Goal: Task Accomplishment & Management: Use online tool/utility

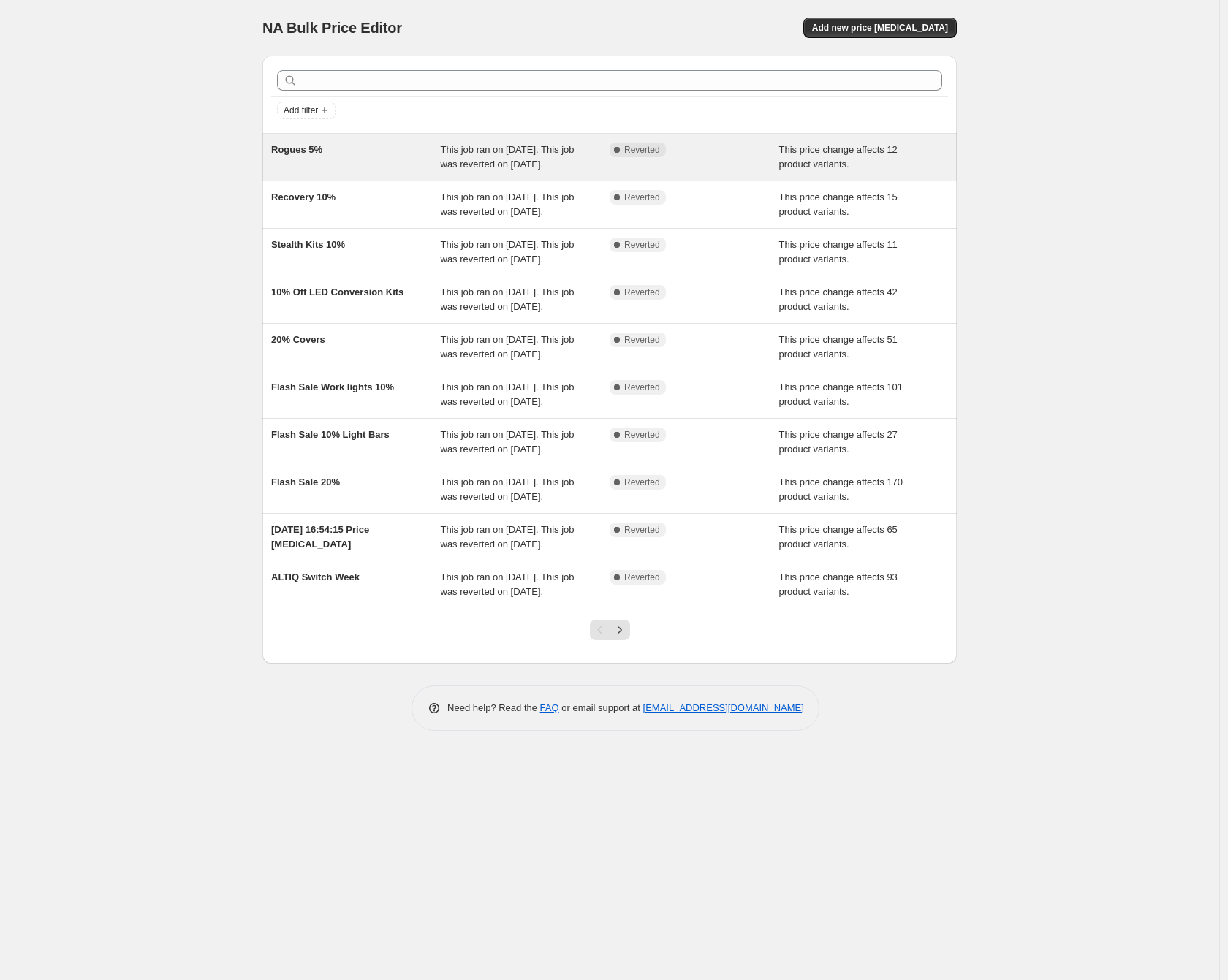
click at [400, 147] on div "Rogues 5%" at bounding box center [356, 157] width 169 height 29
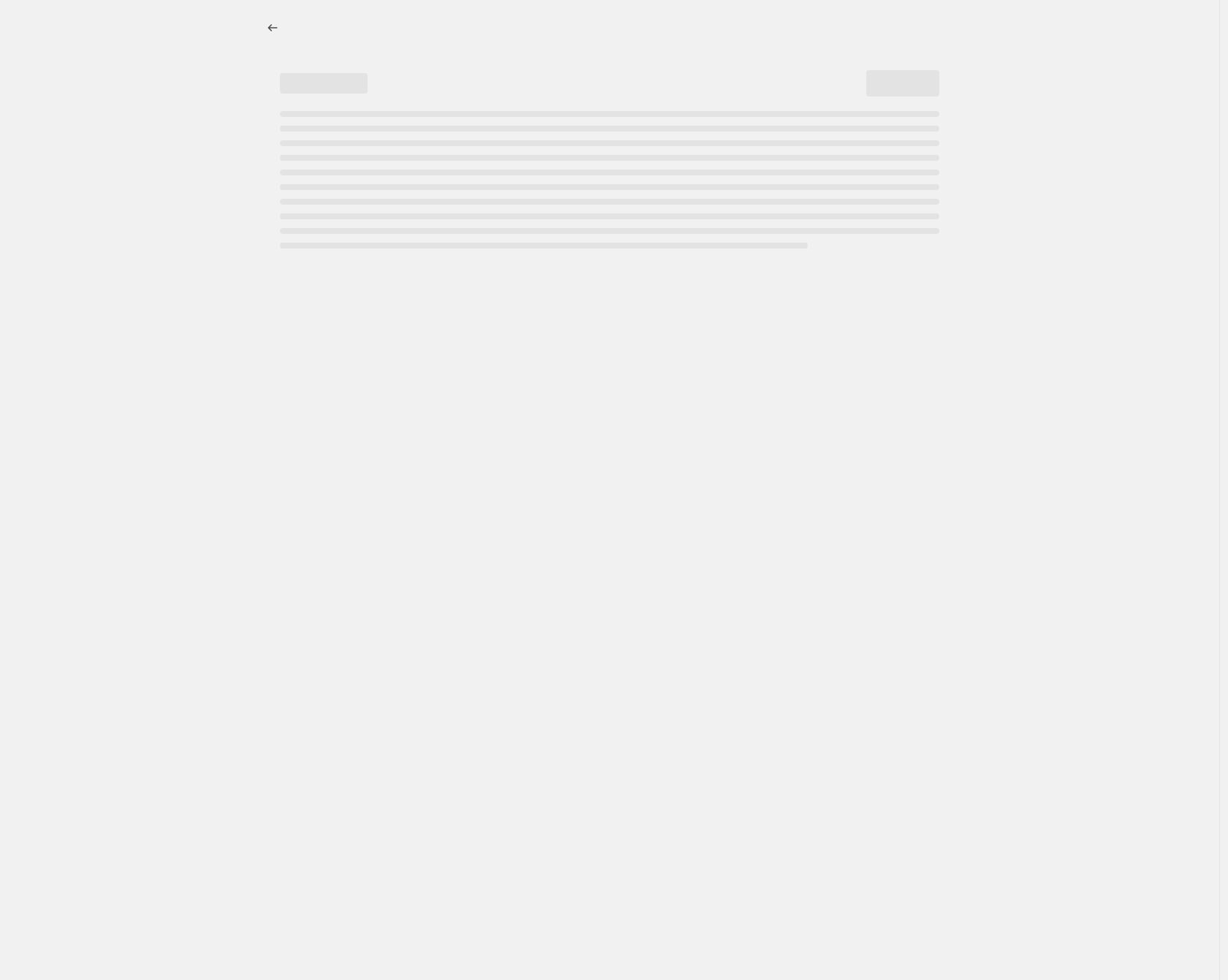
select select "pcap"
select select "no_change"
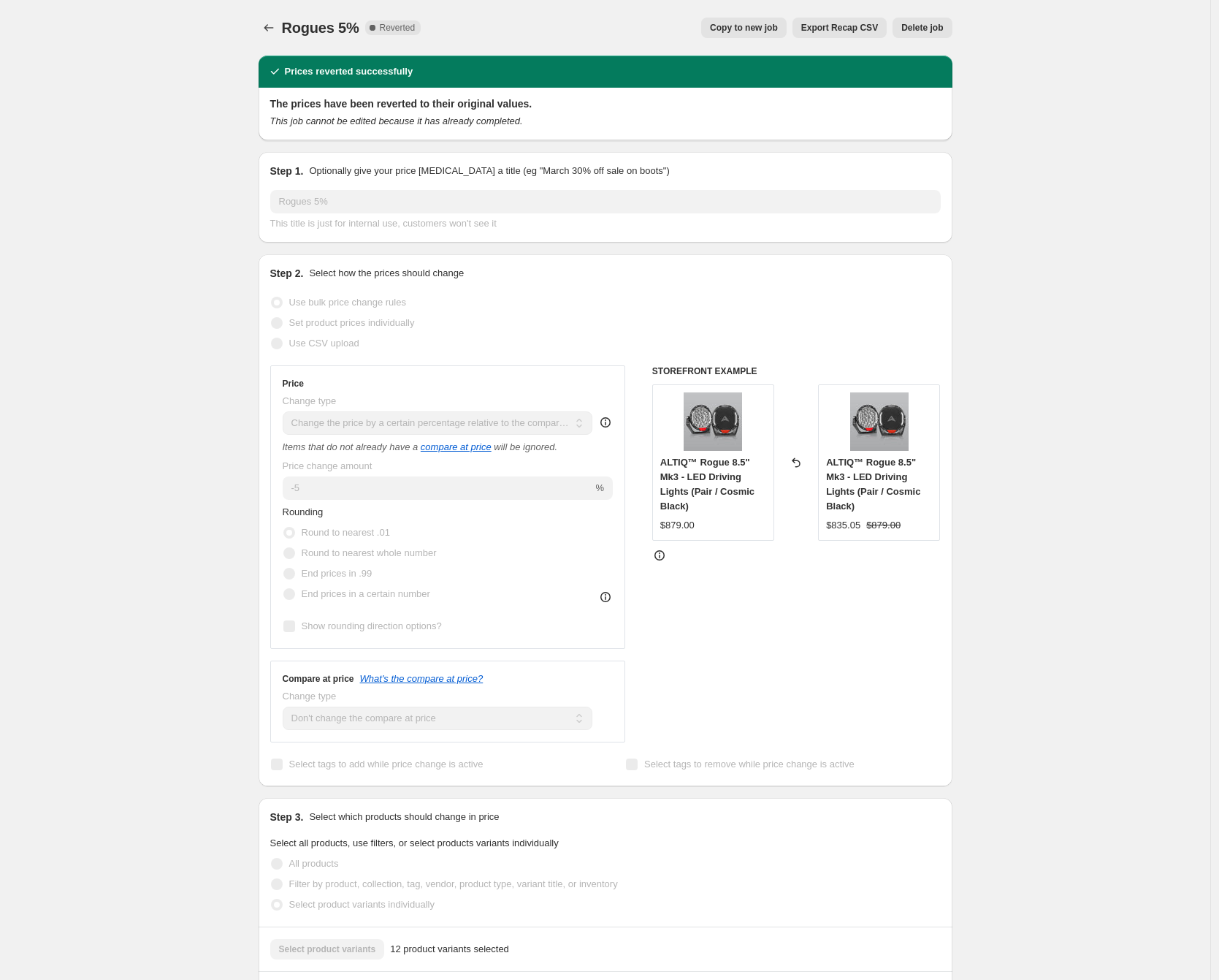
click at [765, 28] on span "Copy to new job" at bounding box center [744, 28] width 68 height 12
select select "pcap"
select select "no_change"
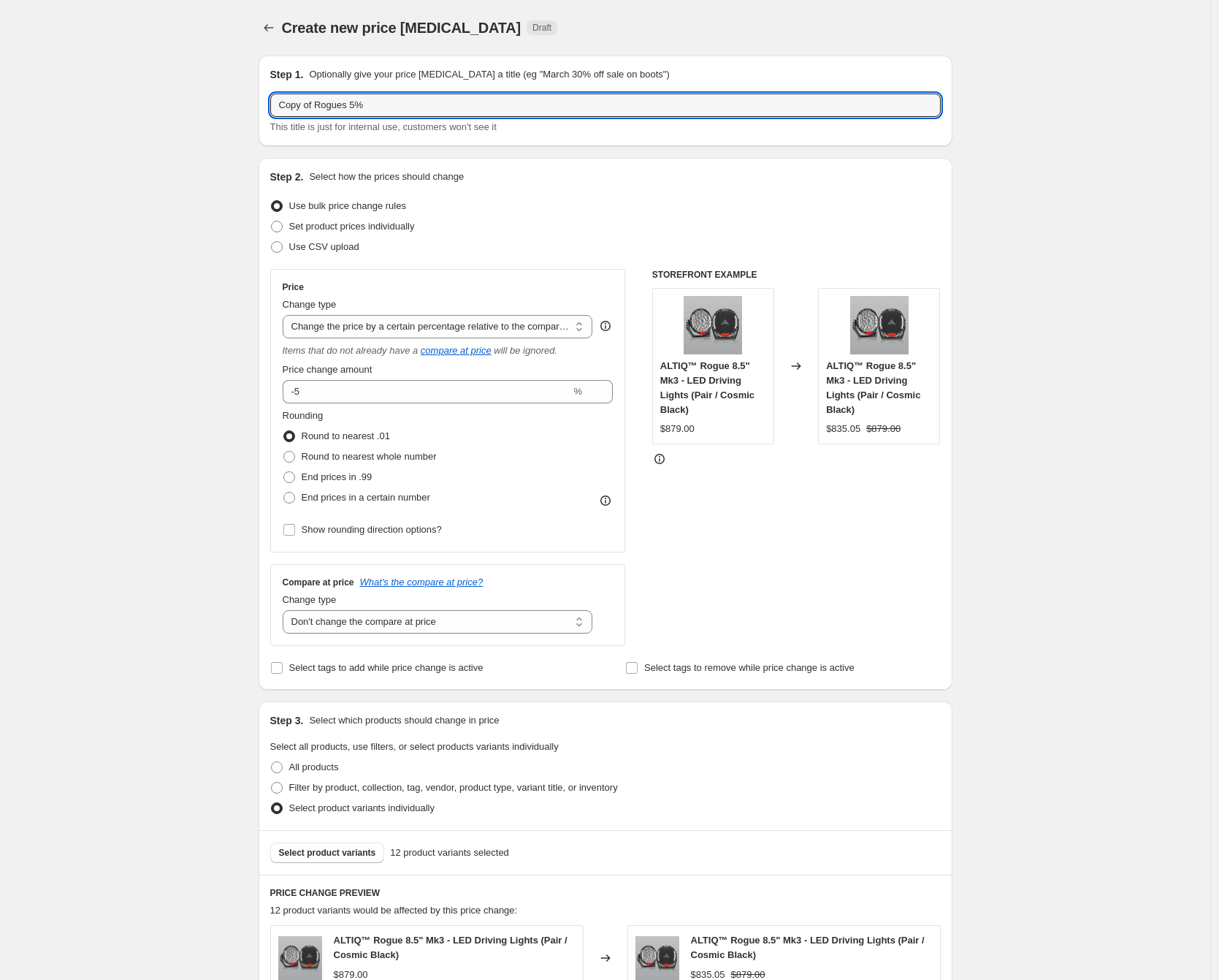
drag, startPoint x: 318, startPoint y: 104, endPoint x: 111, endPoint y: 104, distance: 207.0
click at [118, 104] on div "Create new price [MEDICAL_DATA]. This page is ready Create new price [MEDICAL_D…" at bounding box center [605, 774] width 1210 height 1547
type input "Fathers Day Rogues 5%"
click at [155, 232] on div "Create new price [MEDICAL_DATA]. This page is ready Create new price [MEDICAL_D…" at bounding box center [605, 774] width 1210 height 1547
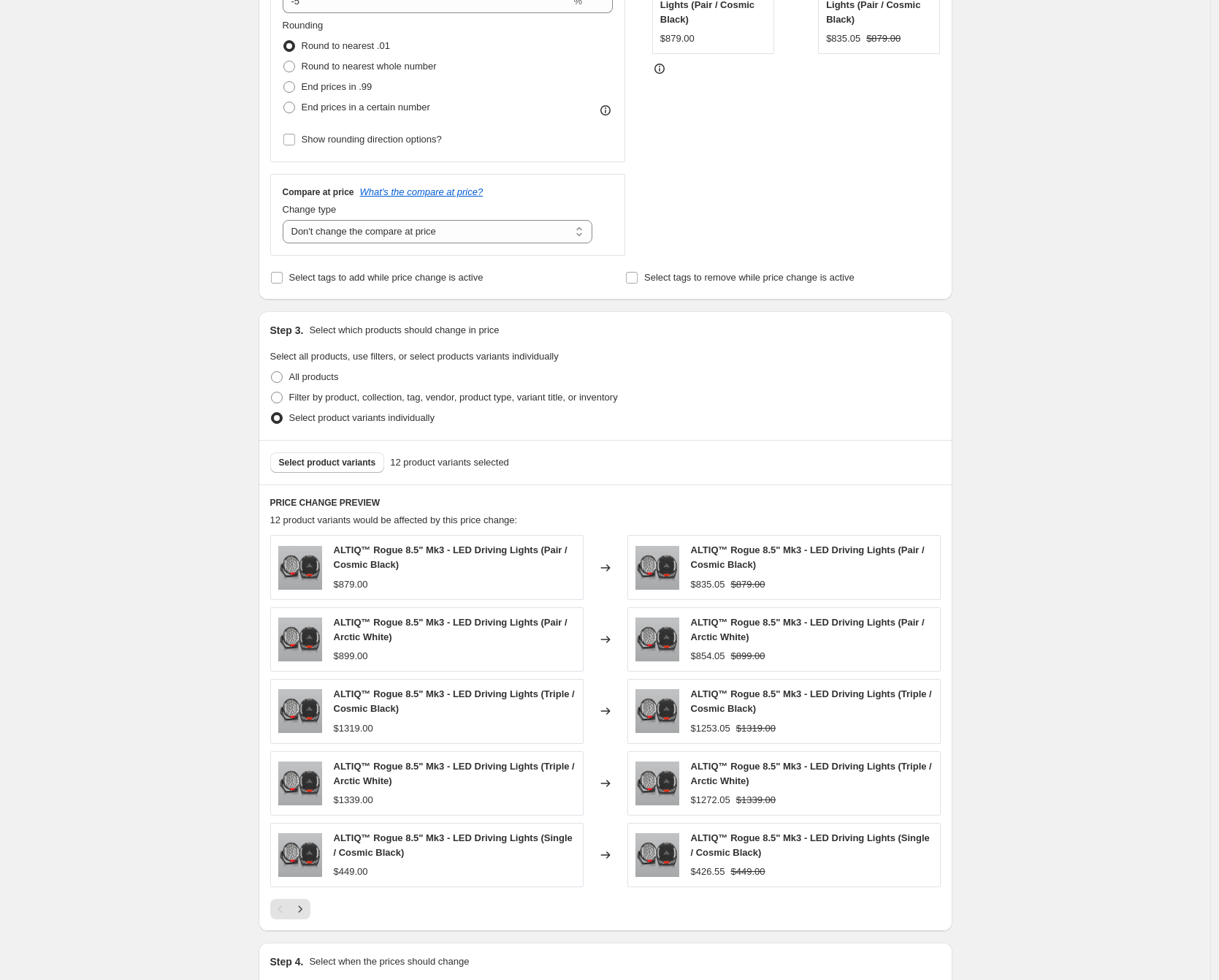
scroll to position [534, 0]
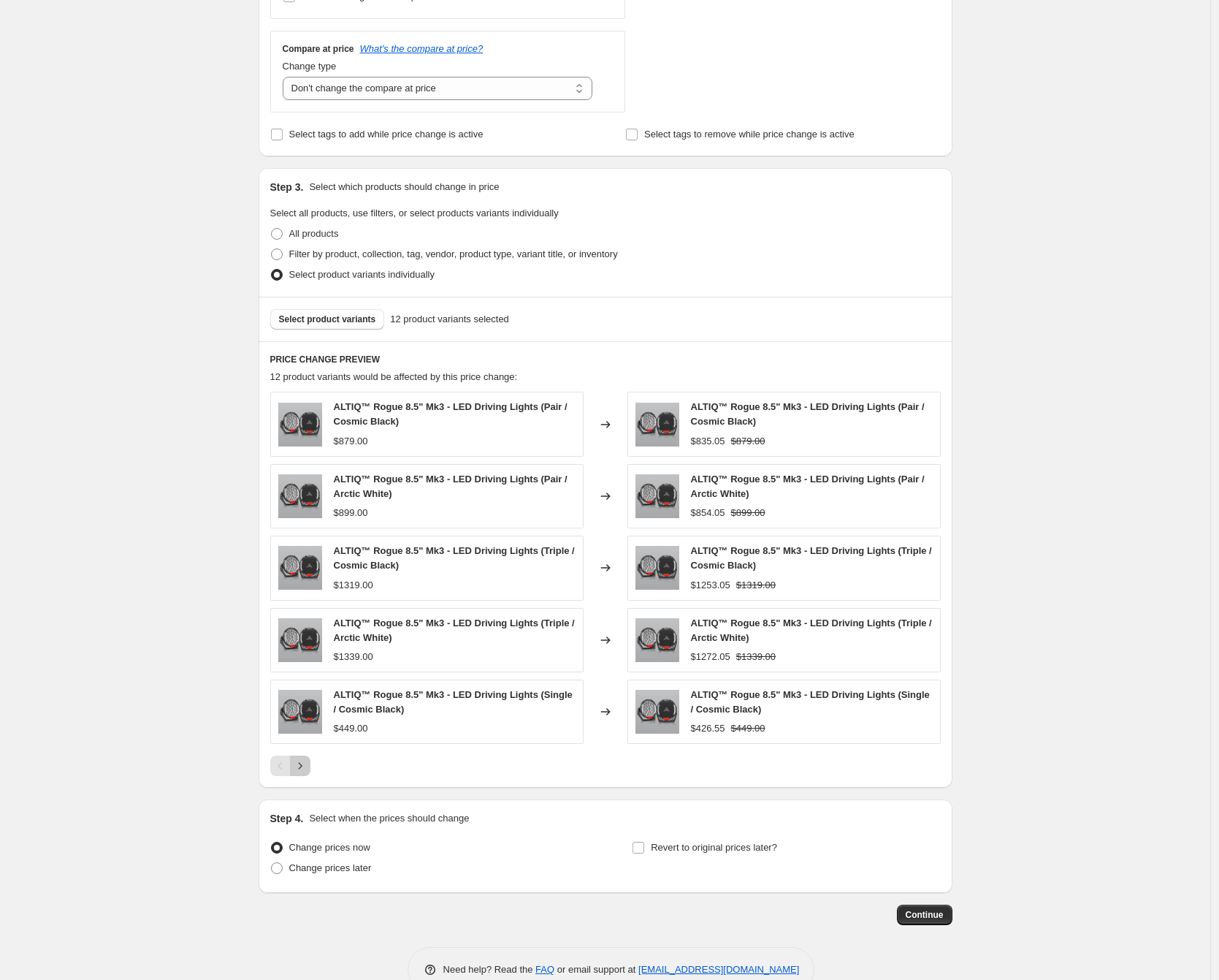
click at [304, 765] on icon "Next" at bounding box center [300, 765] width 15 height 15
click at [654, 848] on span "Revert to original prices later?" at bounding box center [714, 847] width 126 height 11
click at [644, 848] on input "Revert to original prices later?" at bounding box center [639, 848] width 12 height 12
checkbox input "true"
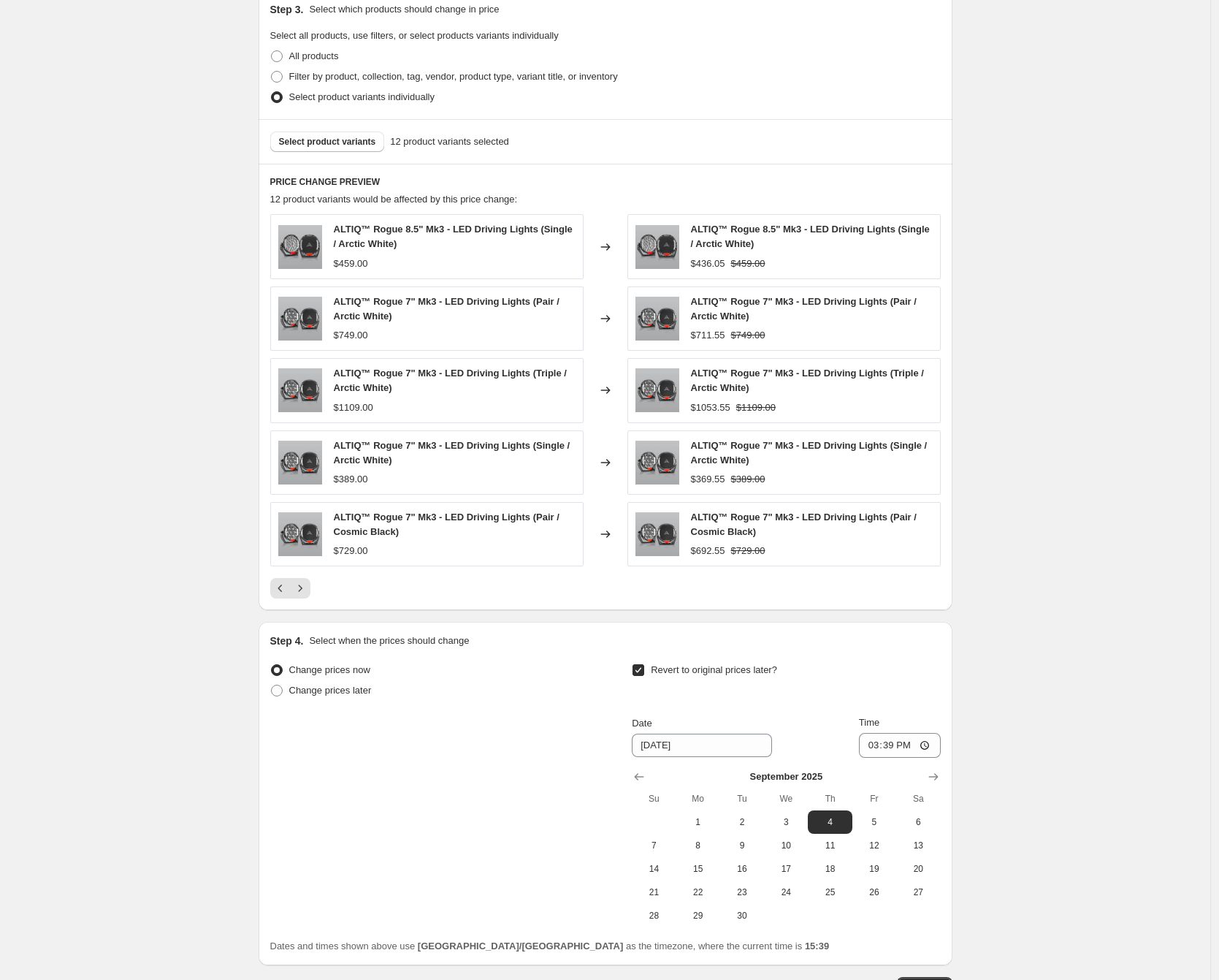
scroll to position [818, 0]
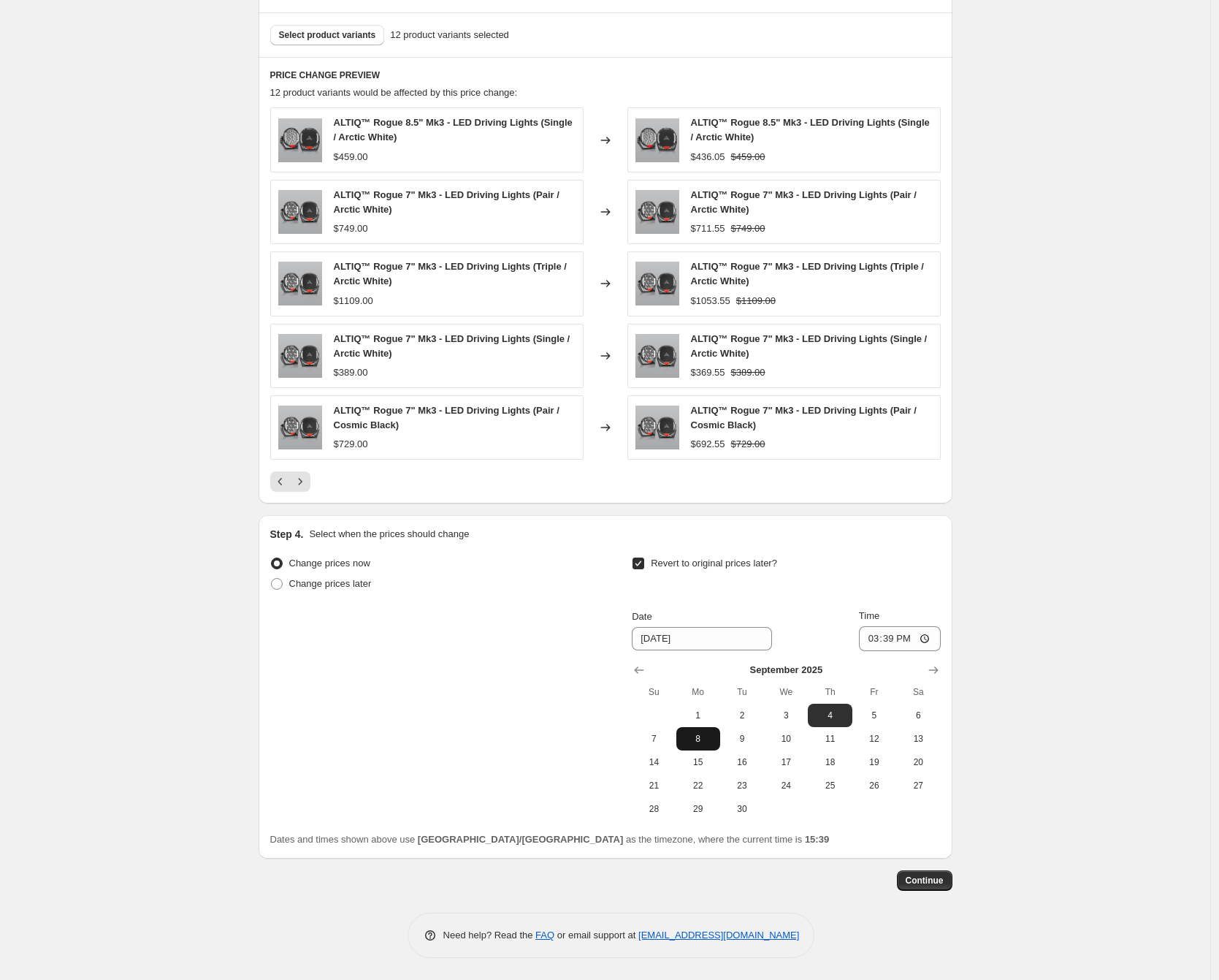
click at [693, 740] on span "8" at bounding box center [698, 739] width 32 height 12
type input "[DATE]"
click at [879, 640] on input "15:39" at bounding box center [900, 638] width 82 height 25
click at [906, 639] on input "15:39" at bounding box center [900, 638] width 82 height 25
click at [889, 638] on input "03:39" at bounding box center [900, 638] width 82 height 25
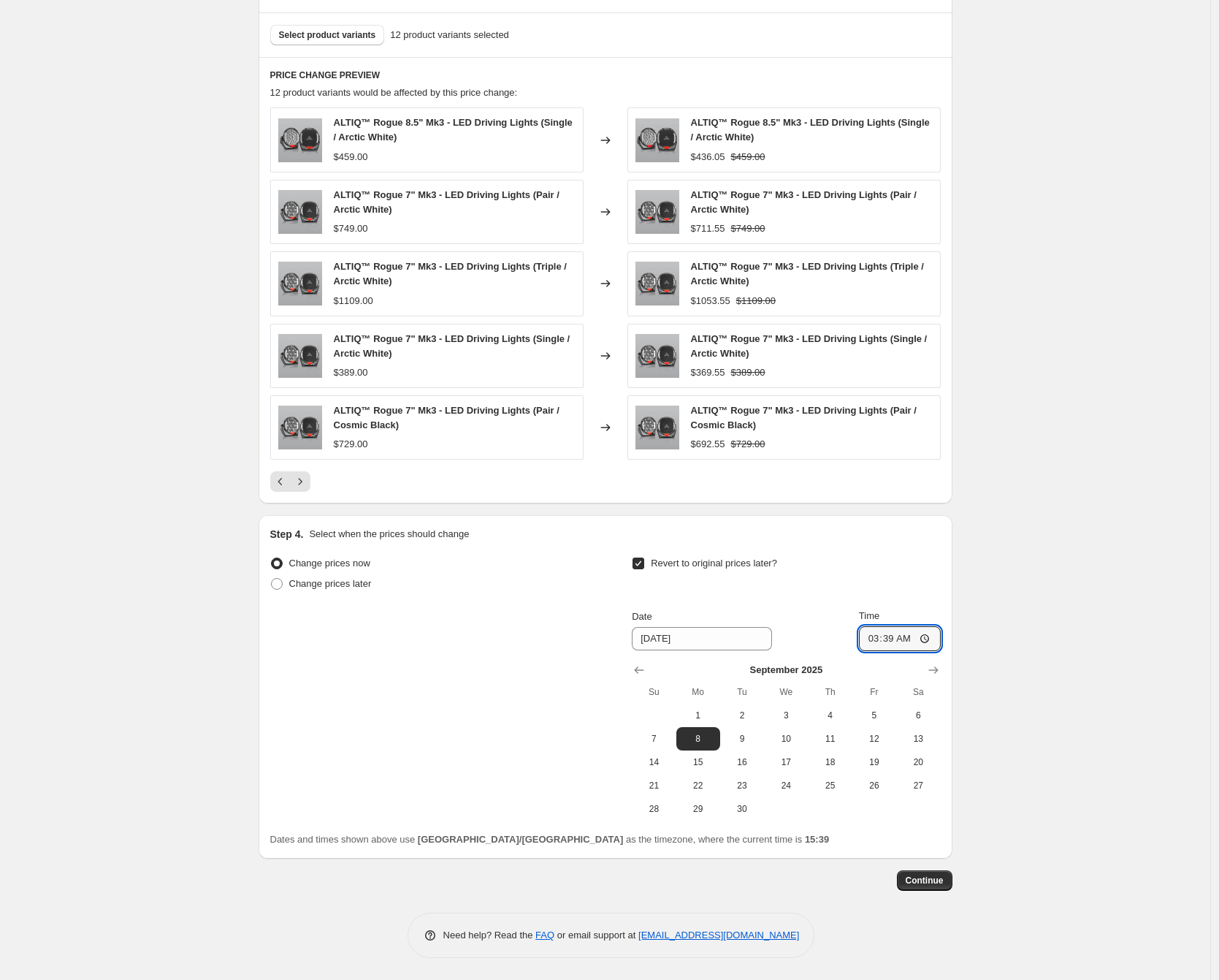
type input "03:00"
click at [1064, 654] on div "Create new price [MEDICAL_DATA]. This page is ready Create new price [MEDICAL_D…" at bounding box center [605, 81] width 1210 height 1798
click at [941, 882] on span "Continue" at bounding box center [925, 881] width 38 height 12
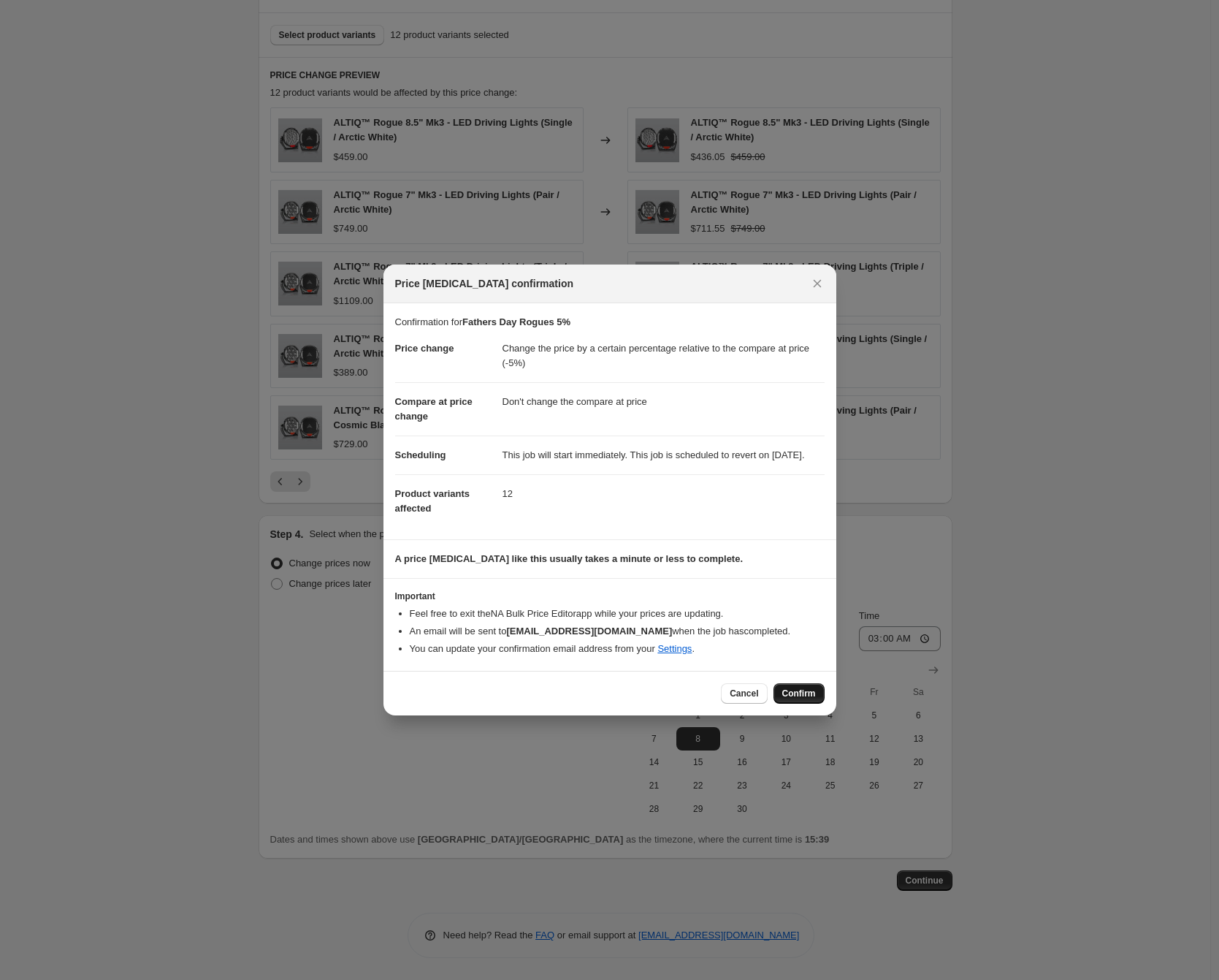
click at [801, 699] on span "Confirm" at bounding box center [799, 693] width 34 height 12
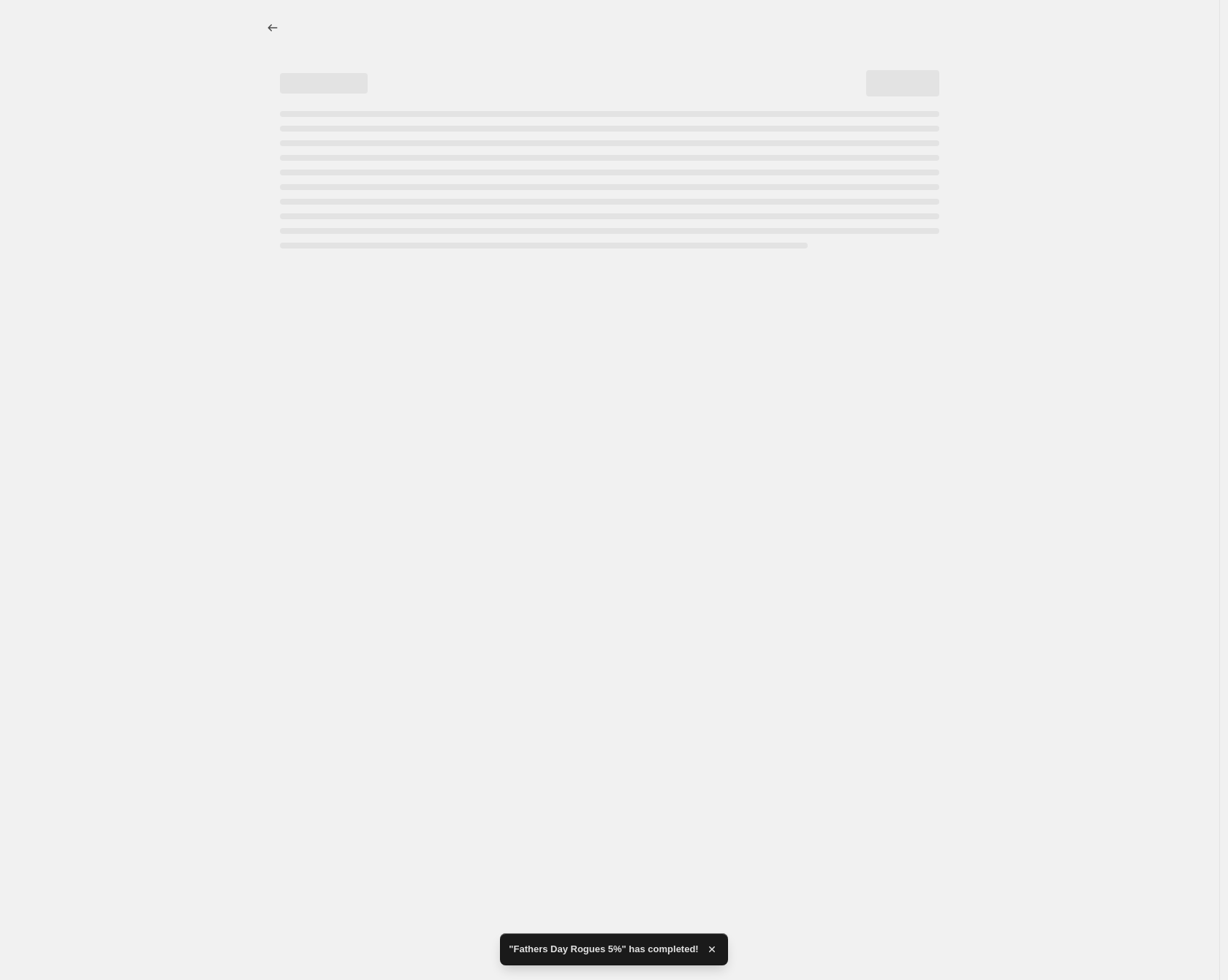
select select "pcap"
select select "no_change"
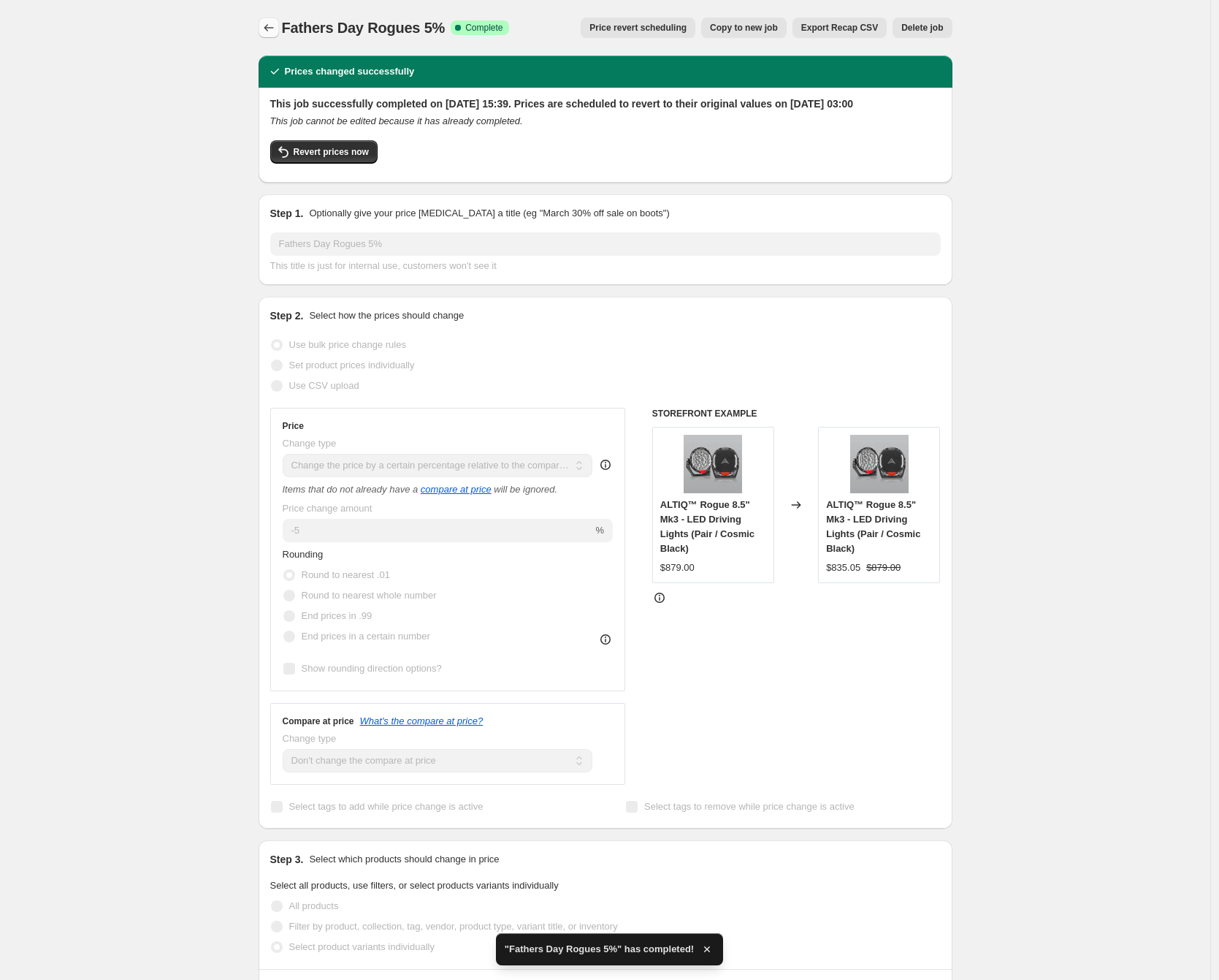
click at [269, 30] on icon "Price change jobs" at bounding box center [268, 28] width 15 height 15
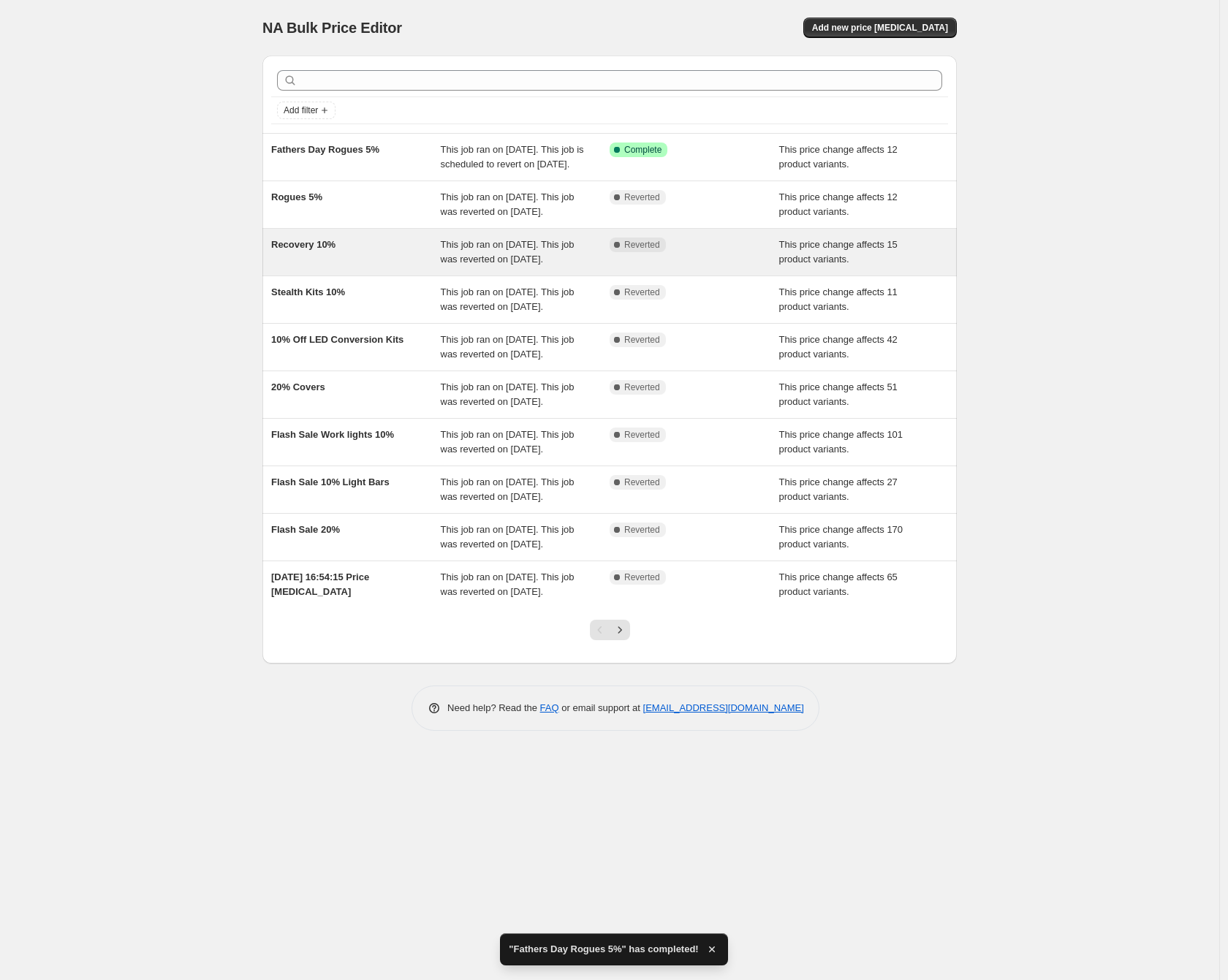
click at [364, 267] on div "Recovery 10%" at bounding box center [356, 252] width 169 height 29
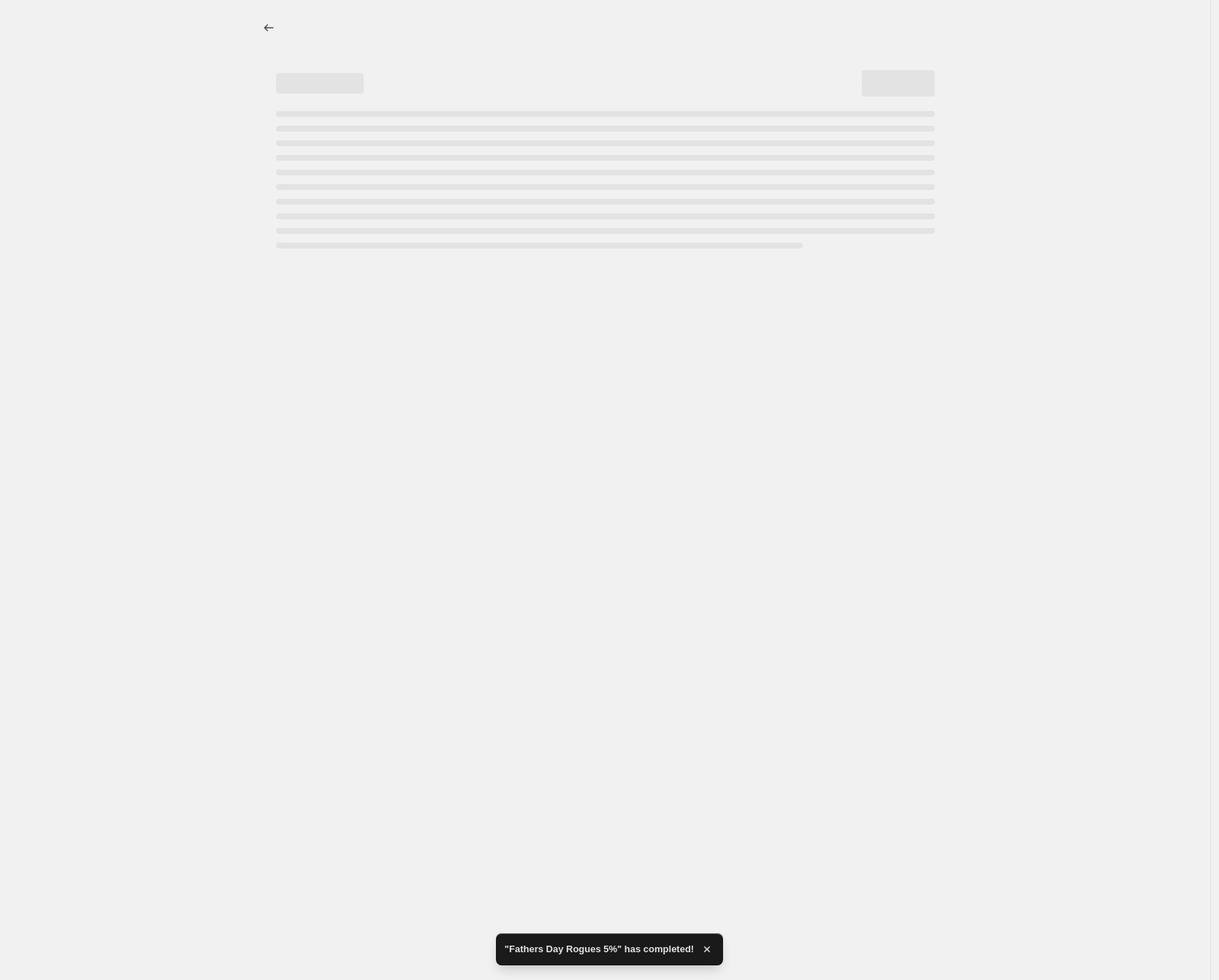
select select "pcap"
select select "no_change"
select select "collection"
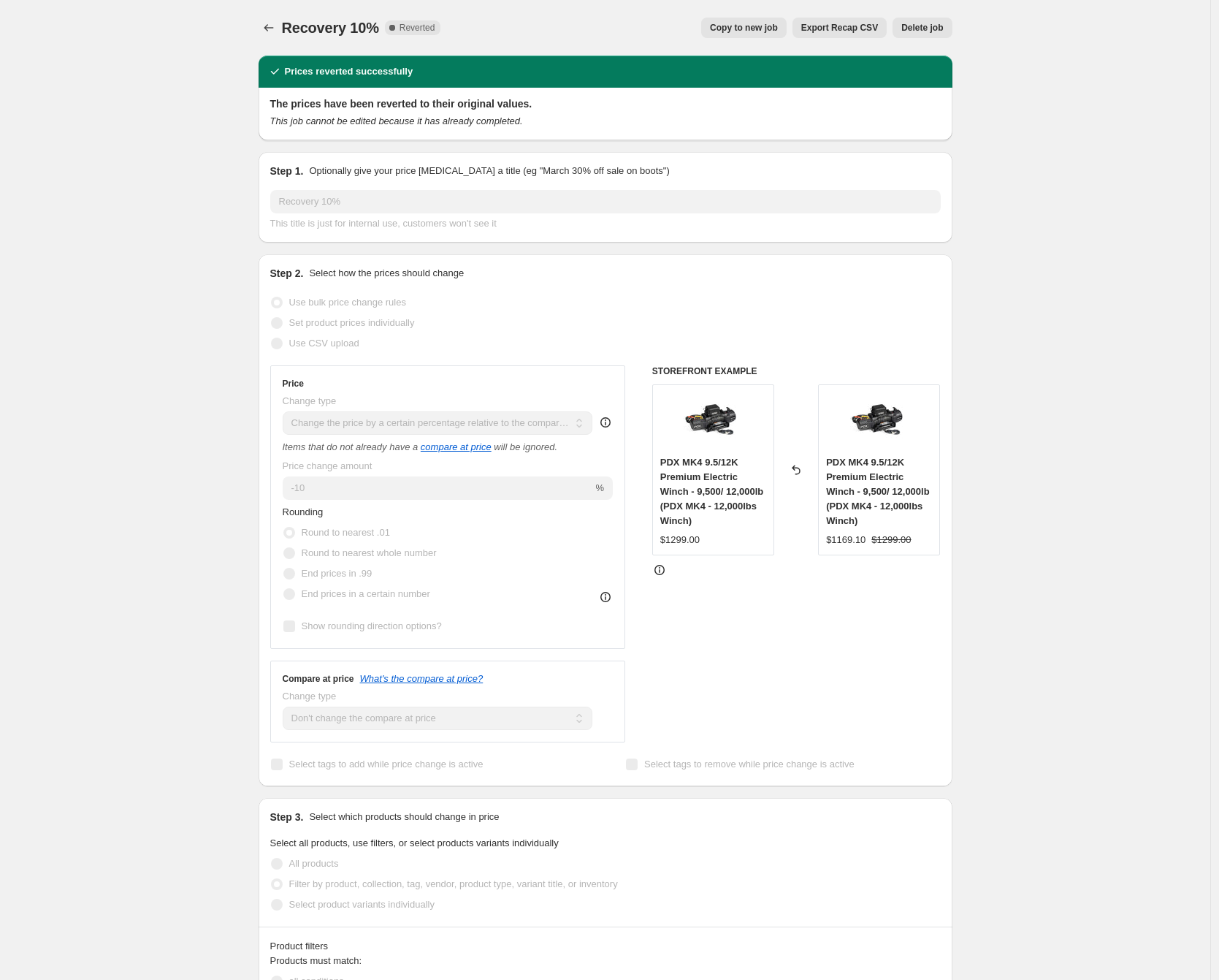
click at [746, 22] on span "Copy to new job" at bounding box center [744, 28] width 68 height 12
select select "pcap"
select select "no_change"
select select "collection"
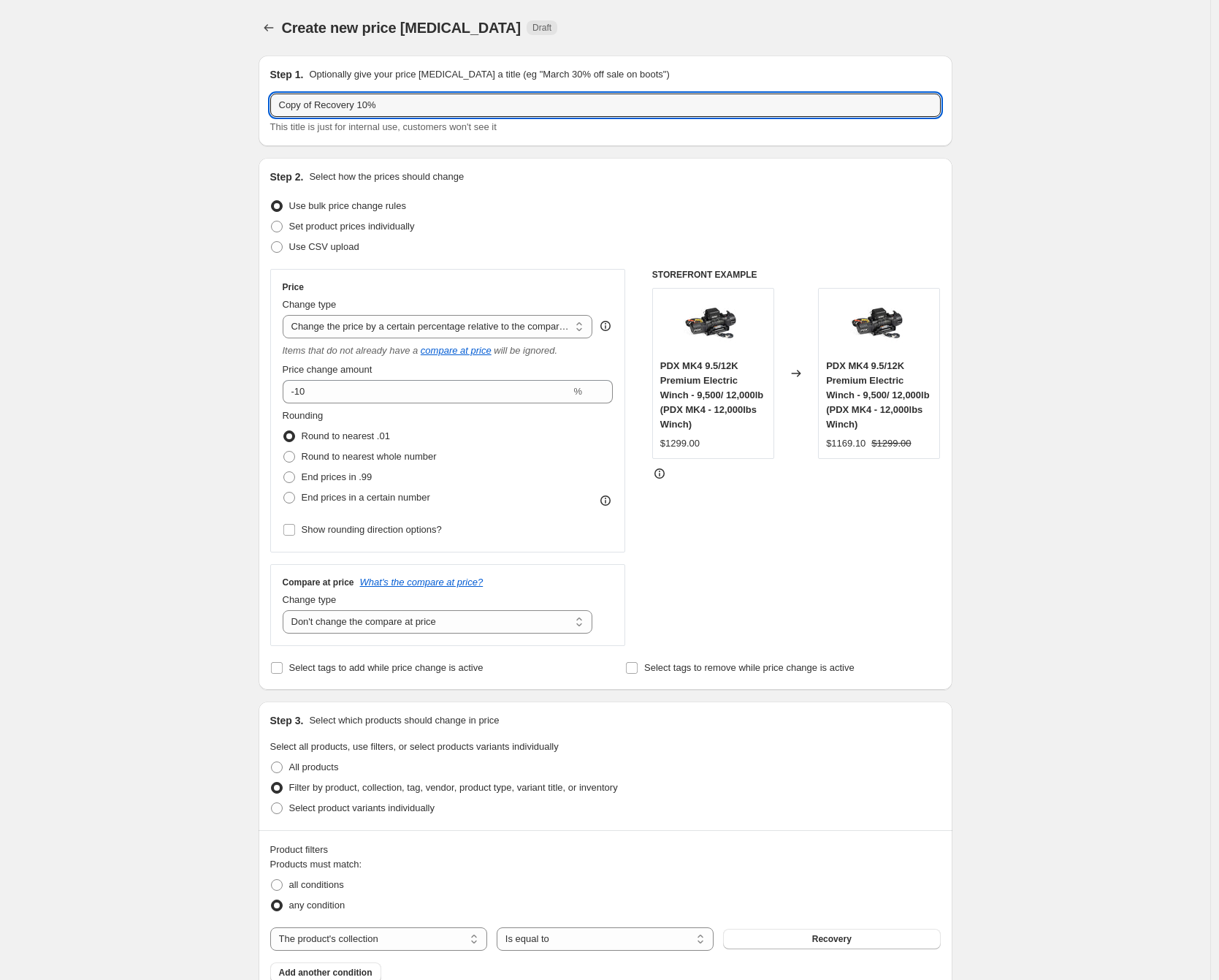
drag, startPoint x: 319, startPoint y: 106, endPoint x: 243, endPoint y: 105, distance: 76.0
click at [243, 105] on div "Create new price [MEDICAL_DATA]. This page is ready Create new price [MEDICAL_D…" at bounding box center [605, 826] width 1210 height 1653
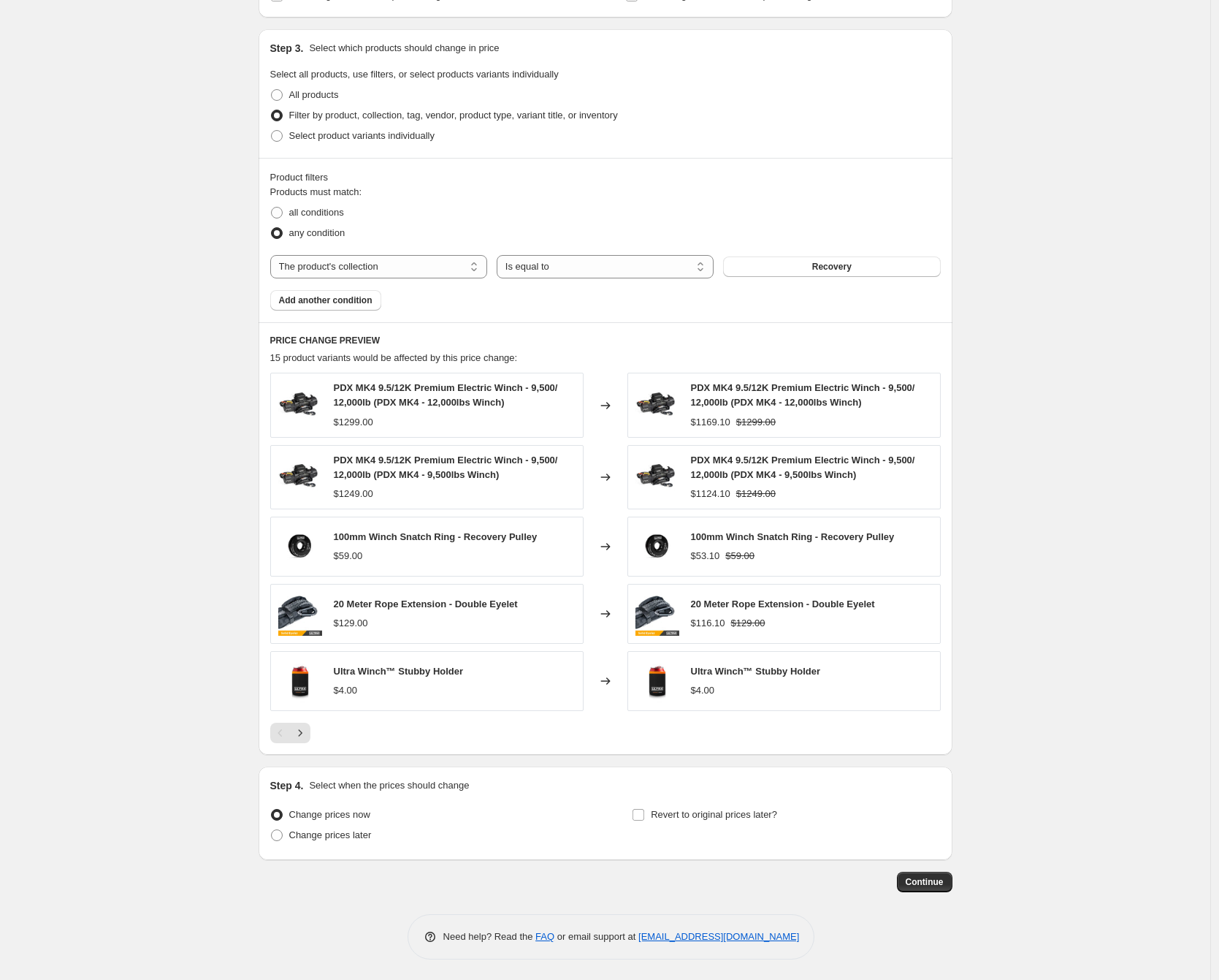
scroll to position [673, 0]
type input "Fathers Day Recovery 10%"
click at [696, 815] on span "Revert to original prices later?" at bounding box center [714, 812] width 126 height 11
click at [644, 815] on input "Revert to original prices later?" at bounding box center [639, 813] width 12 height 12
checkbox input "true"
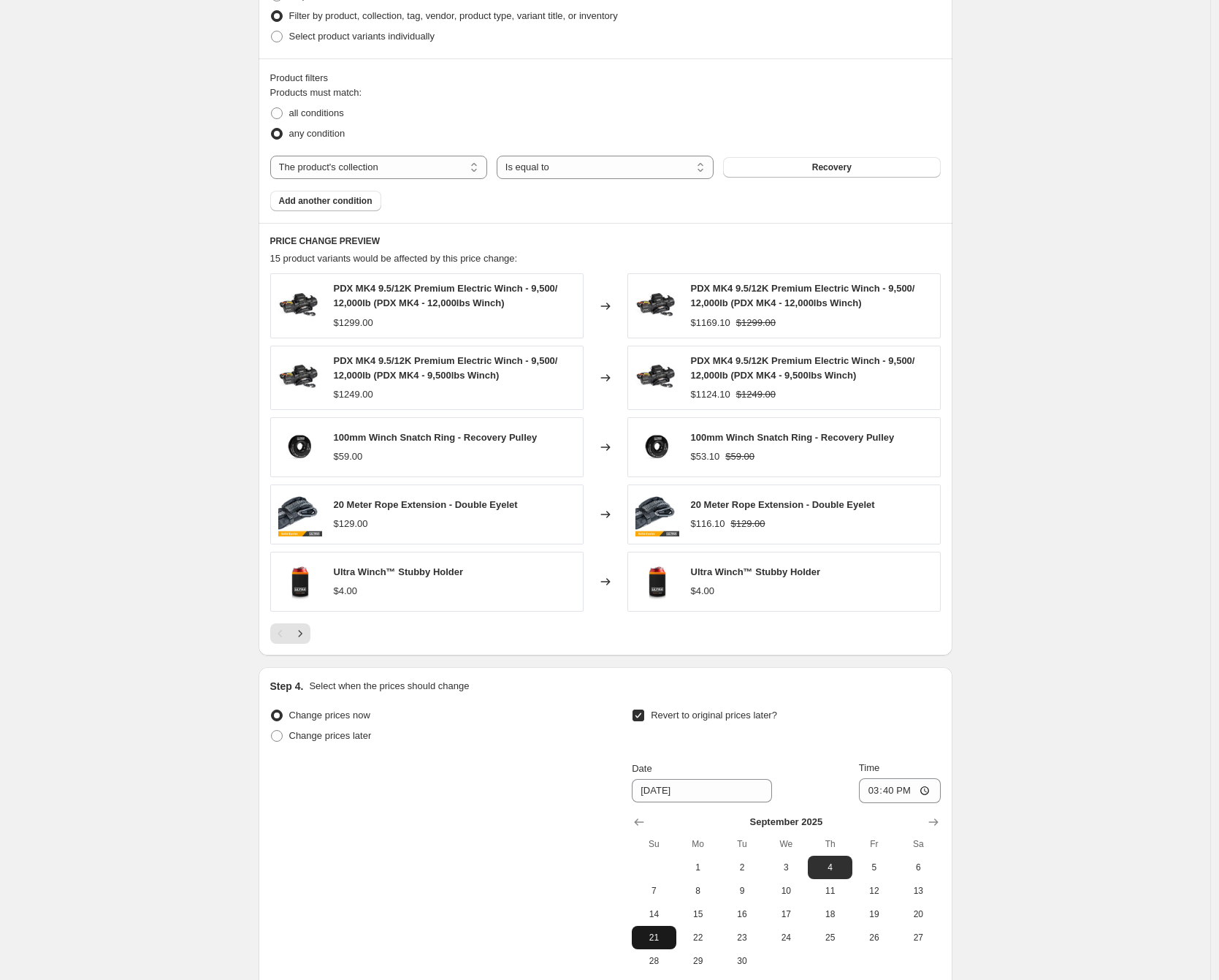
scroll to position [924, 0]
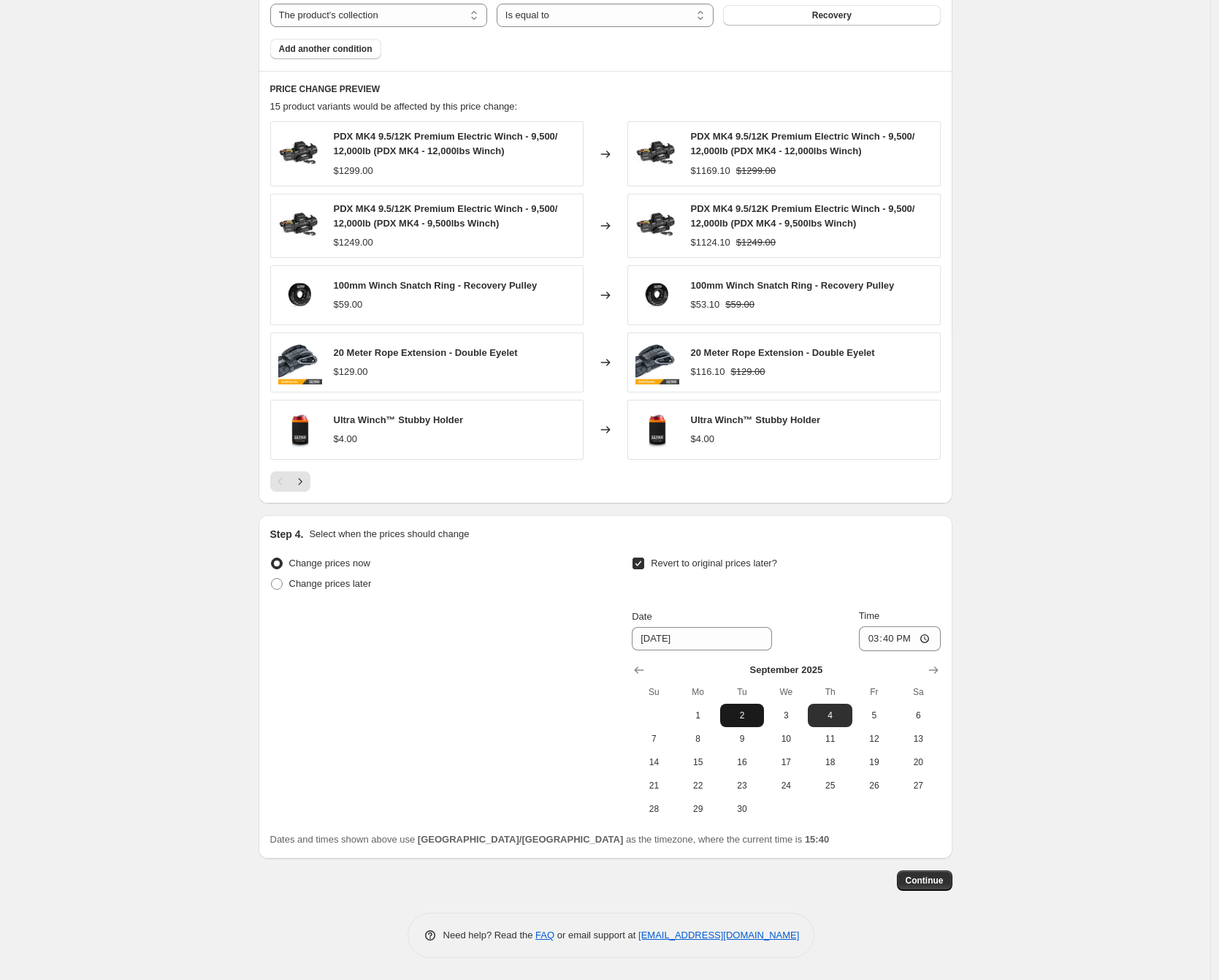
click at [695, 742] on span "8" at bounding box center [698, 739] width 32 height 12
type input "[DATE]"
click at [891, 639] on input "15:40" at bounding box center [900, 638] width 82 height 25
click at [892, 639] on input "15:40" at bounding box center [900, 638] width 82 height 25
click at [911, 639] on input "15:00" at bounding box center [900, 638] width 82 height 25
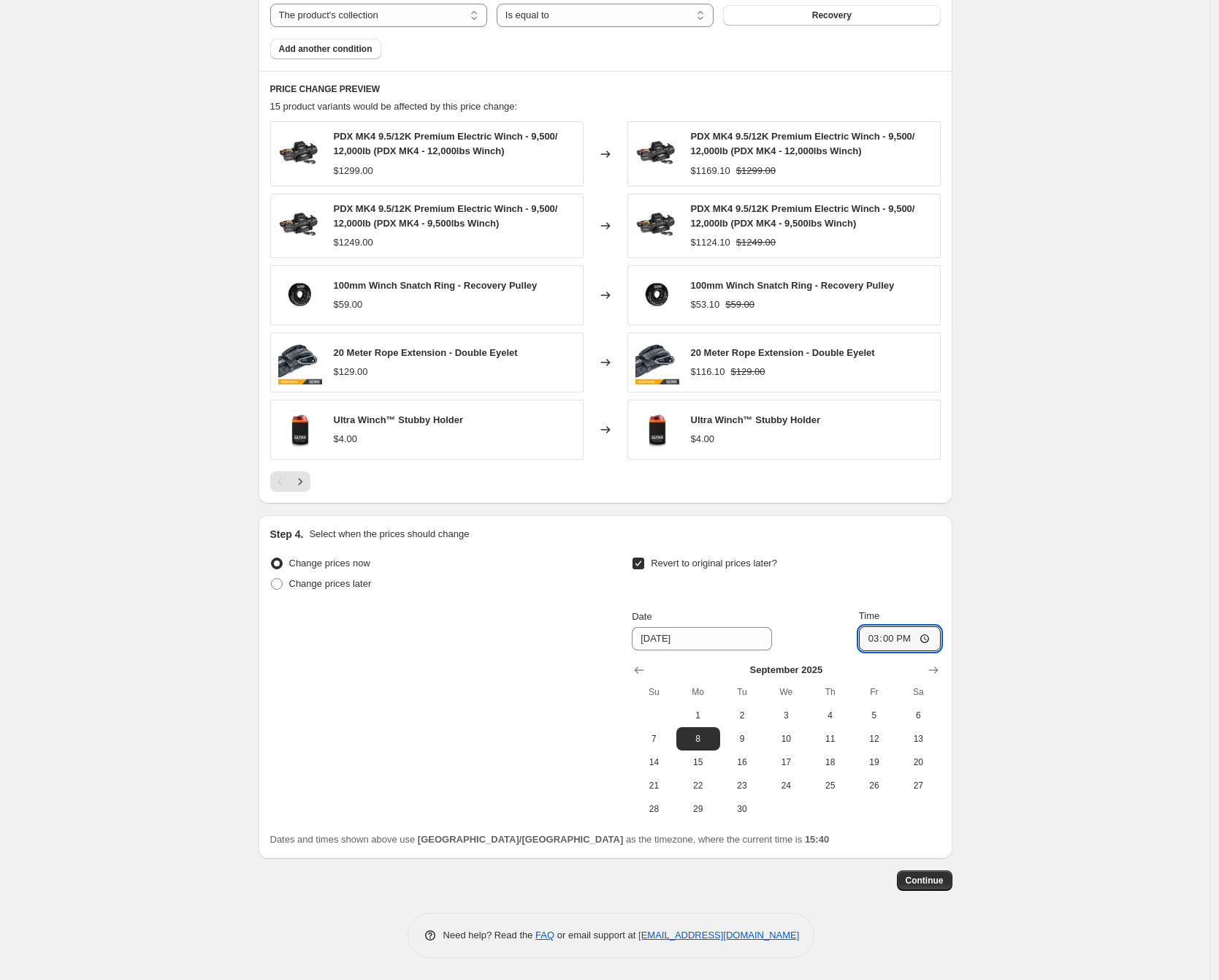
type input "03:00"
click at [1050, 669] on div "Create new price [MEDICAL_DATA]. This page is ready Create new price [MEDICAL_D…" at bounding box center [605, 28] width 1210 height 1904
click at [931, 871] on button "Continue" at bounding box center [925, 881] width 55 height 21
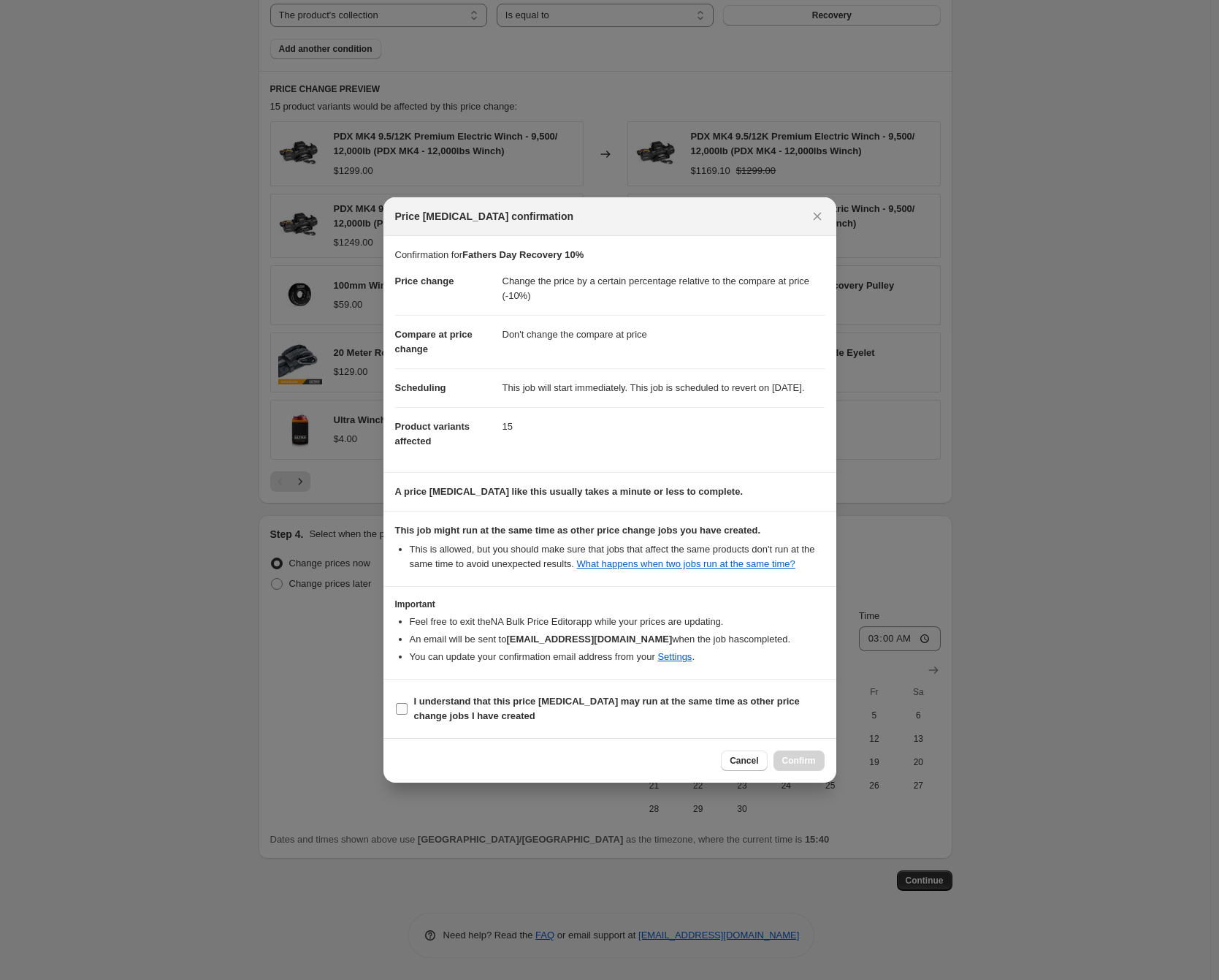
click at [473, 724] on span "I understand that this price [MEDICAL_DATA] may run at the same time as other p…" at bounding box center [620, 709] width 411 height 29
click at [407, 715] on input "I understand that this price [MEDICAL_DATA] may run at the same time as other p…" at bounding box center [402, 709] width 12 height 12
checkbox input "true"
click at [807, 767] on span "Confirm" at bounding box center [799, 761] width 34 height 12
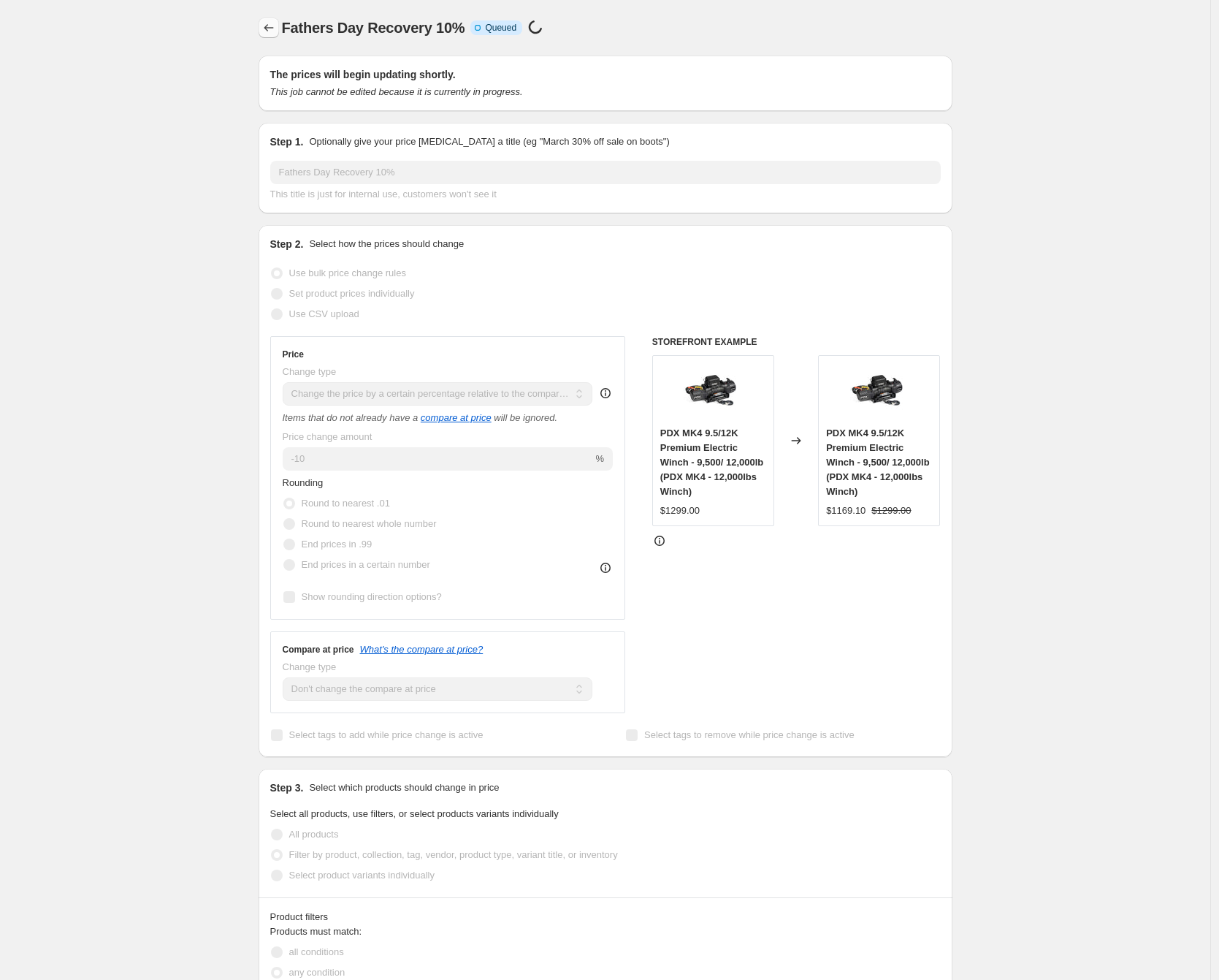
click at [269, 28] on icon "Price change jobs" at bounding box center [268, 28] width 9 height 7
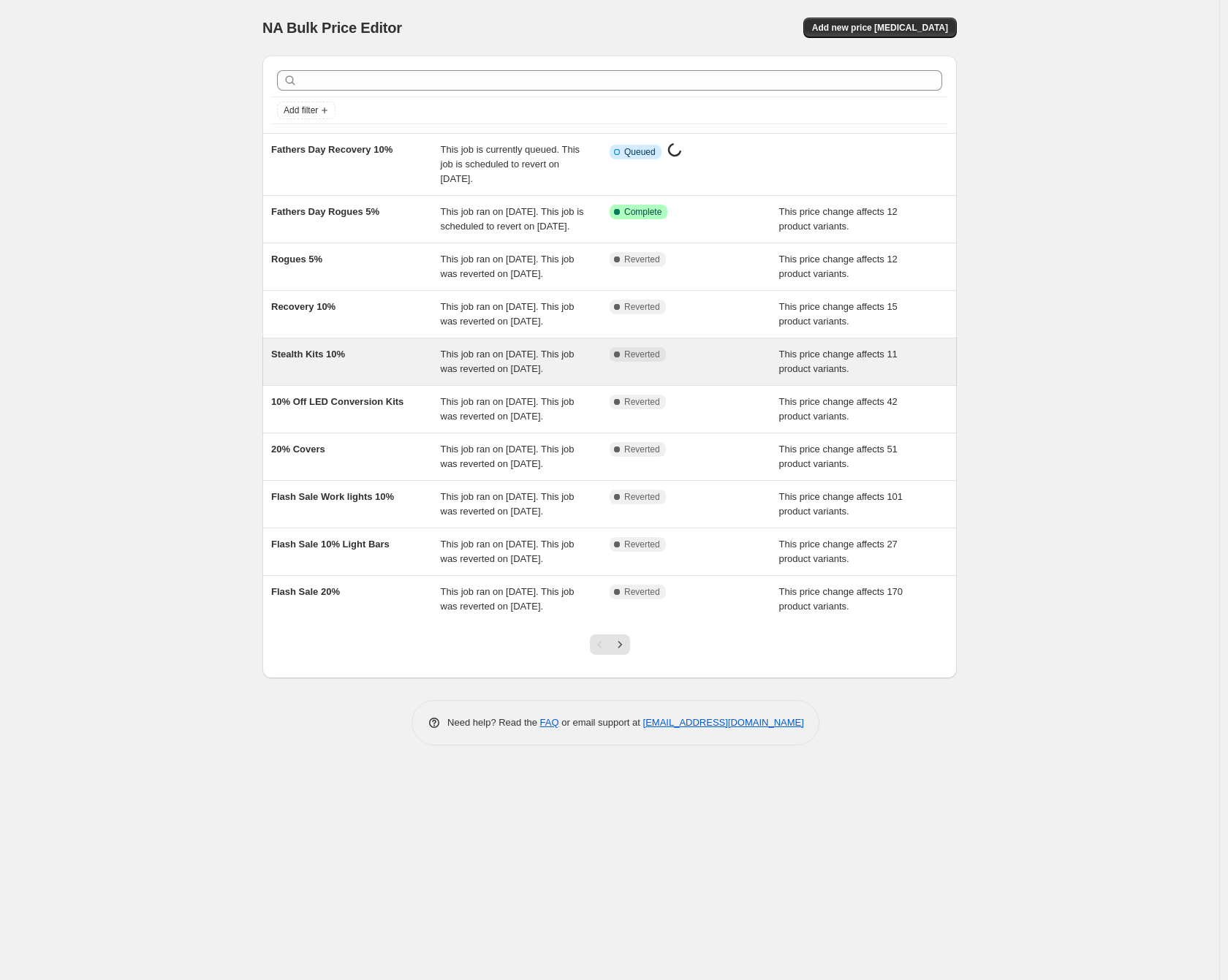
click at [326, 359] on span "Stealth Kits 10%" at bounding box center [307, 354] width 73 height 11
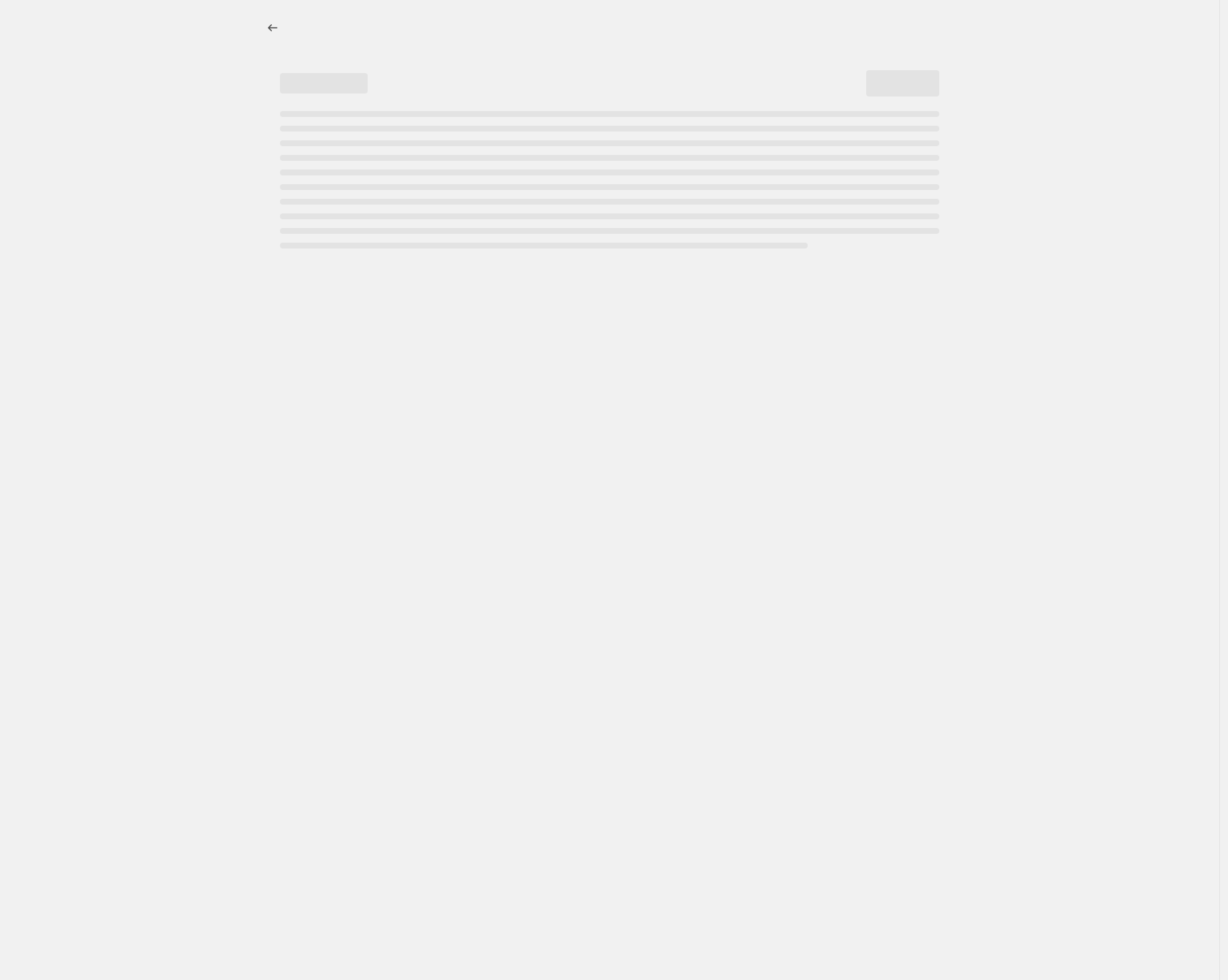
select select "pcap"
select select "no_change"
select select "collection"
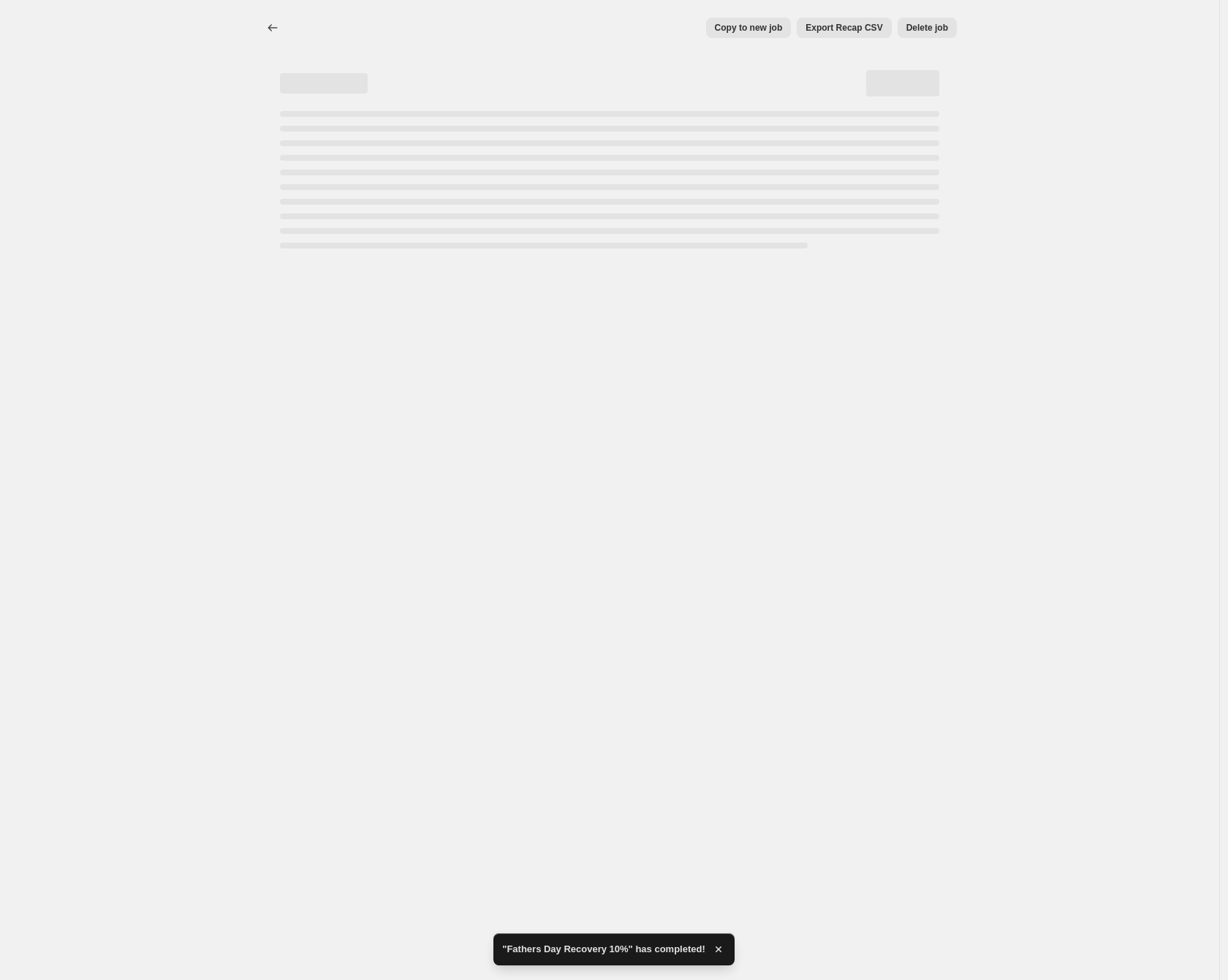
click at [737, 27] on span "Copy to new job" at bounding box center [749, 28] width 68 height 12
select select "pcap"
select select "no_change"
select select "collection"
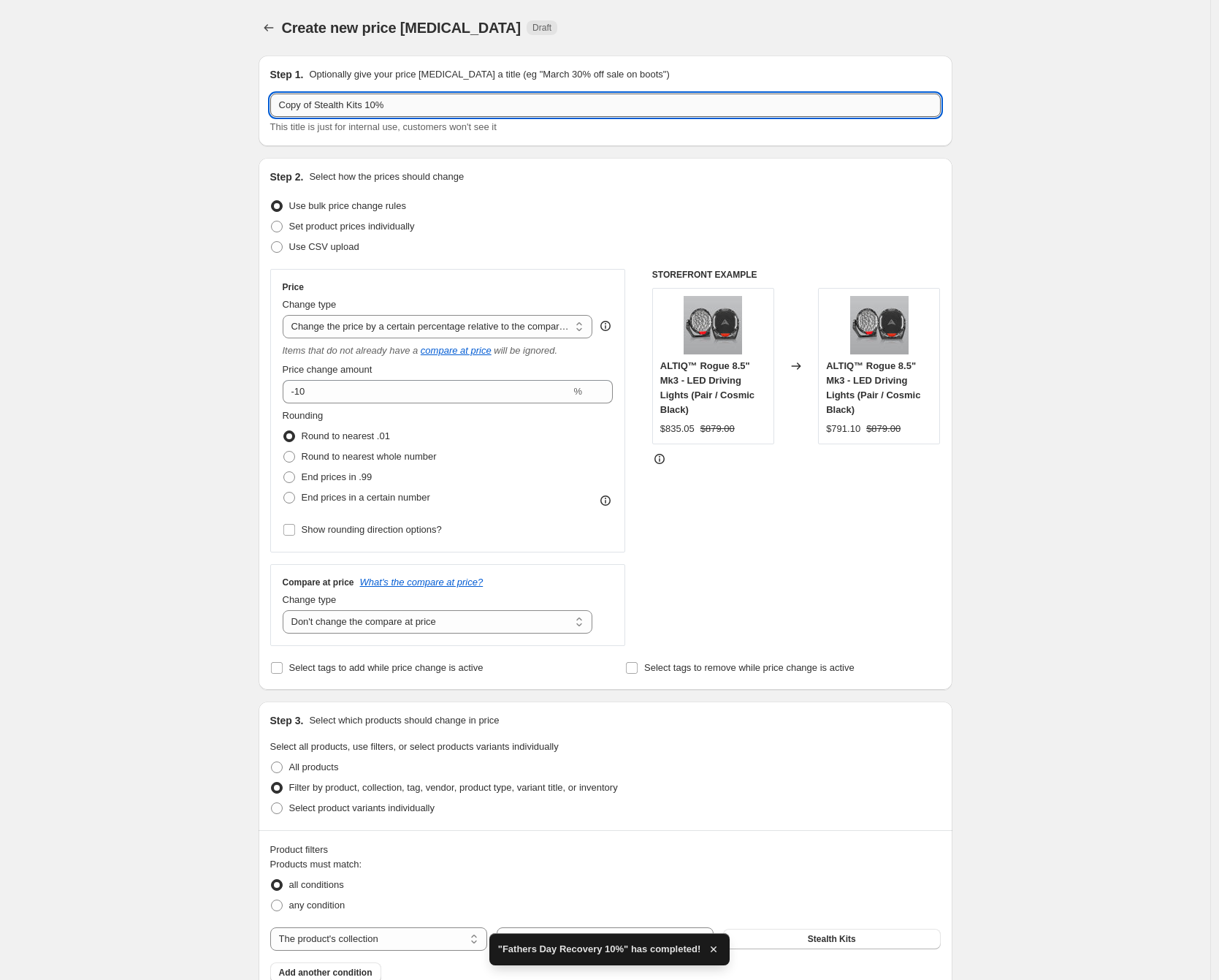
click at [293, 107] on input "Copy of Stealth Kits 10%" at bounding box center [605, 104] width 671 height 23
type input "Fathers Day Stealth Kits 10%"
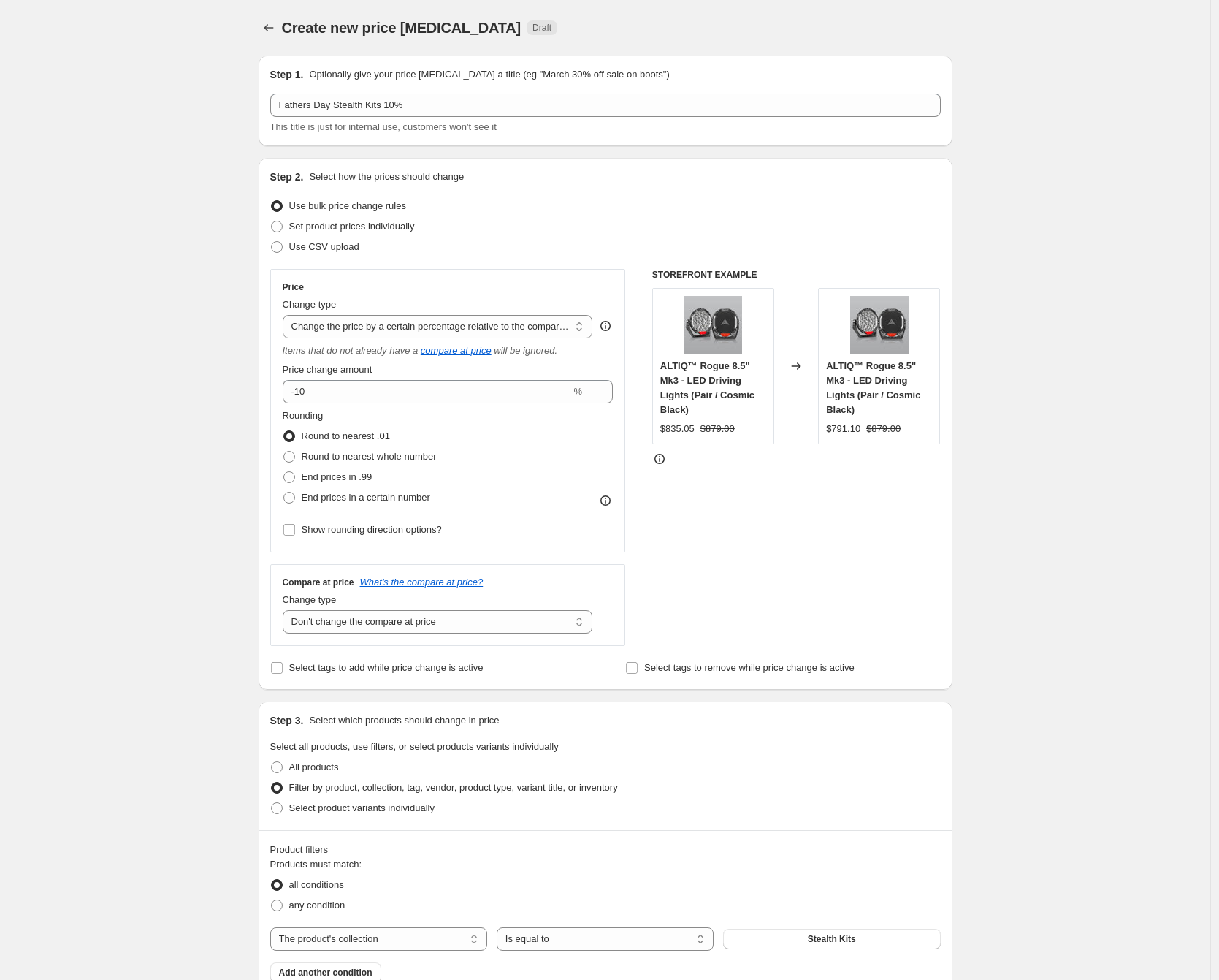
click at [138, 389] on div "Create new price [MEDICAL_DATA]. This page is ready Create new price [MEDICAL_D…" at bounding box center [605, 654] width 1210 height 1308
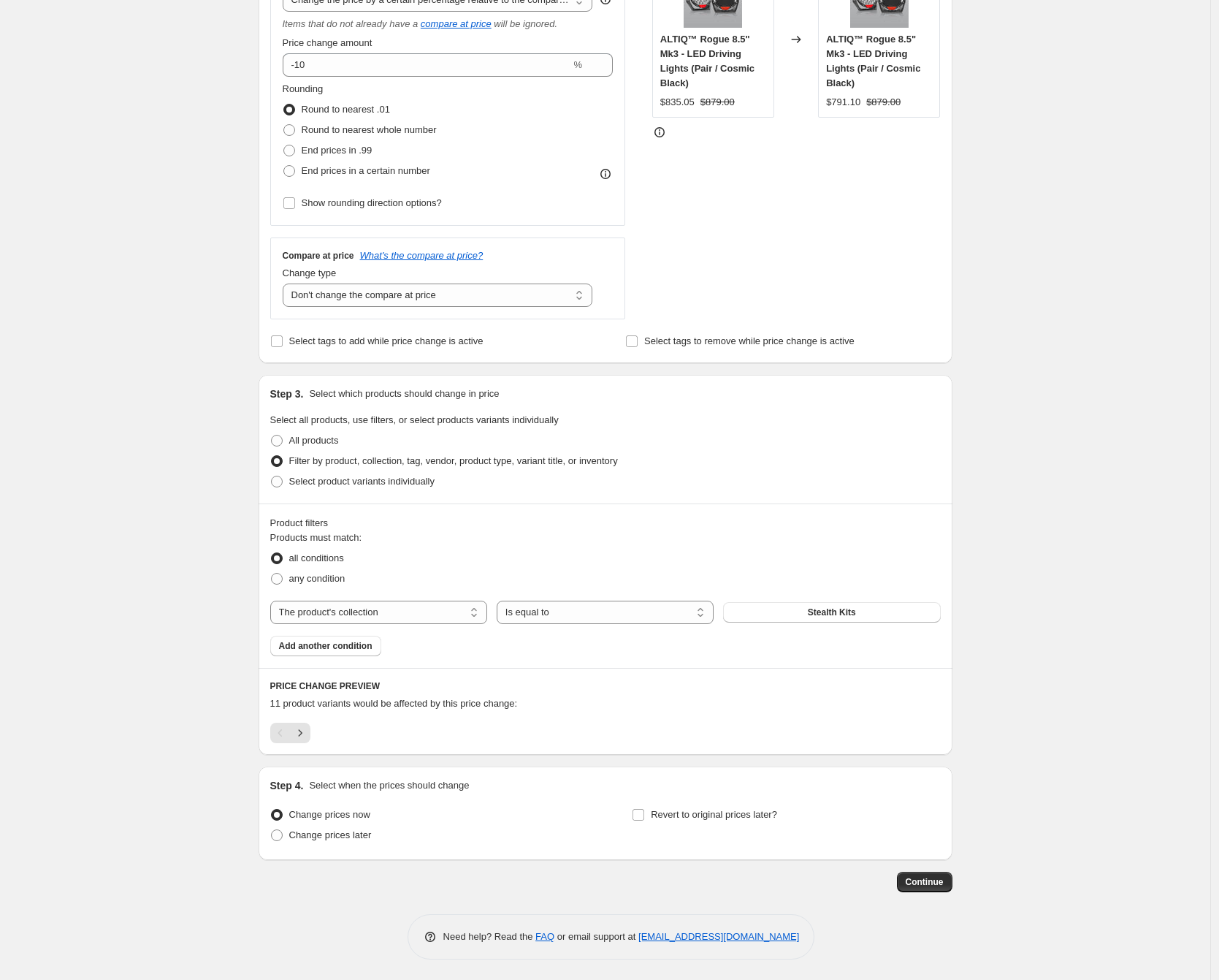
scroll to position [328, 0]
click at [307, 729] on icon "Next" at bounding box center [300, 731] width 15 height 15
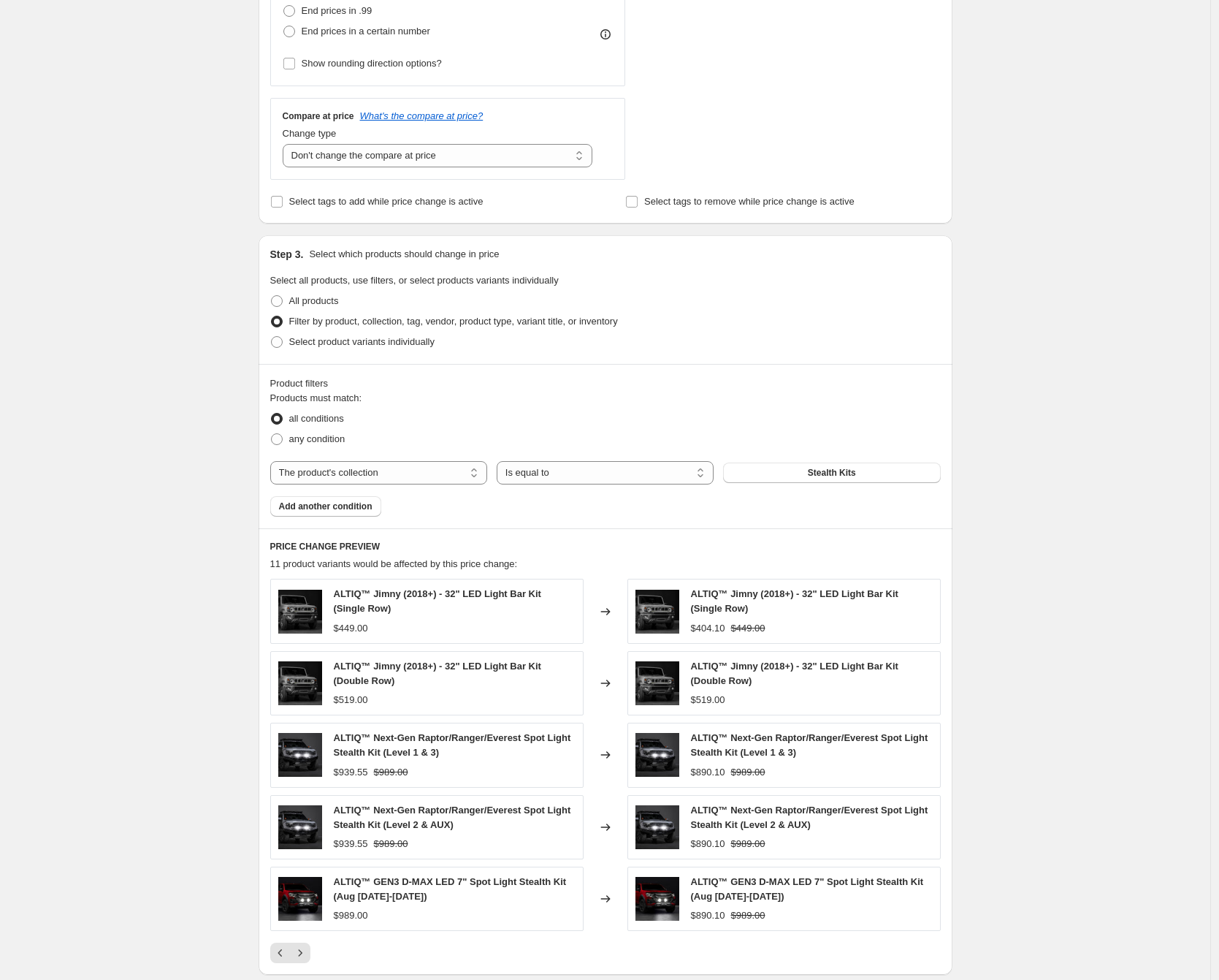
scroll to position [476, 0]
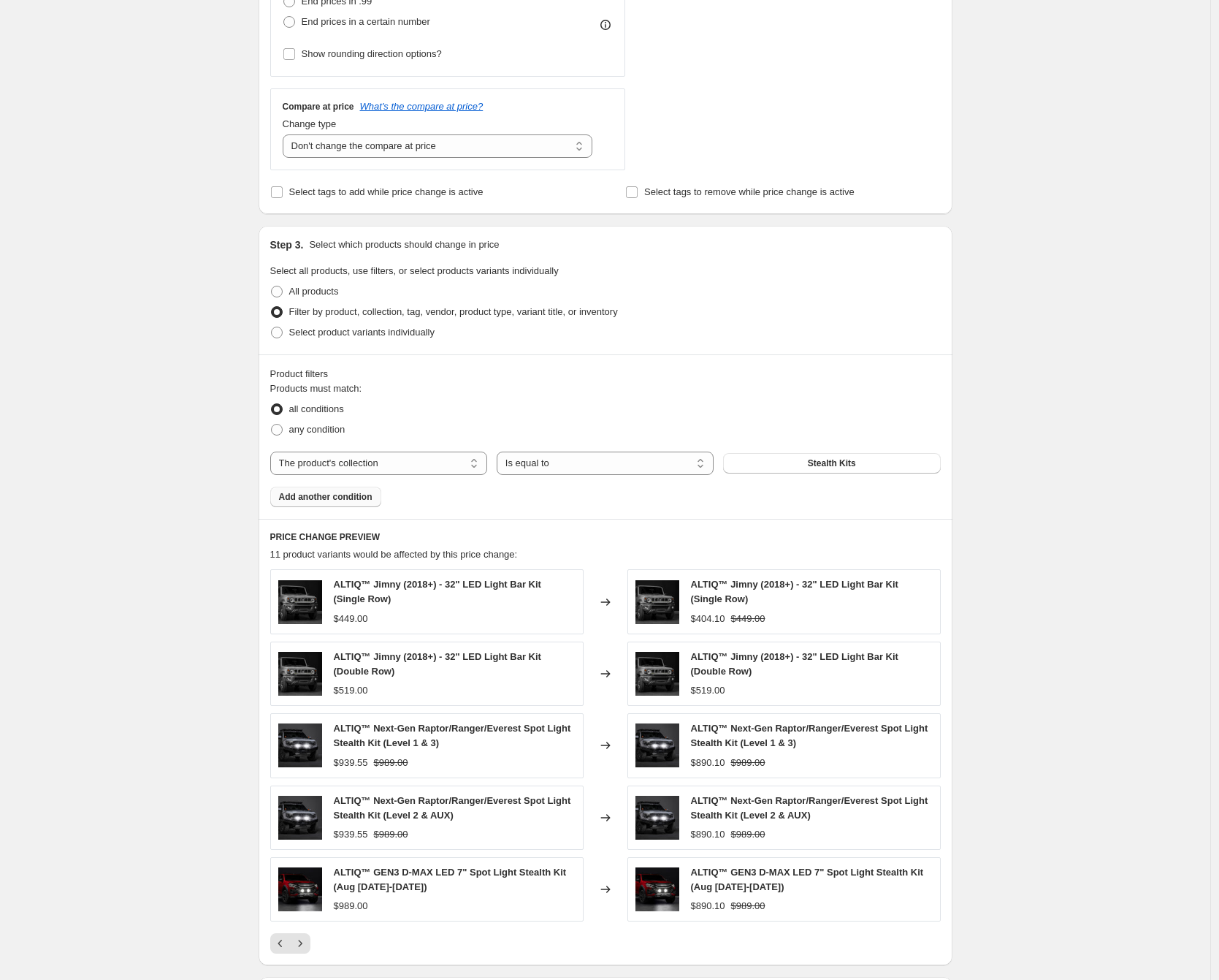
click at [337, 502] on span "Add another condition" at bounding box center [325, 497] width 93 height 12
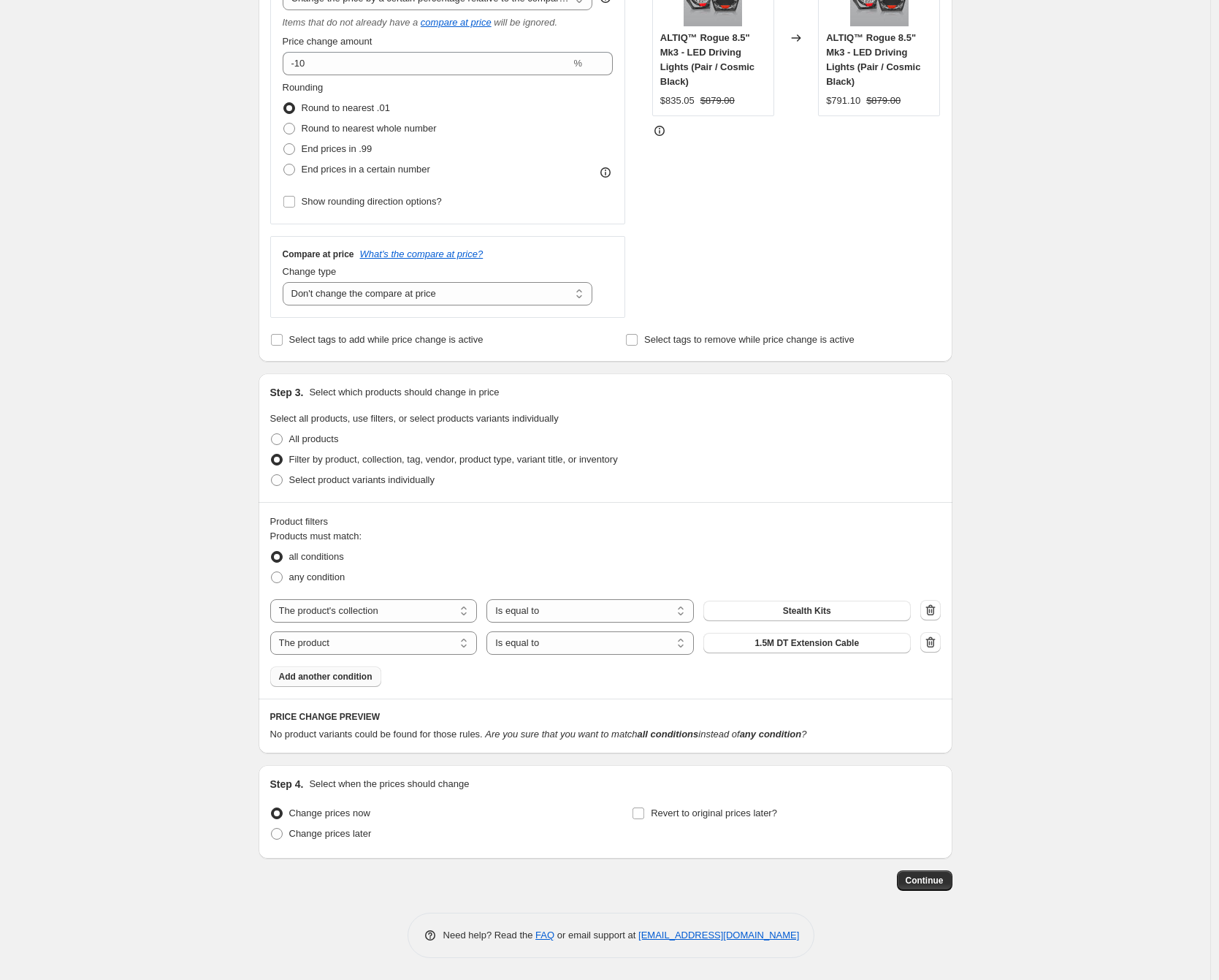
scroll to position [328, 0]
click at [636, 647] on select "Is equal to Is not equal to" at bounding box center [591, 642] width 207 height 23
click at [404, 646] on select "The product The product's collection The product's tag The product's vendor The…" at bounding box center [374, 642] width 207 height 23
select select "inventory_quantity"
click at [556, 648] on select "Is equal to Is not equal to Is greater than Is less than" at bounding box center [591, 642] width 207 height 23
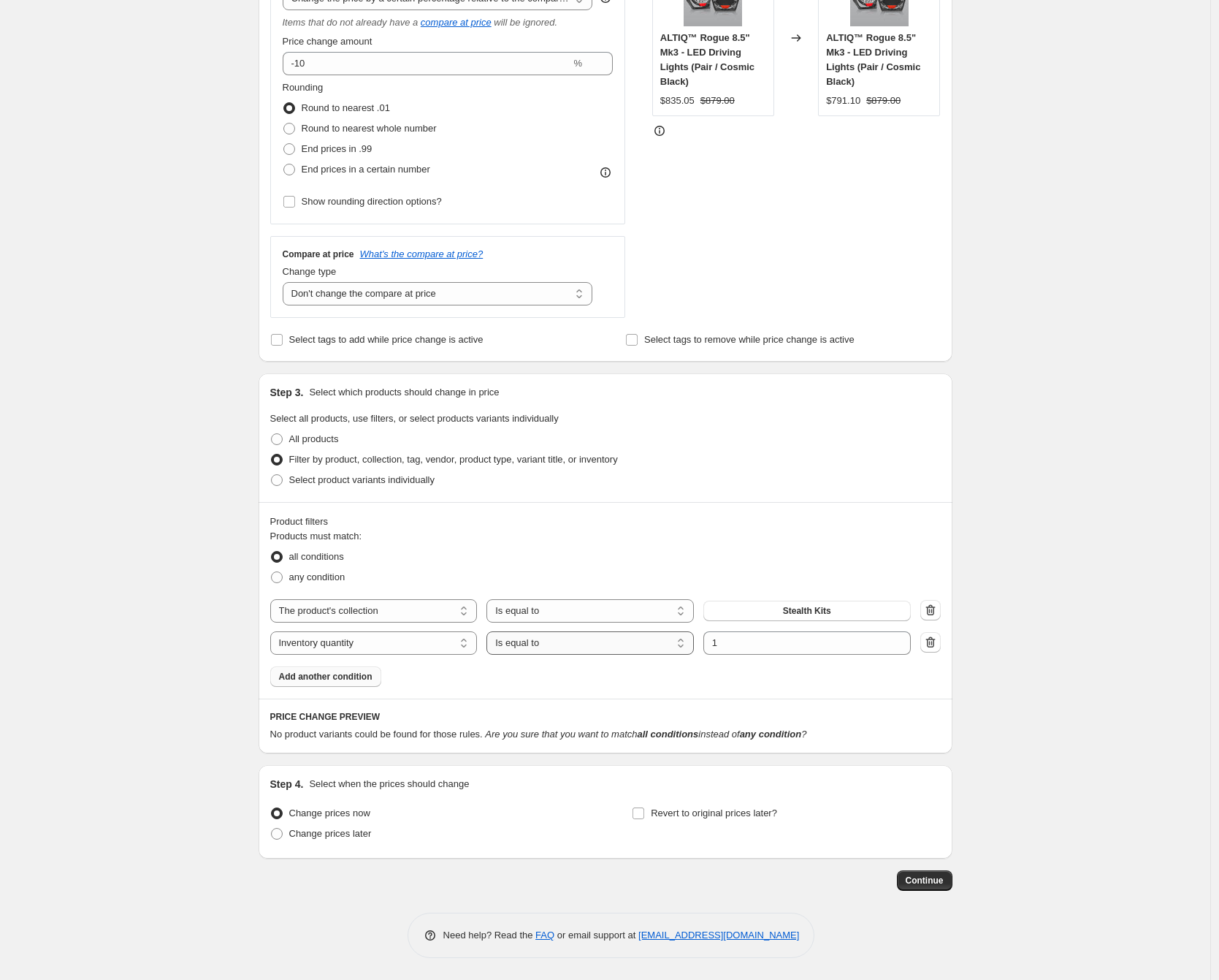
select select ">"
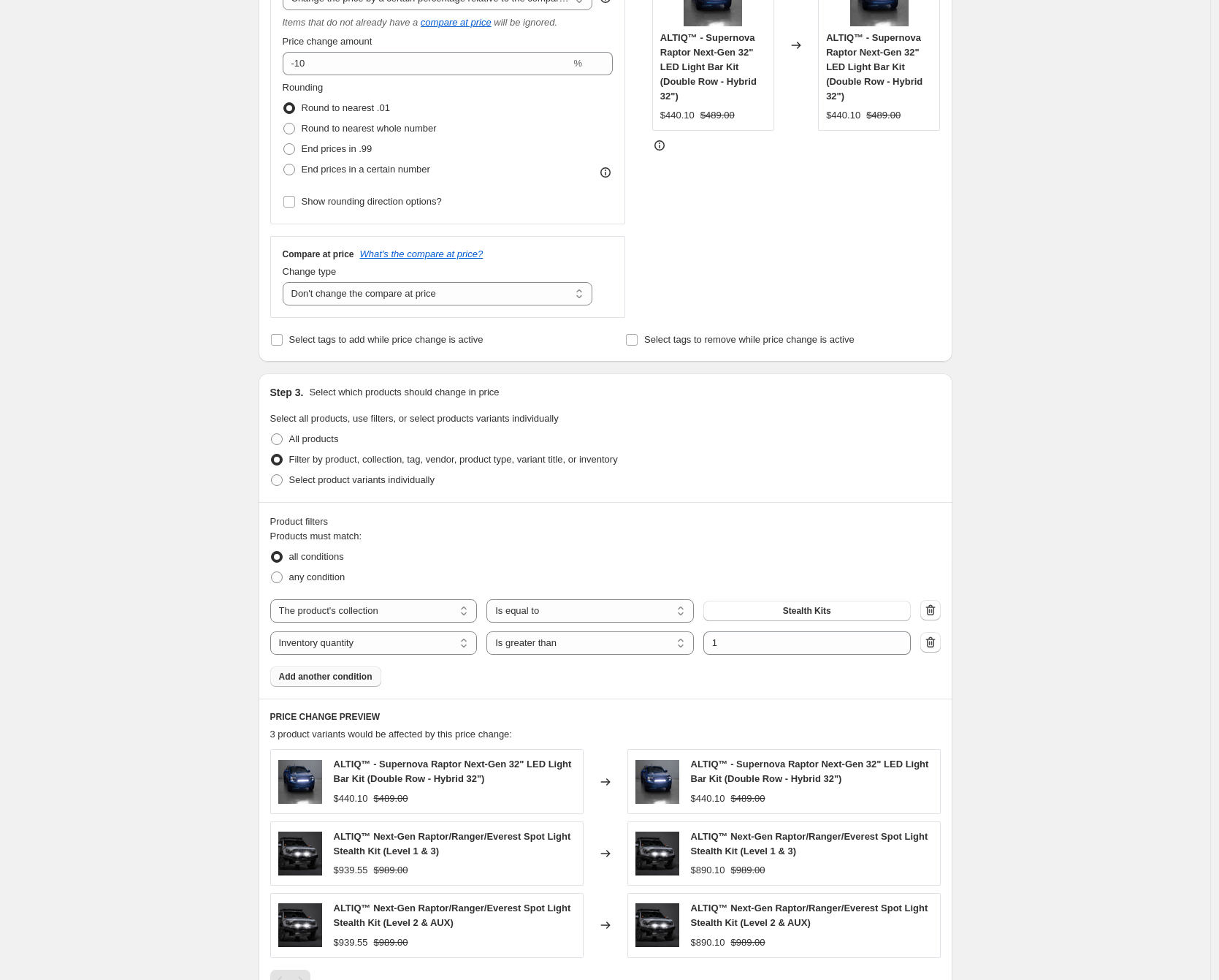
click at [245, 618] on div "Create new price [MEDICAL_DATA]. This page is ready Create new price [MEDICAL_D…" at bounding box center [605, 450] width 730 height 1557
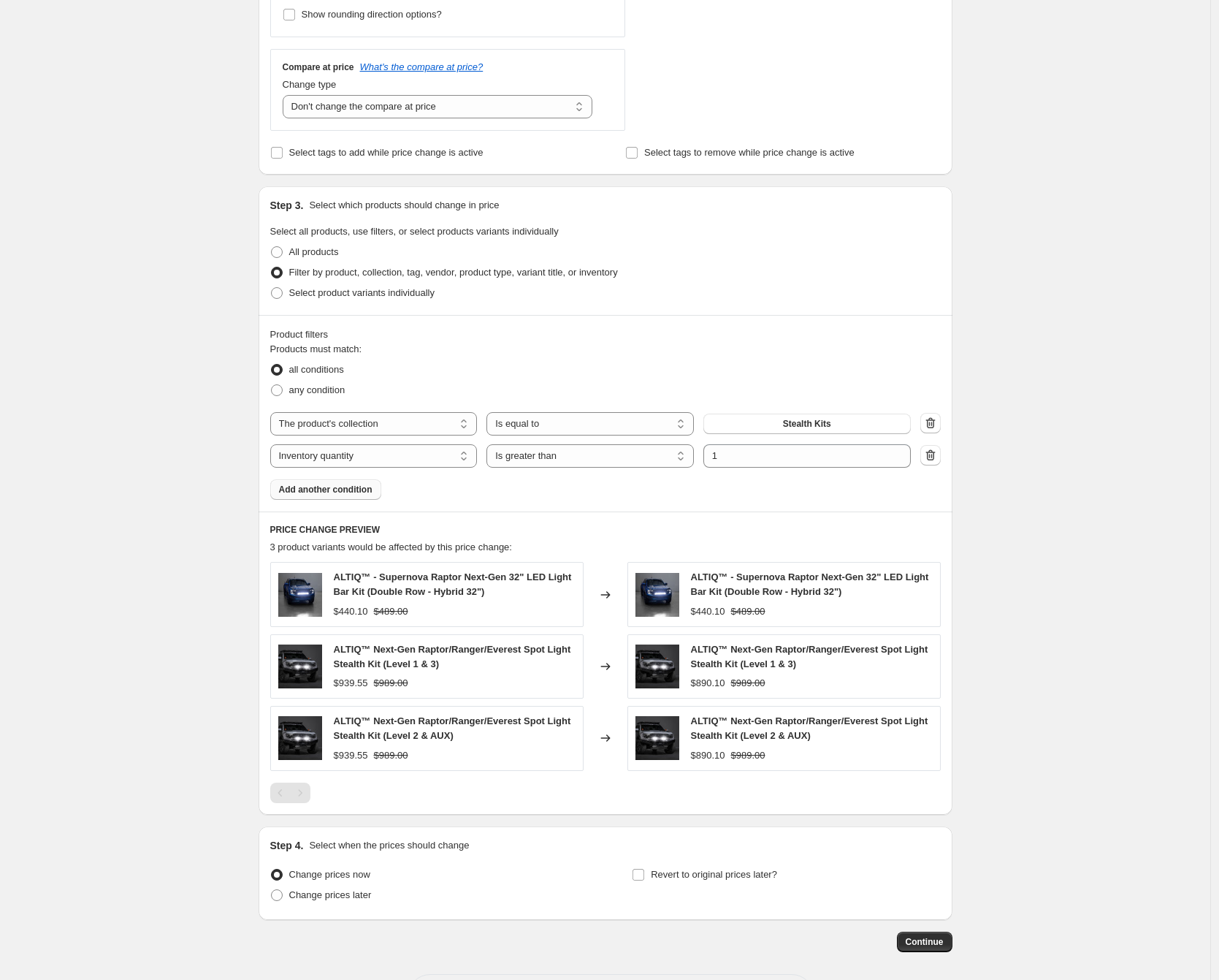
scroll to position [0, 0]
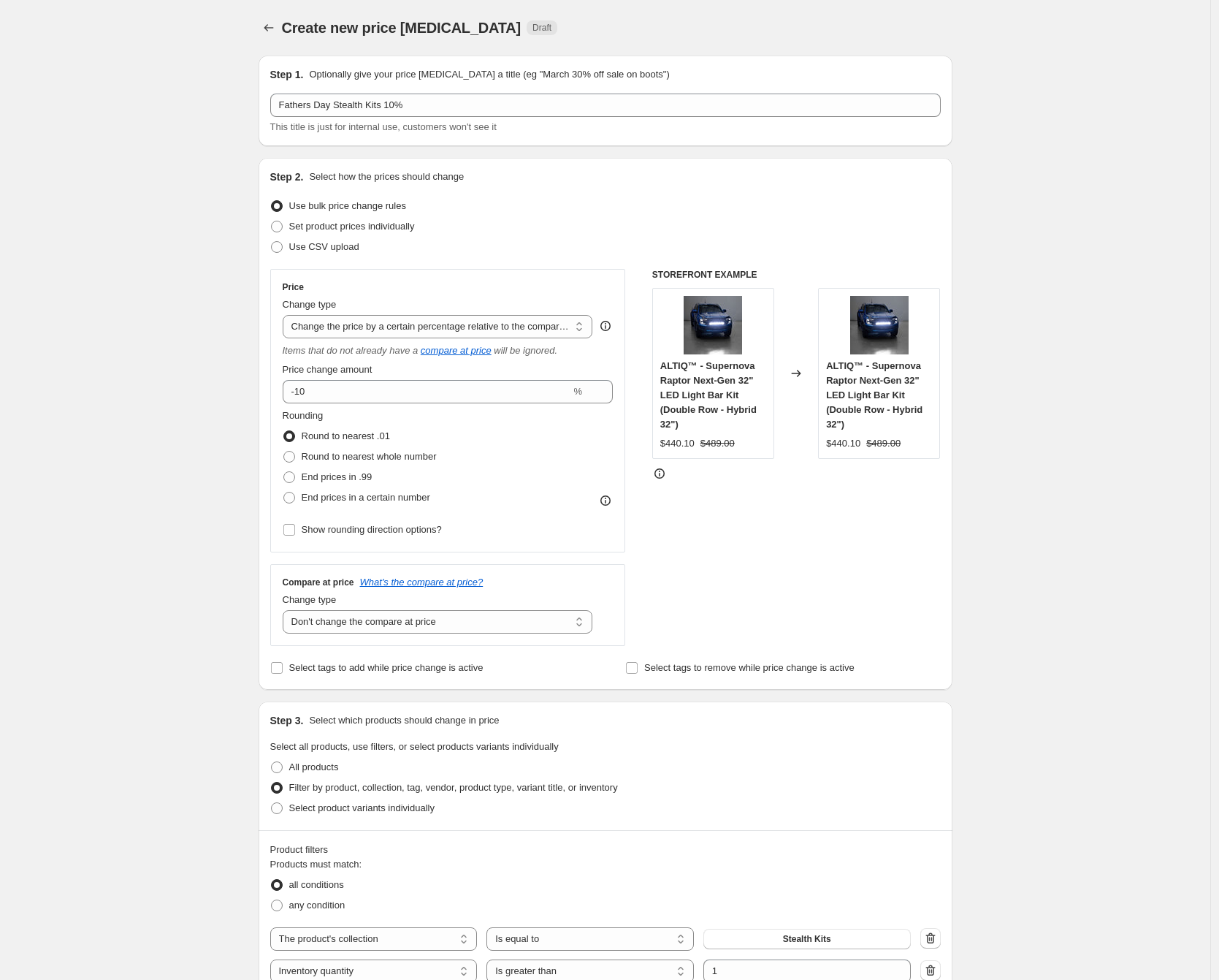
click at [272, 41] on div "Create new price [MEDICAL_DATA]. This page is ready Create new price [MEDICAL_D…" at bounding box center [606, 28] width 694 height 55
click at [280, 12] on div "Create new price [MEDICAL_DATA]. This page is ready Create new price [MEDICAL_D…" at bounding box center [606, 28] width 694 height 55
click at [273, 19] on button "Price change jobs" at bounding box center [269, 28] width 21 height 21
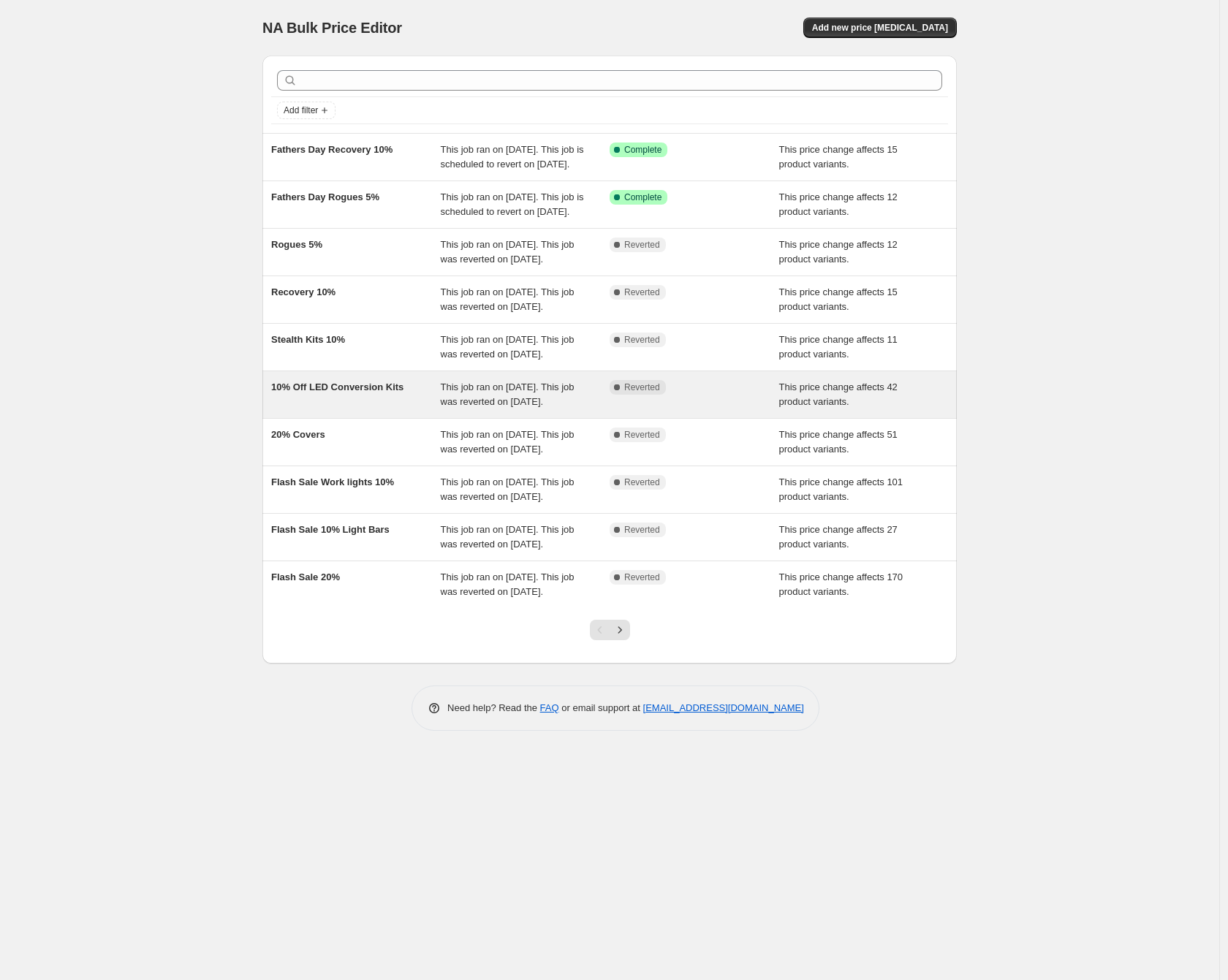
click at [358, 392] on span "10% Off LED Conversion Kits" at bounding box center [337, 387] width 132 height 11
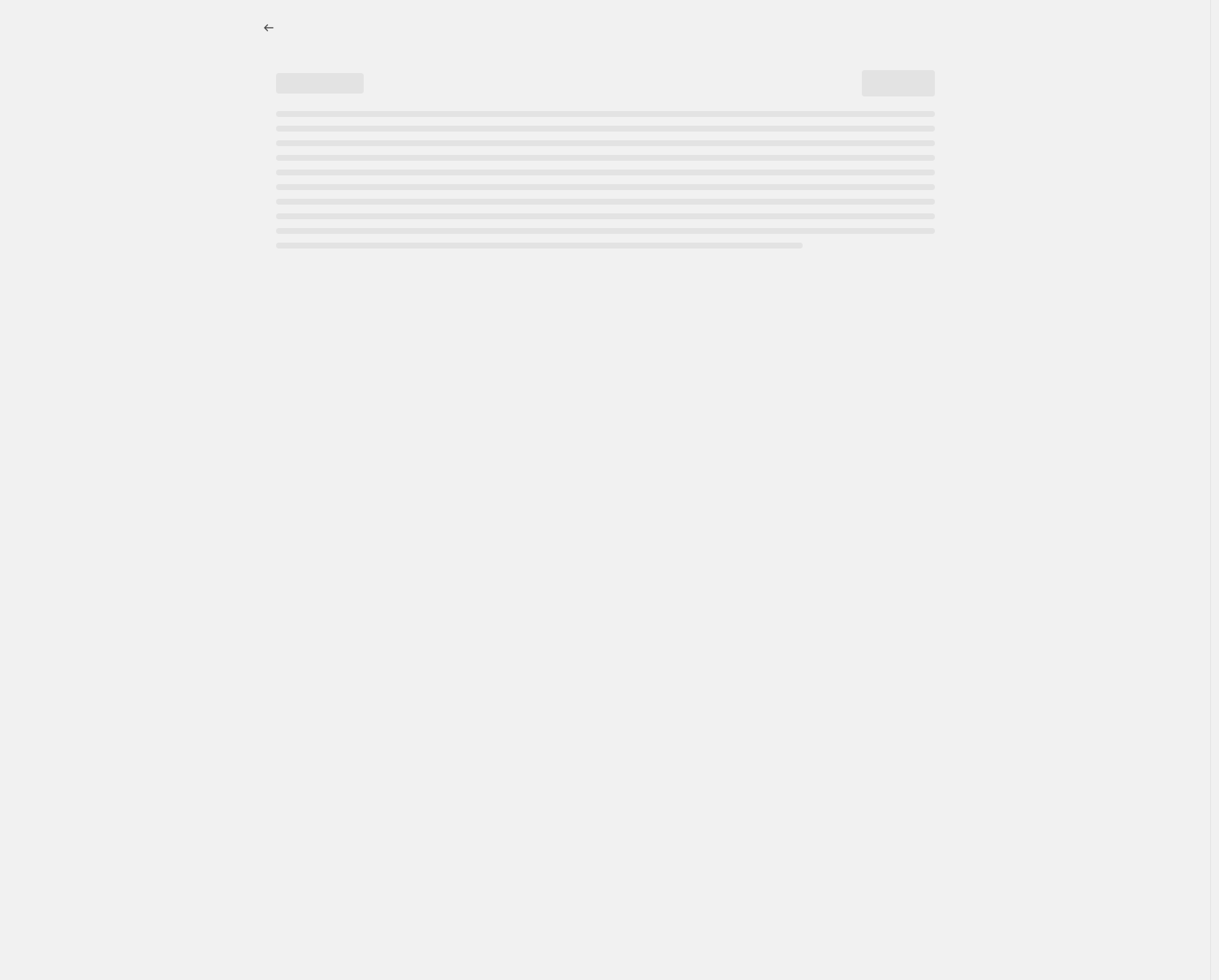
select select "pcap"
select select "no_change"
select select "collection"
select select "inventory_quantity"
select select ">"
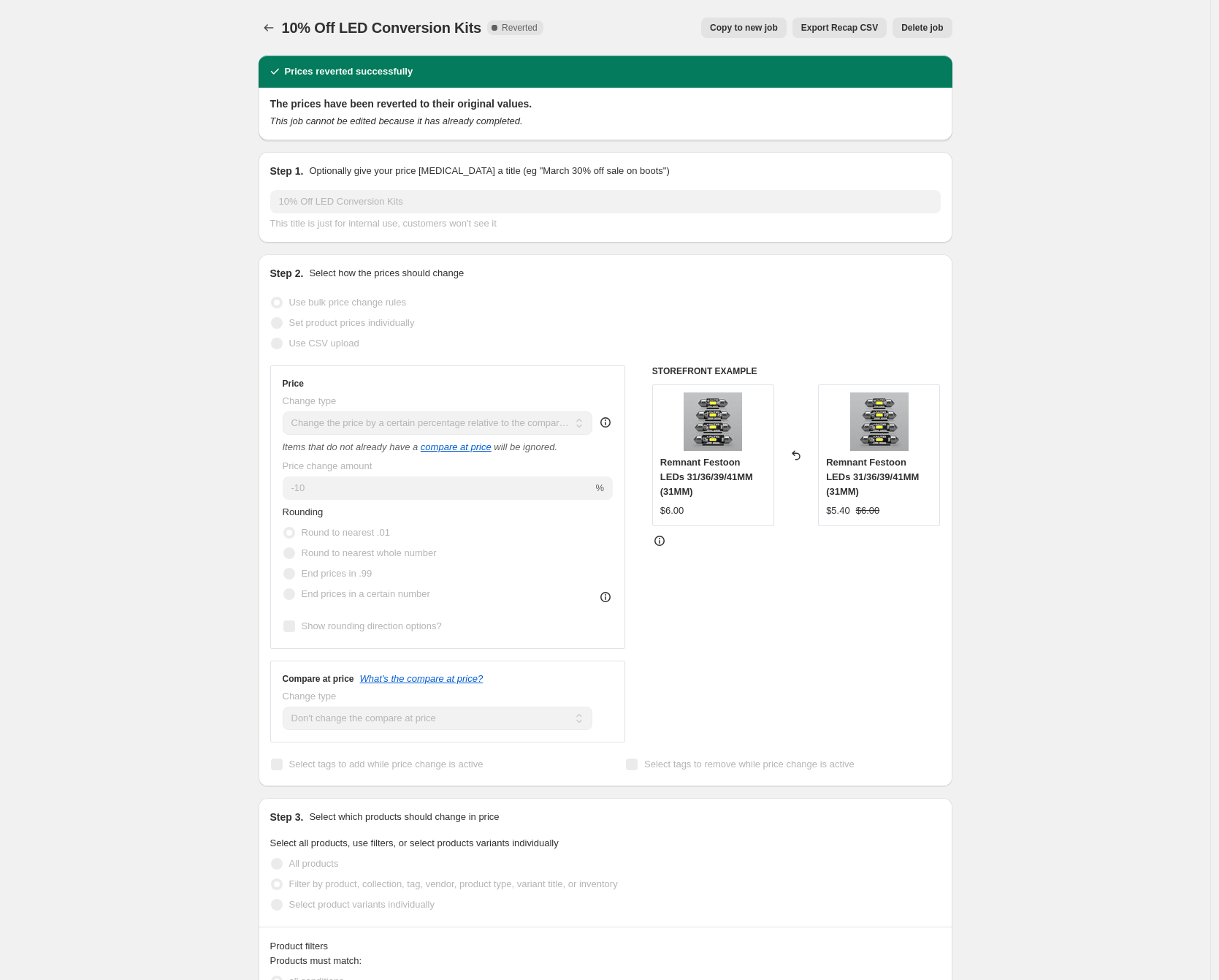
click at [762, 28] on span "Copy to new job" at bounding box center [744, 28] width 68 height 12
select select "pcap"
select select "no_change"
select select "collection"
select select "inventory_quantity"
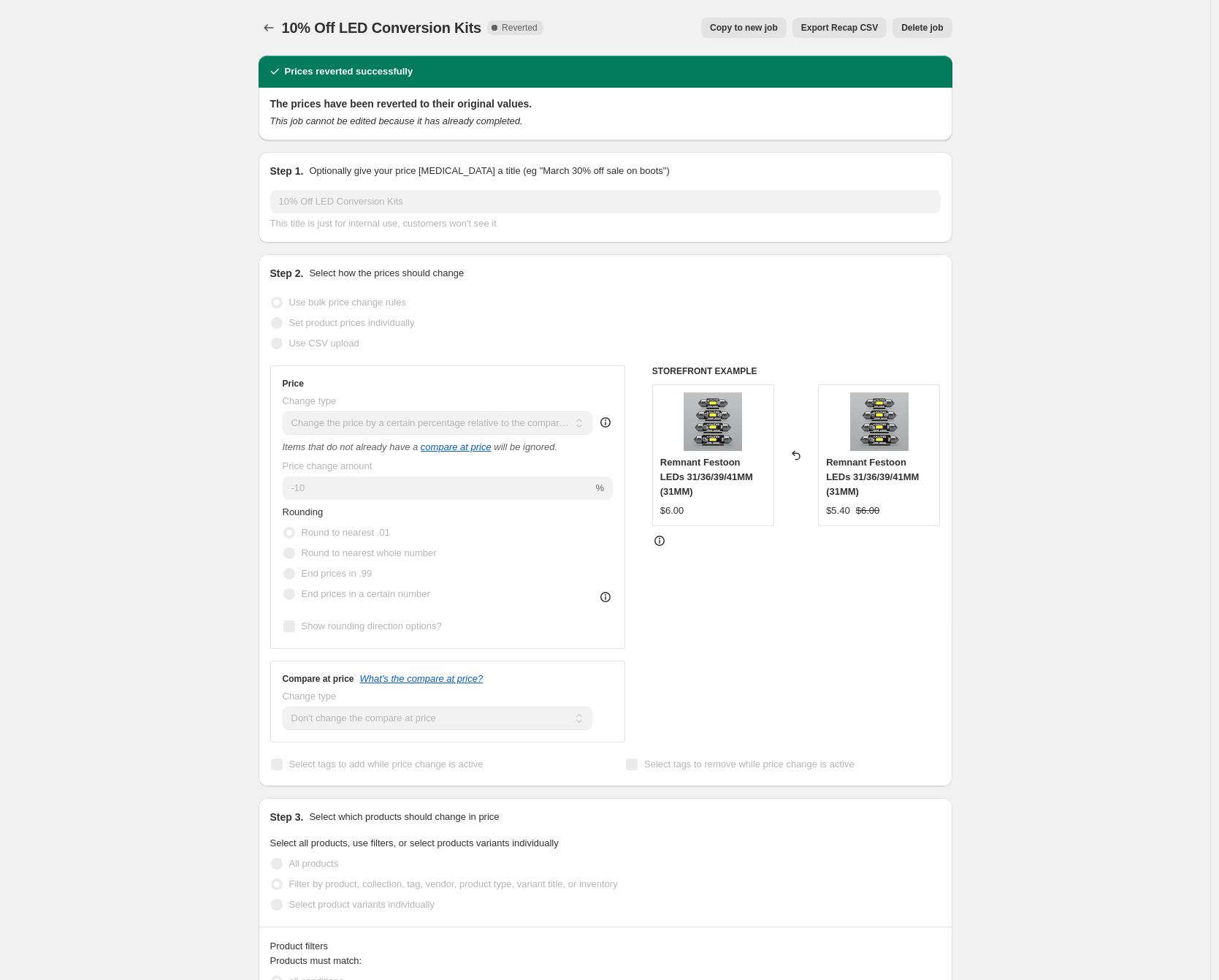
select select ">"
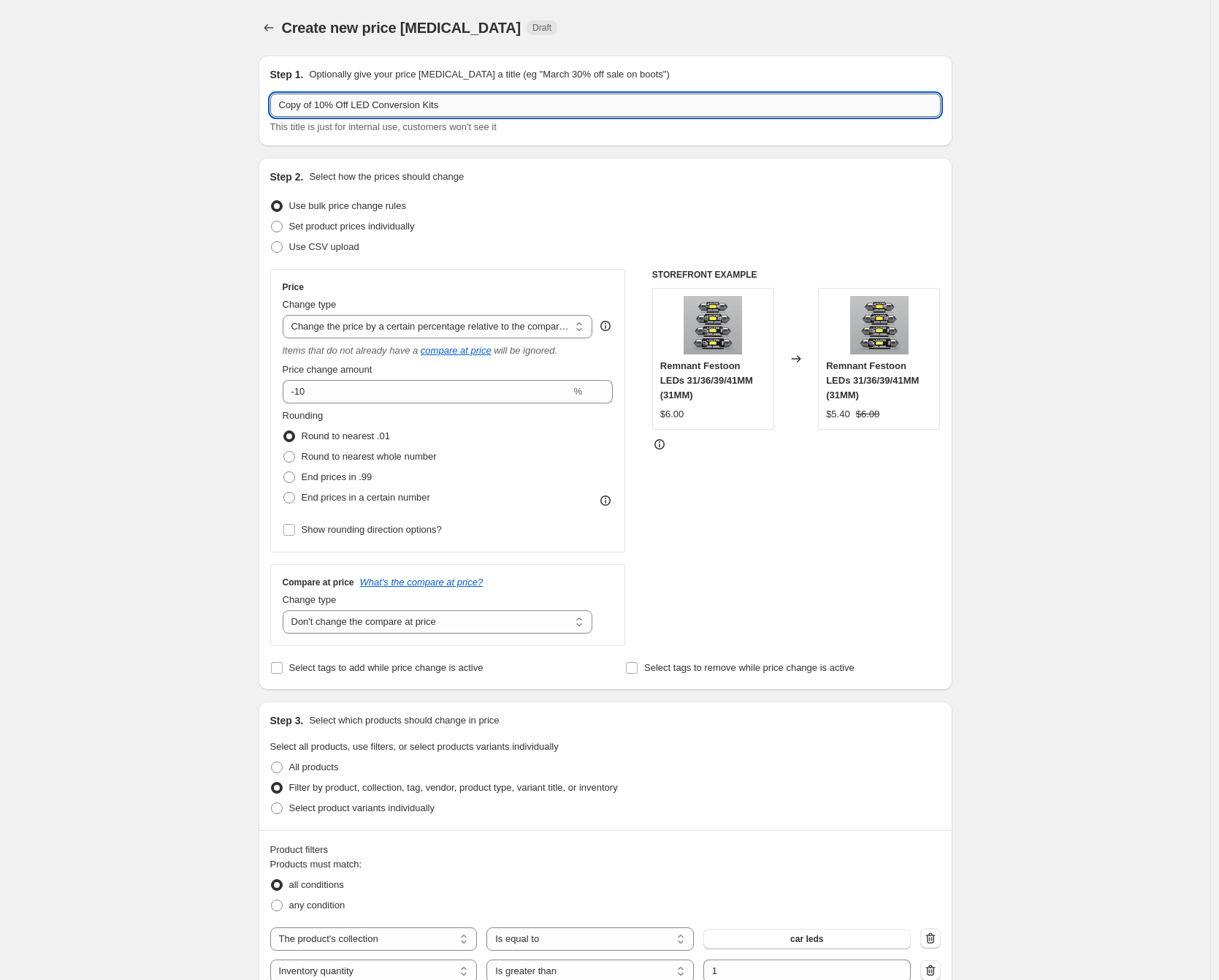
click at [321, 104] on input "Copy of 10% Off LED Conversion Kits" at bounding box center [605, 104] width 671 height 23
click at [293, 108] on input "Copy of 10% Off LED Conversion Kits" at bounding box center [605, 104] width 671 height 23
drag, startPoint x: 314, startPoint y: 106, endPoint x: 279, endPoint y: 102, distance: 35.2
click at [279, 102] on input "Copy of 10% Off LED Conversion Kits" at bounding box center [605, 104] width 671 height 23
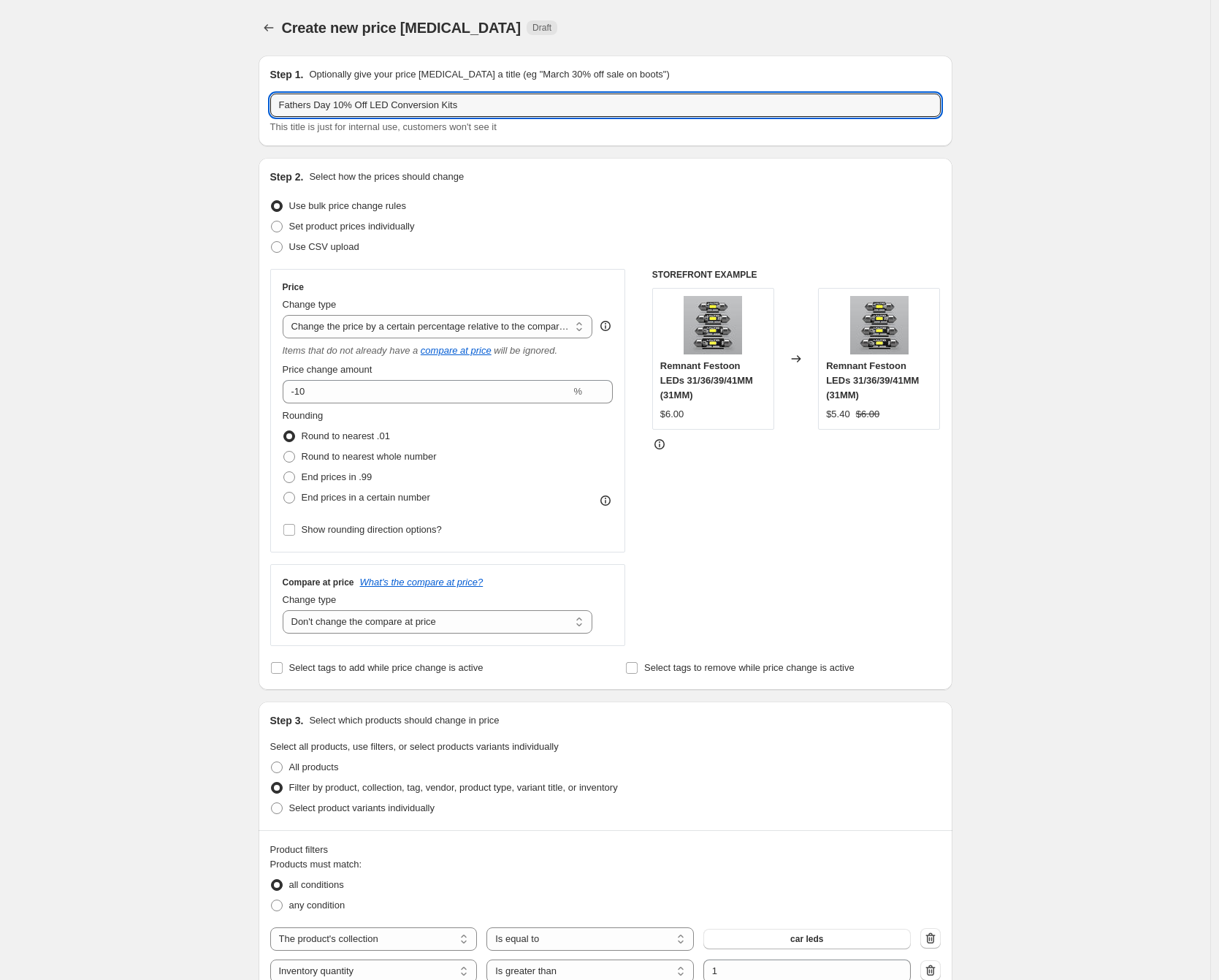
type input "Fathers Day 10% Off LED Conversion Kits"
click at [166, 217] on div "Create new price [MEDICAL_DATA]. This page is ready Create new price [MEDICAL_D…" at bounding box center [605, 840] width 1210 height 1681
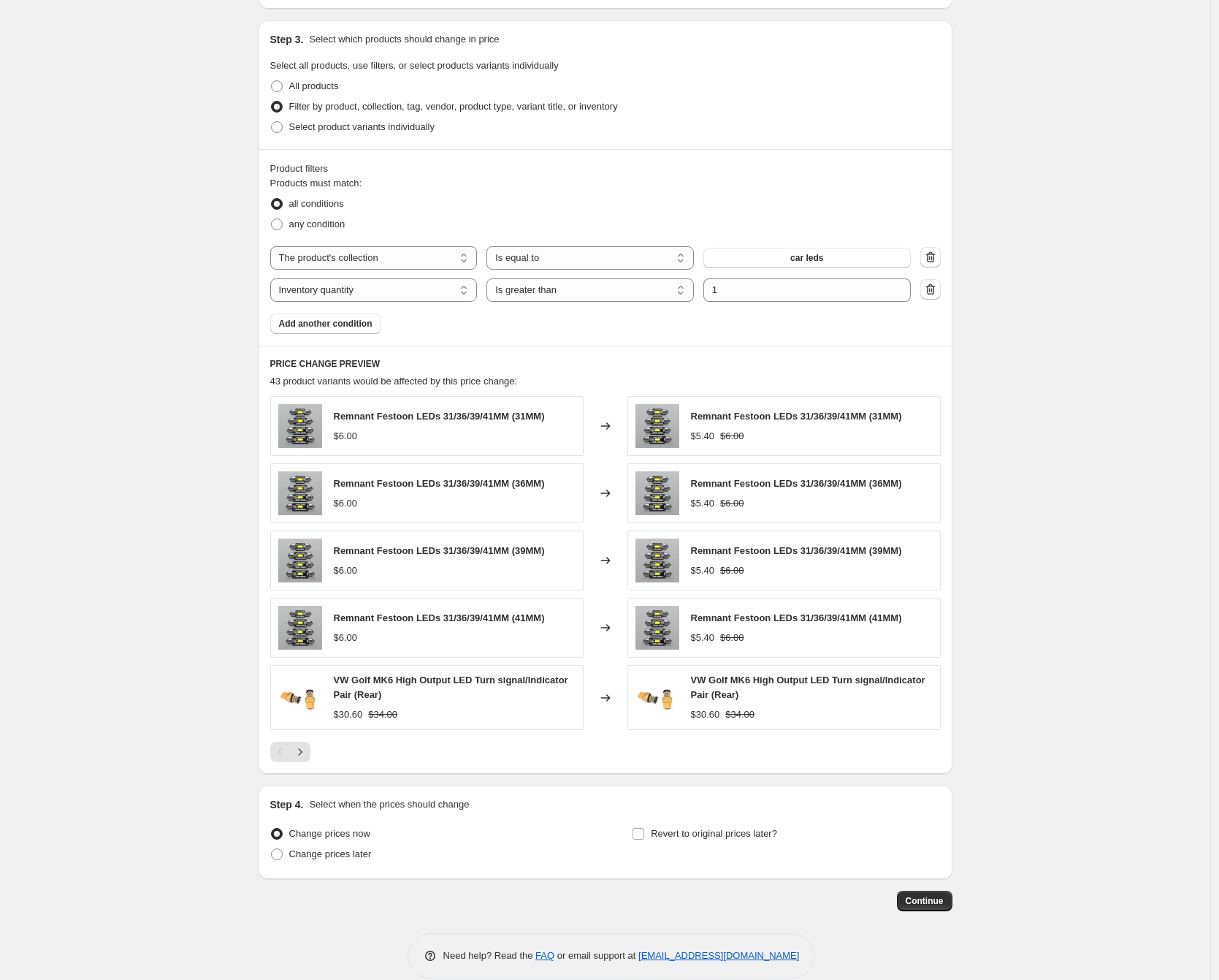
scroll to position [701, 0]
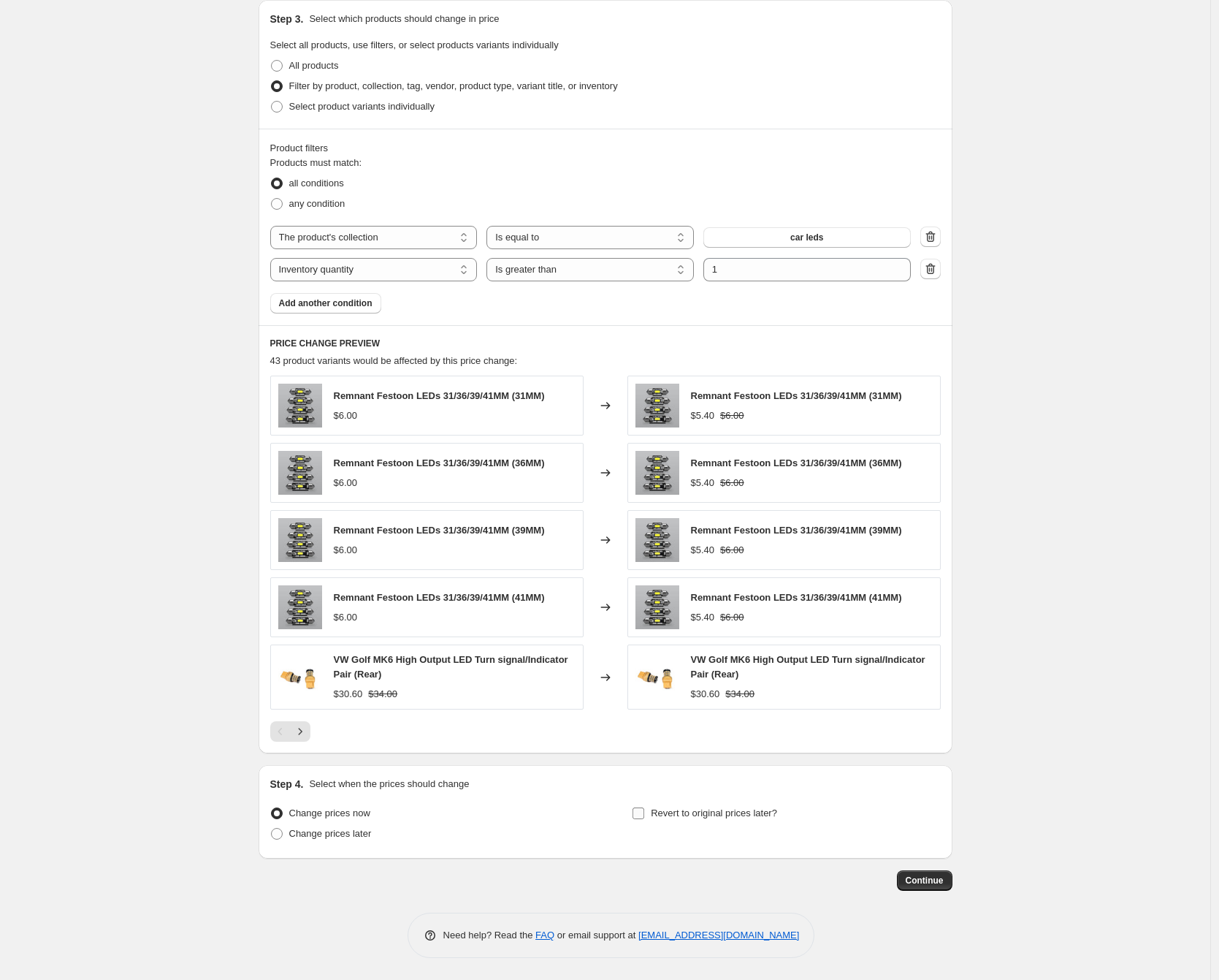
click at [664, 815] on span "Revert to original prices later?" at bounding box center [714, 812] width 126 height 11
click at [644, 815] on input "Revert to original prices later?" at bounding box center [639, 813] width 12 height 12
checkbox input "true"
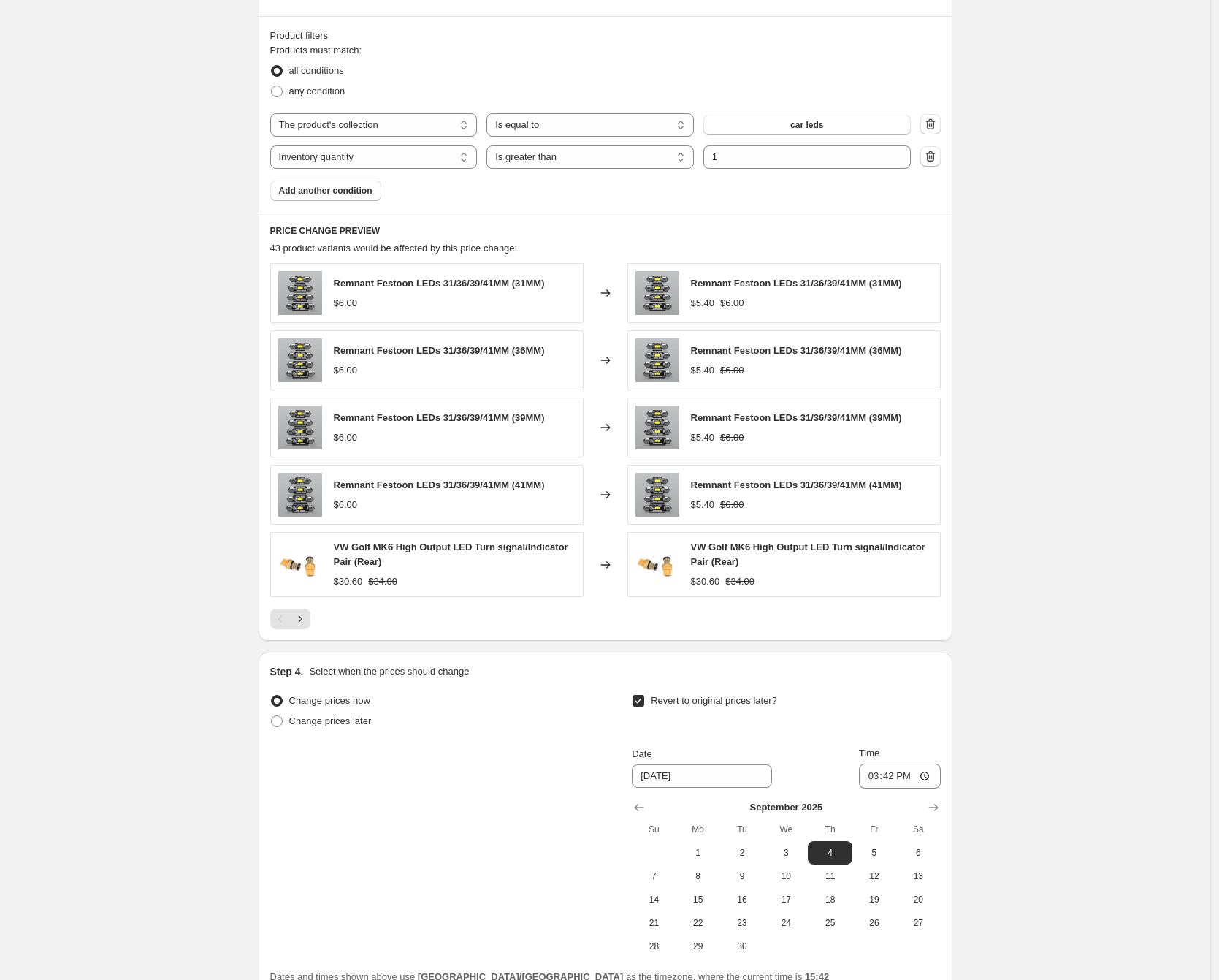
scroll to position [952, 0]
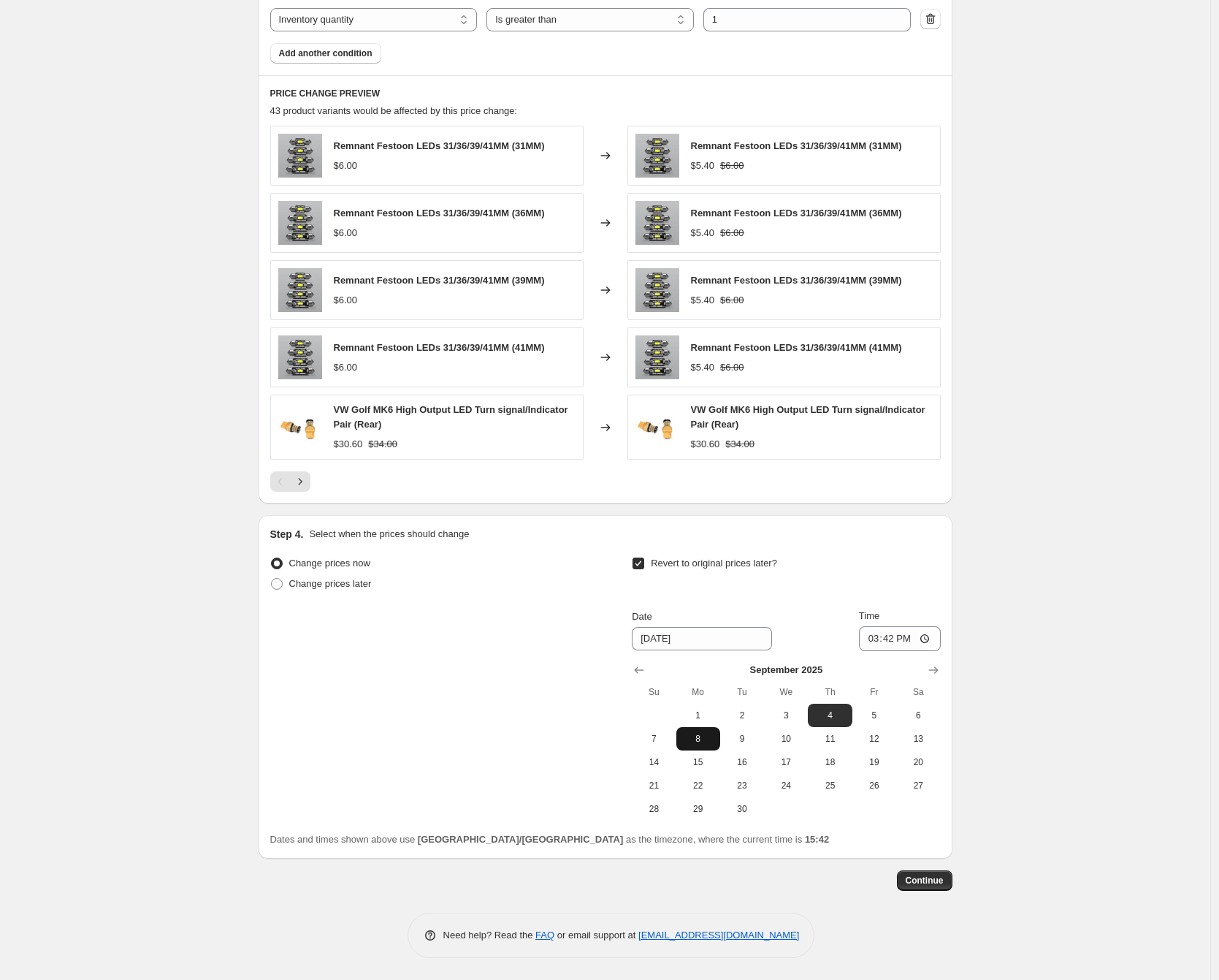
click at [700, 744] on button "8" at bounding box center [698, 738] width 44 height 23
type input "[DATE]"
click at [889, 642] on input "15:42" at bounding box center [900, 638] width 82 height 25
click at [909, 642] on input "15:00" at bounding box center [900, 638] width 82 height 25
type input "03:00"
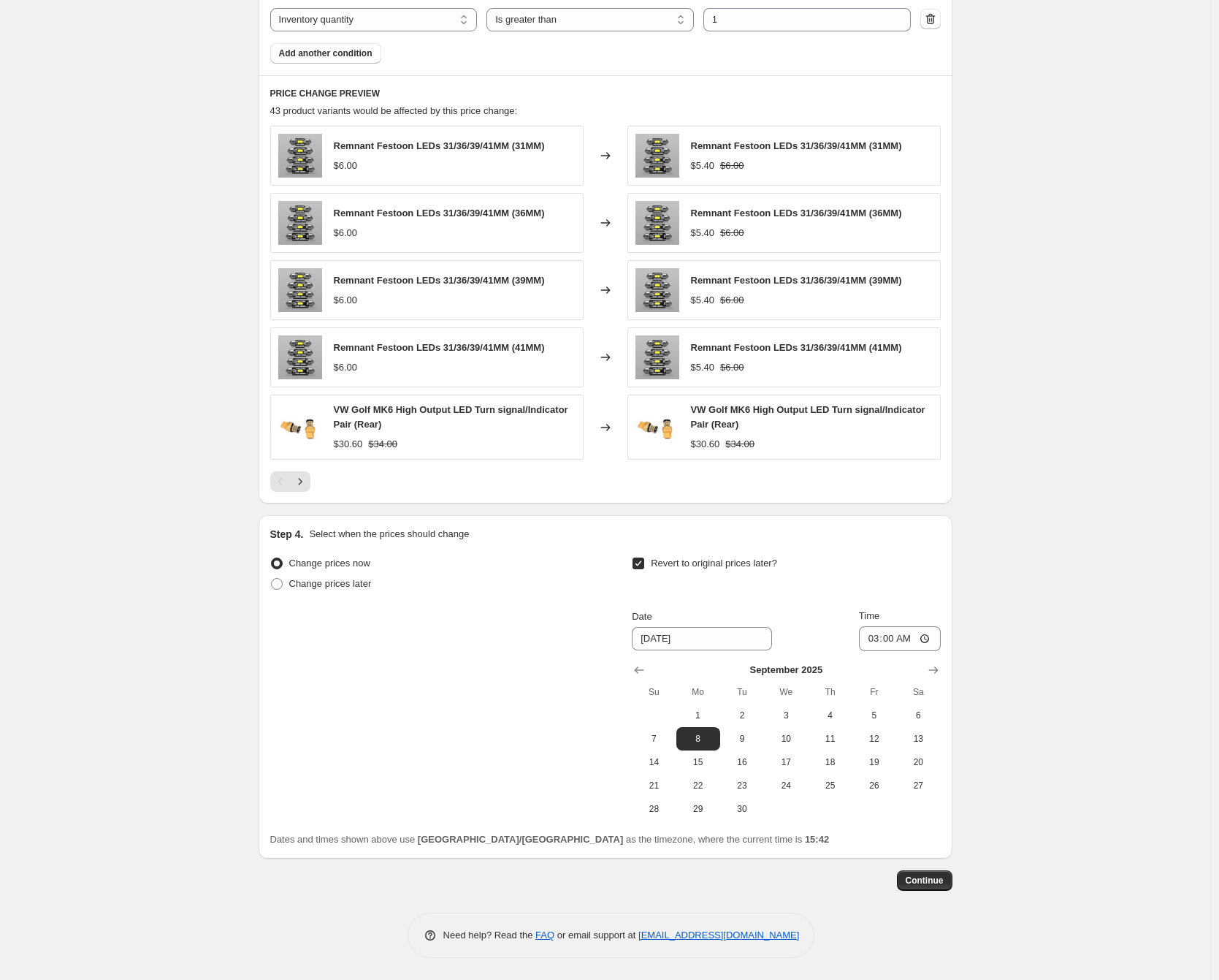
click at [1090, 668] on div "Create new price [MEDICAL_DATA]. This page is ready Create new price [MEDICAL_D…" at bounding box center [605, 14] width 1210 height 1932
click at [929, 879] on span "Continue" at bounding box center [925, 881] width 38 height 12
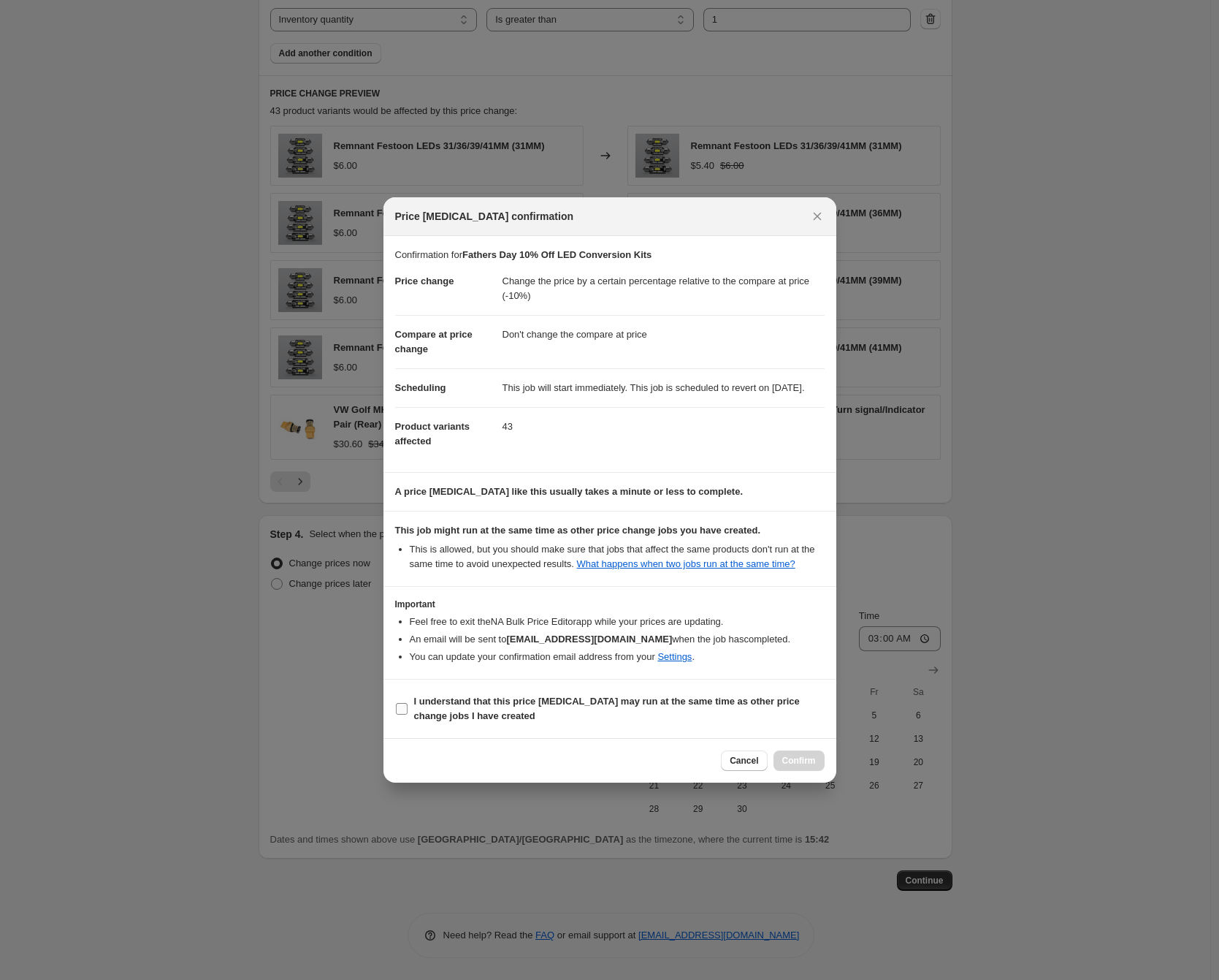
click at [592, 715] on b "I understand that this price [MEDICAL_DATA] may run at the same time as other p…" at bounding box center [607, 709] width 386 height 26
click at [407, 715] on input "I understand that this price [MEDICAL_DATA] may run at the same time as other p…" at bounding box center [402, 709] width 12 height 12
checkbox input "true"
click at [812, 771] on button "Confirm" at bounding box center [799, 761] width 51 height 21
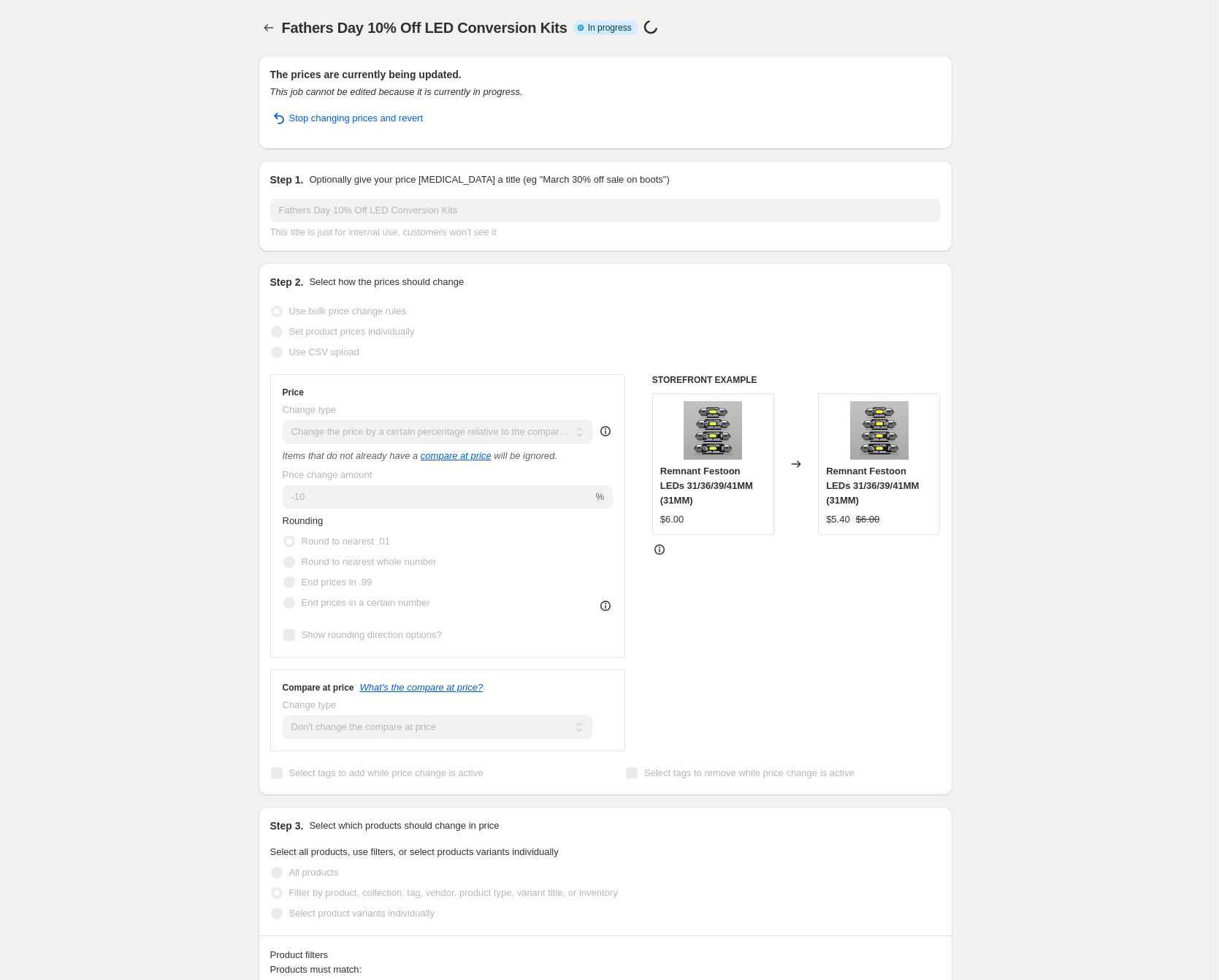
scroll to position [3, 0]
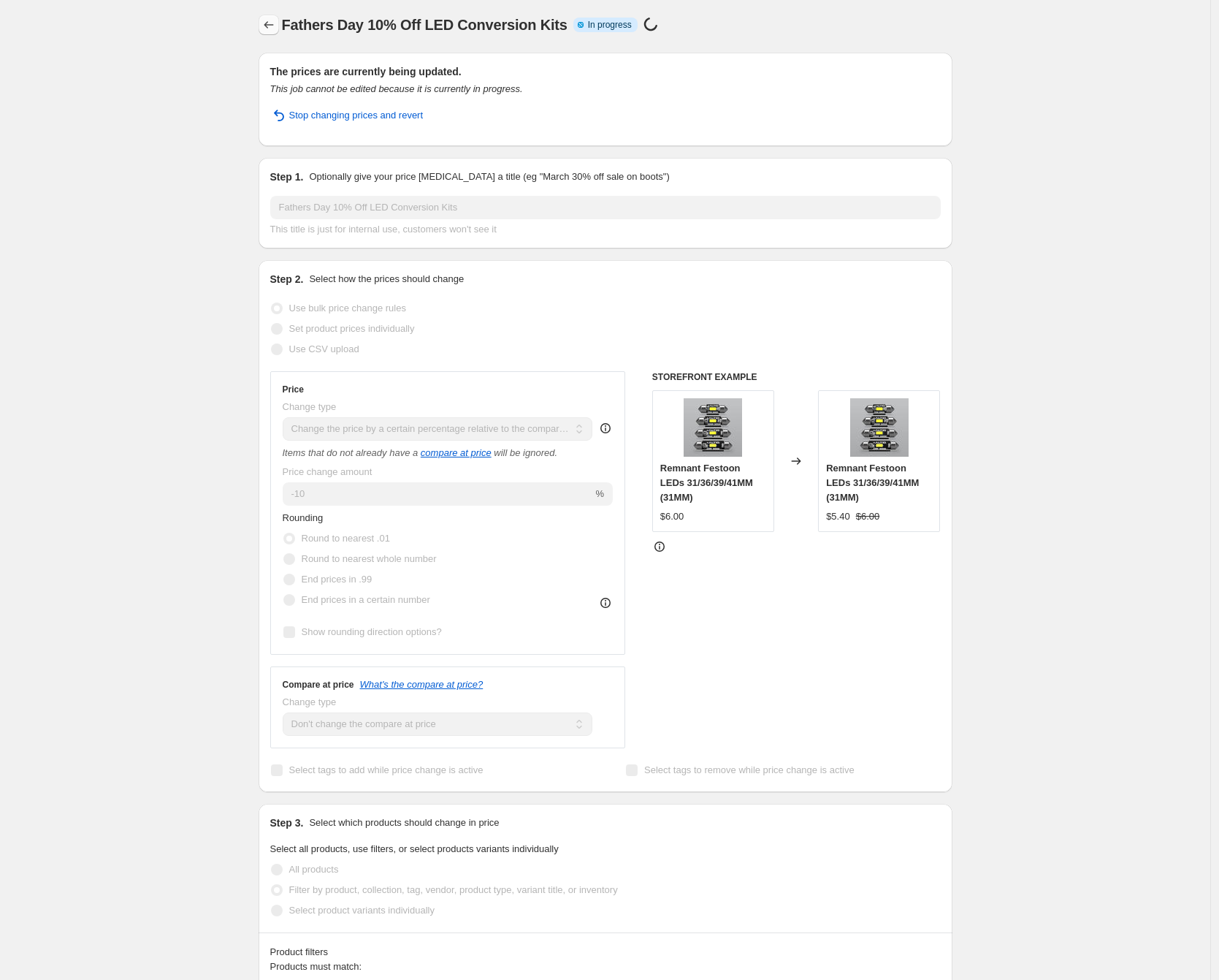
click at [274, 26] on icon "Price change jobs" at bounding box center [268, 24] width 15 height 15
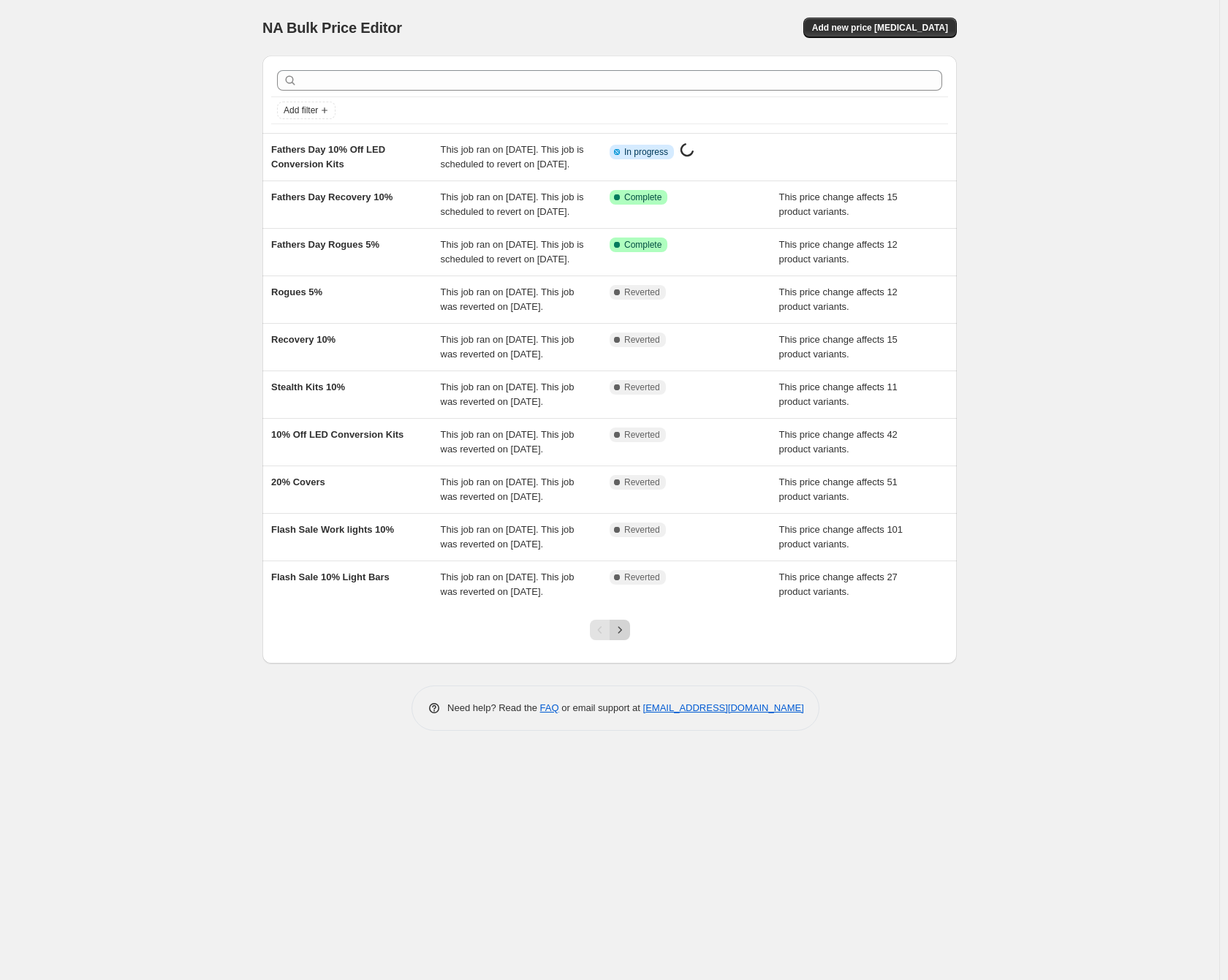
click at [620, 637] on icon "Next" at bounding box center [619, 629] width 15 height 15
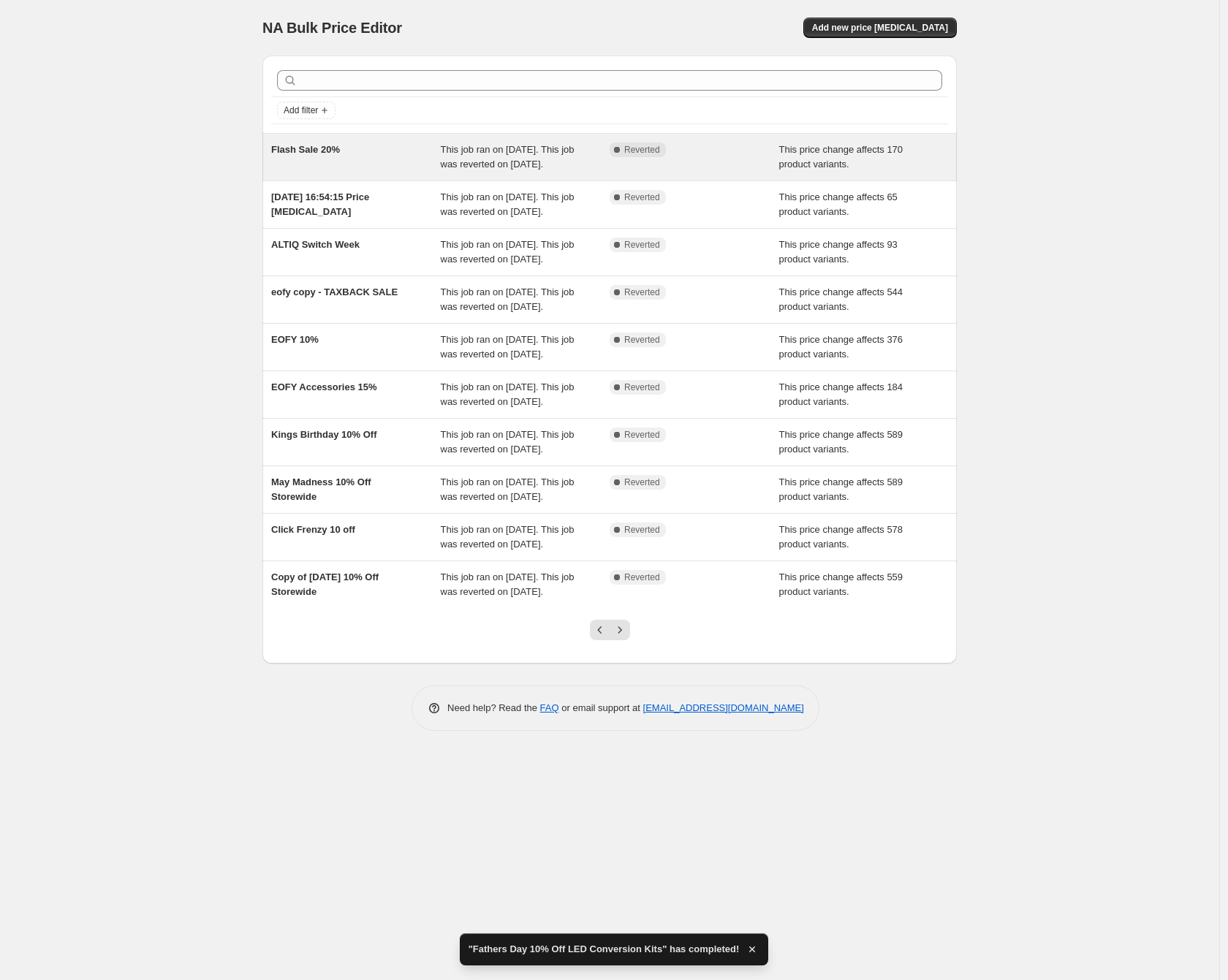
click at [321, 150] on span "Flash Sale 20%" at bounding box center [306, 149] width 69 height 11
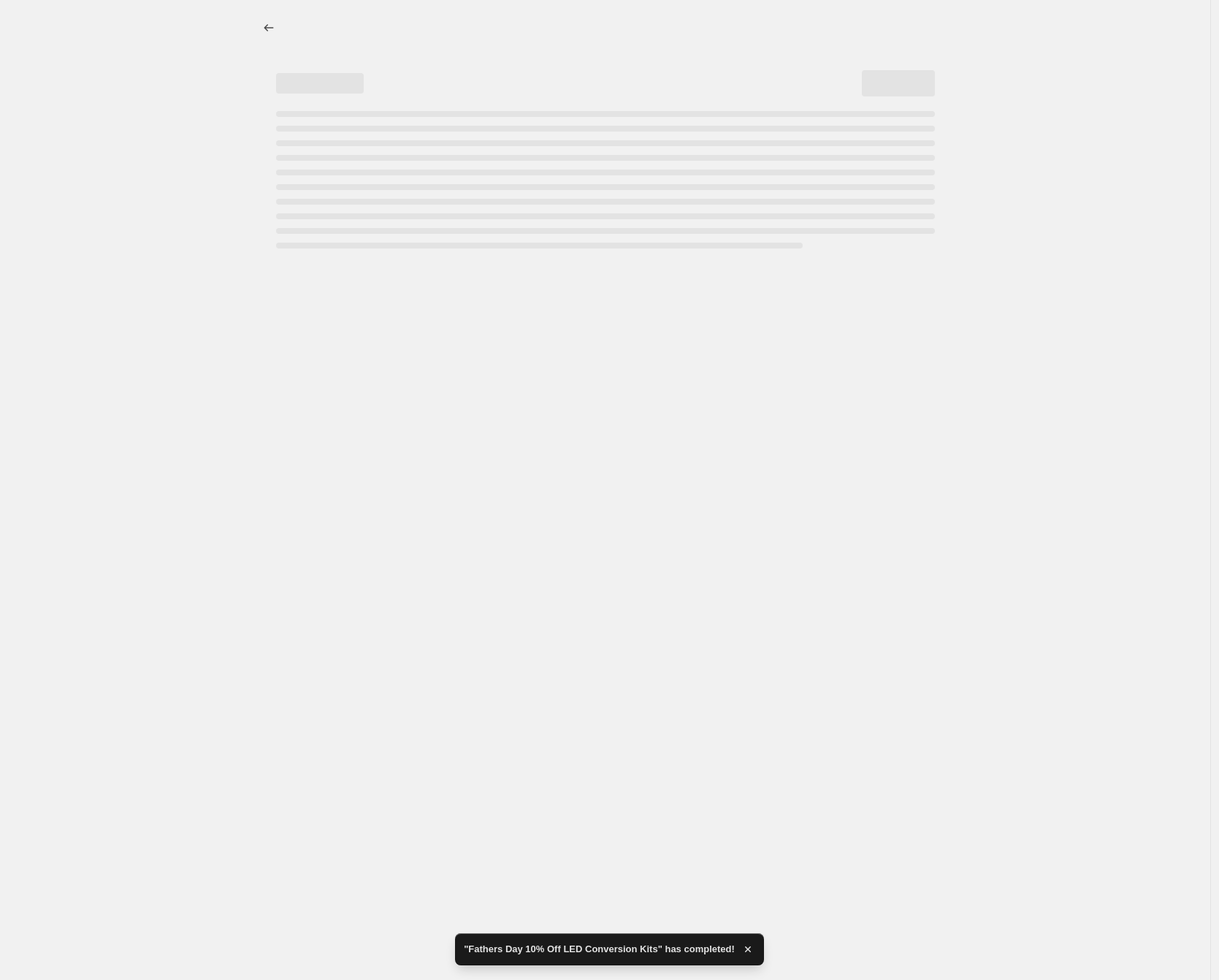
select select "pcap"
select select "no_change"
select select "collection"
select select "inventory_quantity"
select select ">"
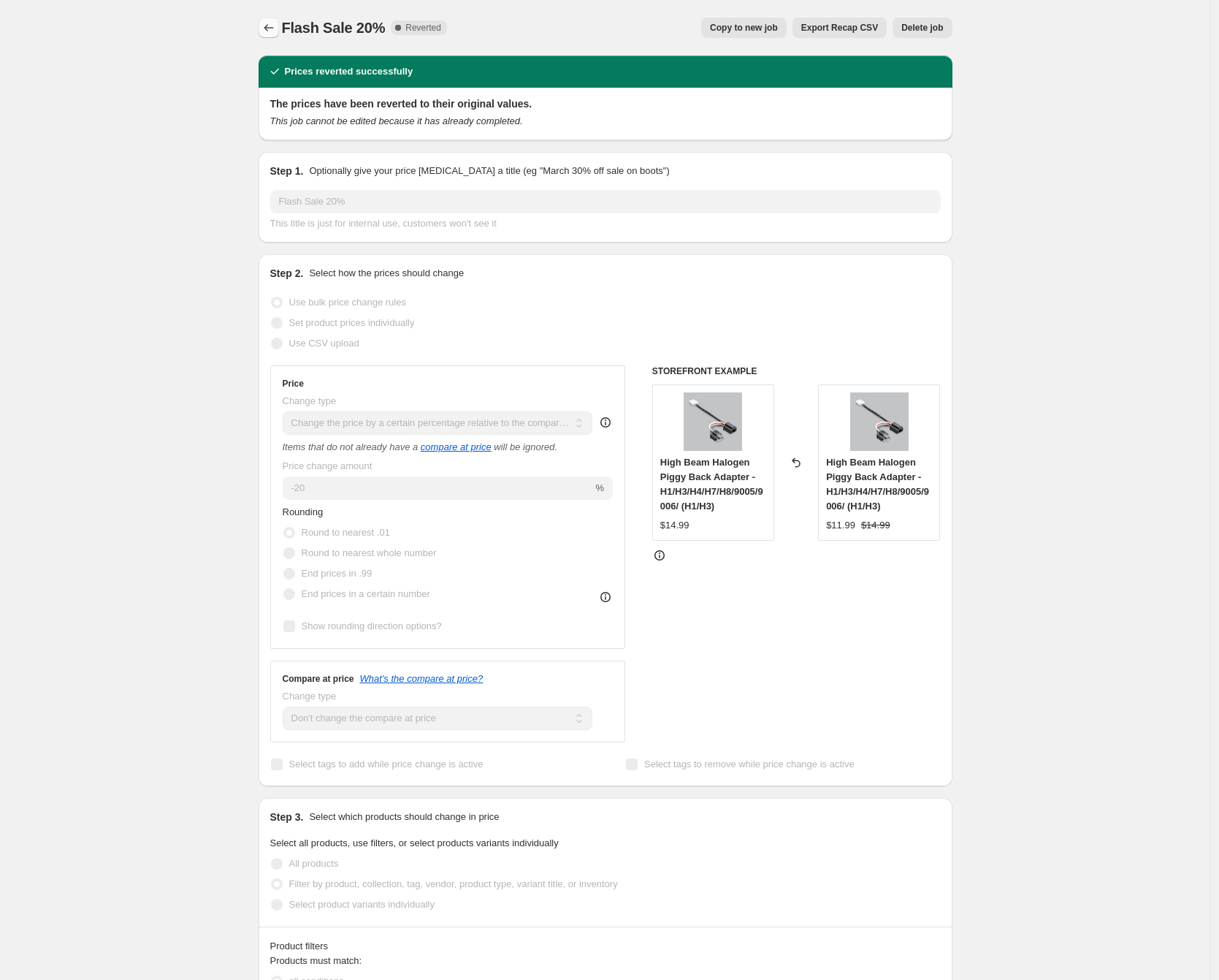
click at [268, 26] on icon "Price change jobs" at bounding box center [268, 28] width 15 height 15
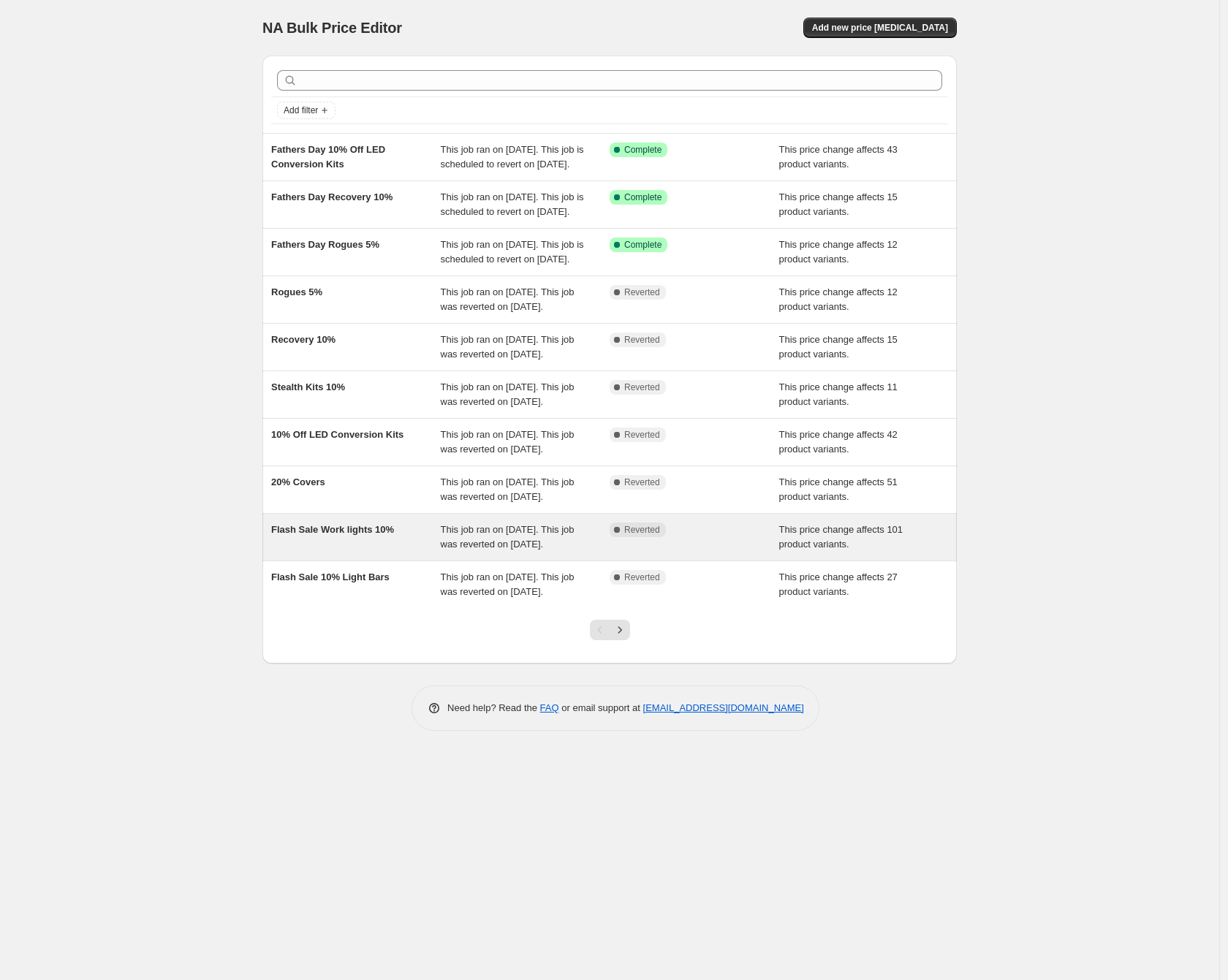
click at [366, 534] on span "Flash Sale Work lights 10%" at bounding box center [332, 529] width 123 height 11
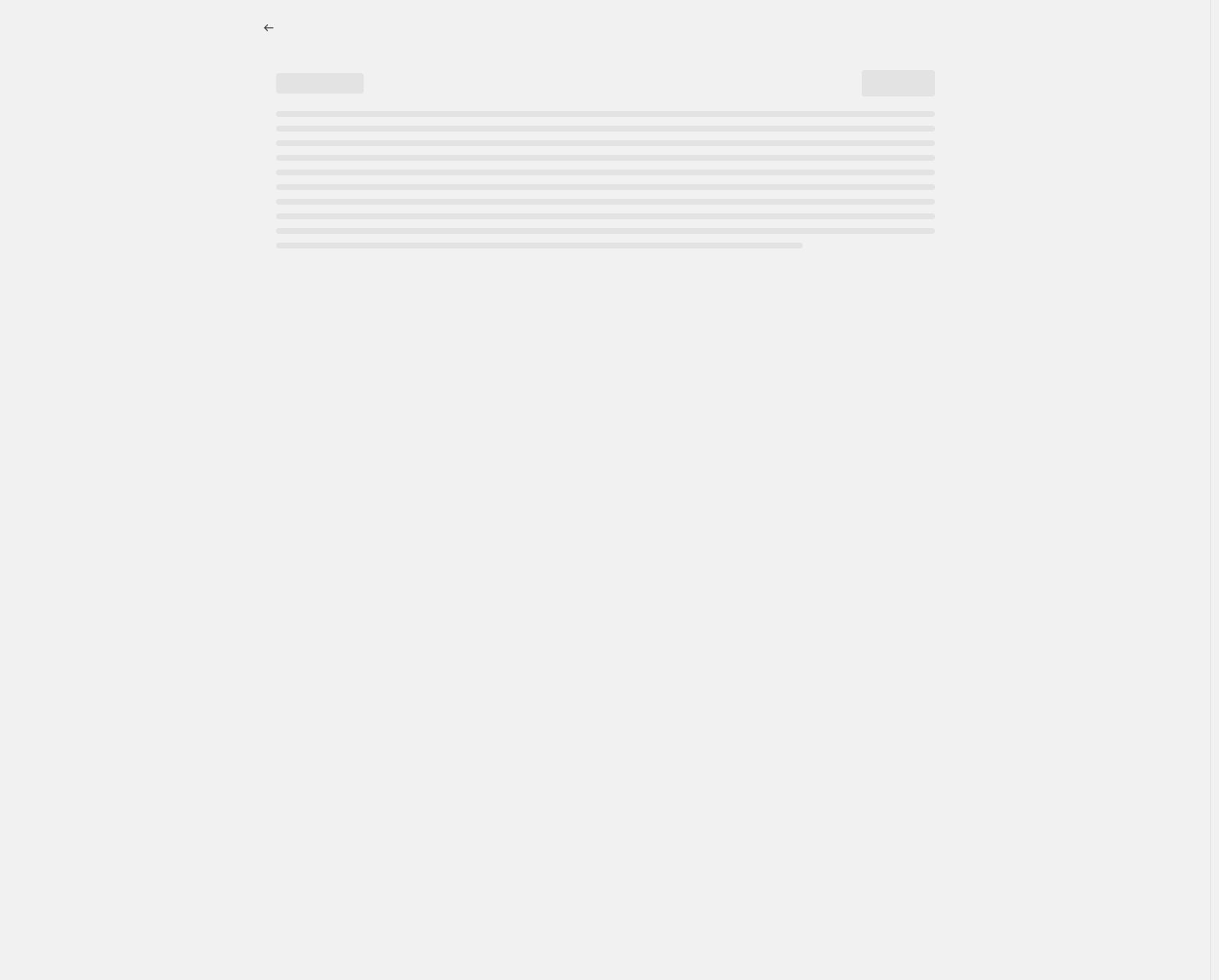
select select "pcap"
select select "no_change"
select select "collection"
select select "not_equal"
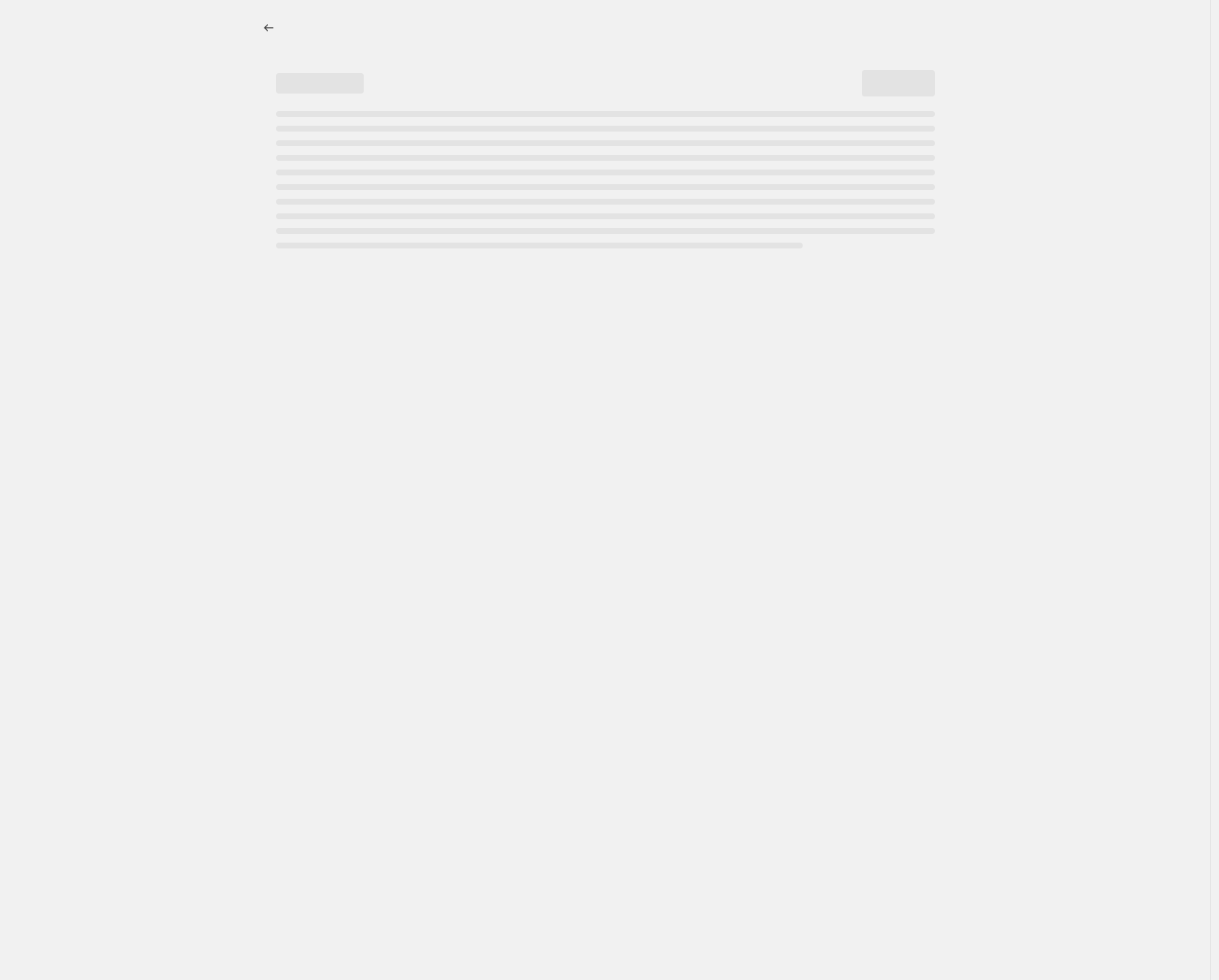
select select "collection"
select select "not_equal"
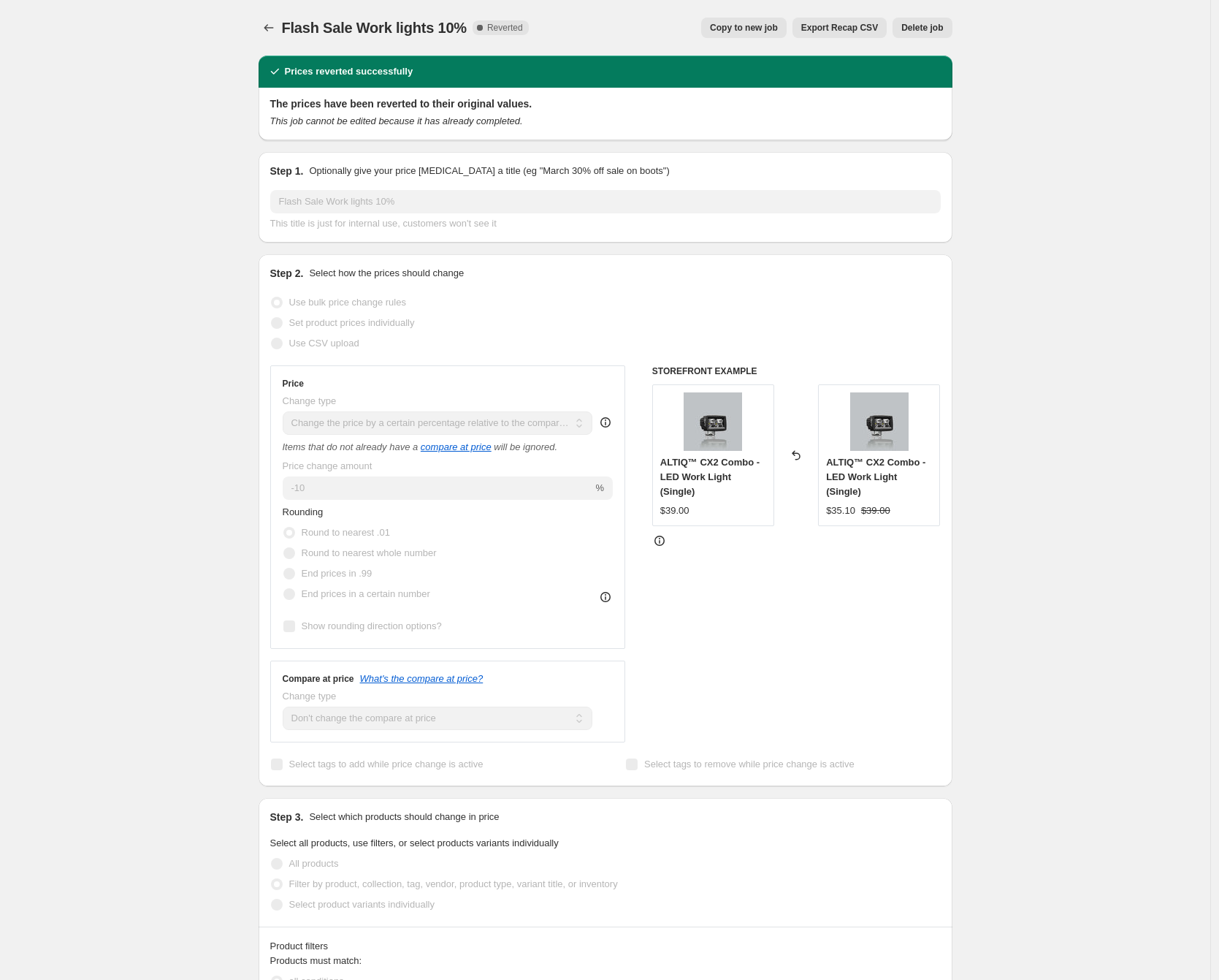
click at [750, 35] on button "Copy to new job" at bounding box center [743, 28] width 85 height 21
select select "pcap"
select select "no_change"
select select "collection"
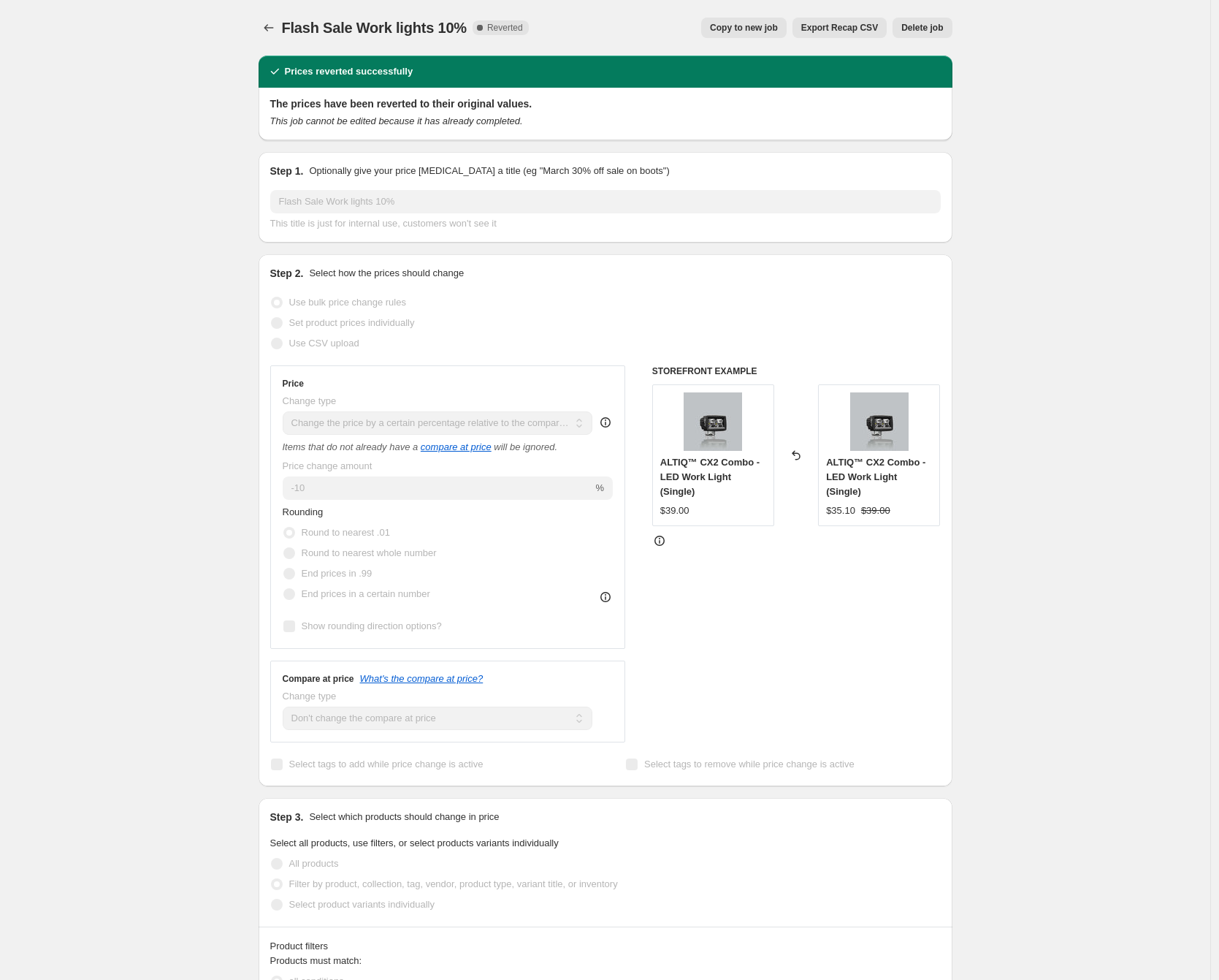
select select "not_equal"
select select "collection"
select select "not_equal"
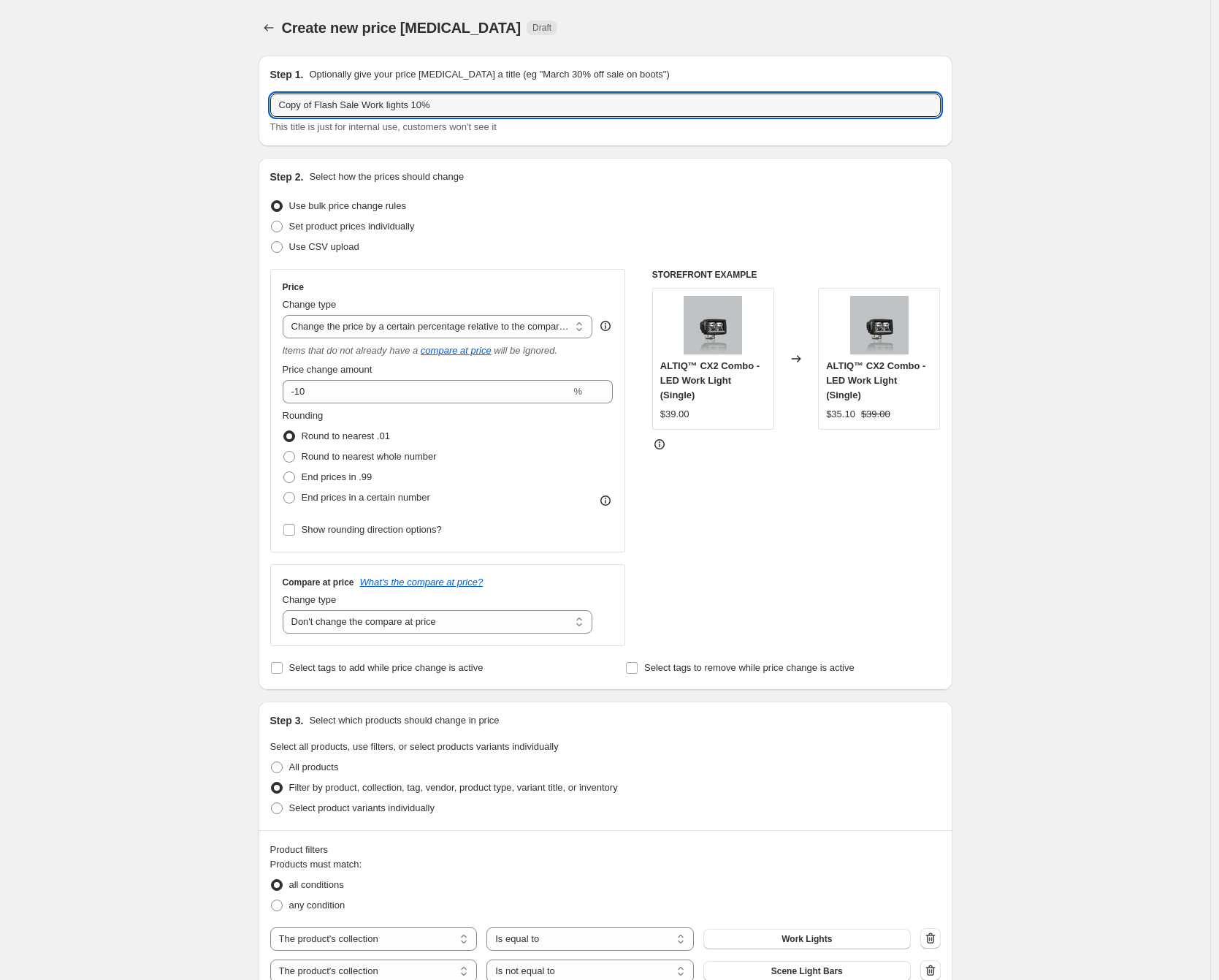
drag, startPoint x: 318, startPoint y: 105, endPoint x: 217, endPoint y: 104, distance: 101.0
click at [221, 105] on div "Create new price [MEDICAL_DATA]. This page is ready Create new price [MEDICAL_D…" at bounding box center [605, 854] width 1210 height 1709
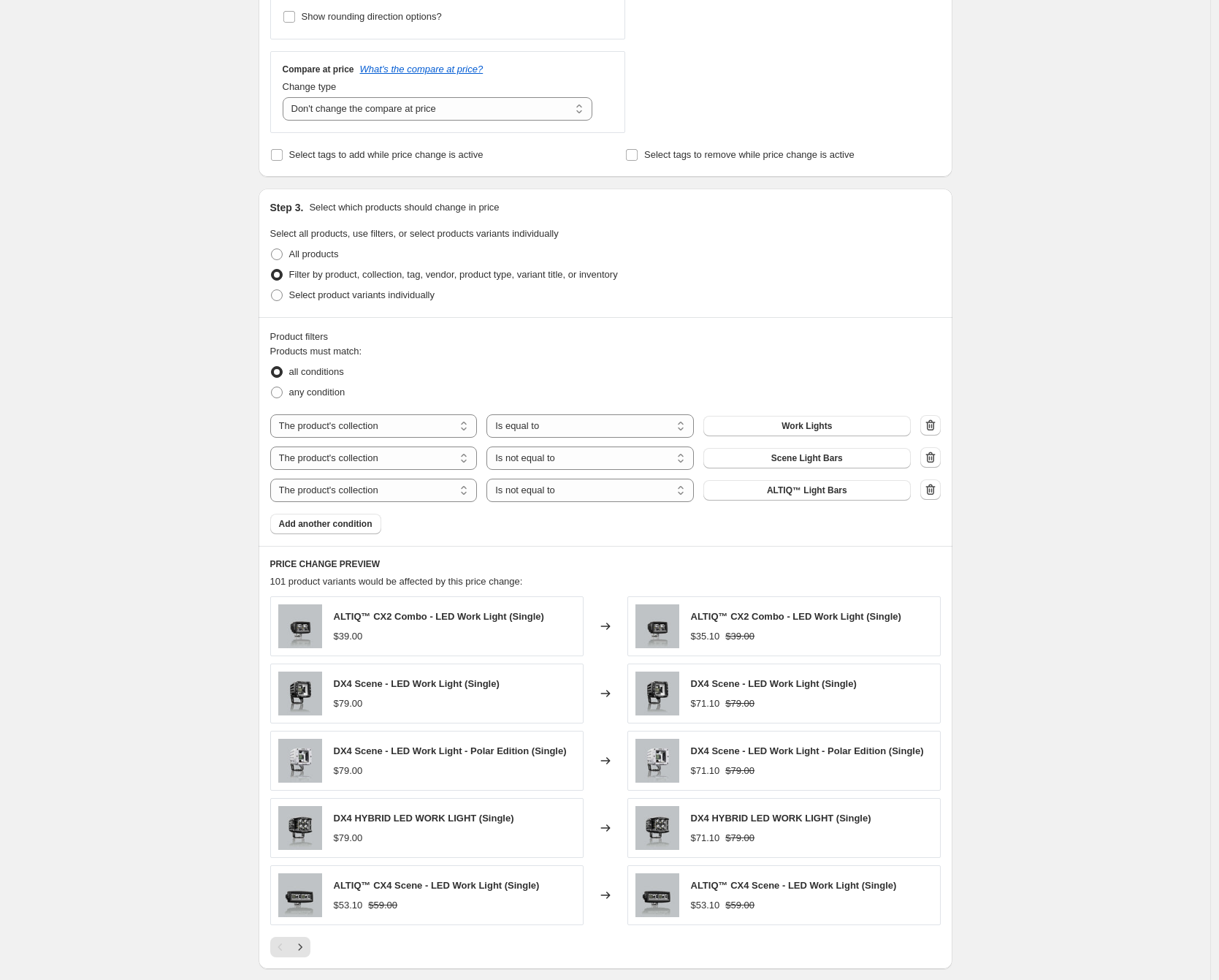
scroll to position [729, 0]
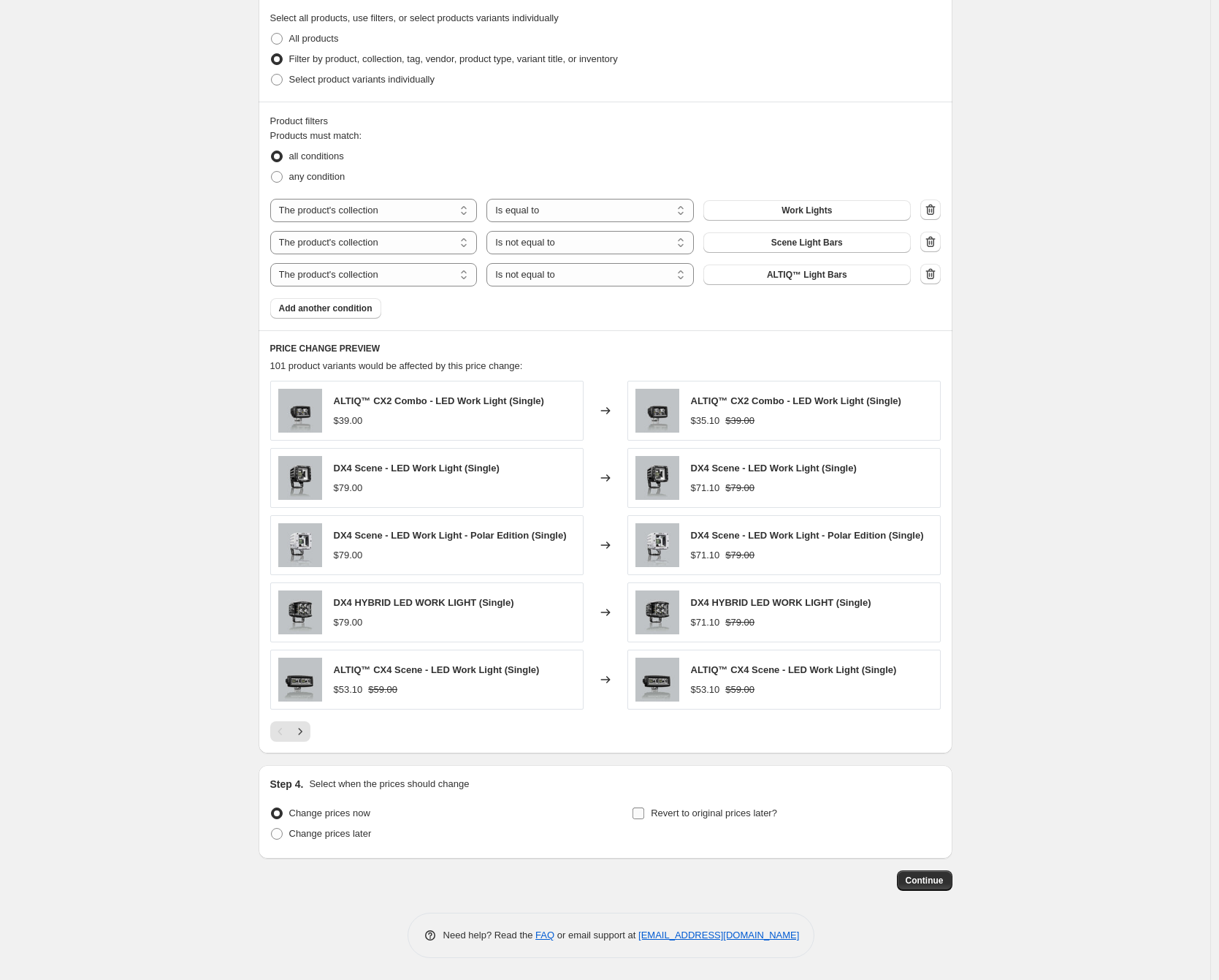
type input "Fathers Day Work lights 10%"
click at [672, 811] on span "Revert to original prices later?" at bounding box center [714, 812] width 126 height 11
click at [644, 811] on input "Revert to original prices later?" at bounding box center [639, 813] width 12 height 12
checkbox input "true"
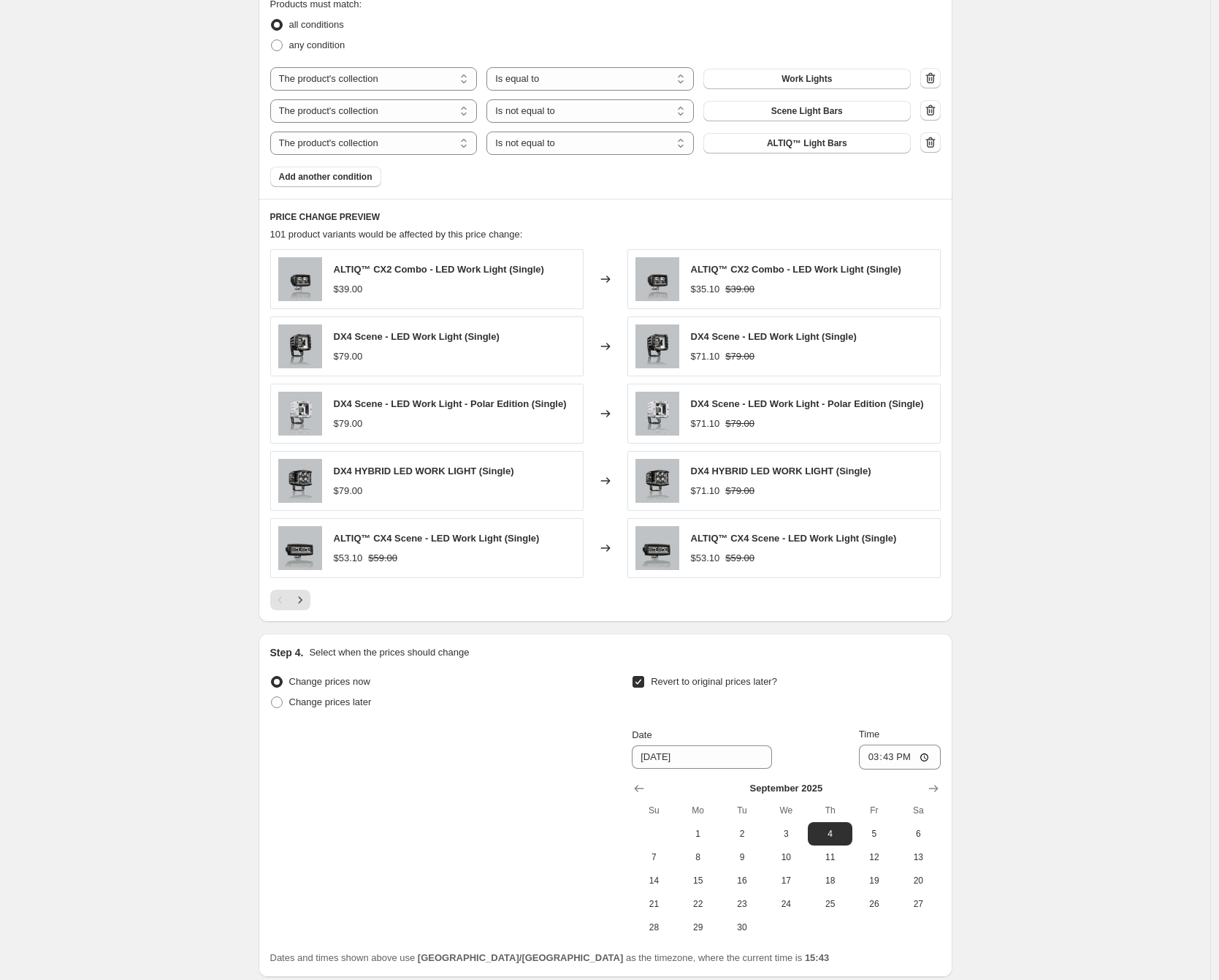
scroll to position [978, 0]
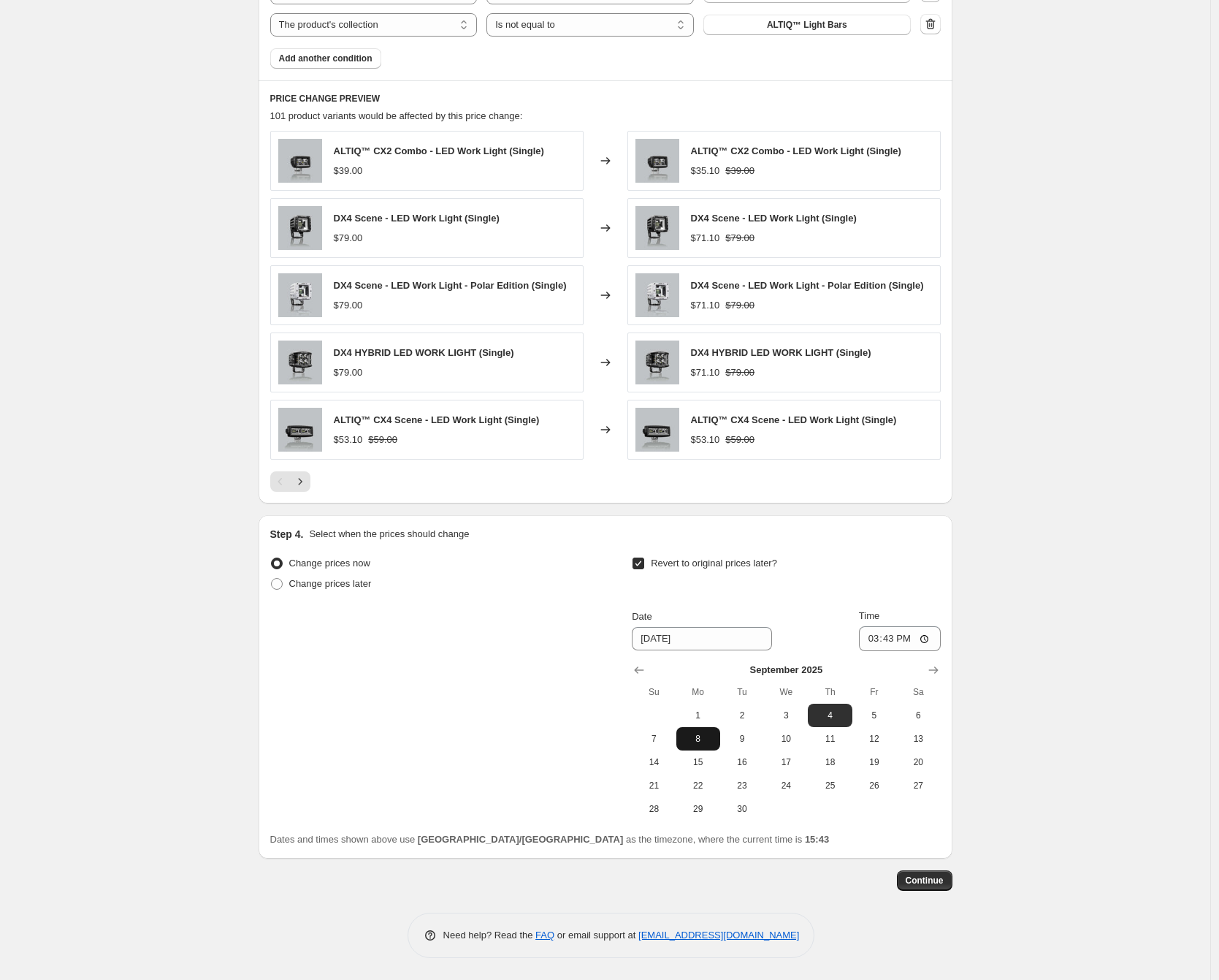
click at [706, 744] on span "8" at bounding box center [698, 739] width 32 height 12
type input "[DATE]"
click at [891, 642] on input "15:43" at bounding box center [900, 638] width 82 height 25
click at [908, 638] on input "15:00" at bounding box center [900, 638] width 82 height 25
type input "03:00"
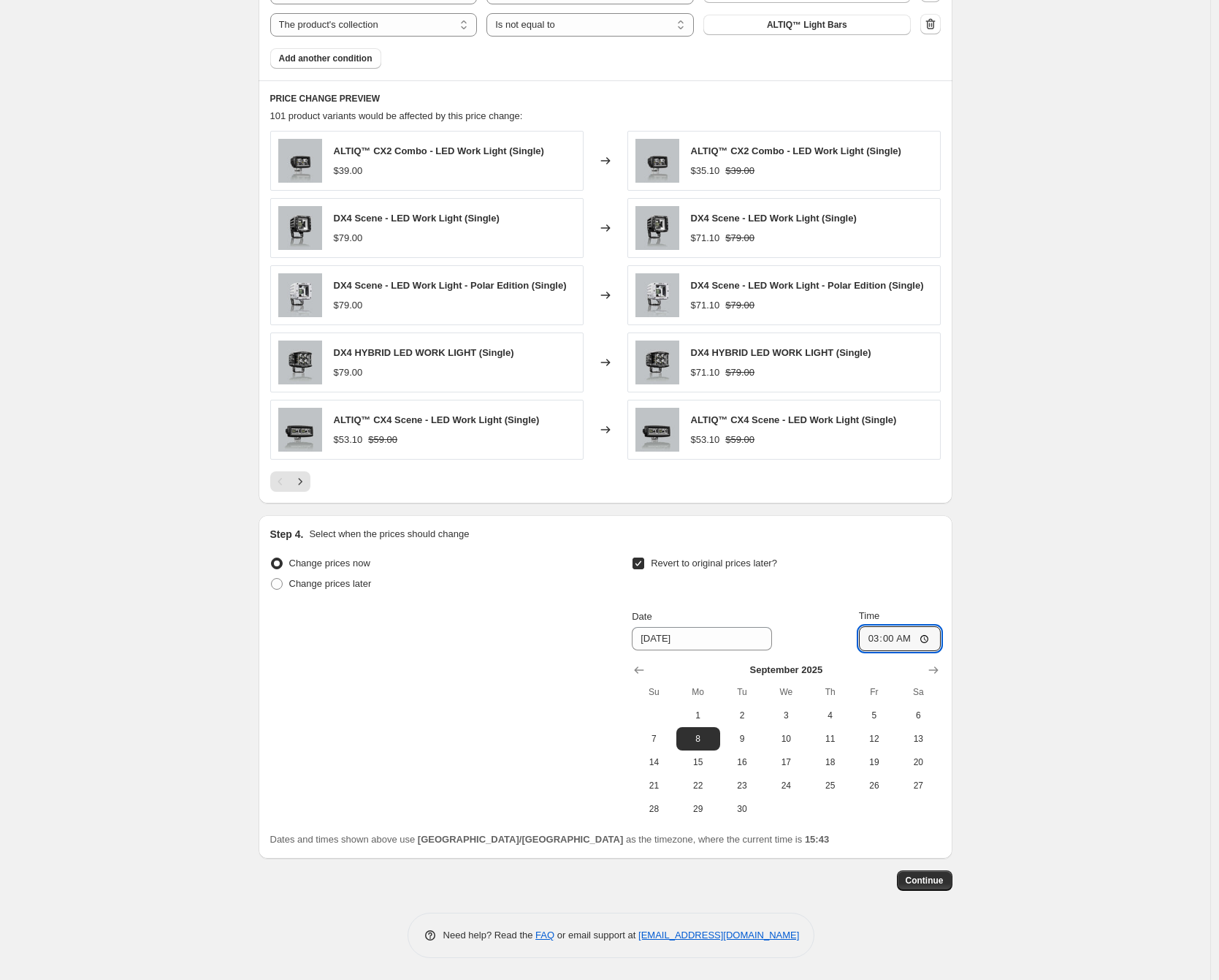
click at [1114, 658] on div "Create new price [MEDICAL_DATA]. This page is ready Create new price [MEDICAL_D…" at bounding box center [605, 1] width 1210 height 1958
click at [927, 876] on span "Continue" at bounding box center [925, 881] width 38 height 12
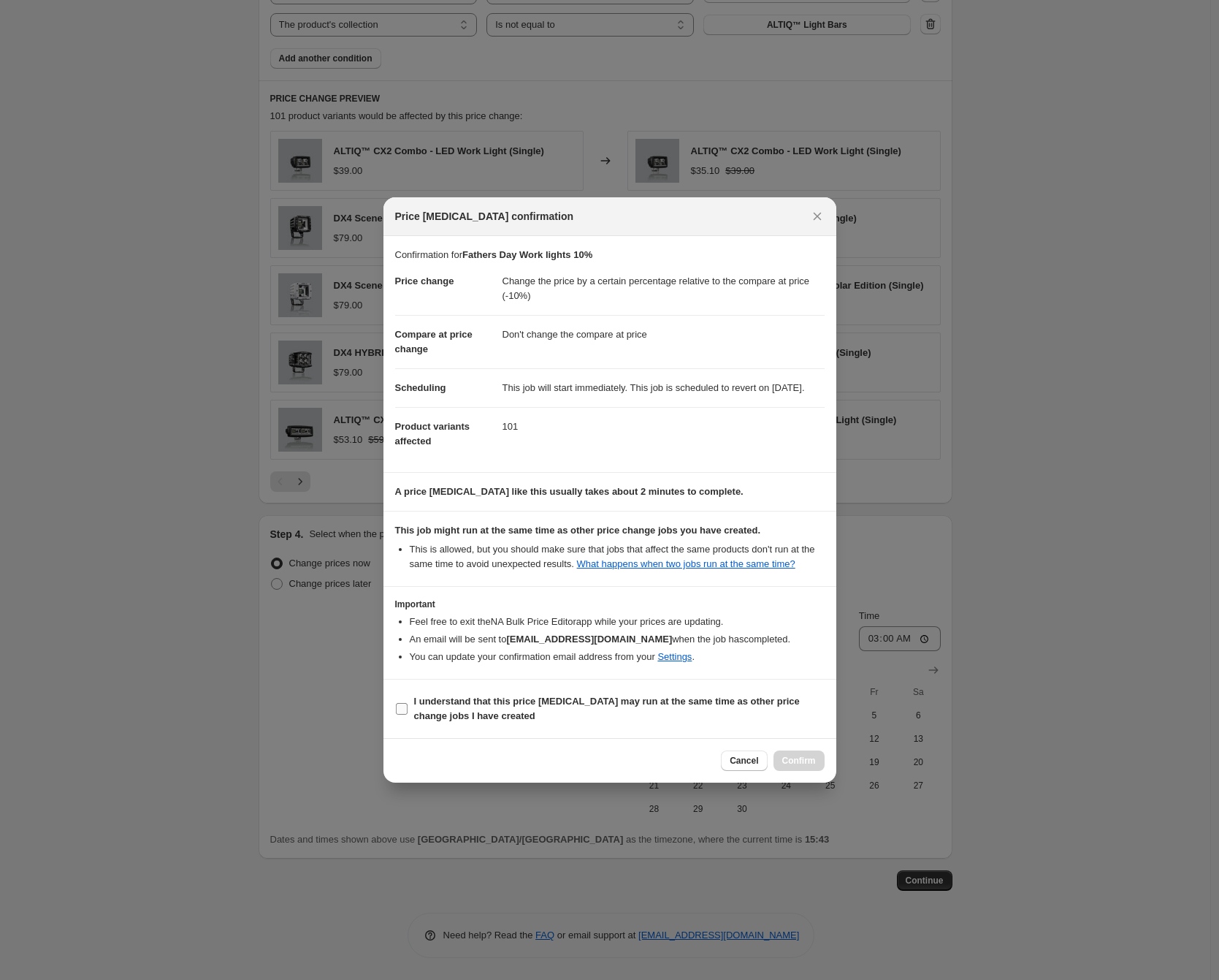
click at [522, 711] on b "I understand that this price [MEDICAL_DATA] may run at the same time as other p…" at bounding box center [607, 709] width 386 height 26
click at [407, 711] on input "I understand that this price [MEDICAL_DATA] may run at the same time as other p…" at bounding box center [402, 709] width 12 height 12
checkbox input "true"
click at [796, 767] on span "Confirm" at bounding box center [799, 761] width 34 height 12
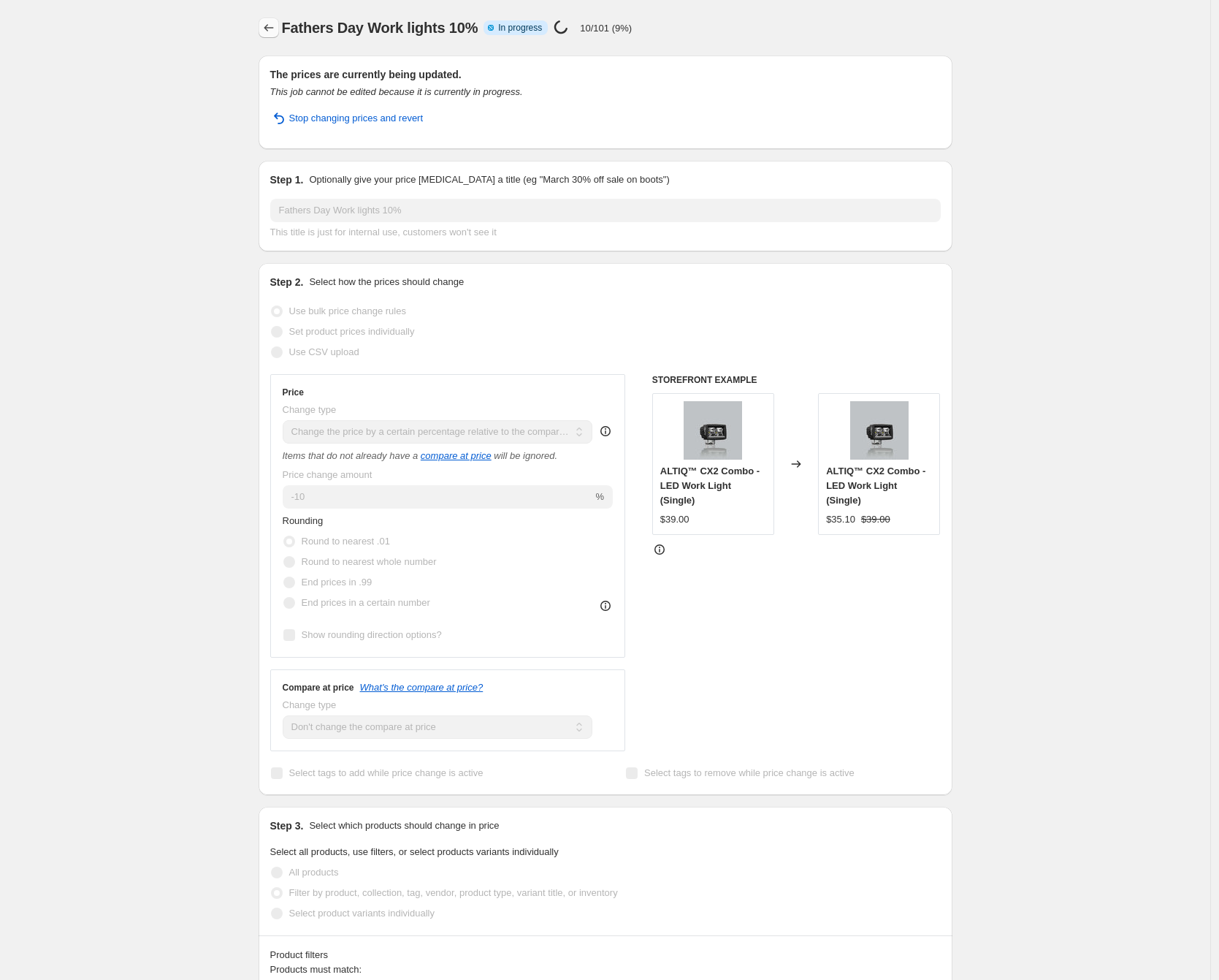
click at [276, 30] on icon "Price change jobs" at bounding box center [268, 28] width 15 height 15
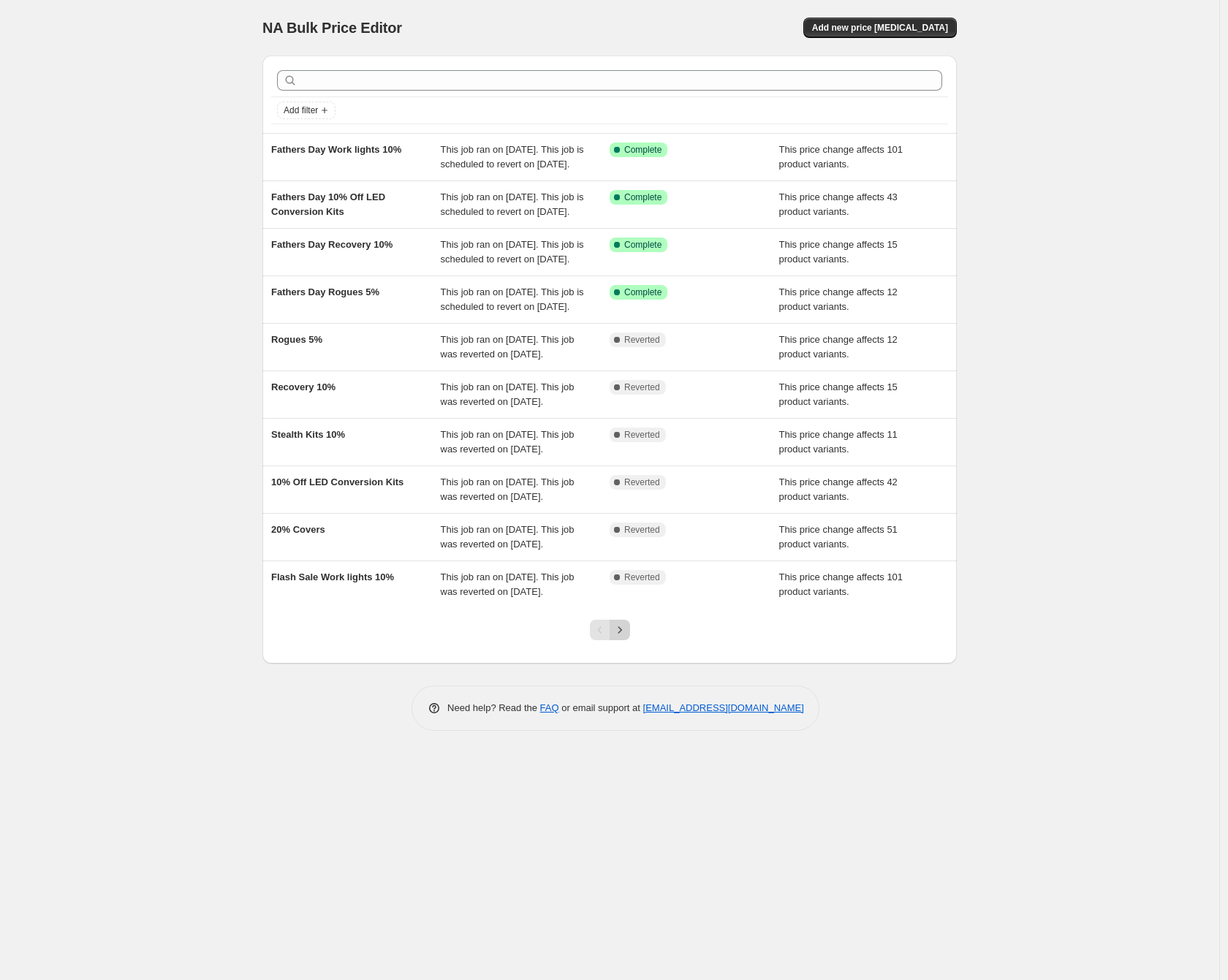
click at [621, 637] on icon "Next" at bounding box center [619, 629] width 15 height 15
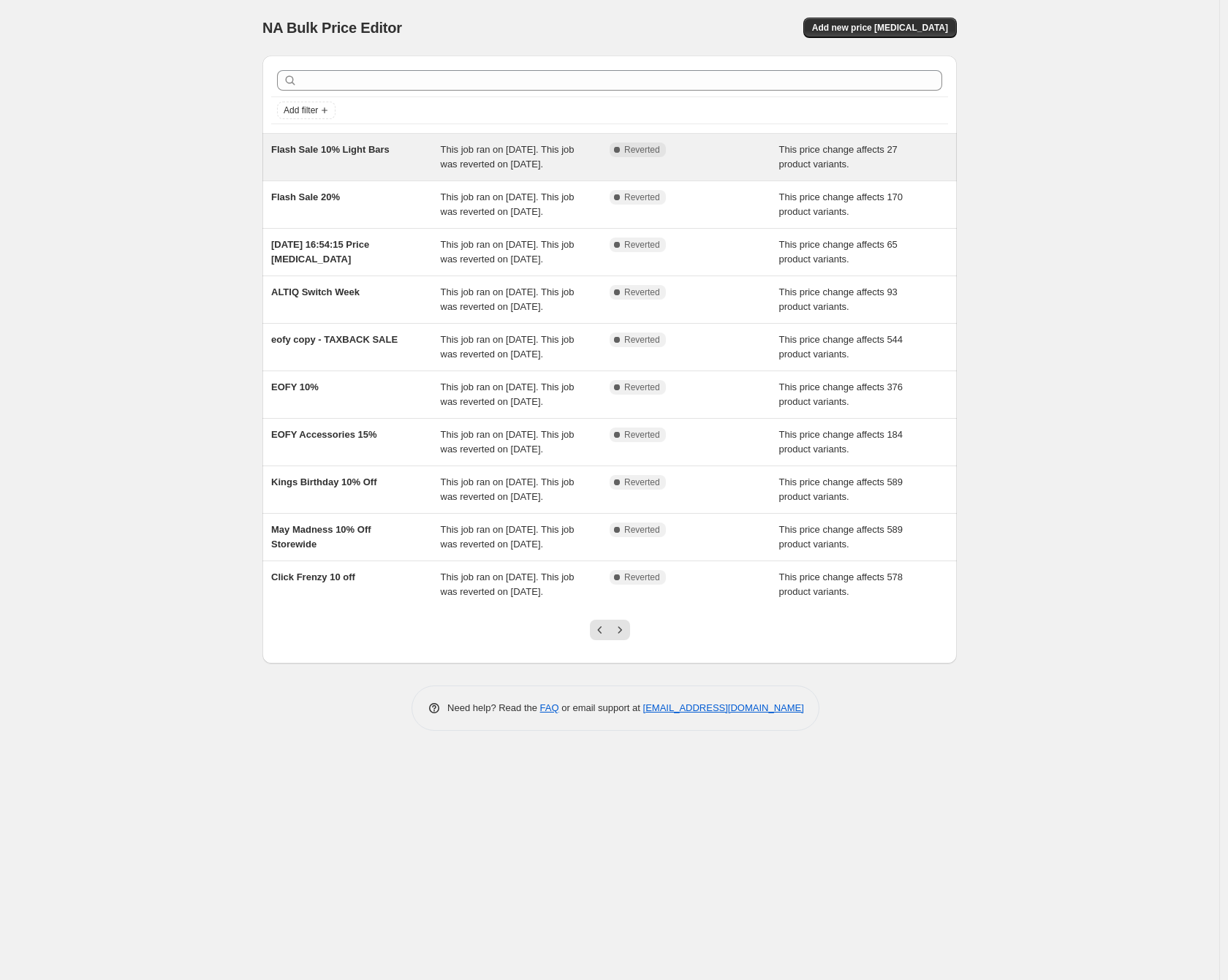
click at [336, 146] on span "Flash Sale 10% Light Bars" at bounding box center [330, 149] width 118 height 11
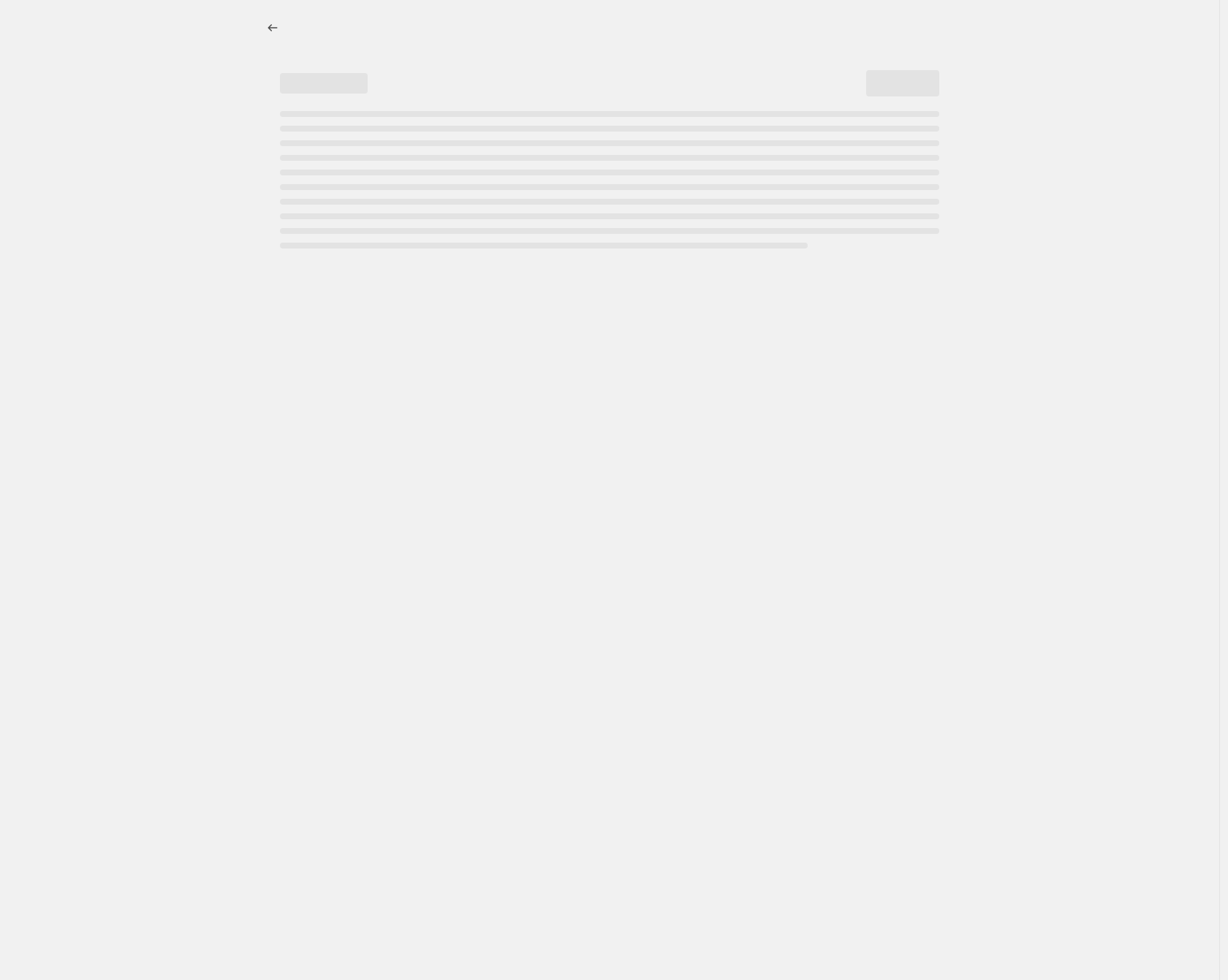
select select "pcap"
select select "no_change"
select select "collection"
select select "not_equal"
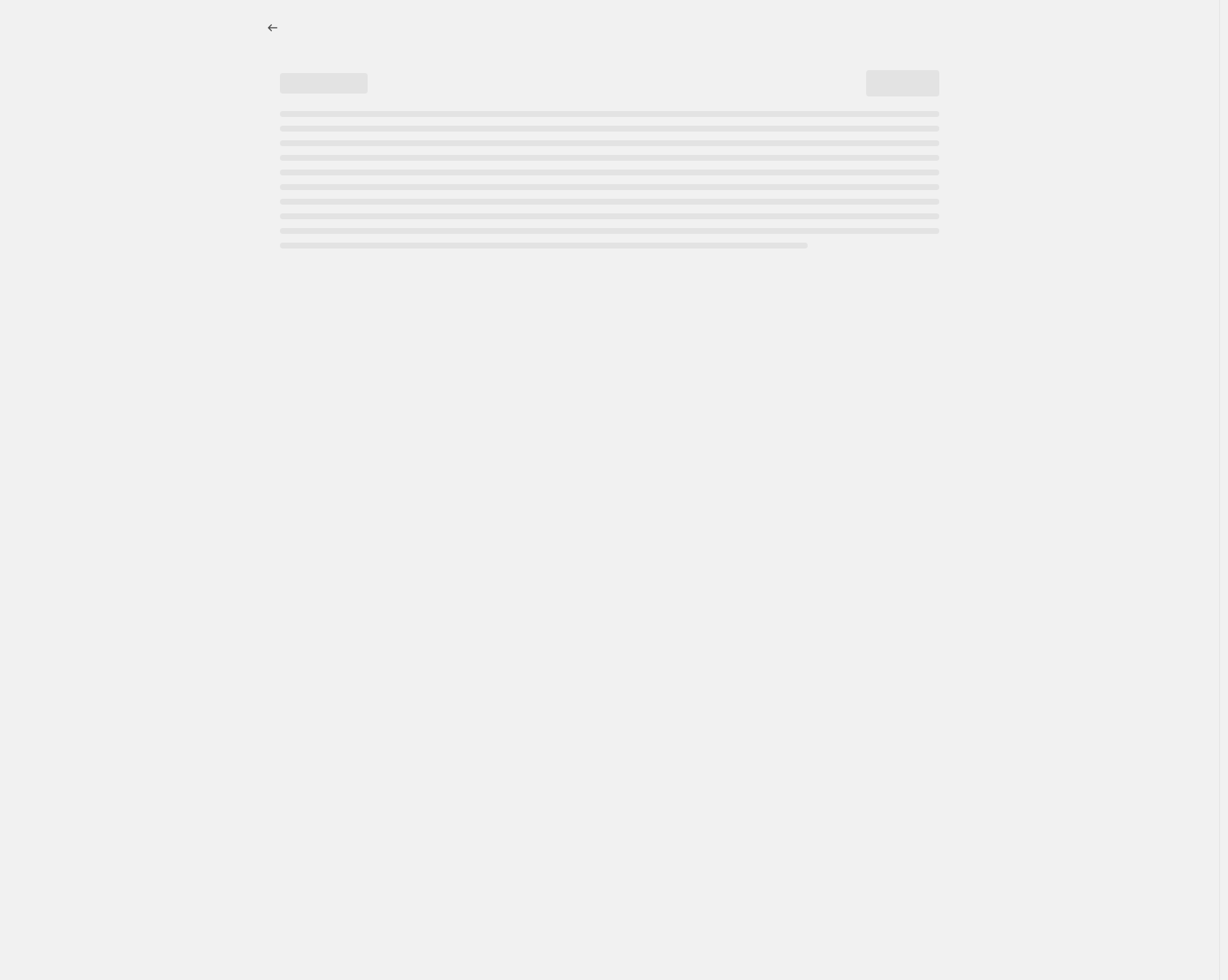
select select "collection"
select select "not_equal"
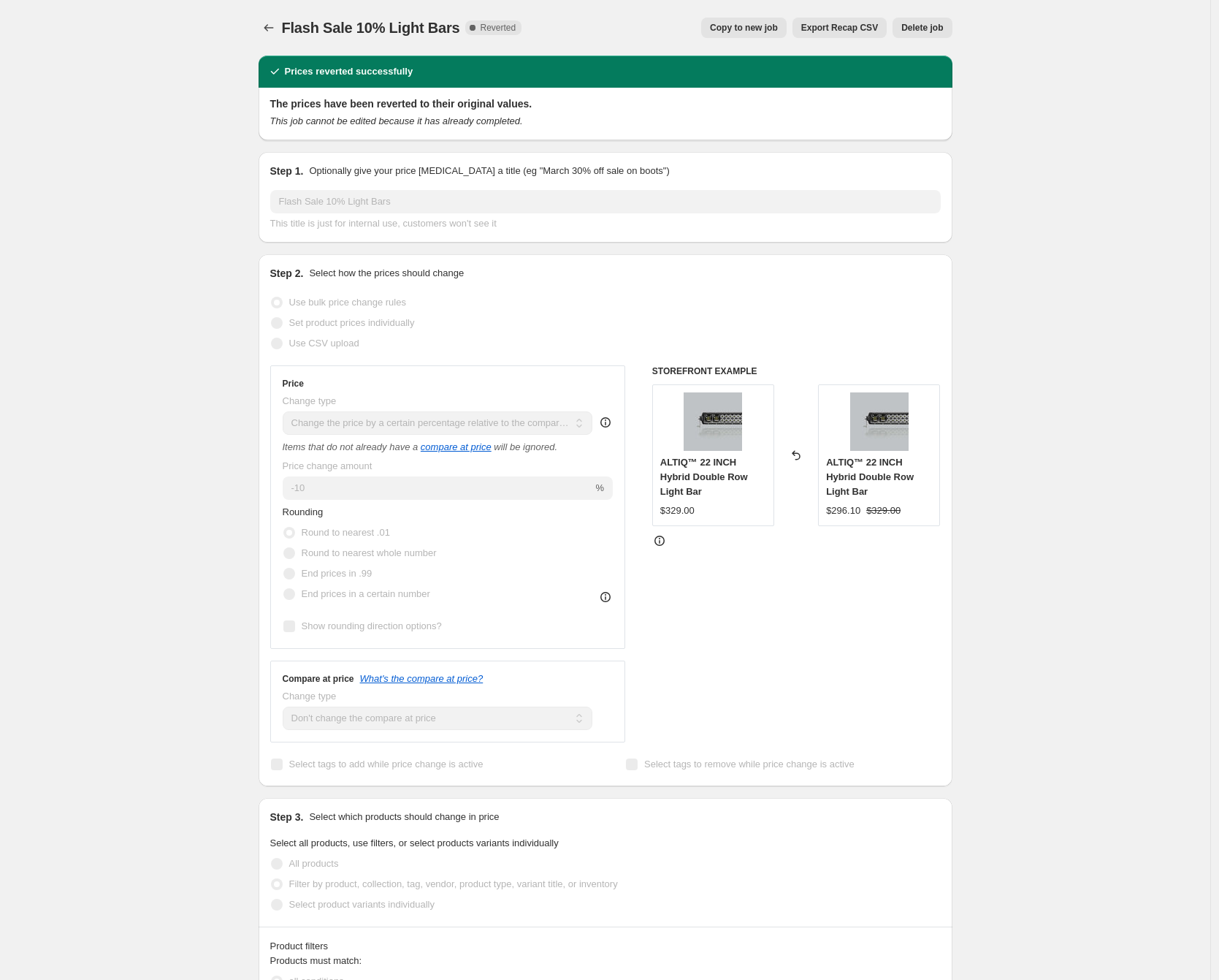
click at [773, 31] on span "Copy to new job" at bounding box center [744, 28] width 68 height 12
select select "pcap"
select select "no_change"
select select "collection"
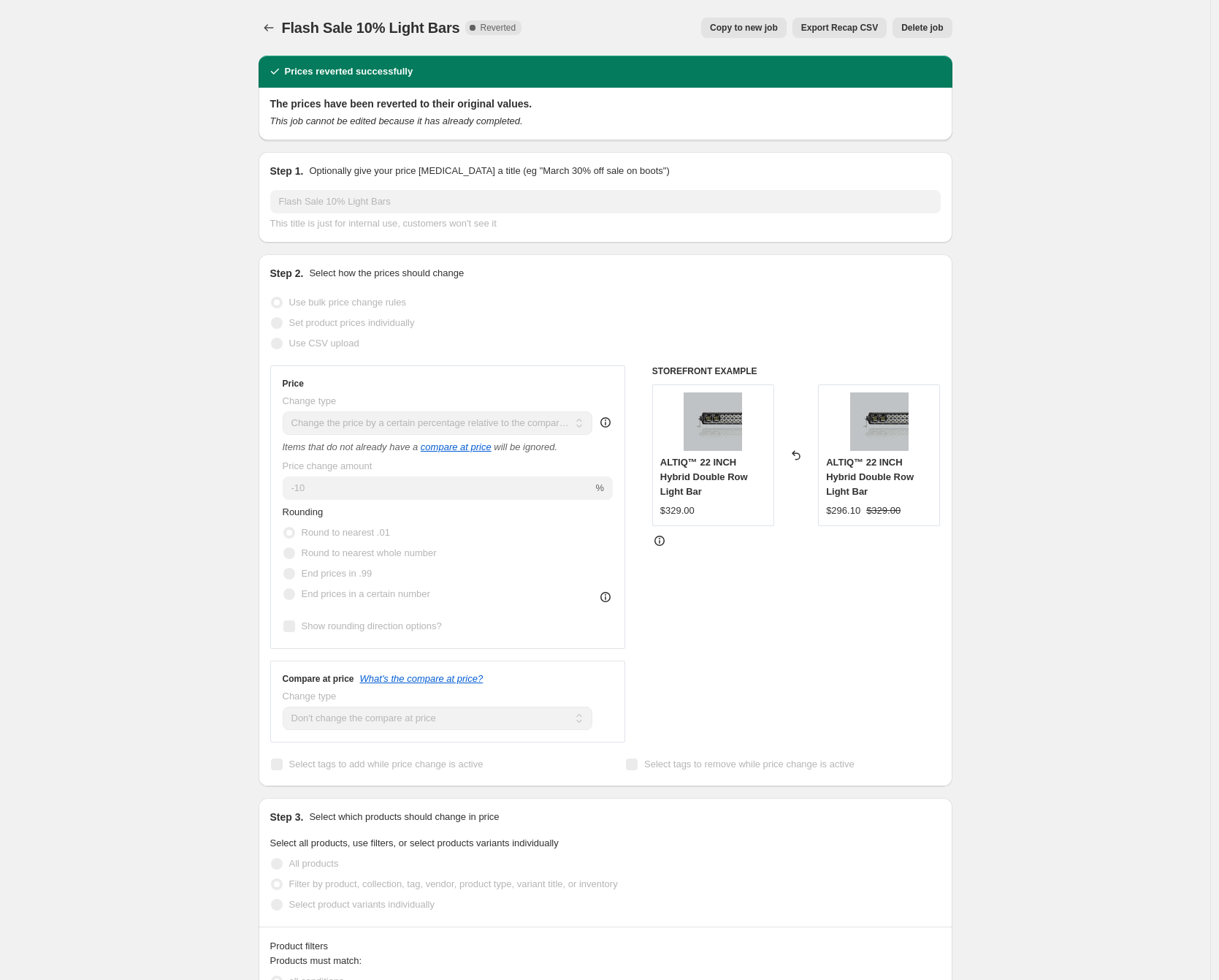
select select "not_equal"
select select "collection"
select select "not_equal"
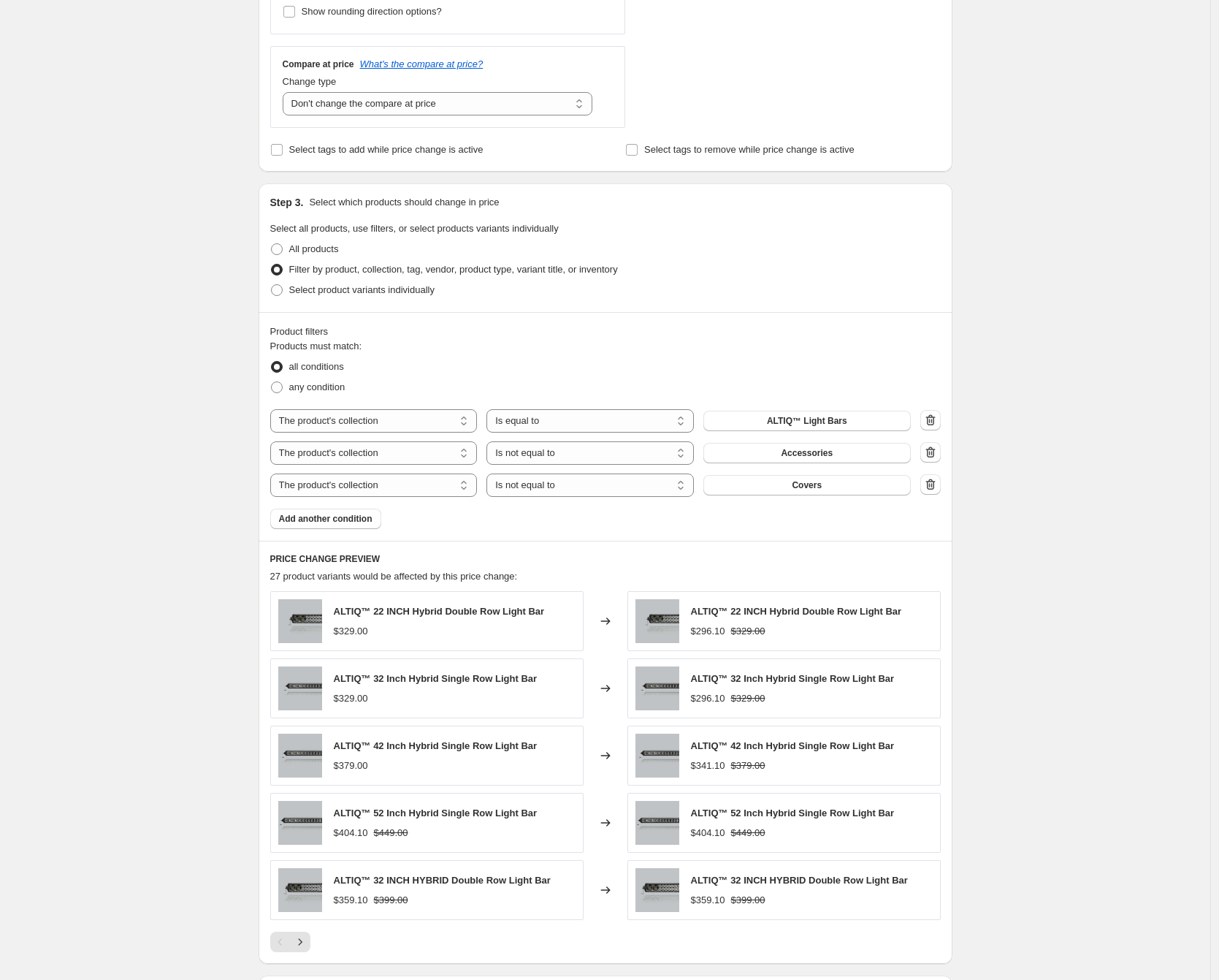
scroll to position [565, 0]
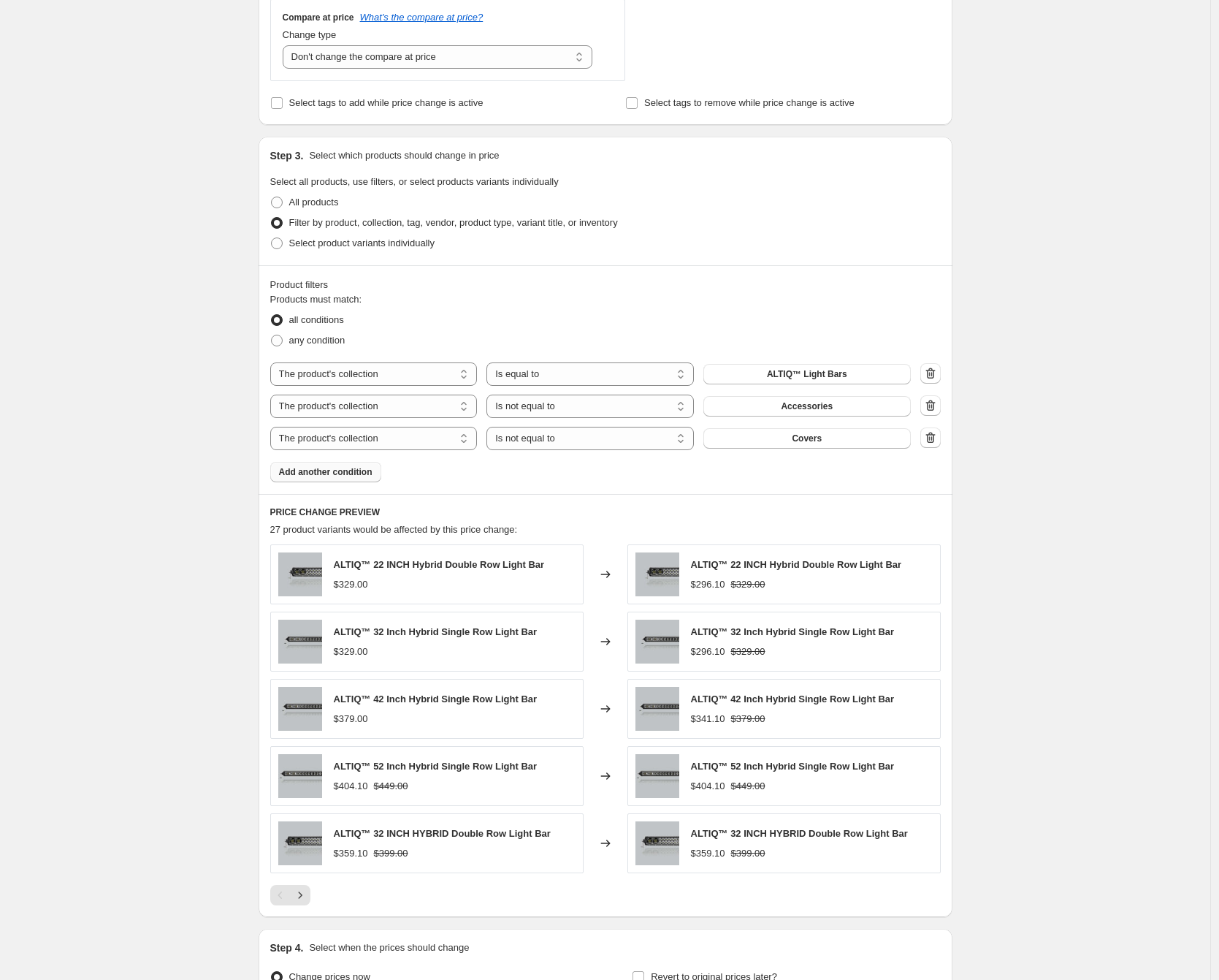
click at [382, 471] on button "Add another condition" at bounding box center [325, 472] width 111 height 21
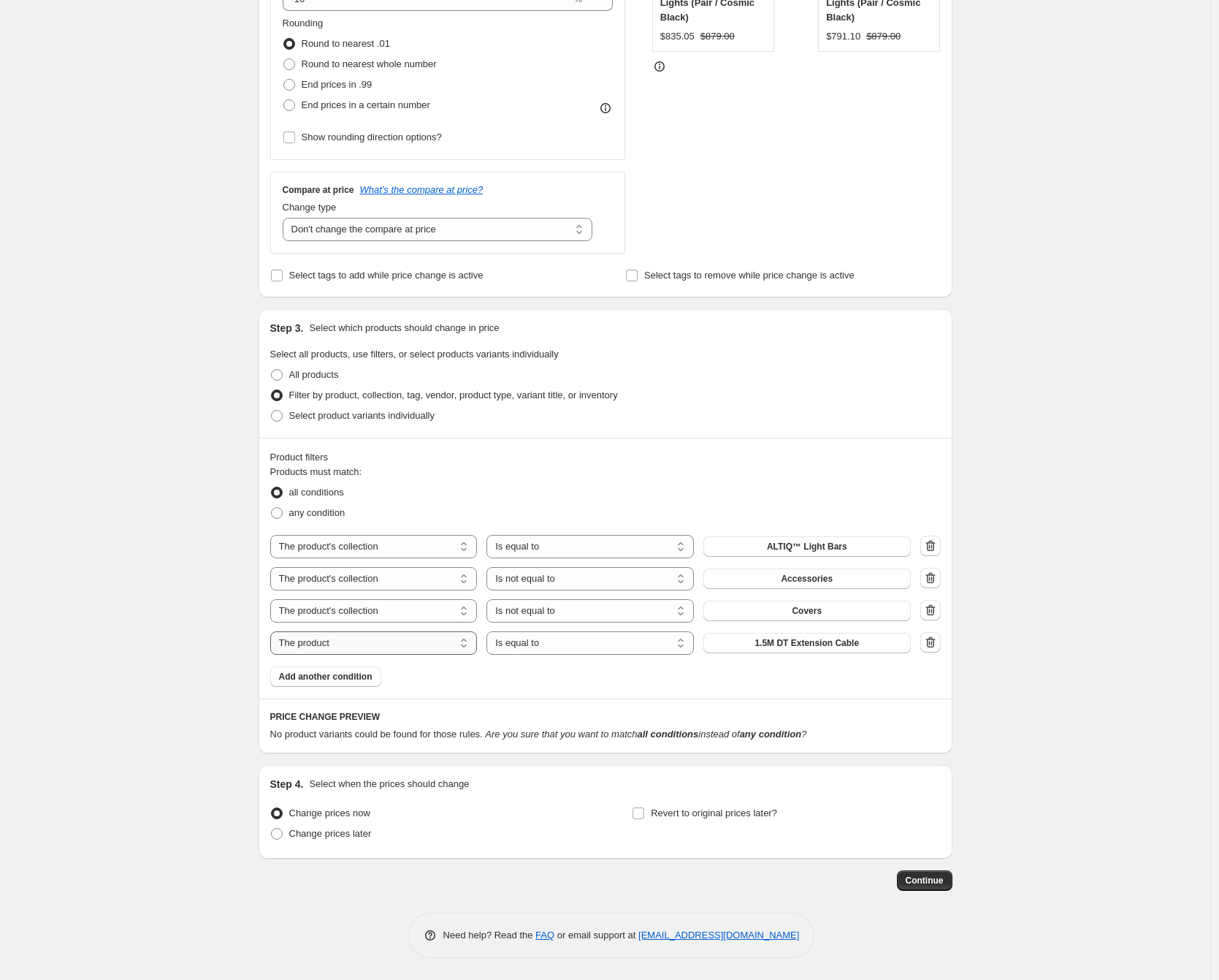
scroll to position [392, 0]
click at [302, 649] on select "The product The product's collection The product's tag The product's vendor The…" at bounding box center [374, 642] width 207 height 23
select select "inventory_quantity"
click at [591, 652] on select "Is equal to Is not equal to Is greater than Is less than" at bounding box center [591, 642] width 207 height 23
select select ">"
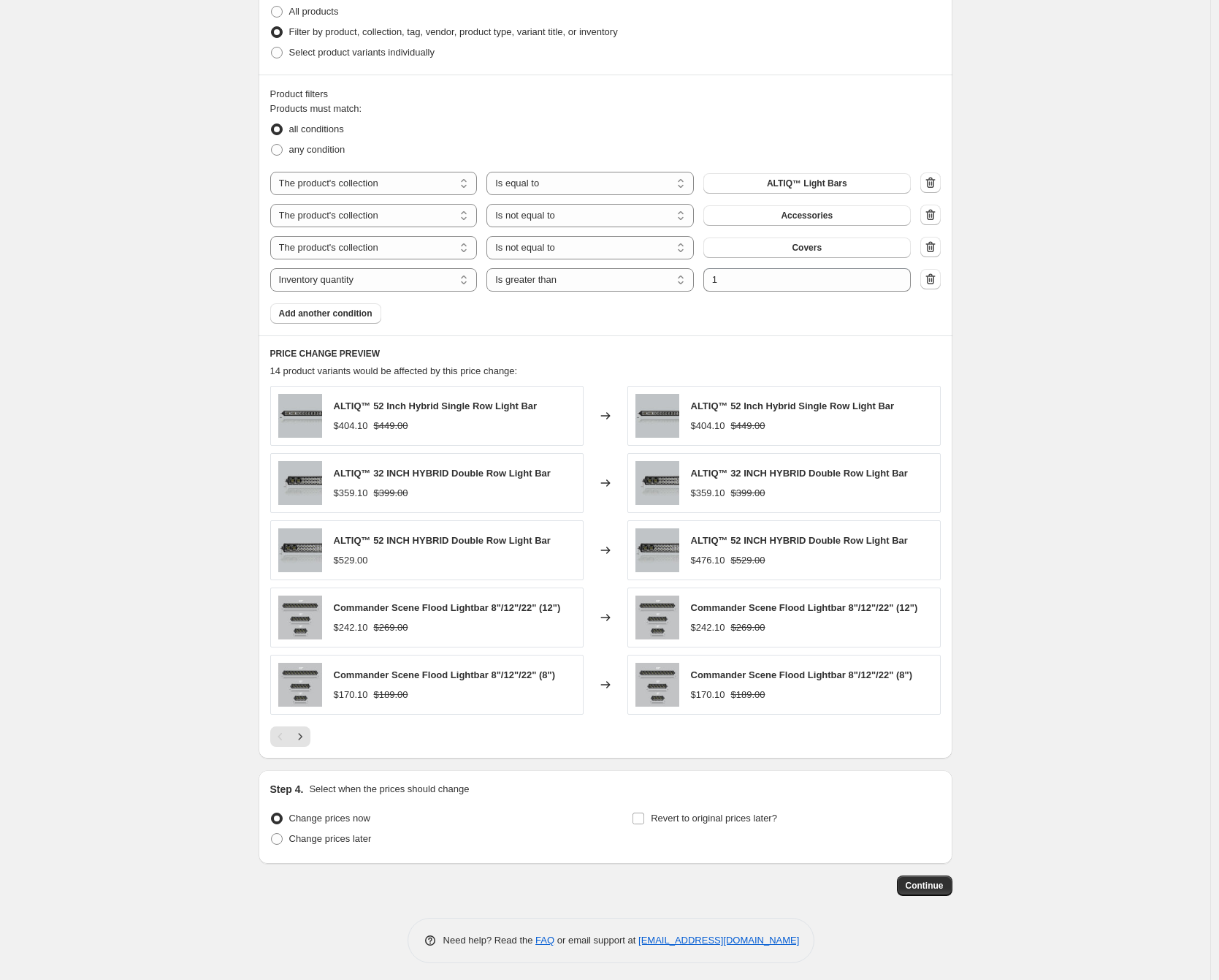
scroll to position [761, 0]
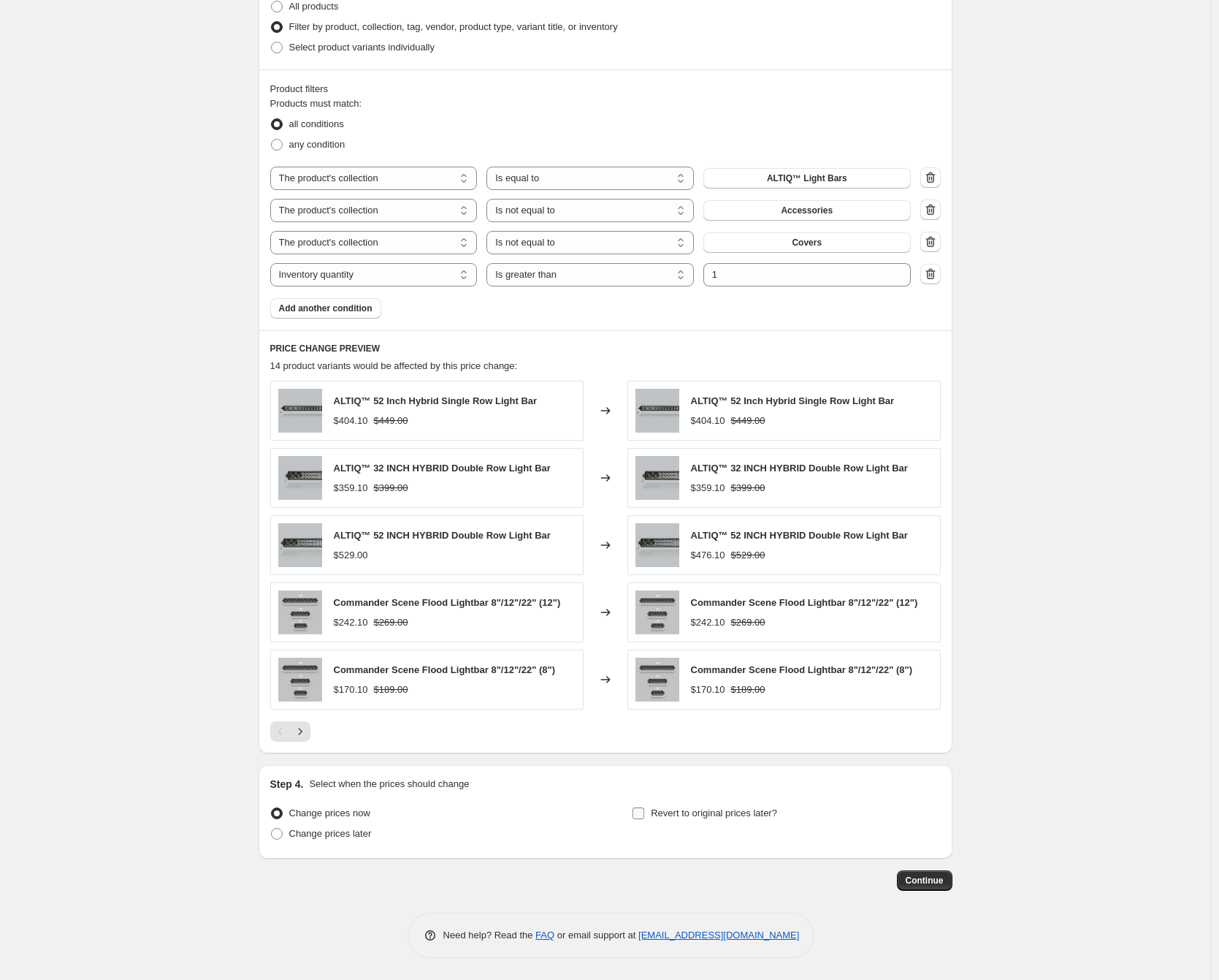
click at [682, 810] on span "Revert to original prices later?" at bounding box center [714, 812] width 126 height 11
click at [644, 810] on input "Revert to original prices later?" at bounding box center [639, 813] width 12 height 12
checkbox input "true"
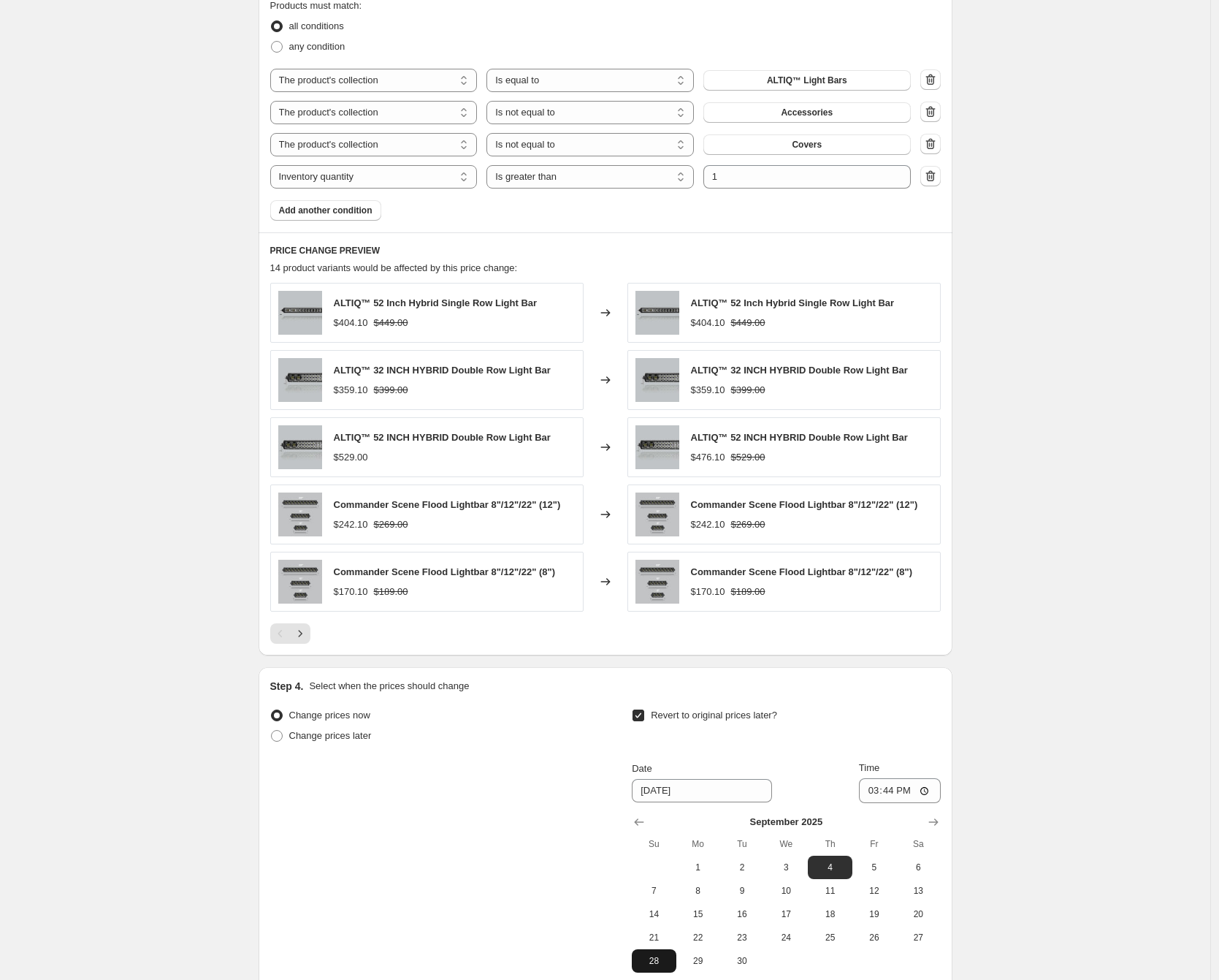
scroll to position [1010, 0]
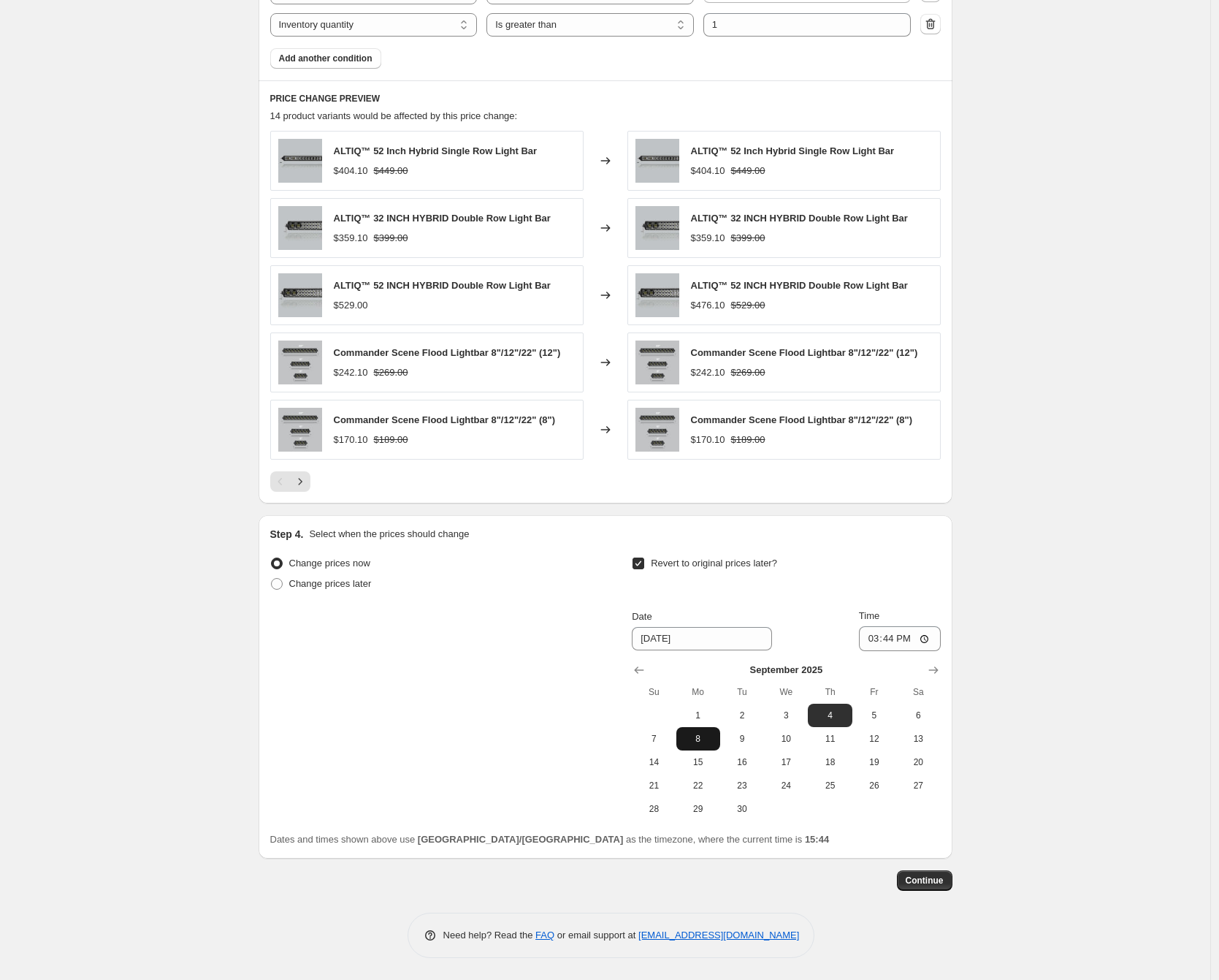
click at [702, 734] on span "8" at bounding box center [698, 739] width 32 height 12
type input "[DATE]"
click at [891, 641] on input "15:44" at bounding box center [900, 638] width 82 height 25
click at [913, 642] on input "15:00" at bounding box center [900, 638] width 82 height 25
type input "03:00"
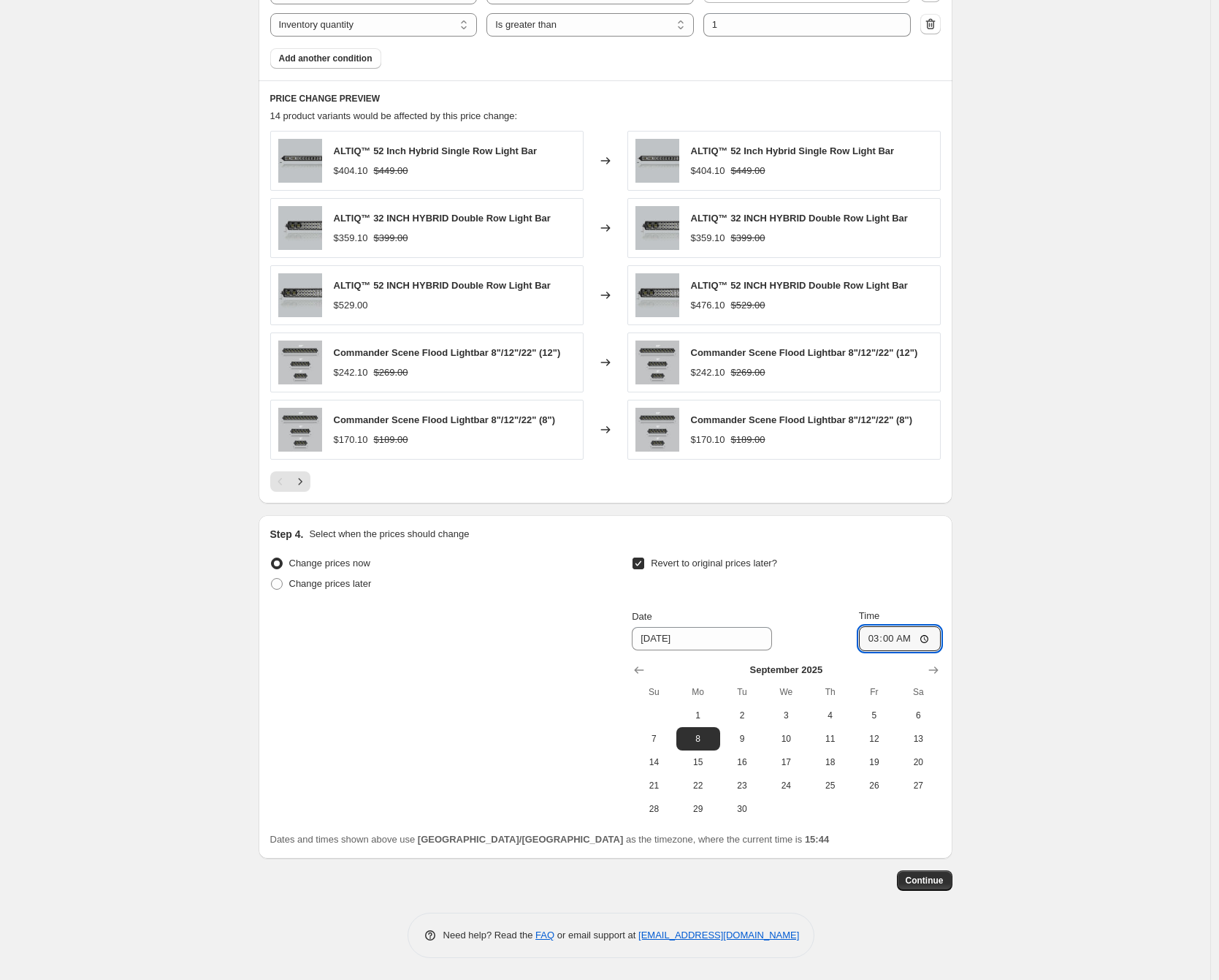
click at [930, 878] on span "Continue" at bounding box center [925, 881] width 38 height 12
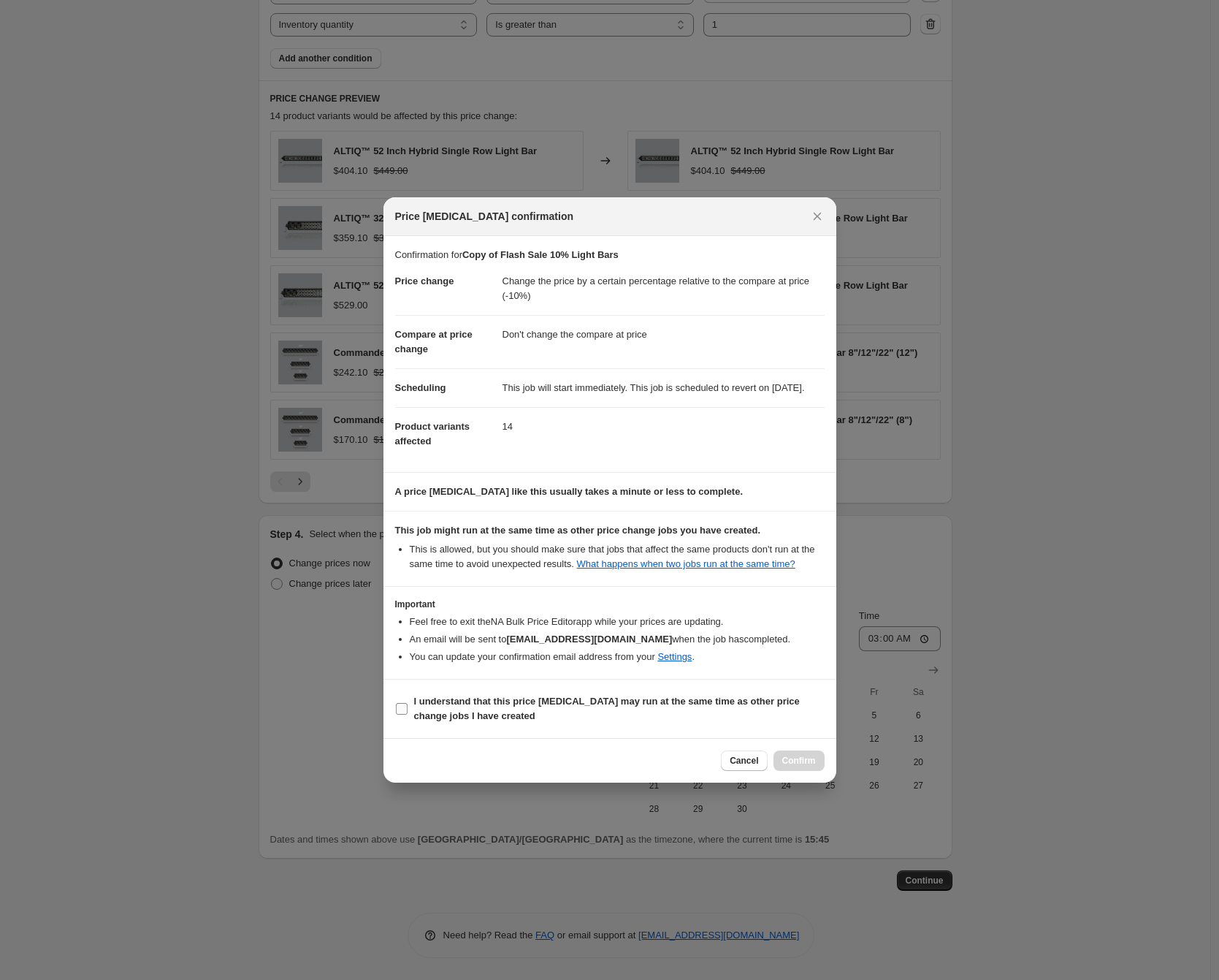
click at [498, 721] on b "I understand that this price [MEDICAL_DATA] may run at the same time as other p…" at bounding box center [607, 709] width 386 height 26
click at [407, 715] on input "I understand that this price [MEDICAL_DATA] may run at the same time as other p…" at bounding box center [402, 709] width 12 height 12
checkbox input "true"
click at [803, 767] on span "Confirm" at bounding box center [799, 761] width 34 height 12
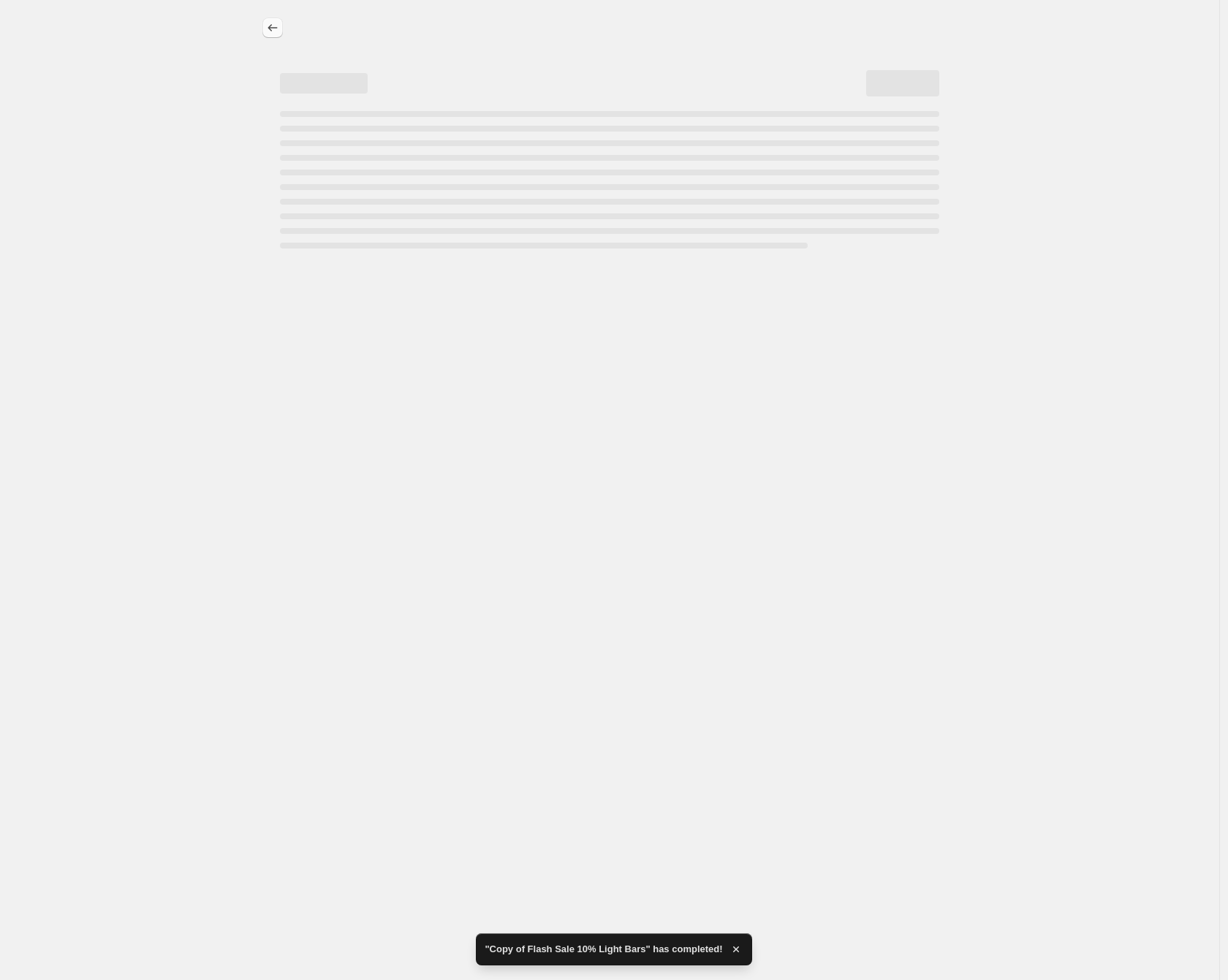
select select "pcap"
select select "no_change"
select select "collection"
select select "not_equal"
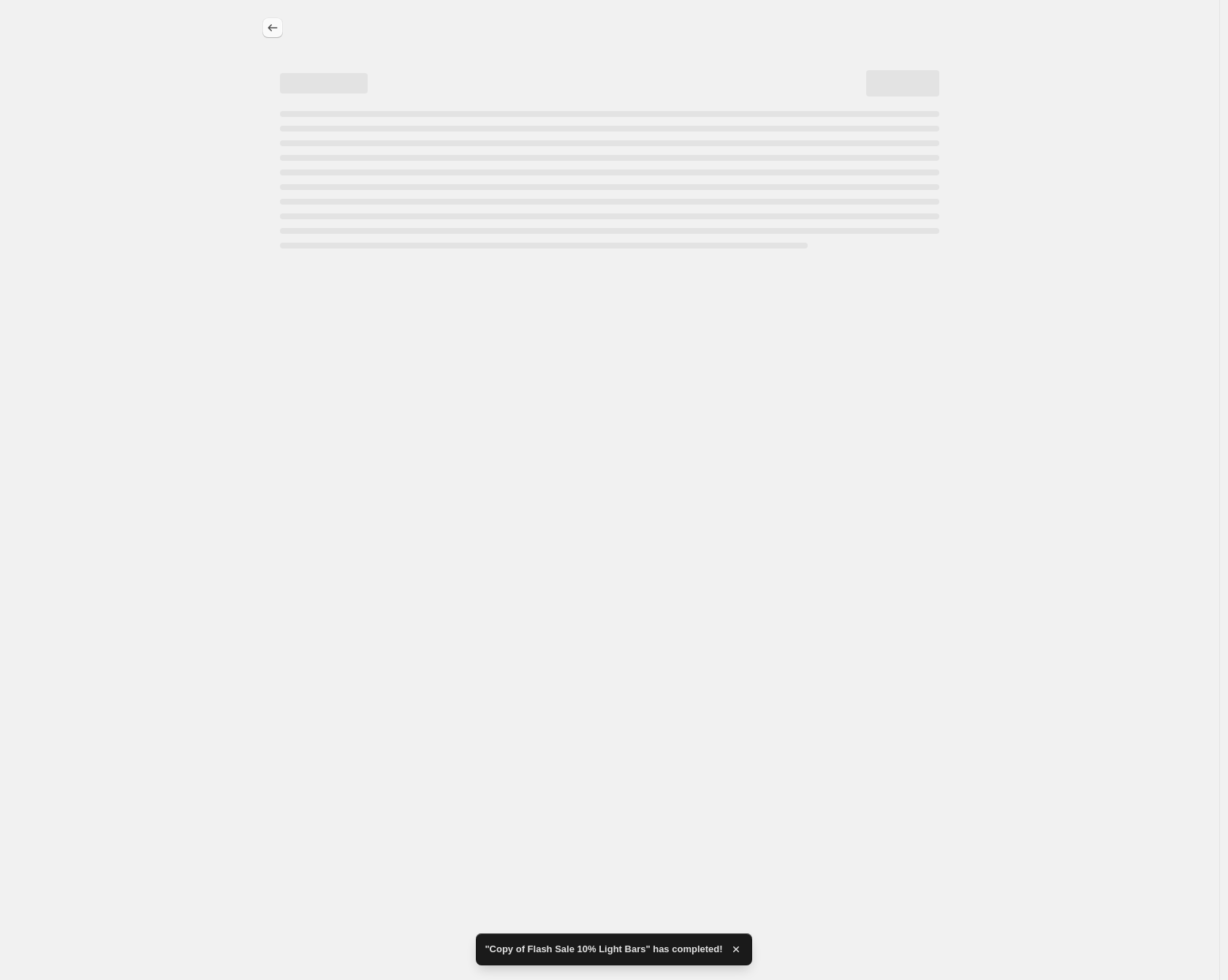
select select "collection"
select select "not_equal"
select select "inventory_quantity"
select select ">"
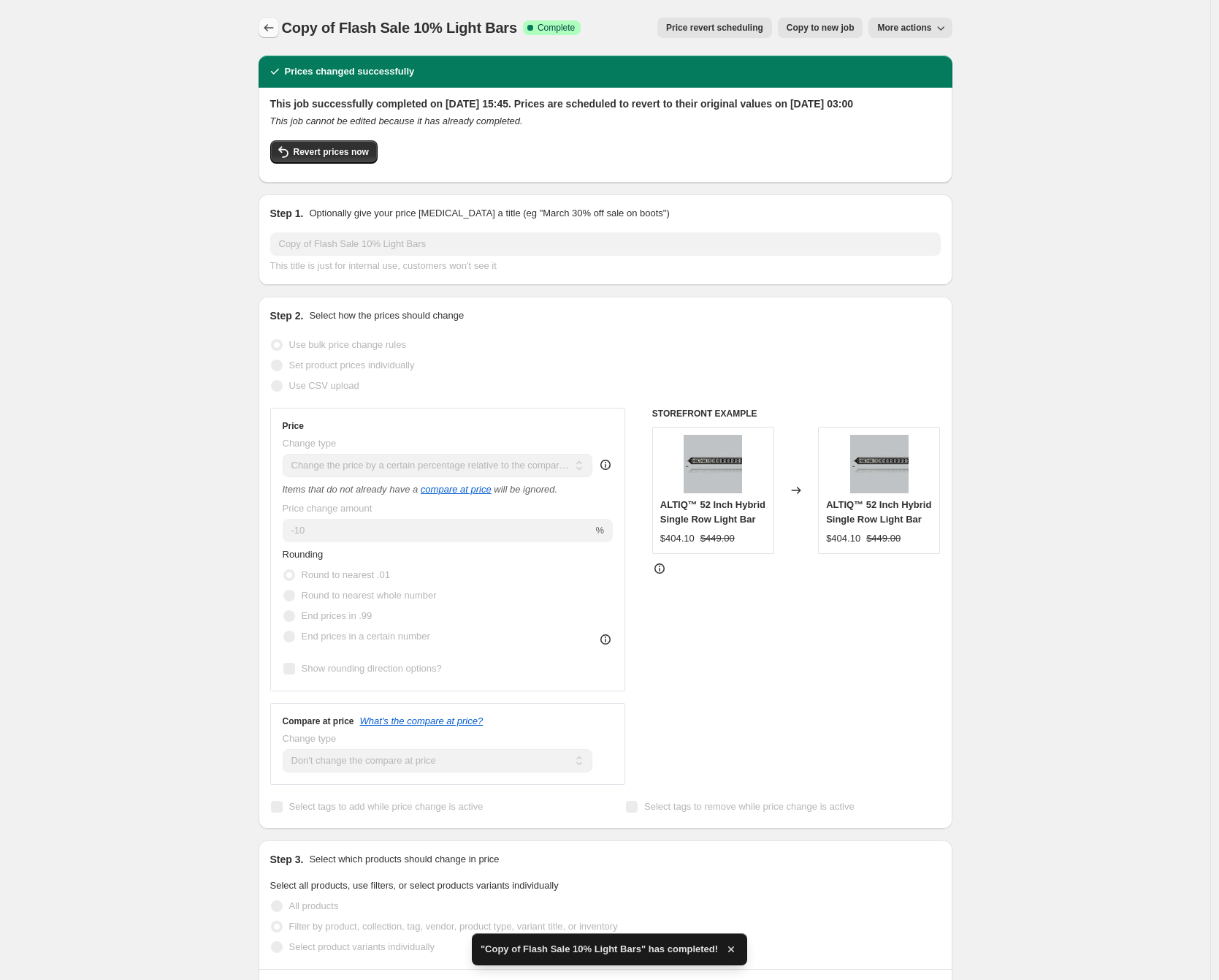
click at [265, 21] on icon "Price change jobs" at bounding box center [268, 28] width 15 height 15
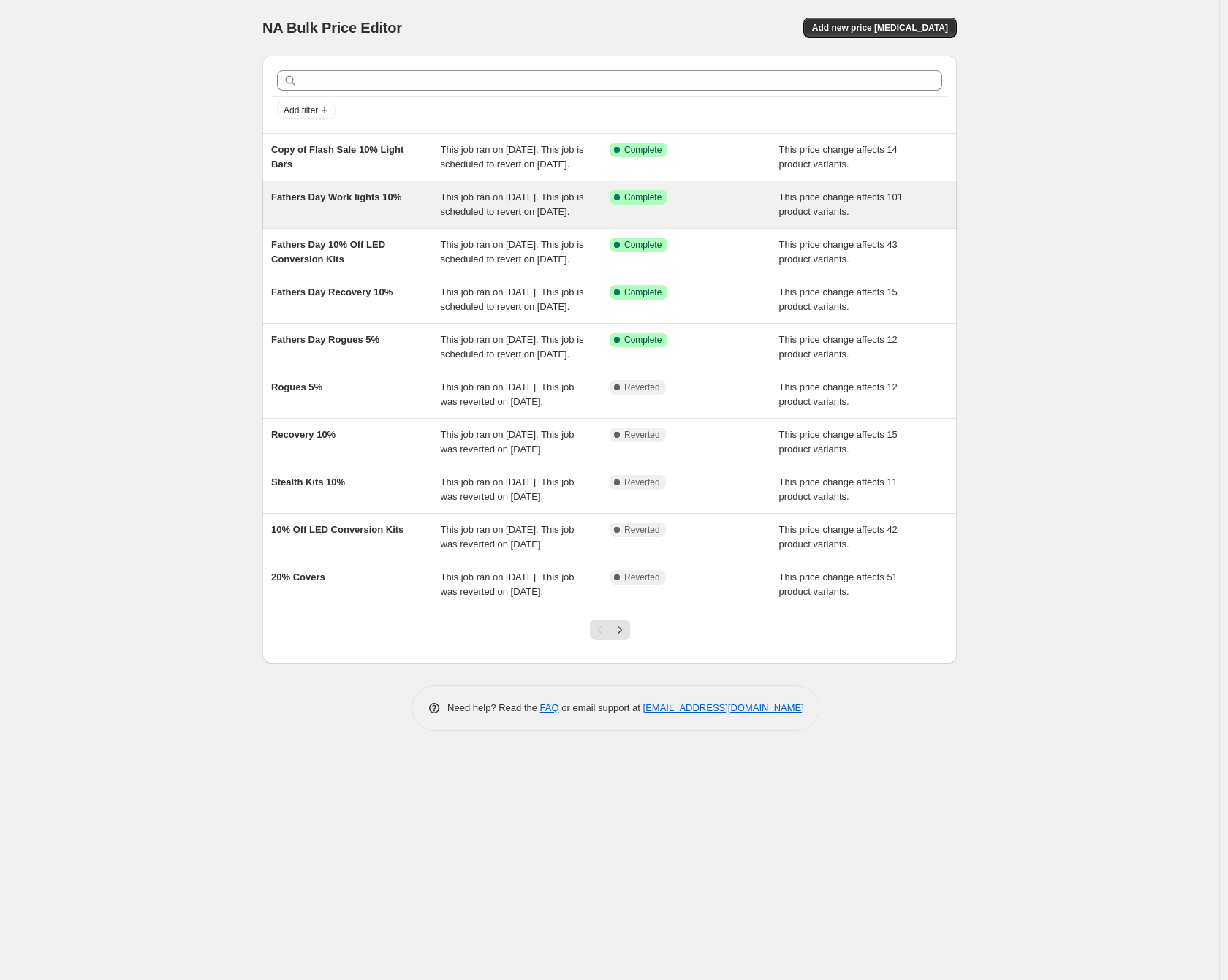
click at [332, 202] on span "Fathers Day Work lights 10%" at bounding box center [336, 197] width 130 height 11
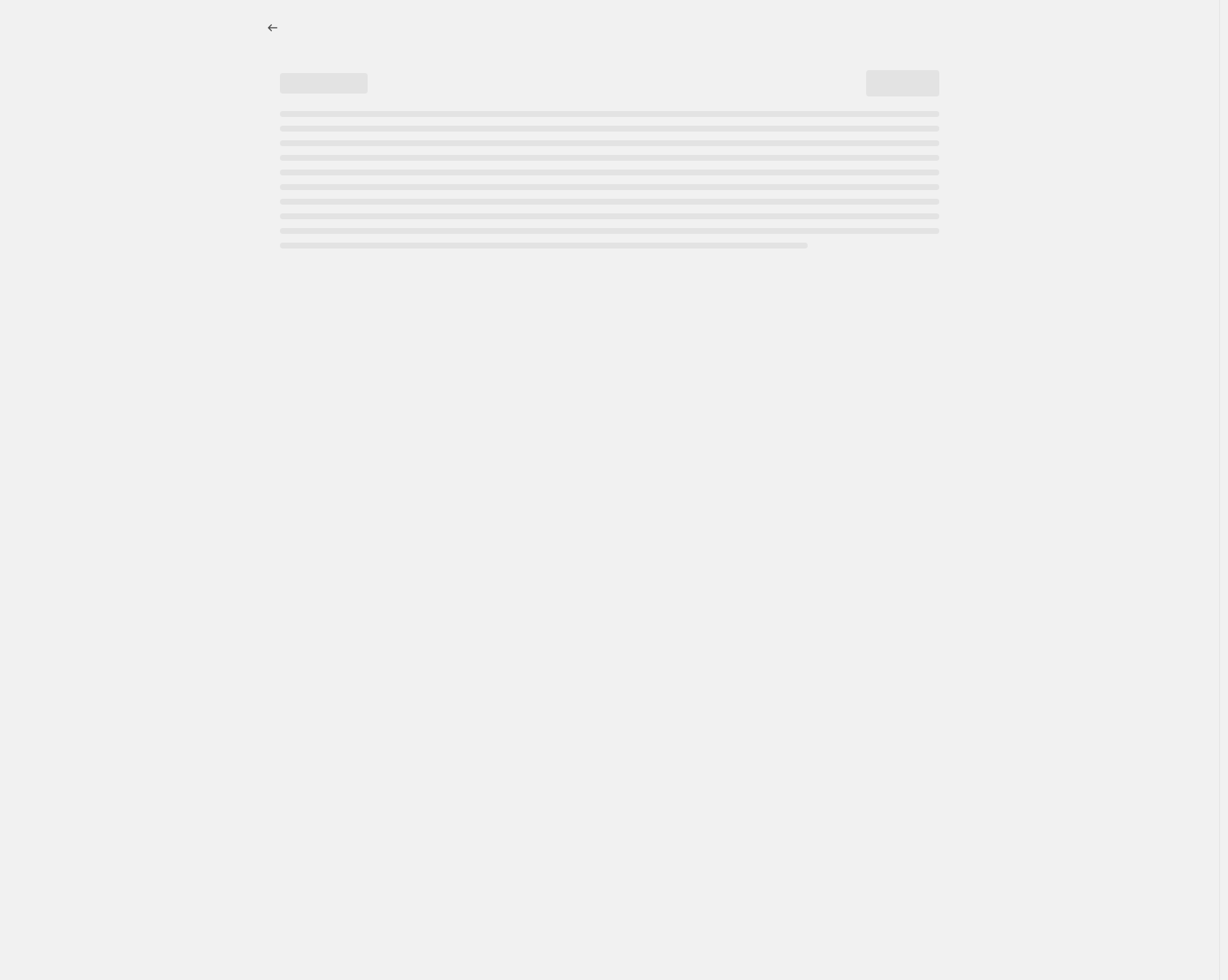
select select "pcap"
select select "no_change"
select select "collection"
select select "not_equal"
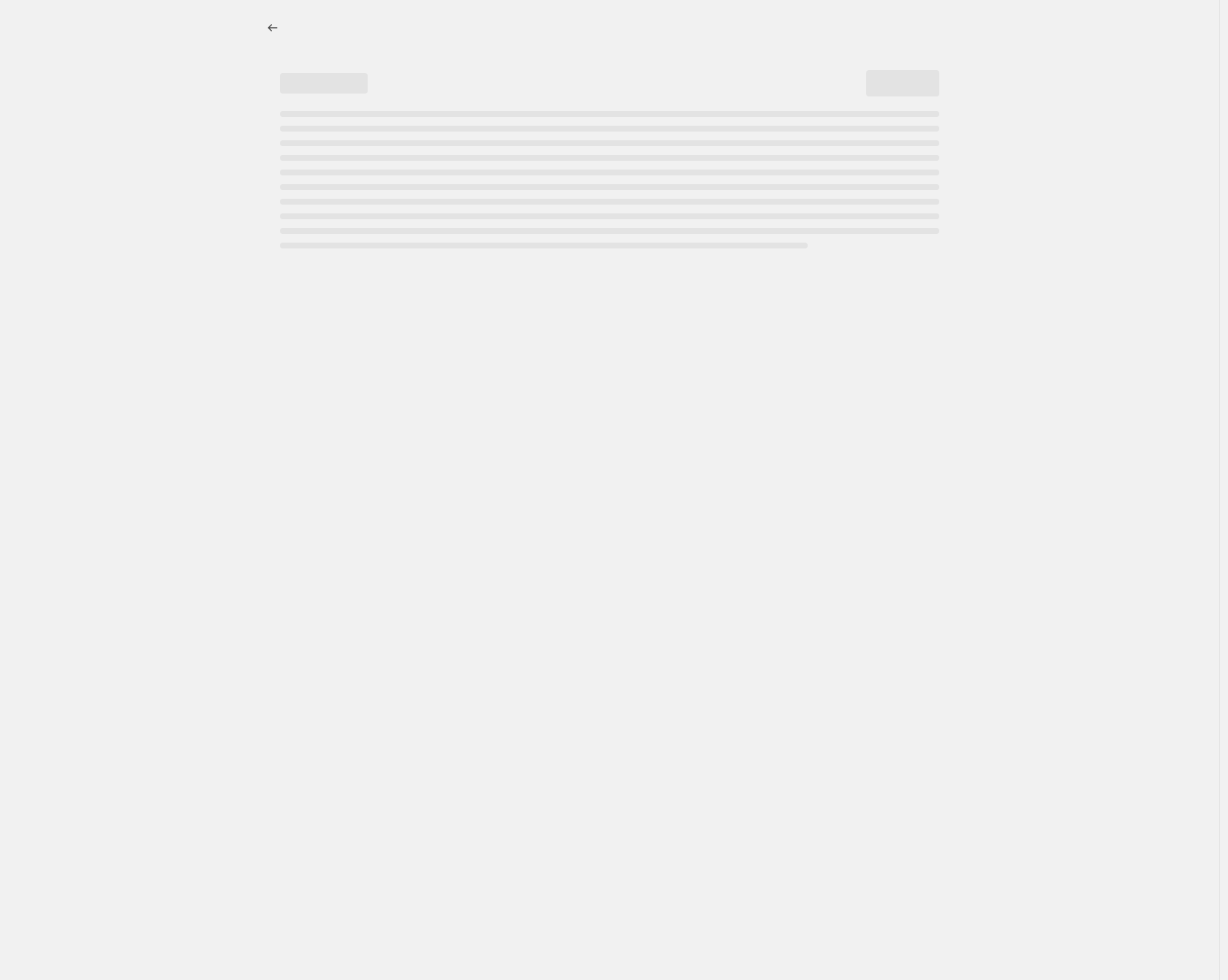
select select "collection"
select select "not_equal"
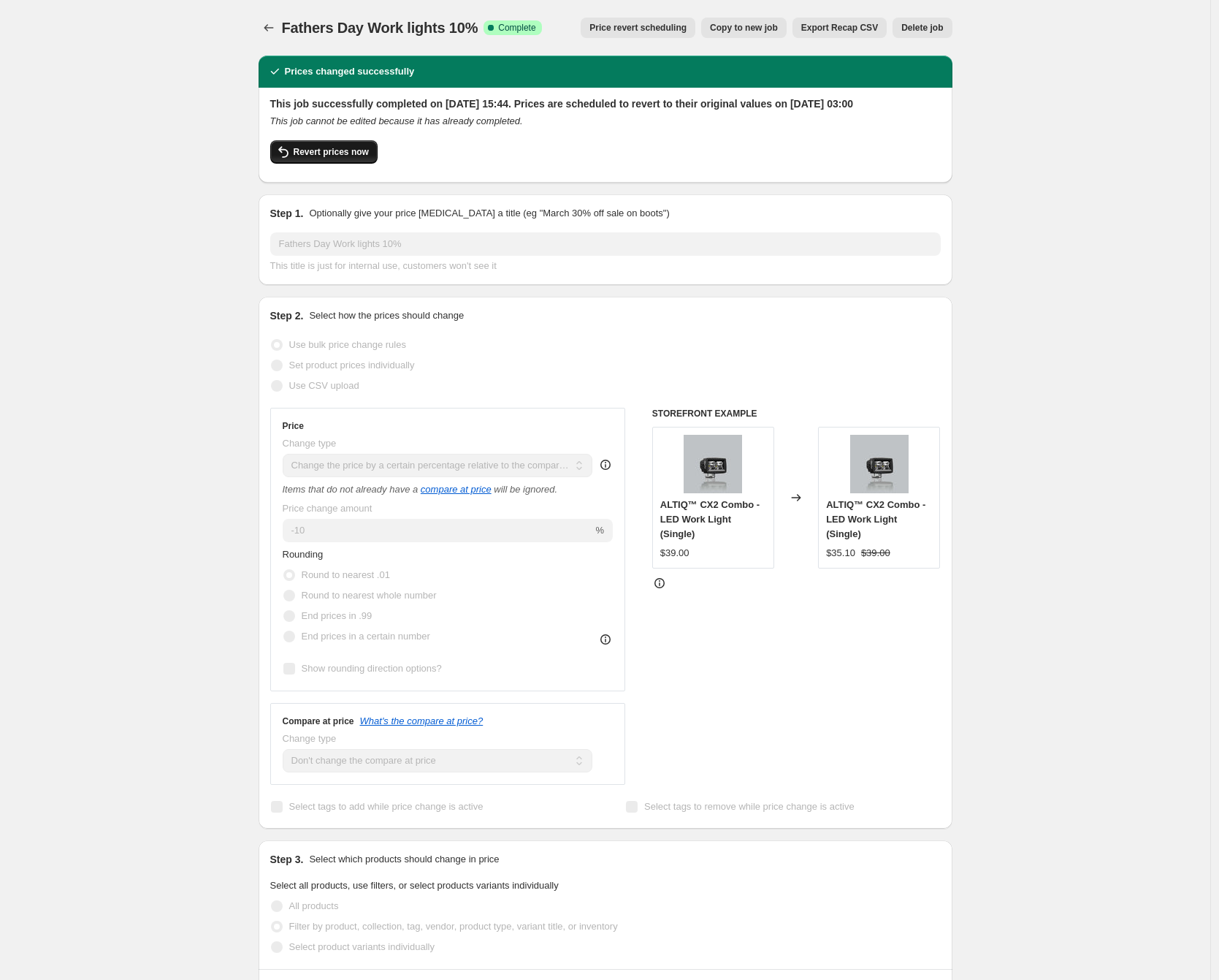
click at [331, 160] on button "Revert prices now" at bounding box center [324, 151] width 107 height 23
checkbox input "false"
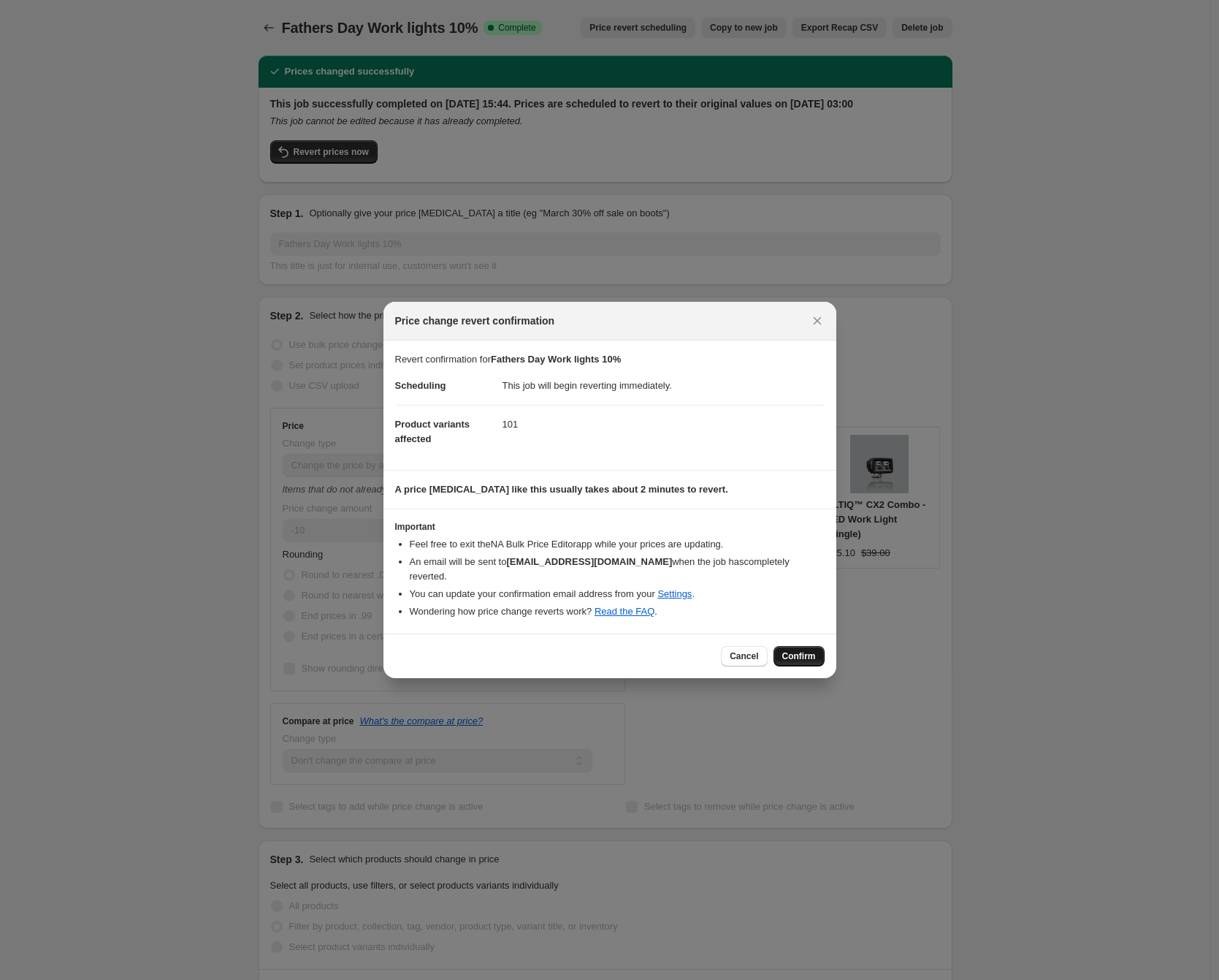
click at [802, 652] on span "Confirm" at bounding box center [799, 656] width 34 height 12
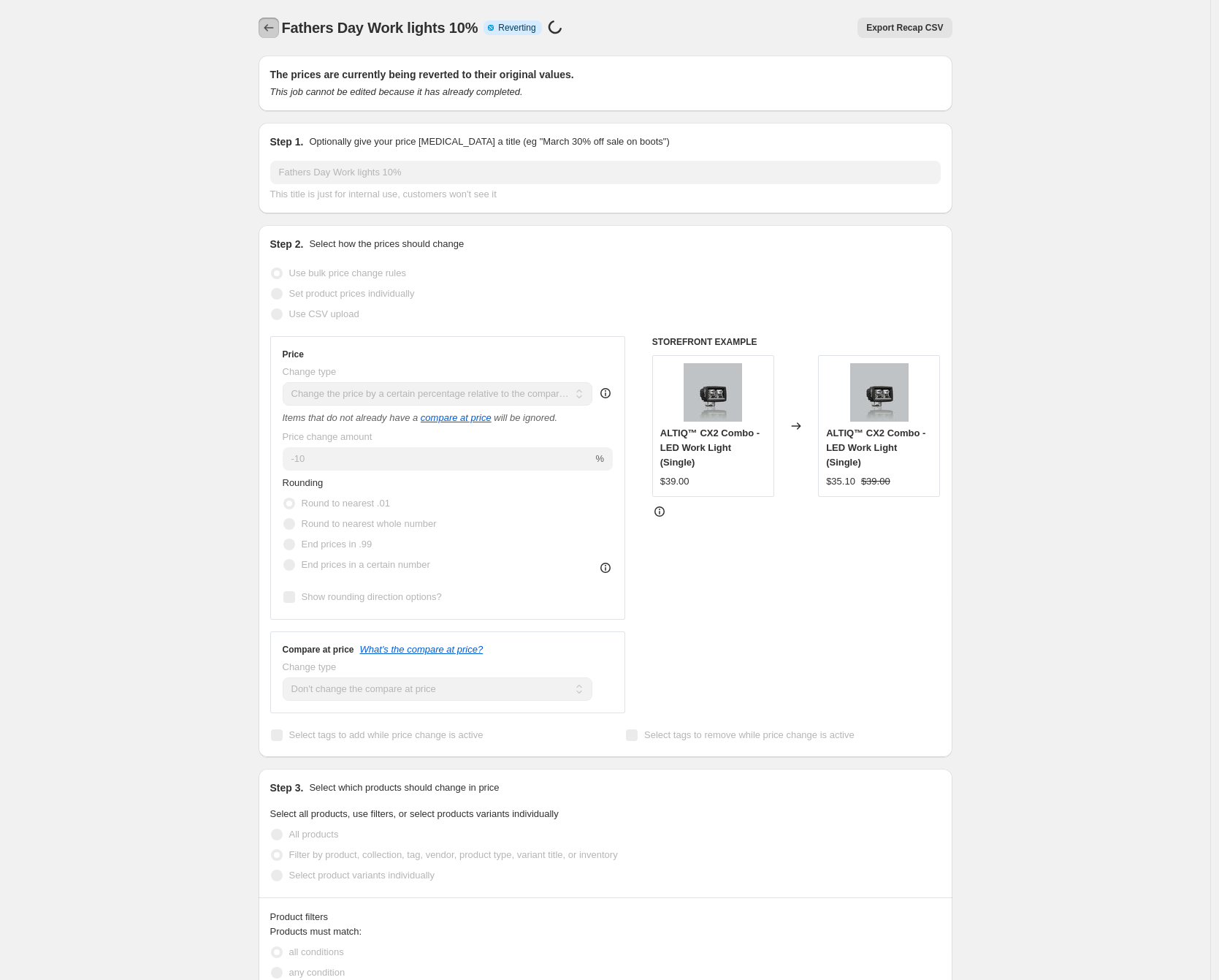
click at [264, 26] on button "Price change jobs" at bounding box center [269, 28] width 21 height 21
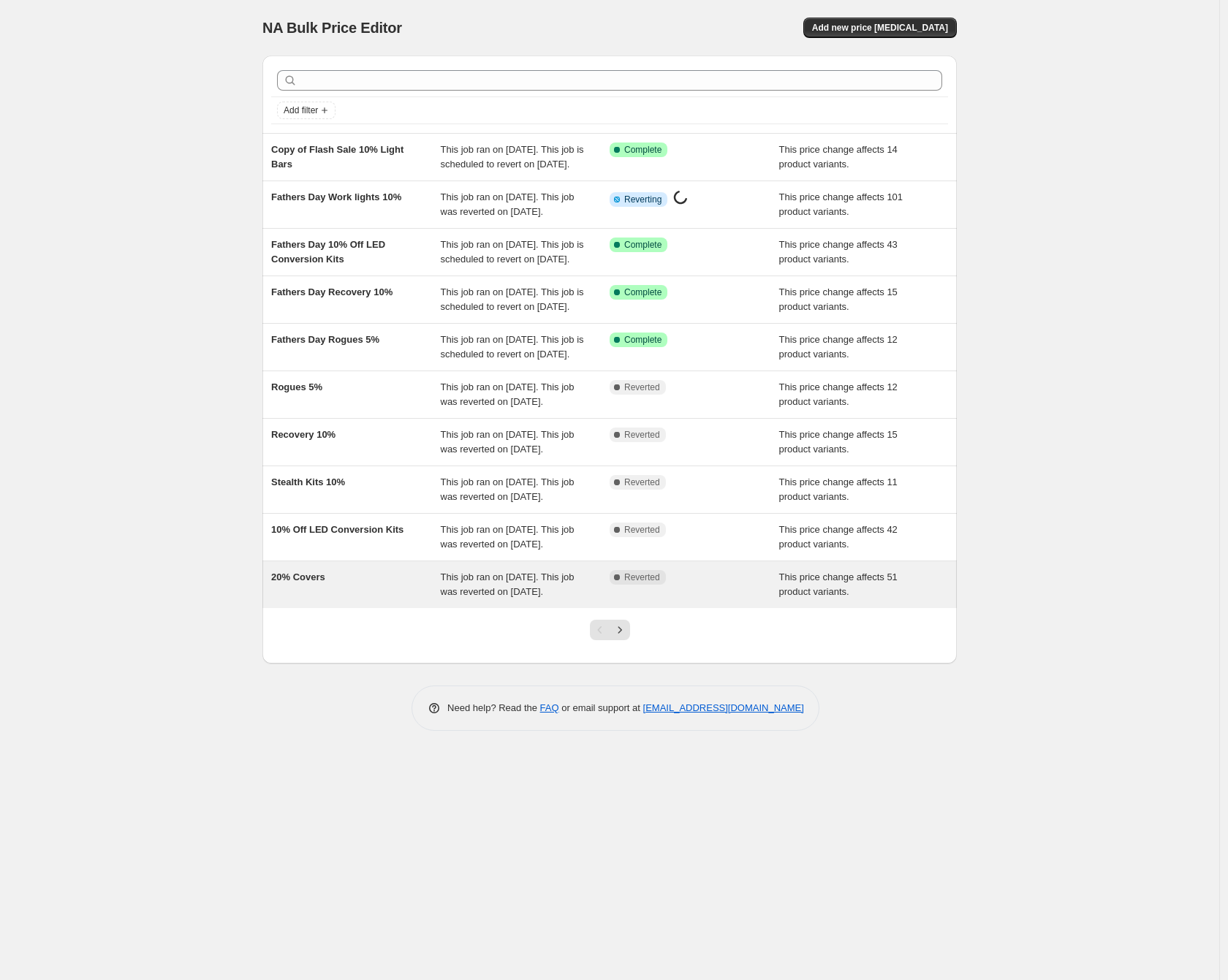
click at [279, 582] on span "20% Covers" at bounding box center [298, 577] width 54 height 11
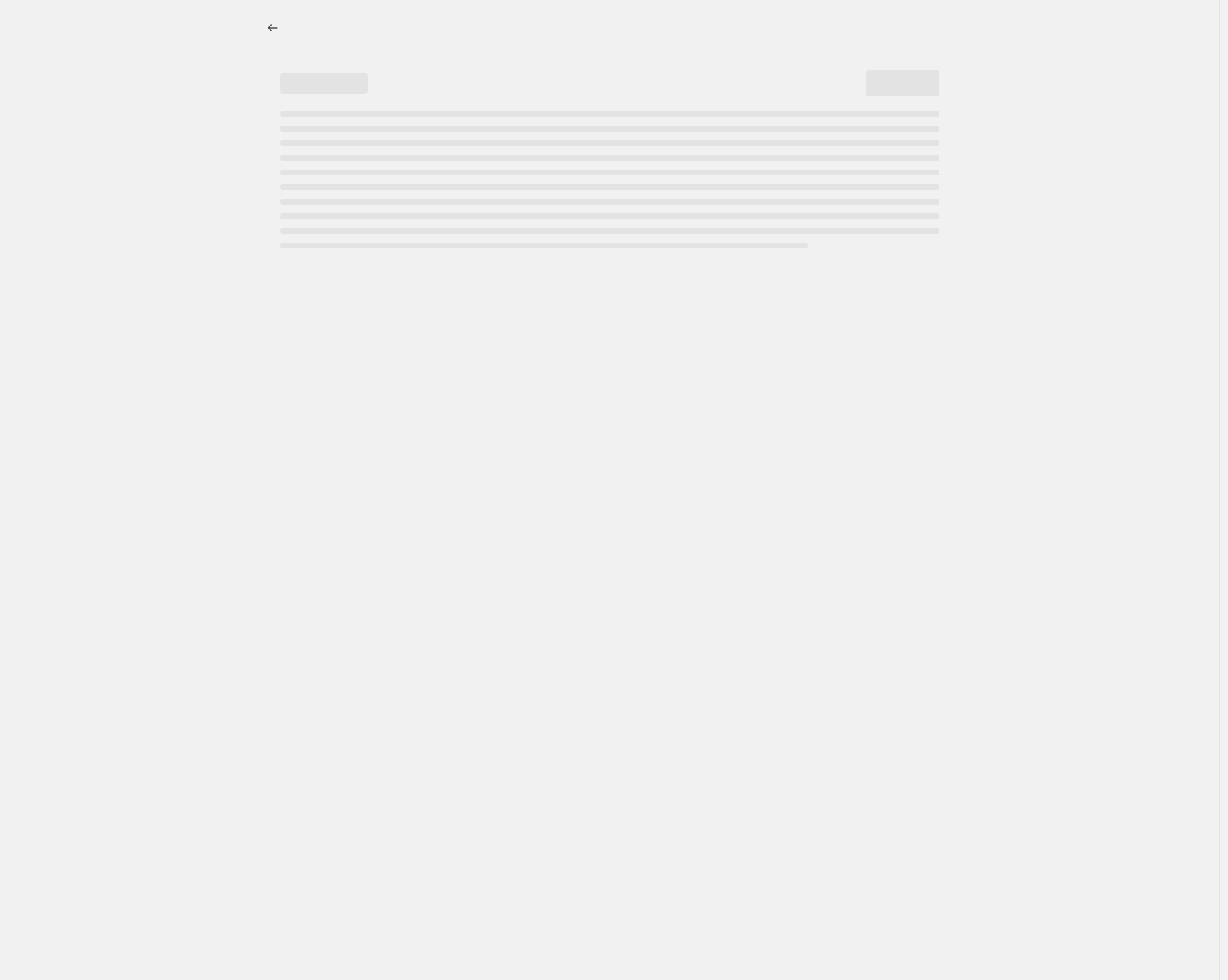
select select "pcap"
select select "no_change"
select select "collection"
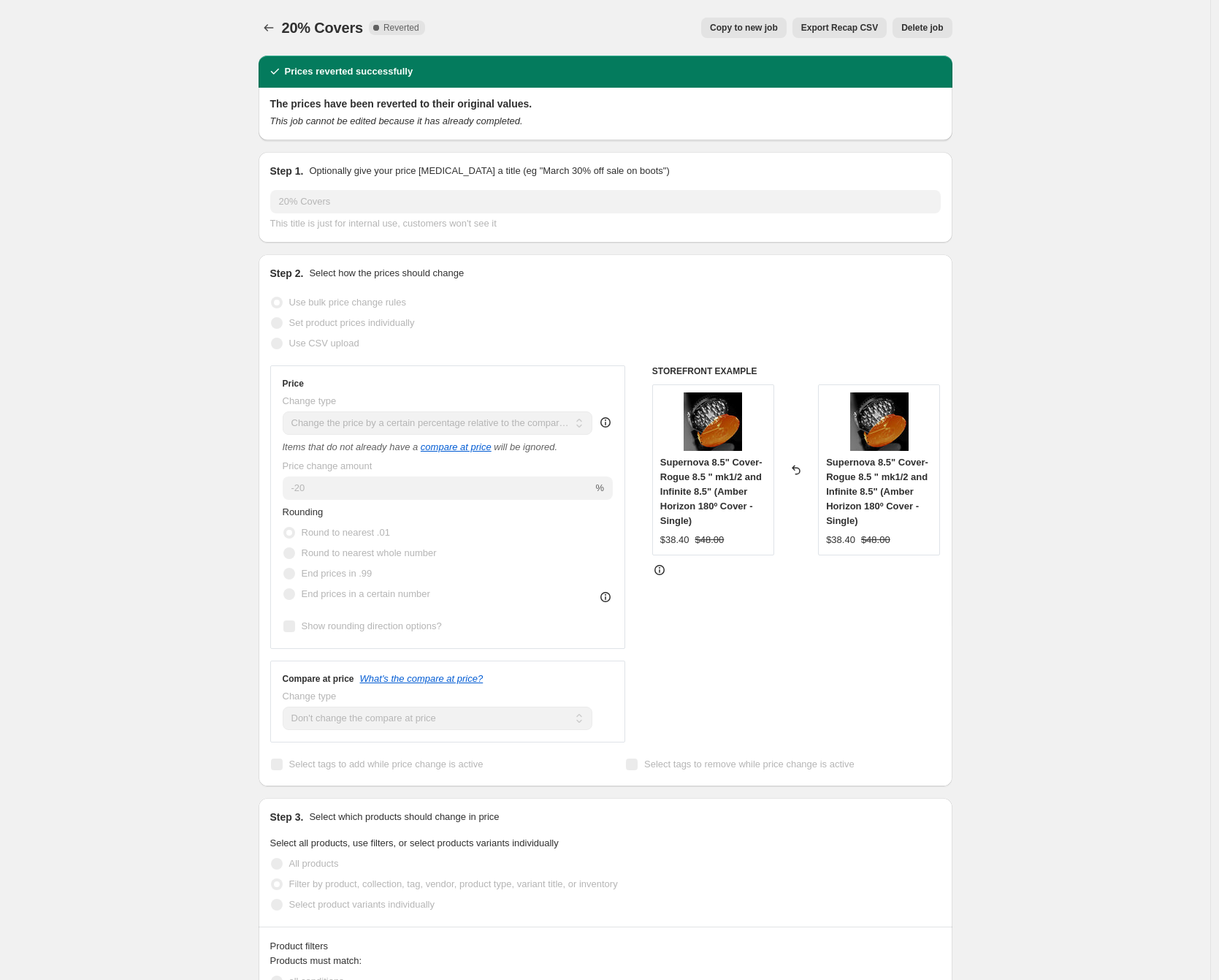
click at [755, 30] on span "Copy to new job" at bounding box center [744, 28] width 68 height 12
select select "pcap"
select select "no_change"
select select "collection"
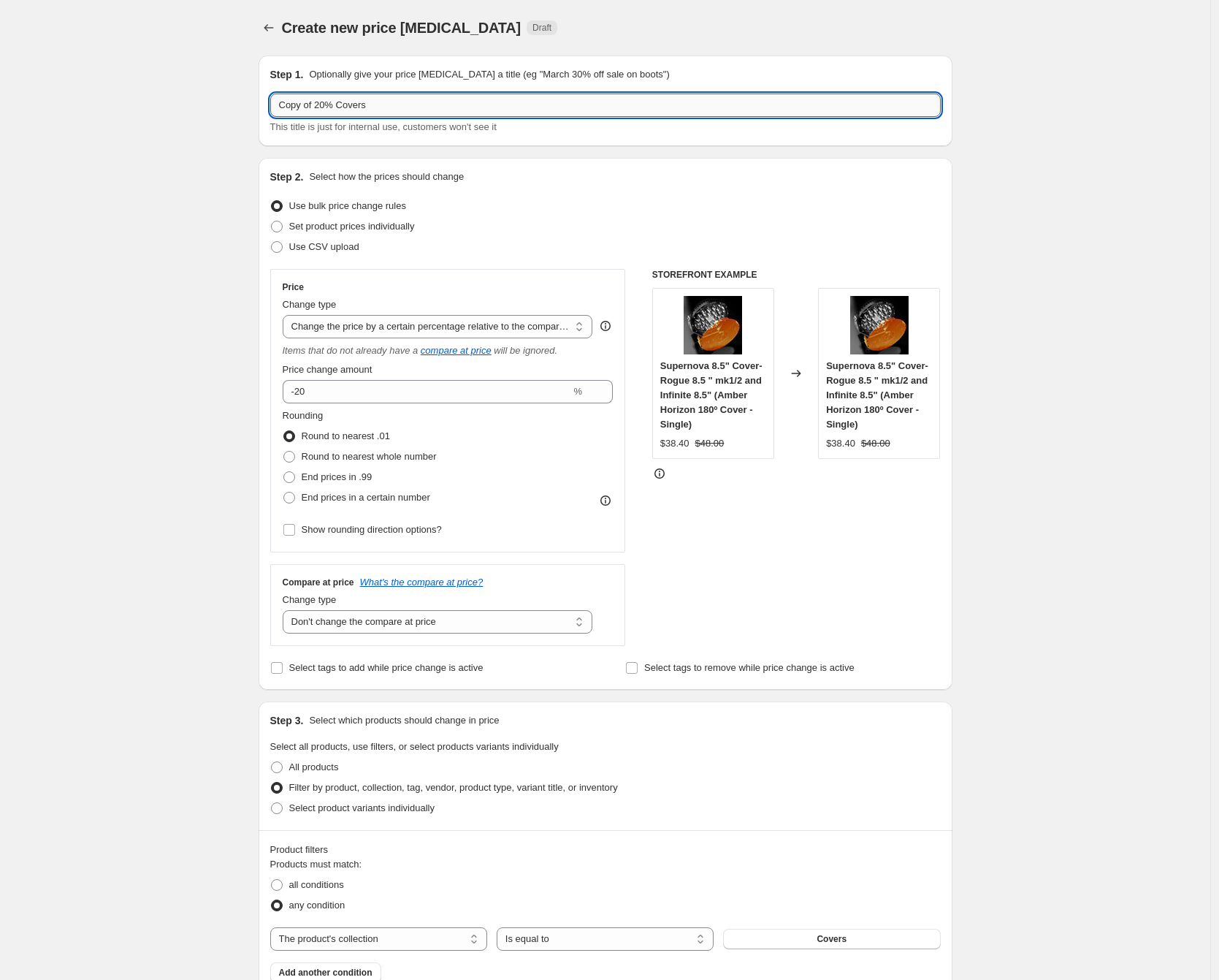
click at [297, 107] on input "Copy of 20% Covers" at bounding box center [605, 104] width 671 height 23
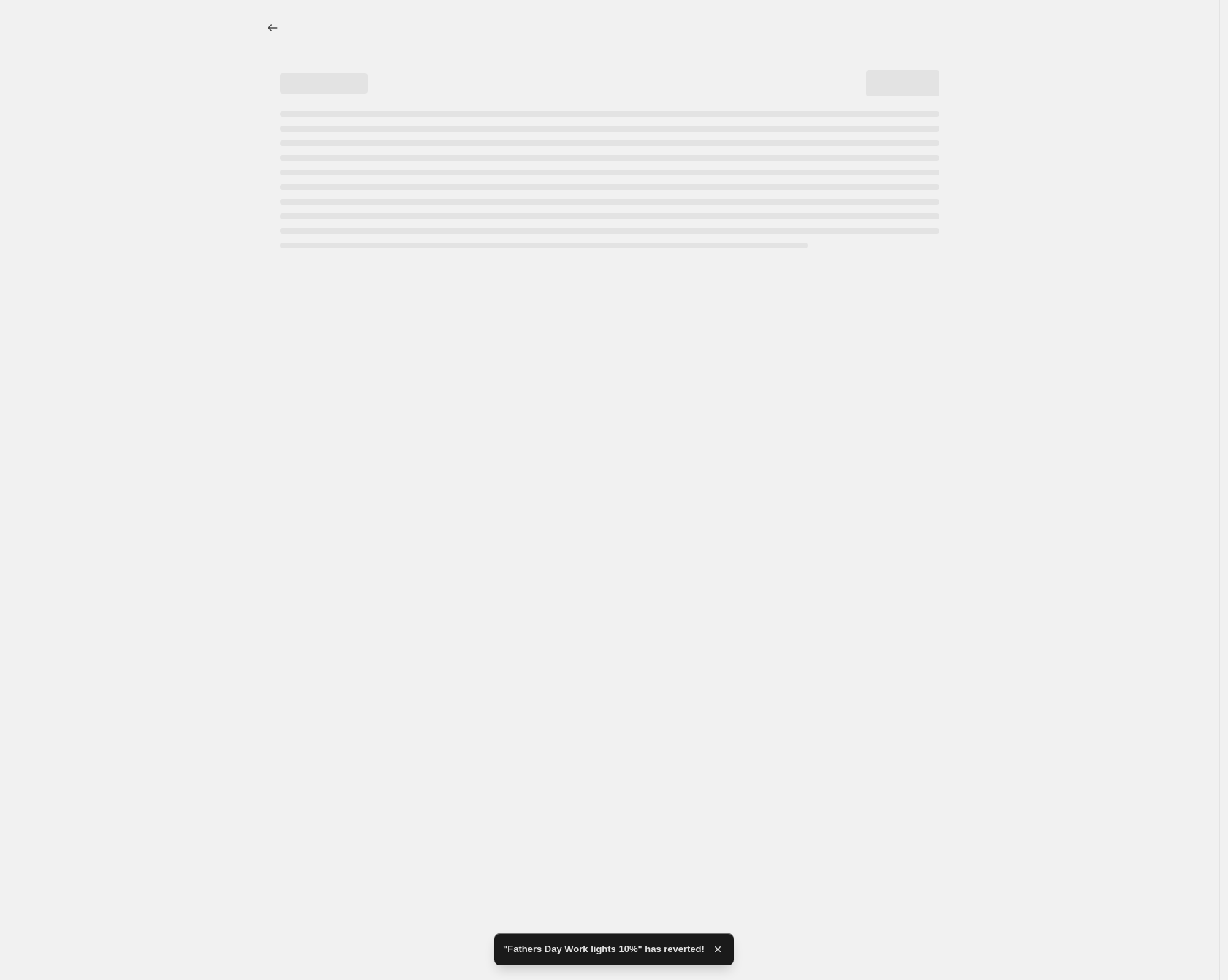
select select "pcap"
select select "no_change"
select select "collection"
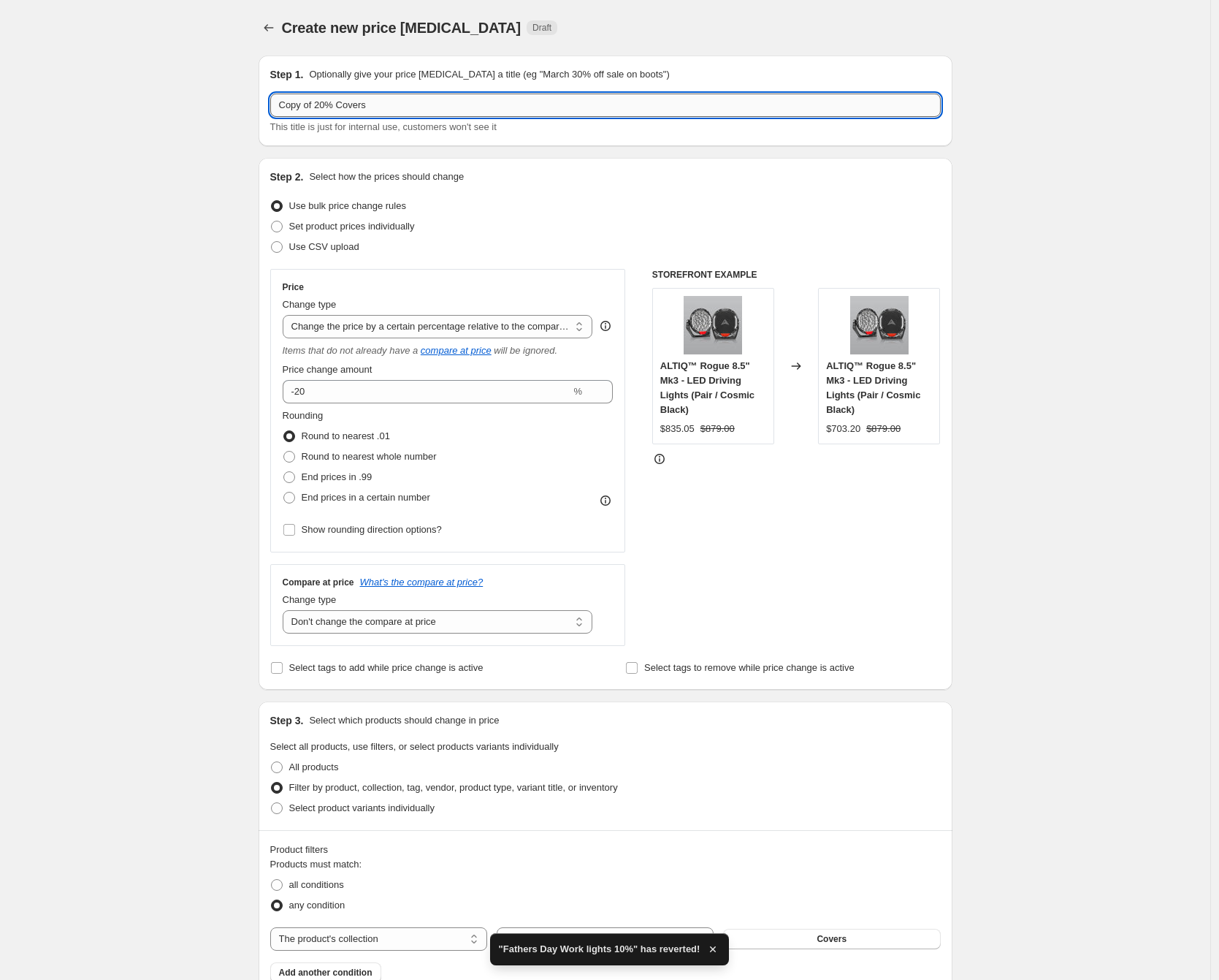
click at [293, 107] on input "Copy of 20% Covers" at bounding box center [605, 104] width 671 height 23
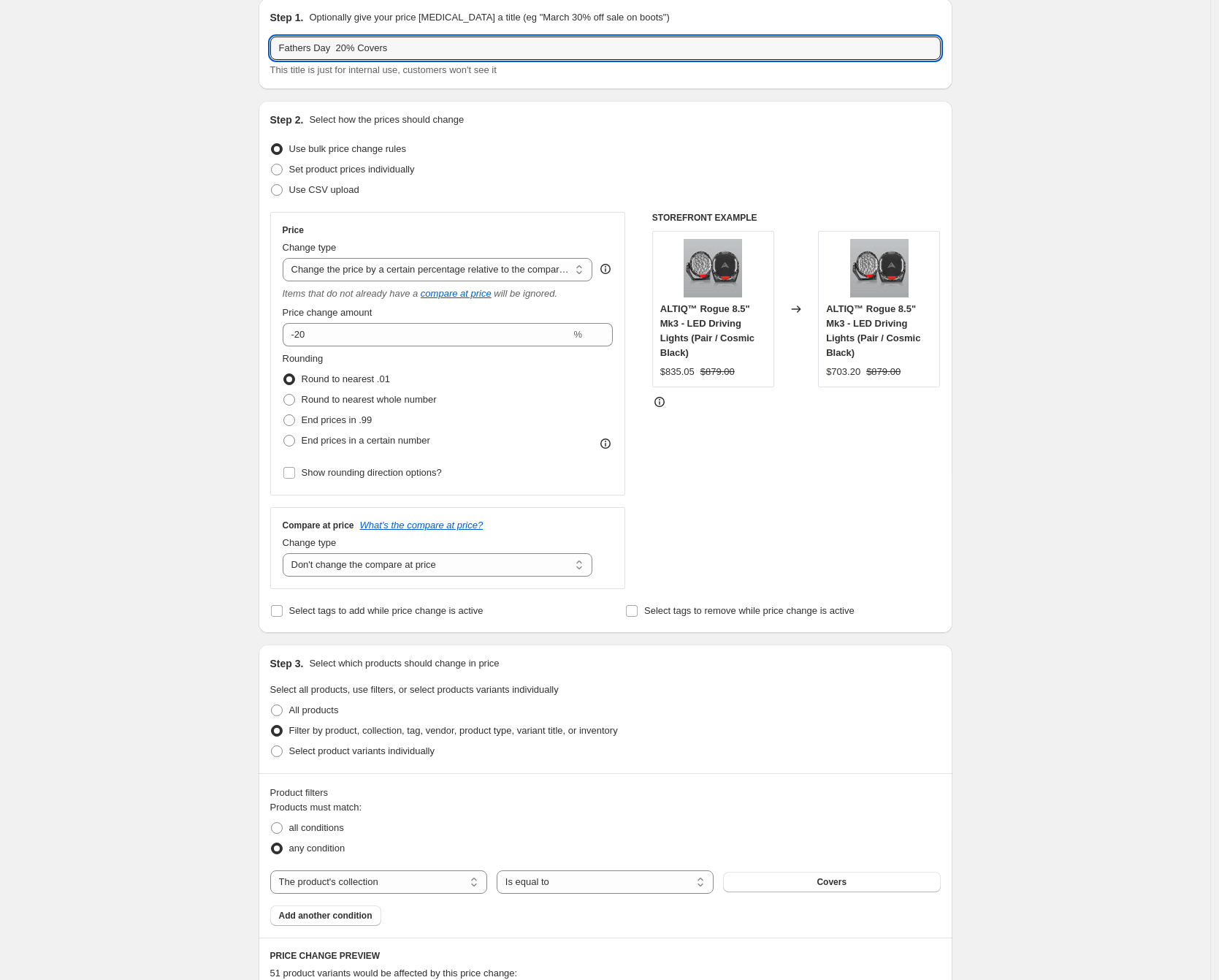
scroll to position [83, 0]
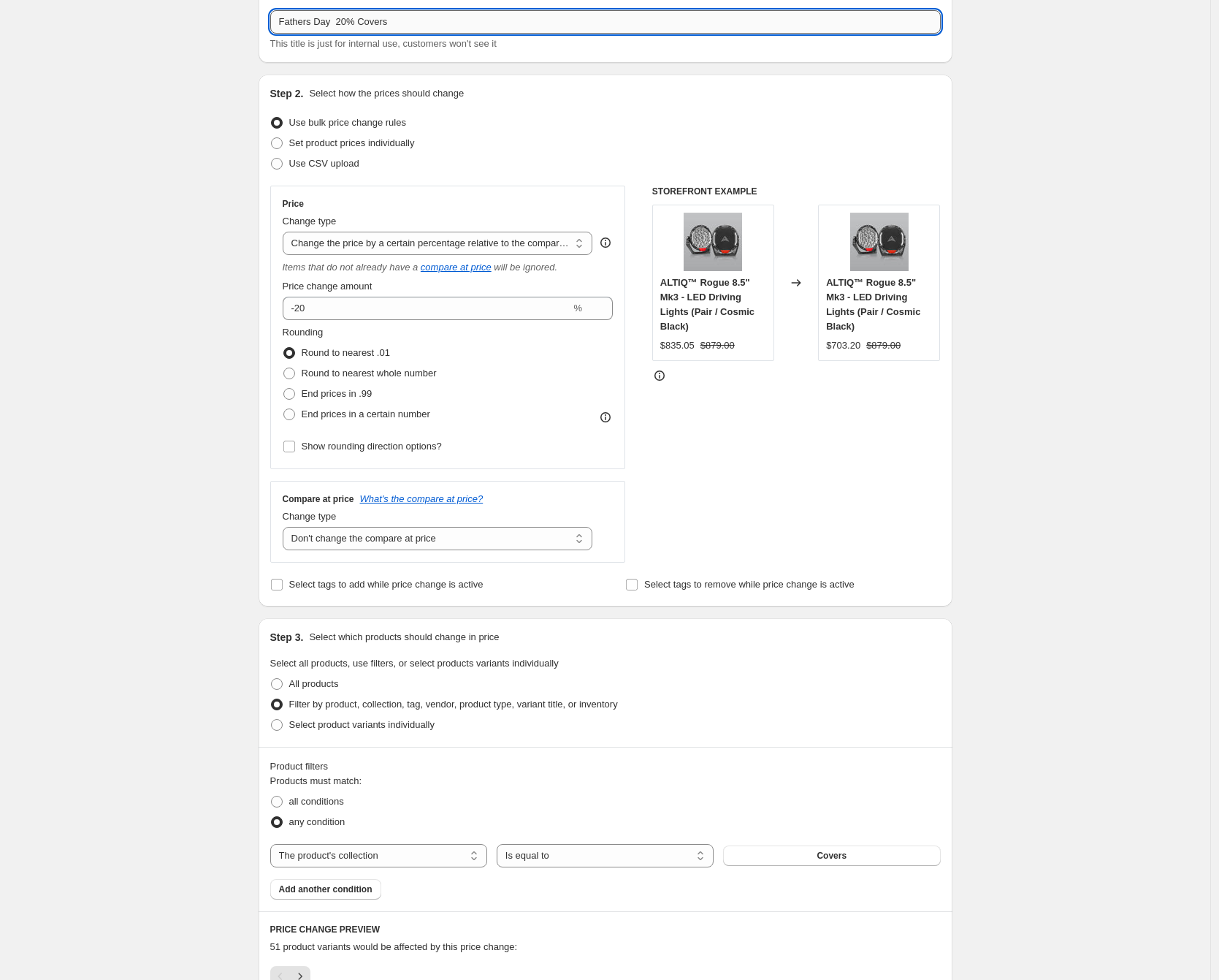
drag, startPoint x: 343, startPoint y: 16, endPoint x: 352, endPoint y: 16, distance: 9.0
click at [352, 16] on input "Fathers Day 20% Covers" at bounding box center [605, 22] width 671 height 23
type input "Fathers Day 15% Covers"
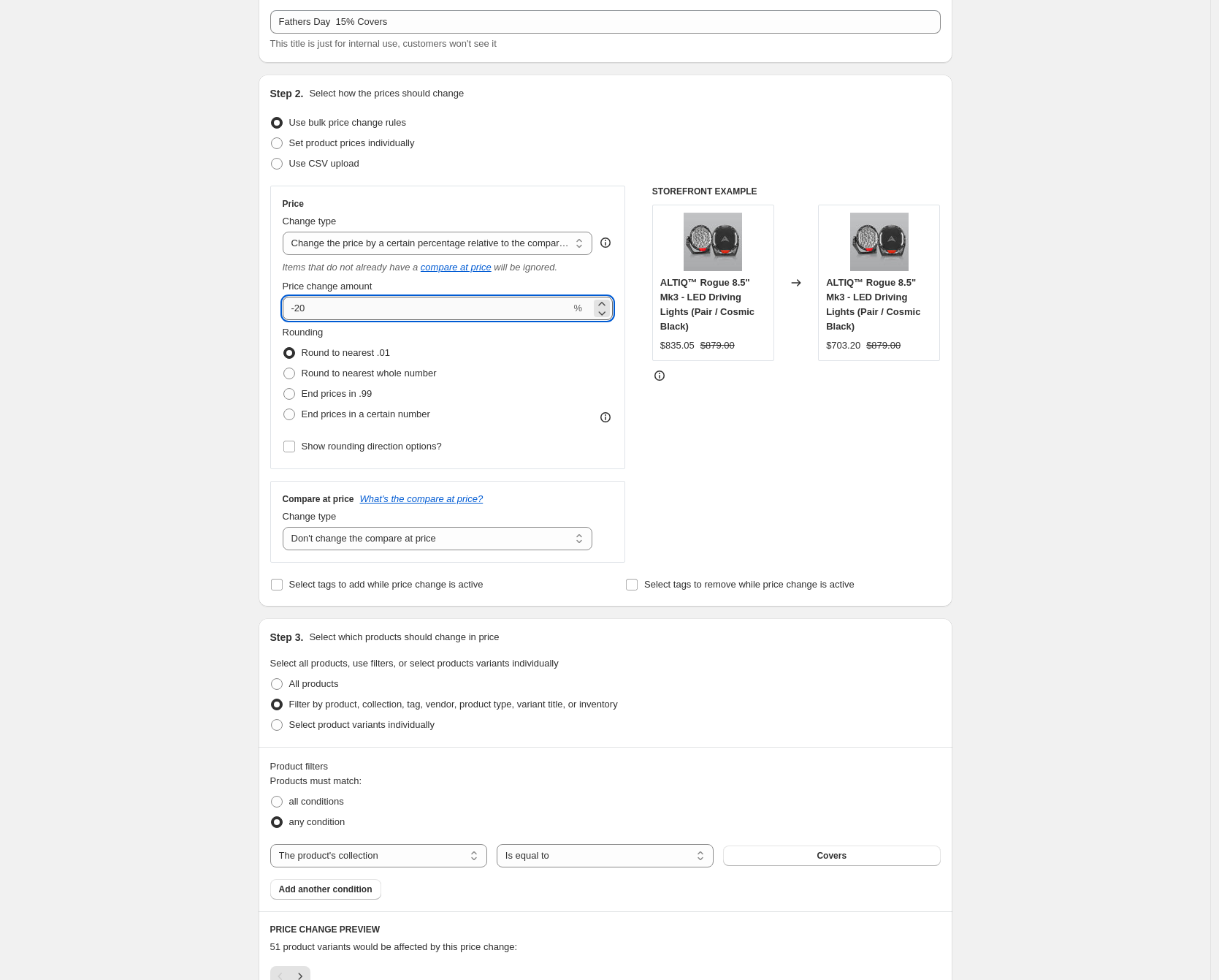
click at [324, 308] on input "-20" at bounding box center [427, 308] width 288 height 23
type input "-2"
type input "-15"
click at [155, 387] on div "Create new price [MEDICAL_DATA]. This page is ready Create new price [MEDICAL_D…" at bounding box center [605, 571] width 1210 height 1308
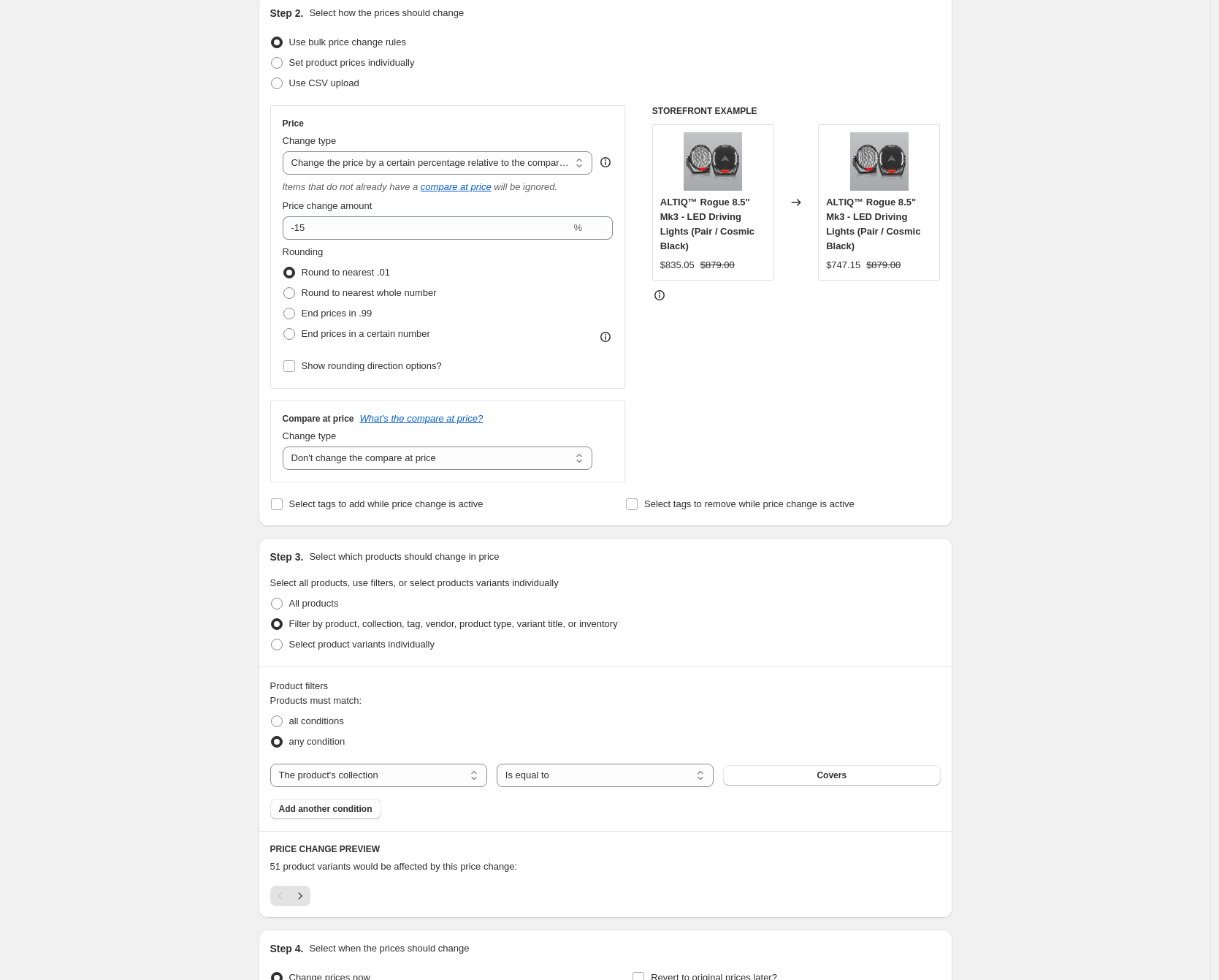
scroll to position [328, 0]
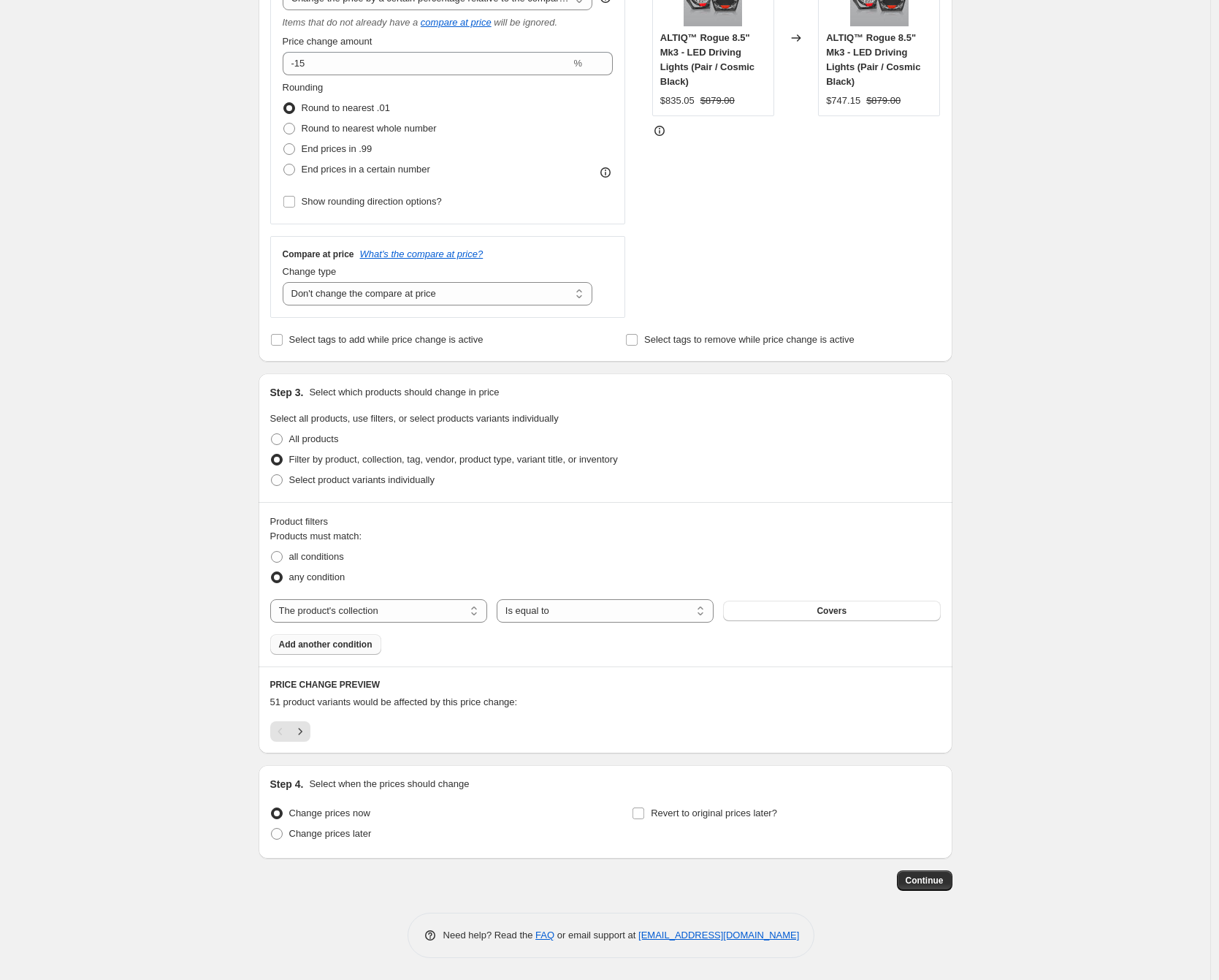
click at [357, 639] on span "Add another condition" at bounding box center [325, 645] width 93 height 12
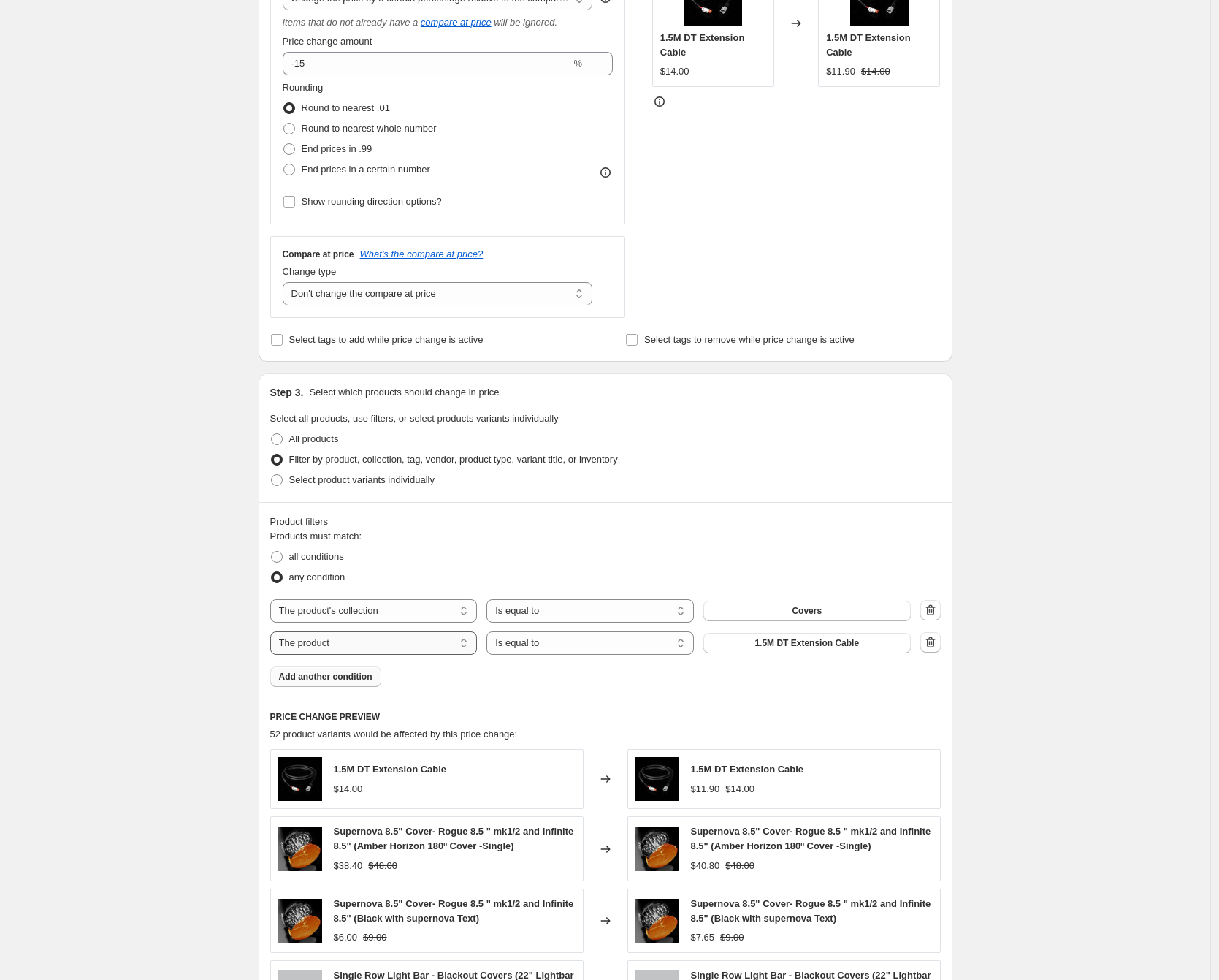
click at [381, 642] on select "The product The product's collection The product's tag The product's vendor The…" at bounding box center [374, 642] width 207 height 23
click at [297, 557] on span "all conditions" at bounding box center [316, 556] width 54 height 11
click at [272, 552] on input "all conditions" at bounding box center [271, 551] width 1 height 1
radio input "true"
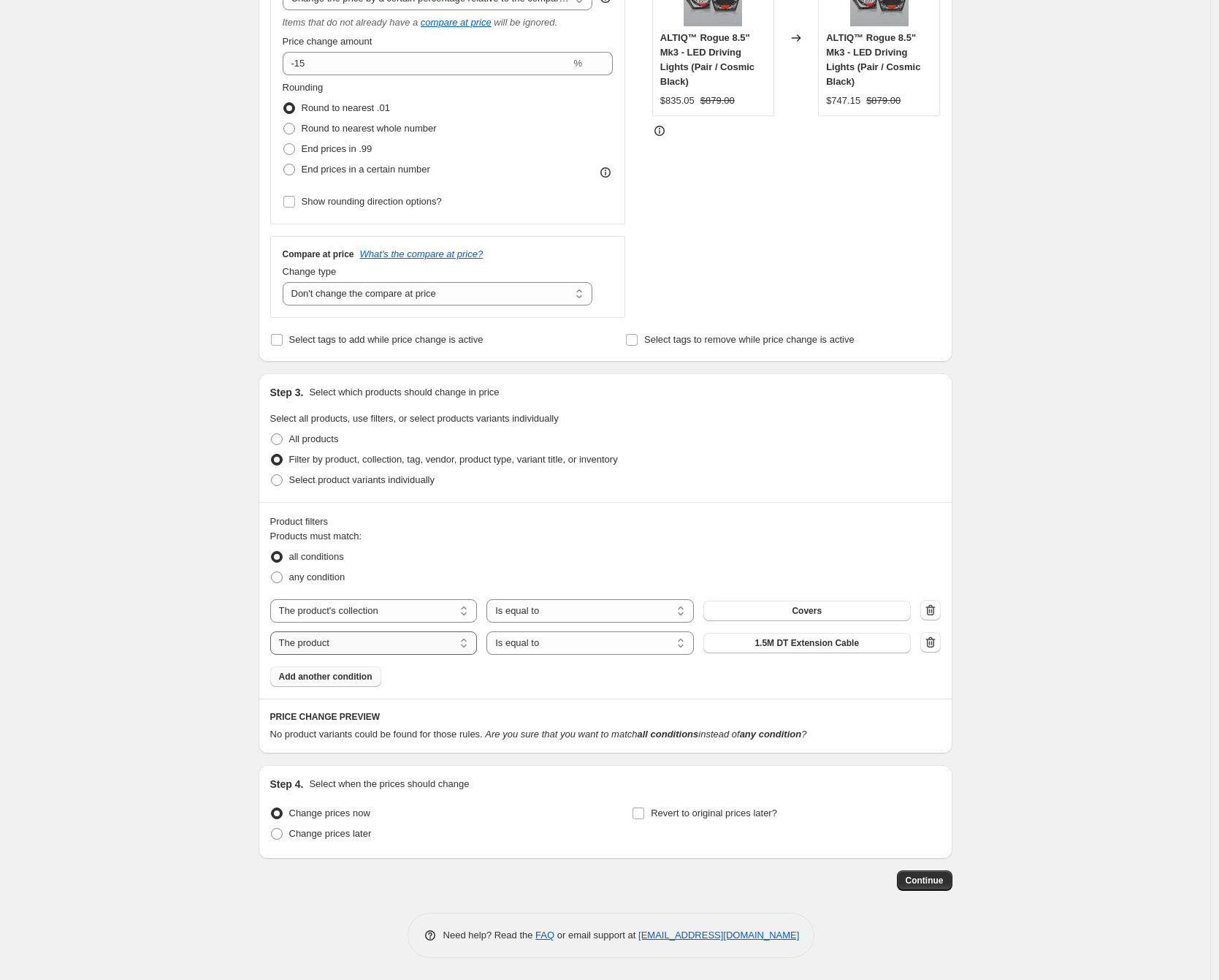
click at [393, 642] on select "The product The product's collection The product's tag The product's vendor The…" at bounding box center [374, 642] width 207 height 23
select select "inventory_quantity"
click at [628, 645] on select "Is equal to Is not equal to Is greater than Is less than" at bounding box center [591, 642] width 207 height 23
select select ">"
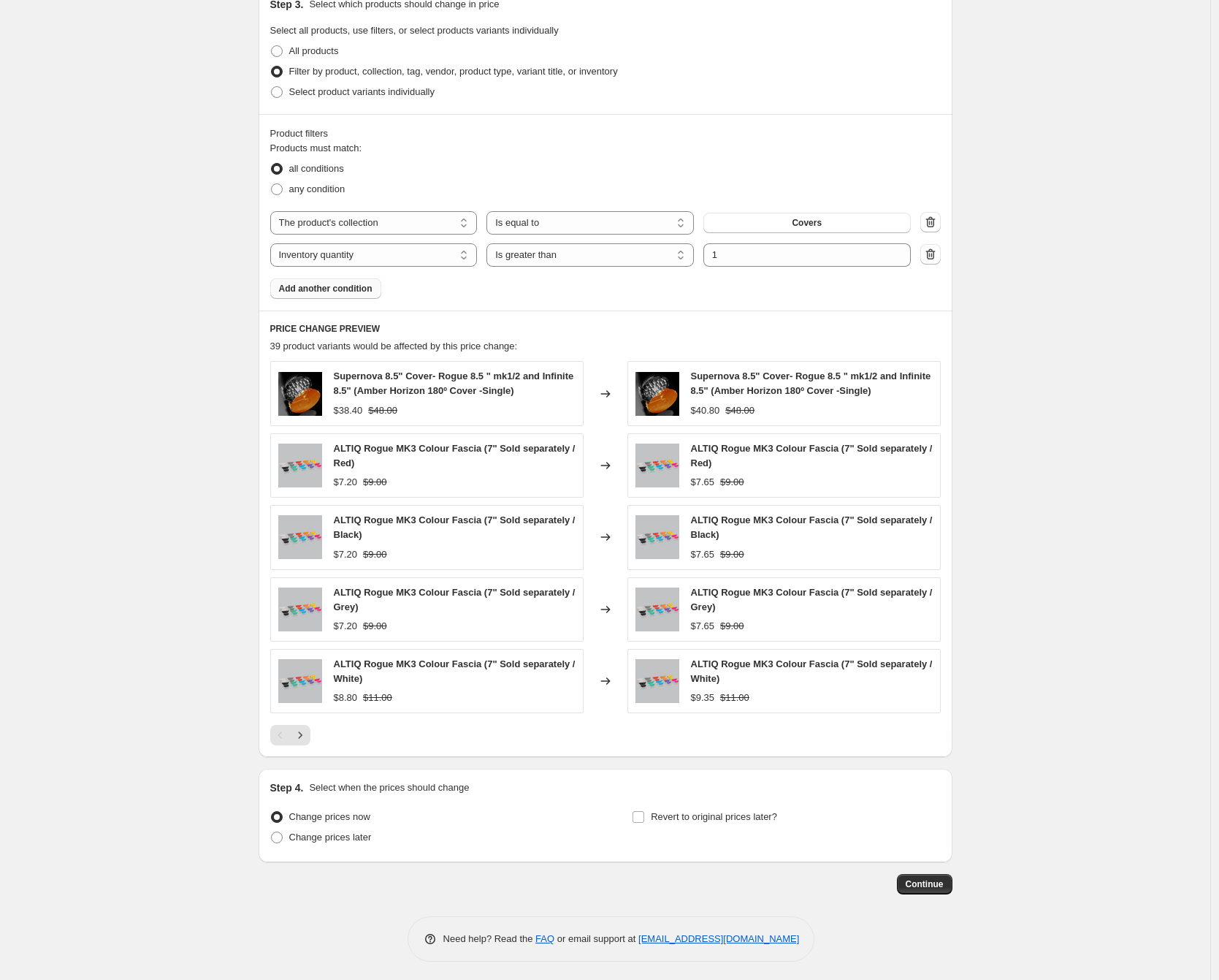
scroll to position [720, 0]
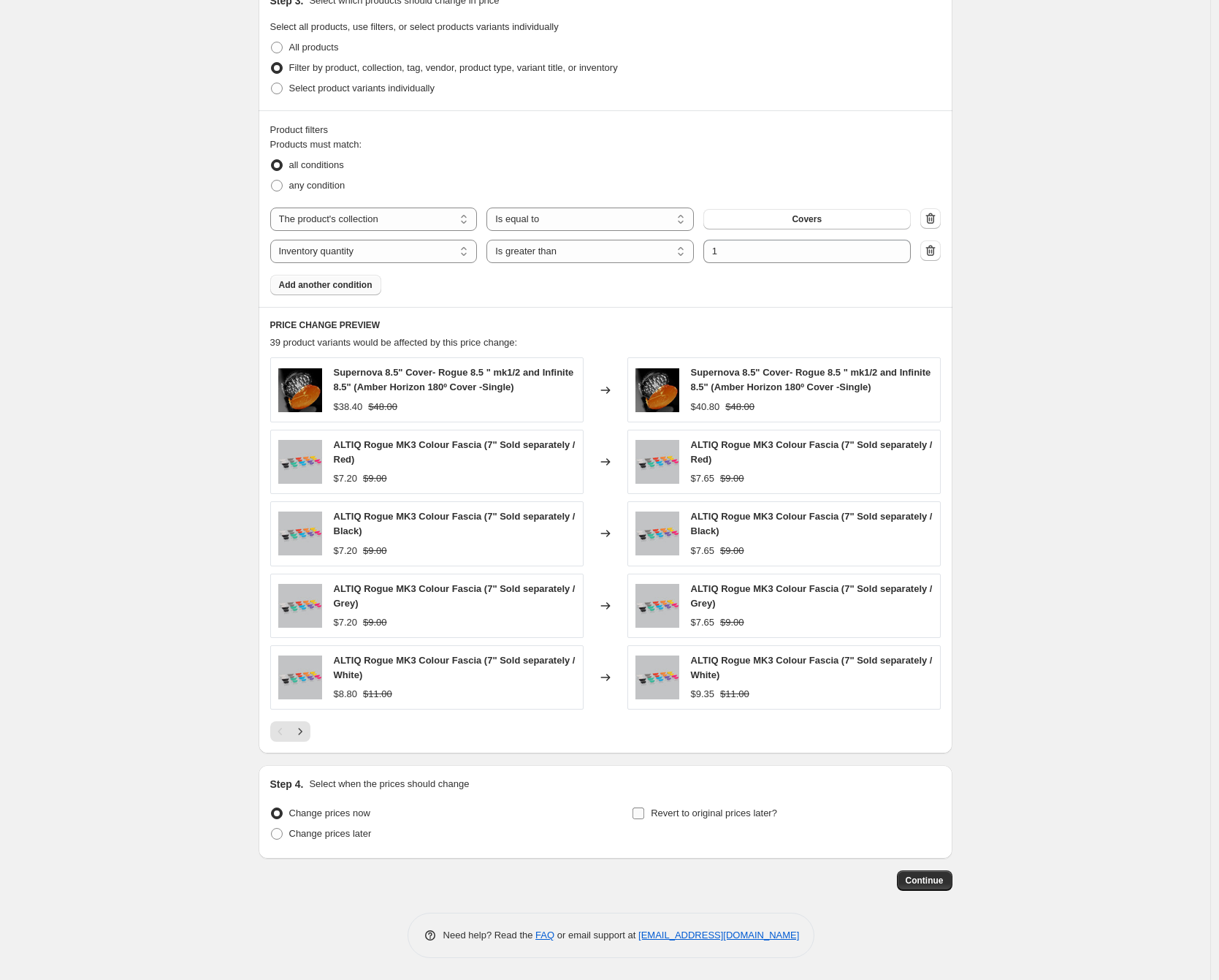
click at [663, 813] on span "Revert to original prices later?" at bounding box center [714, 812] width 126 height 11
click at [644, 813] on input "Revert to original prices later?" at bounding box center [639, 813] width 12 height 12
checkbox input "true"
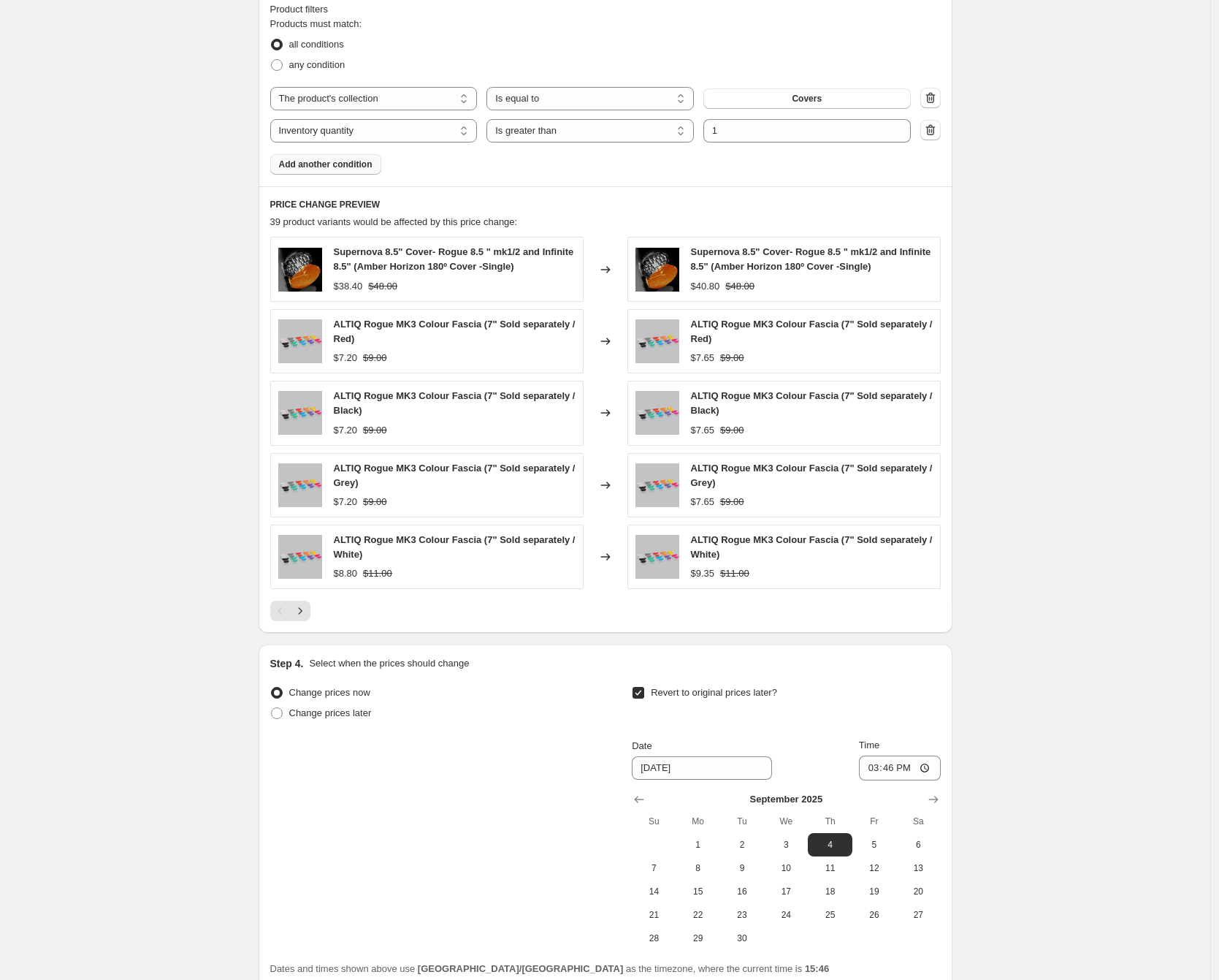
scroll to position [970, 0]
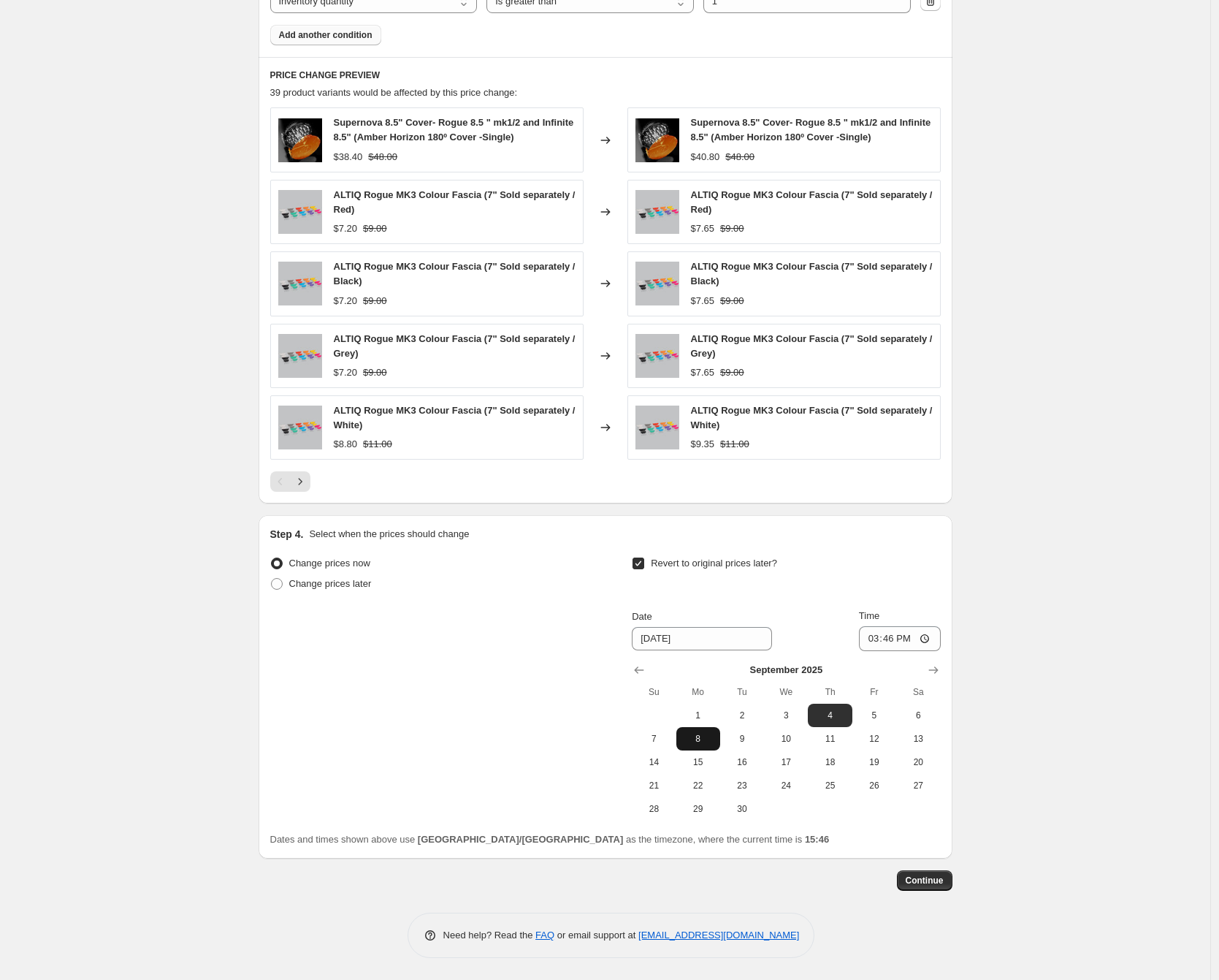
click at [709, 733] on span "8" at bounding box center [698, 739] width 32 height 12
type input "[DATE]"
click at [891, 639] on input "15:46" at bounding box center [900, 638] width 82 height 25
click at [913, 644] on input "15:00" at bounding box center [900, 638] width 82 height 25
type input "03:00"
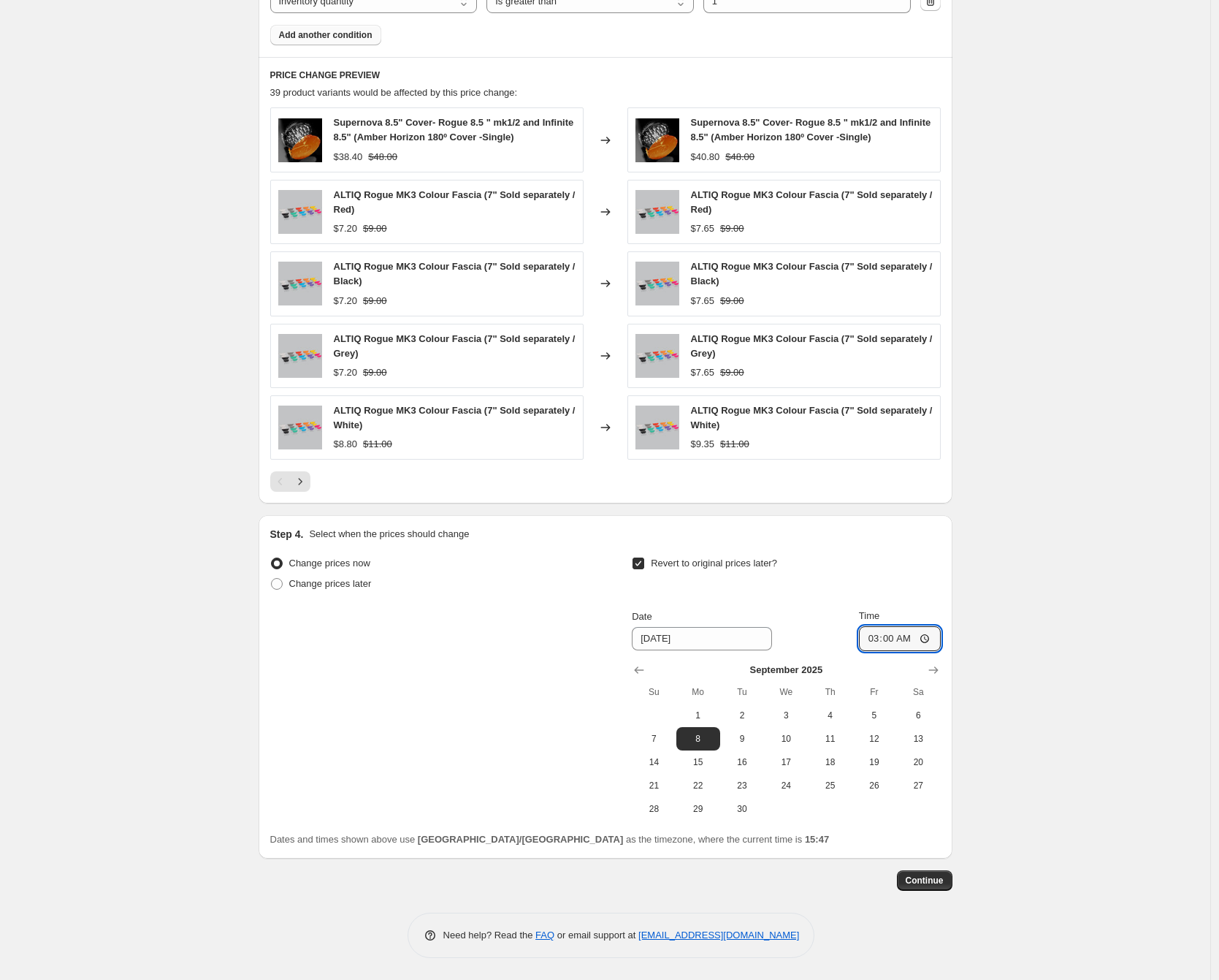
click at [1045, 625] on div "Create new price [MEDICAL_DATA]. This page is ready Create new price [MEDICAL_D…" at bounding box center [605, 5] width 1210 height 1950
click at [934, 876] on span "Continue" at bounding box center [925, 881] width 38 height 12
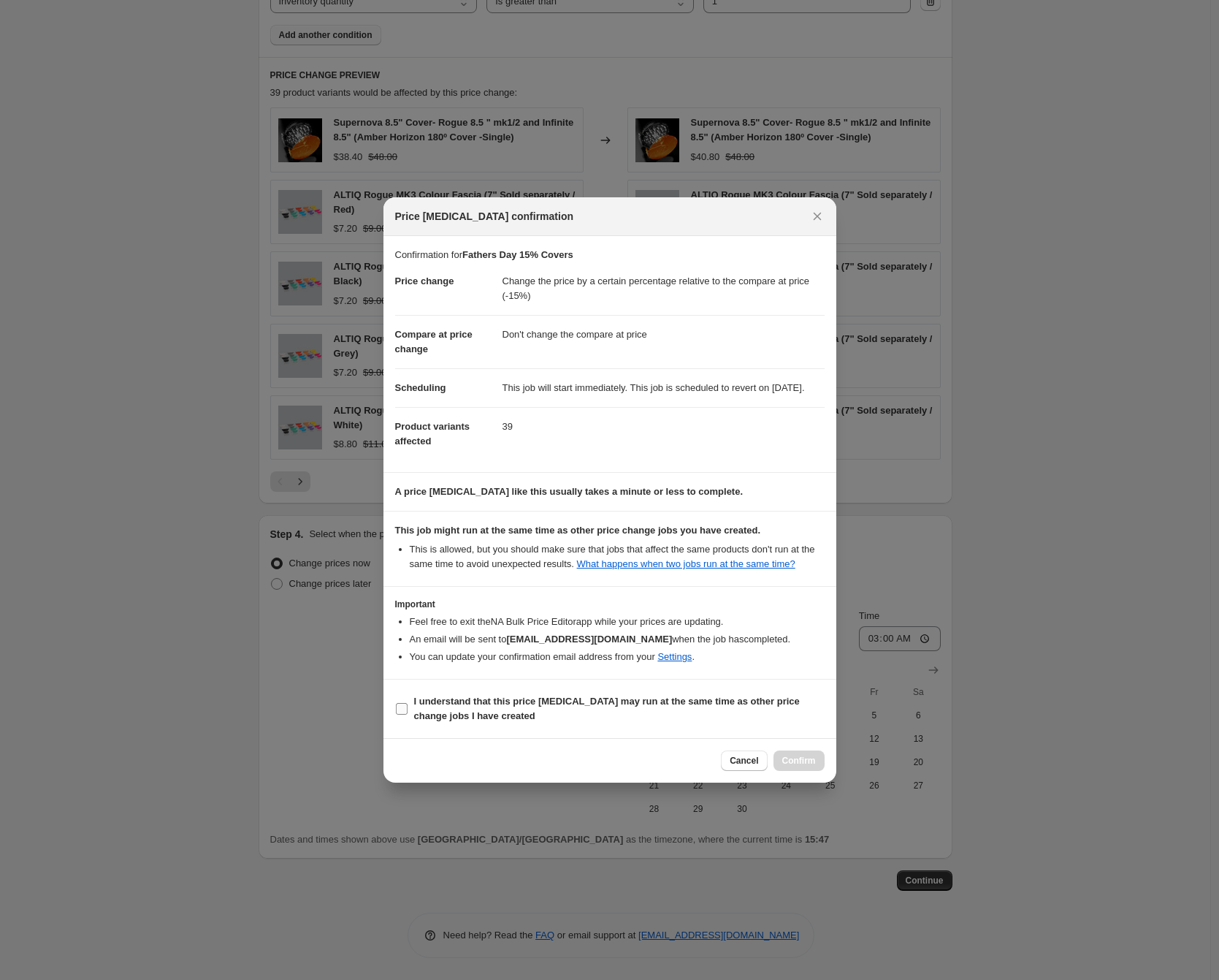
click at [451, 726] on label "I understand that this price [MEDICAL_DATA] may run at the same time as other p…" at bounding box center [610, 709] width 430 height 35
click at [407, 715] on input "I understand that this price [MEDICAL_DATA] may run at the same time as other p…" at bounding box center [402, 709] width 12 height 12
checkbox input "true"
click at [790, 767] on span "Confirm" at bounding box center [799, 761] width 34 height 12
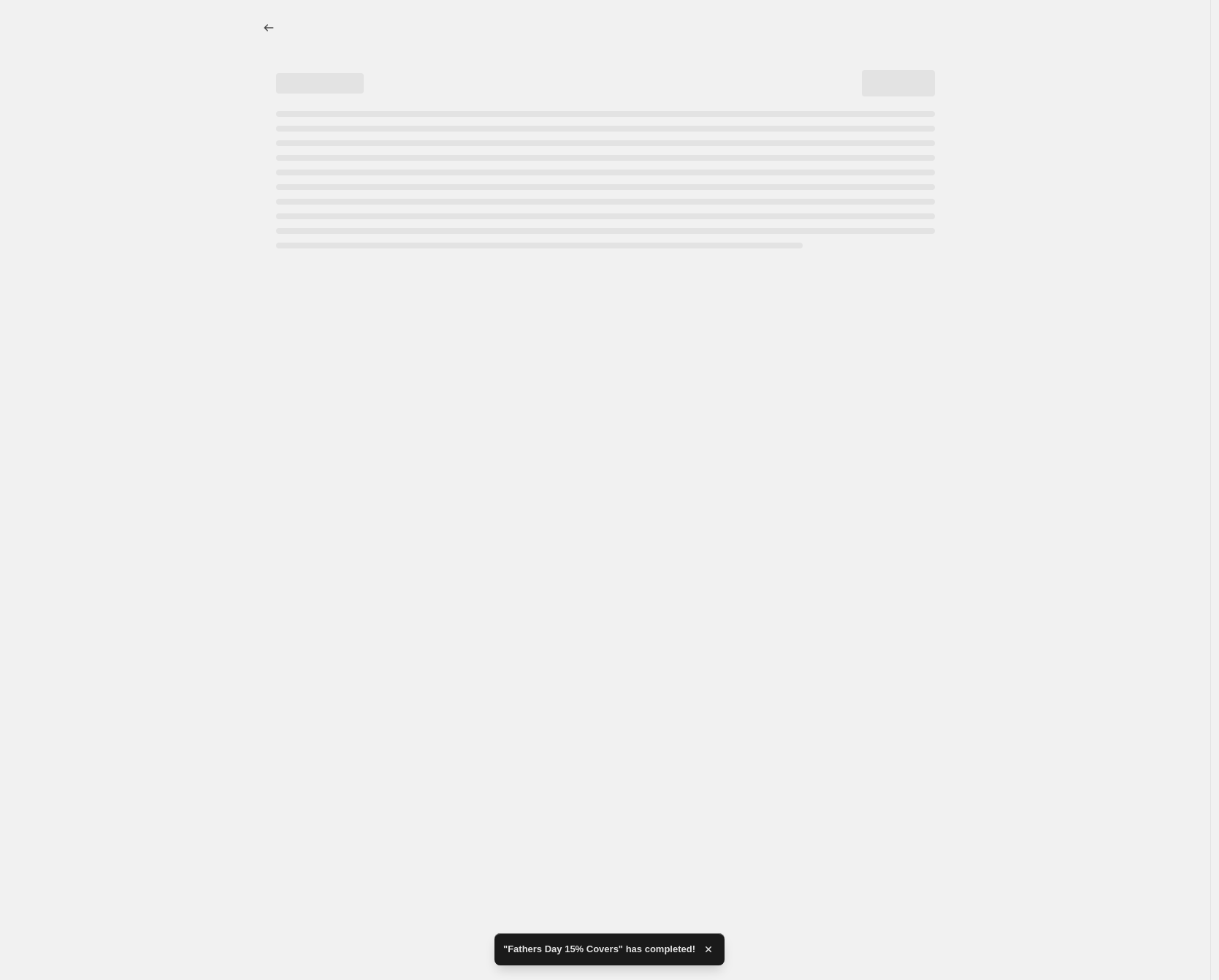
select select "pcap"
select select "no_change"
select select "collection"
select select "inventory_quantity"
select select ">"
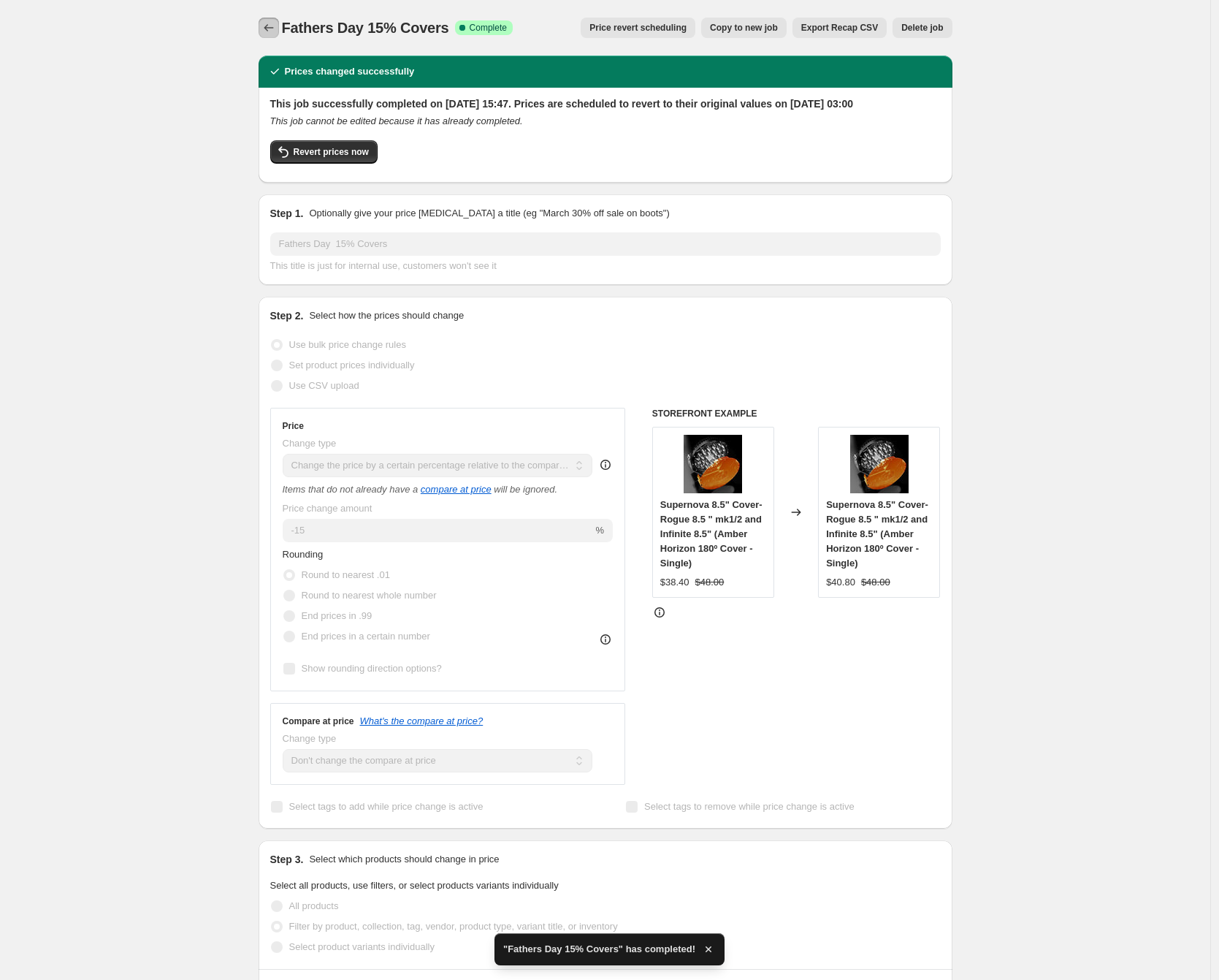
click at [268, 29] on icon "Price change jobs" at bounding box center [268, 28] width 15 height 15
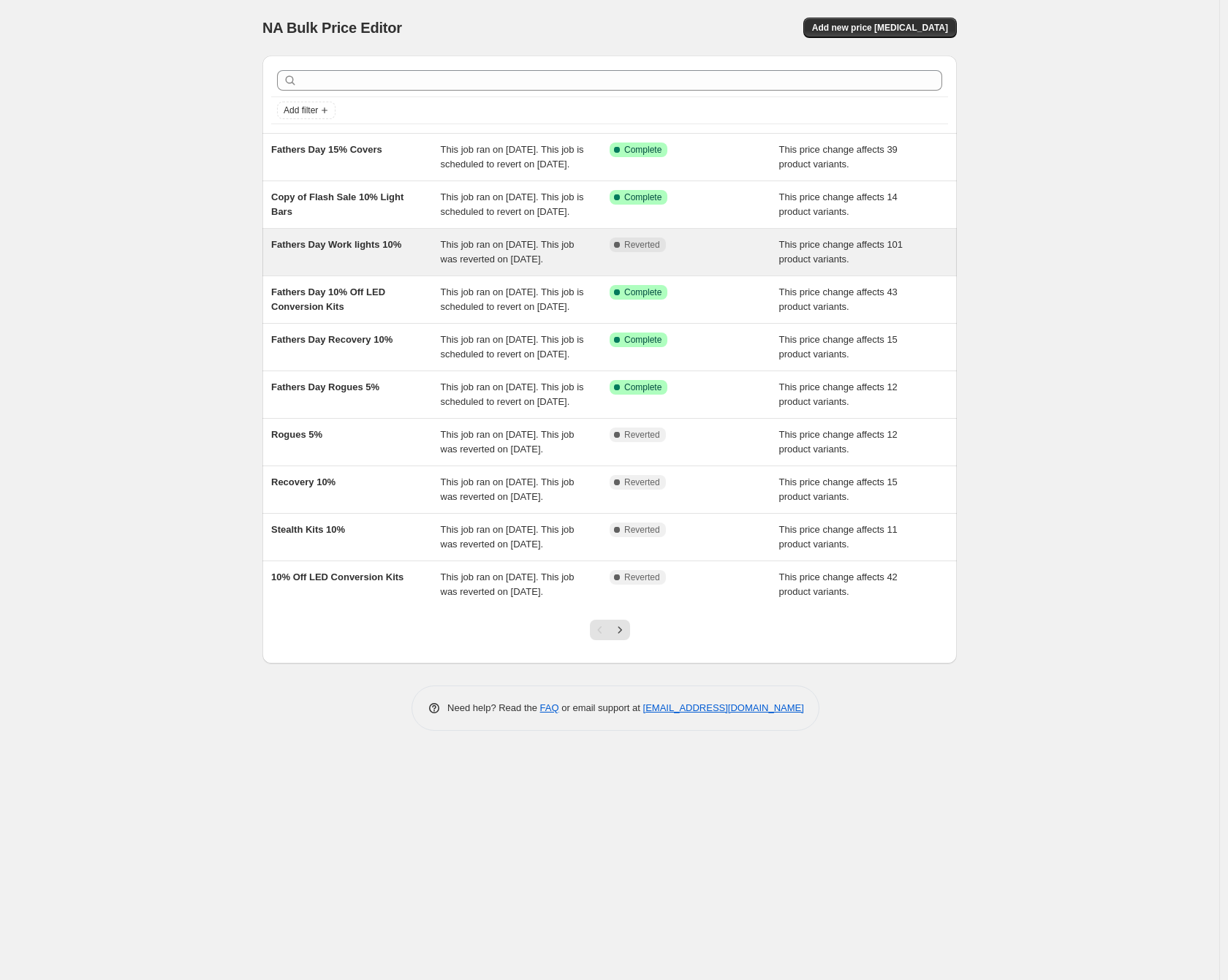
click at [362, 267] on div "Fathers Day Work lights 10%" at bounding box center [356, 252] width 169 height 29
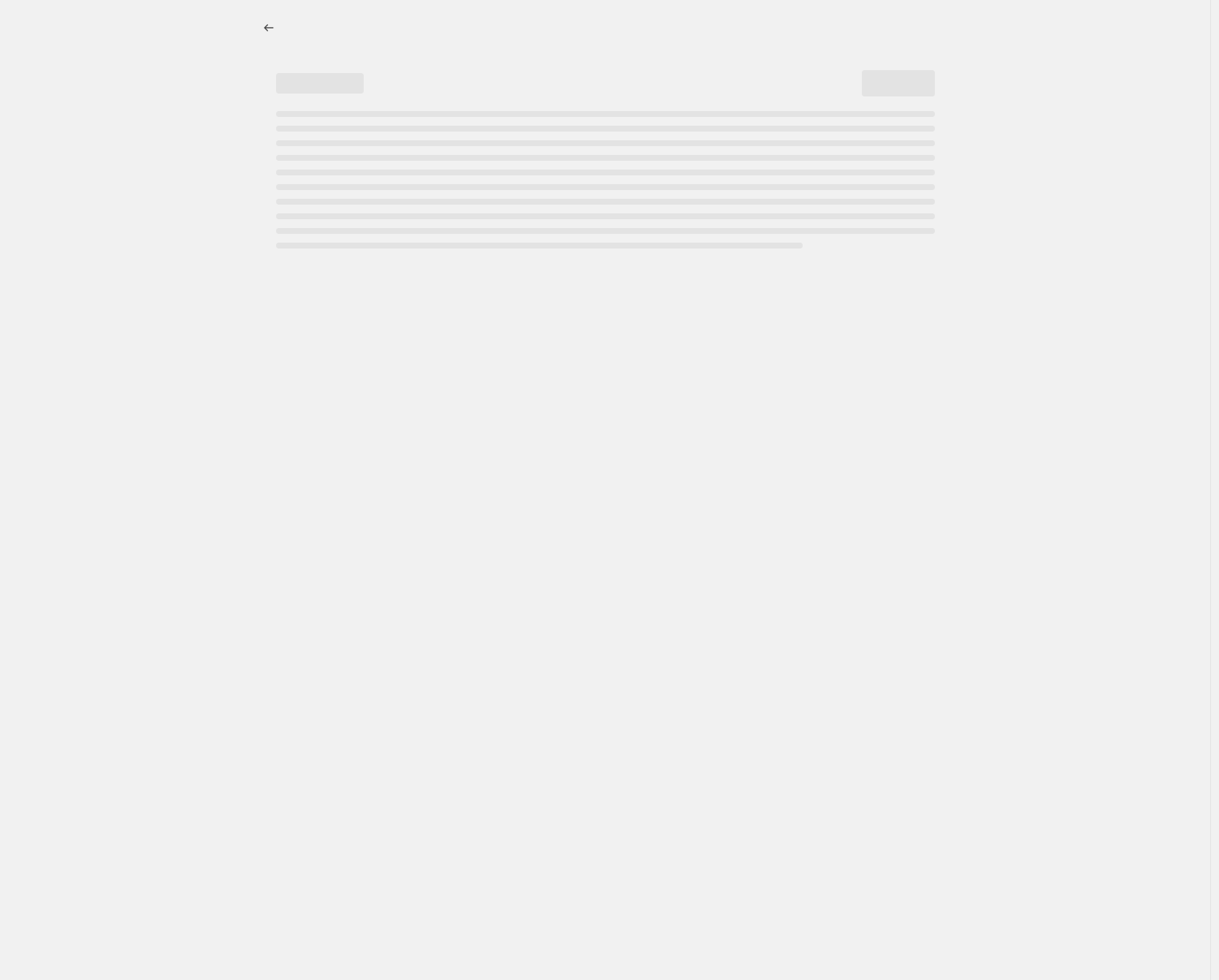
select select "pcap"
select select "no_change"
select select "collection"
select select "not_equal"
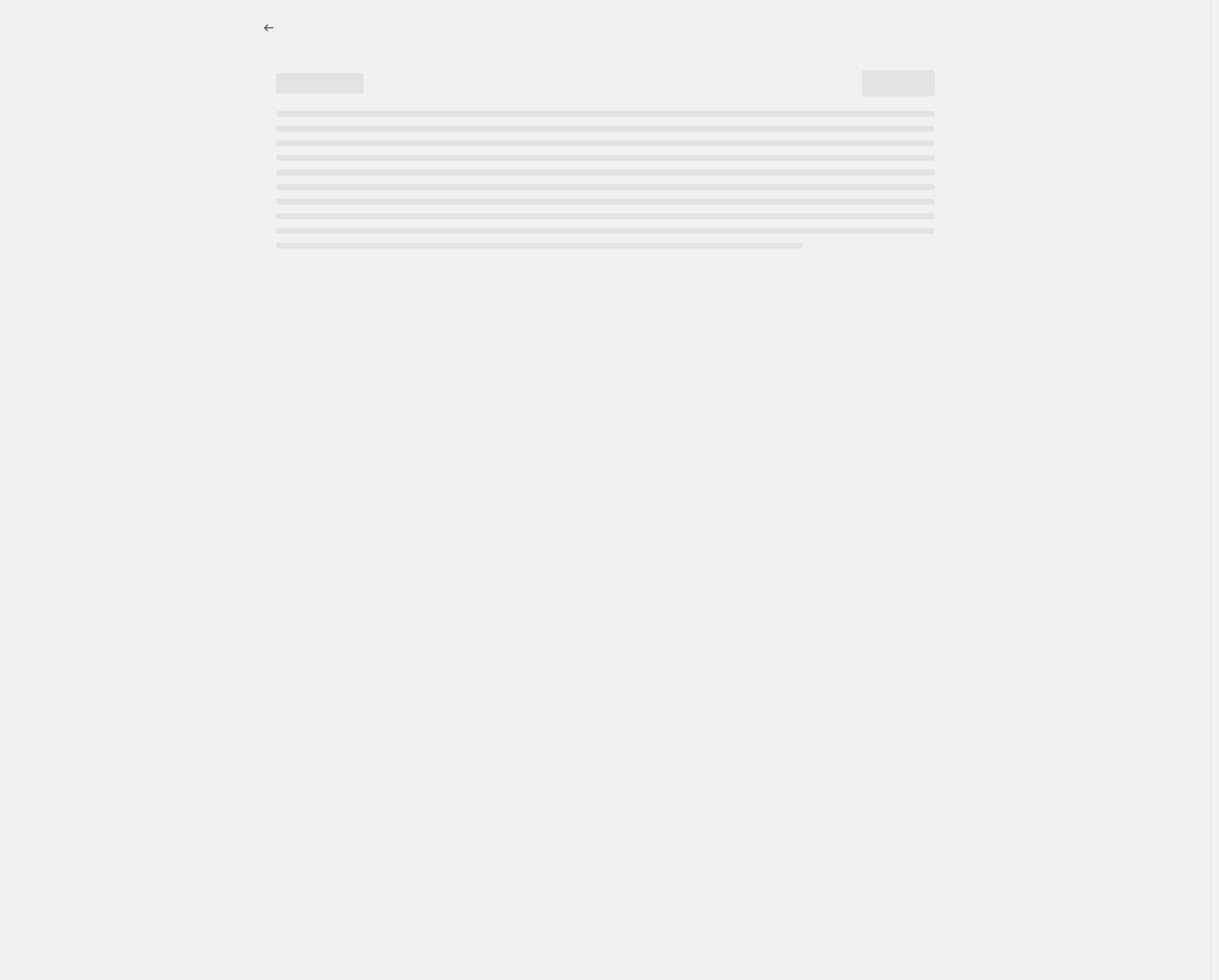
select select "collection"
select select "not_equal"
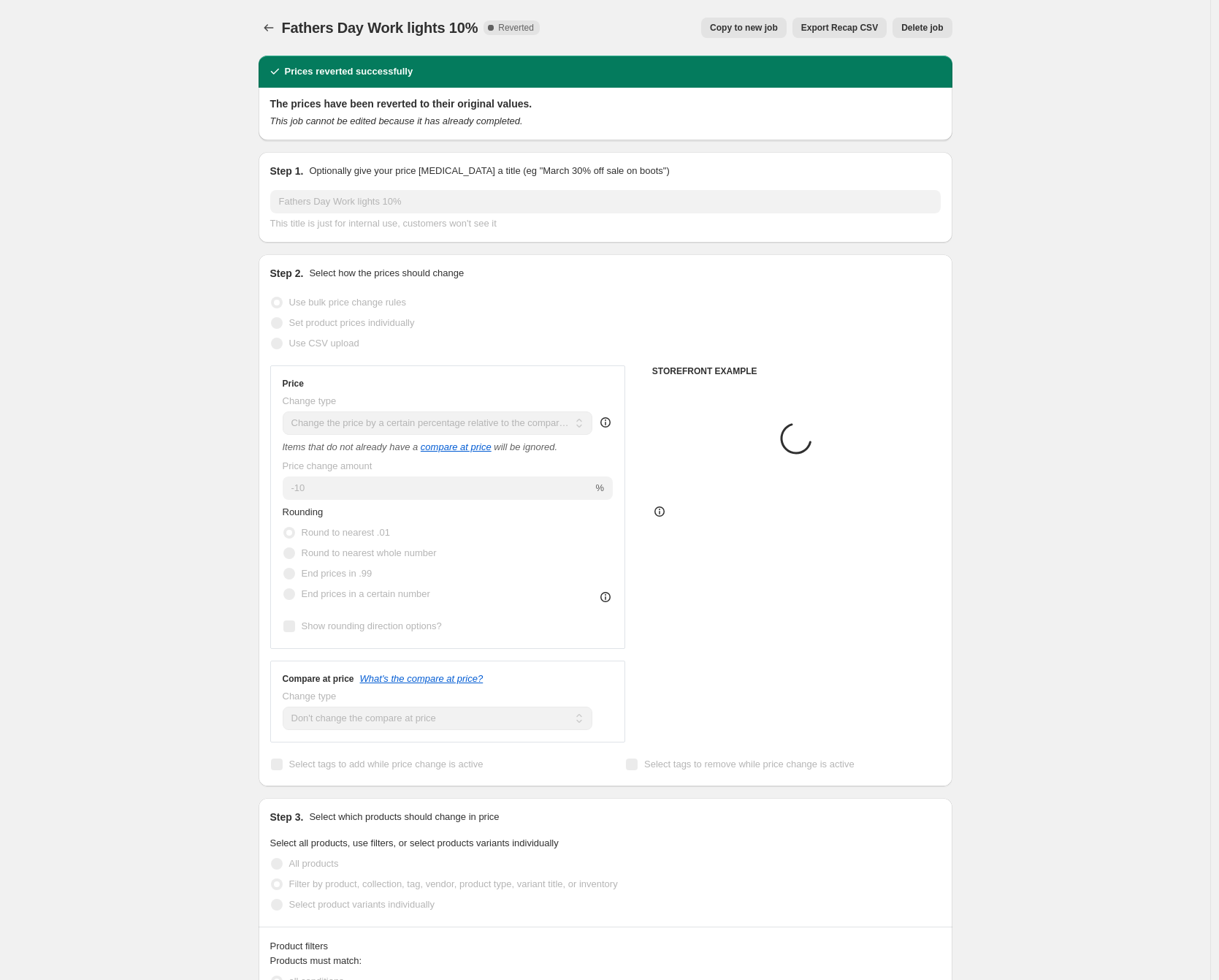
click at [734, 27] on span "Copy to new job" at bounding box center [744, 28] width 68 height 12
select select "pcap"
select select "no_change"
select select "collection"
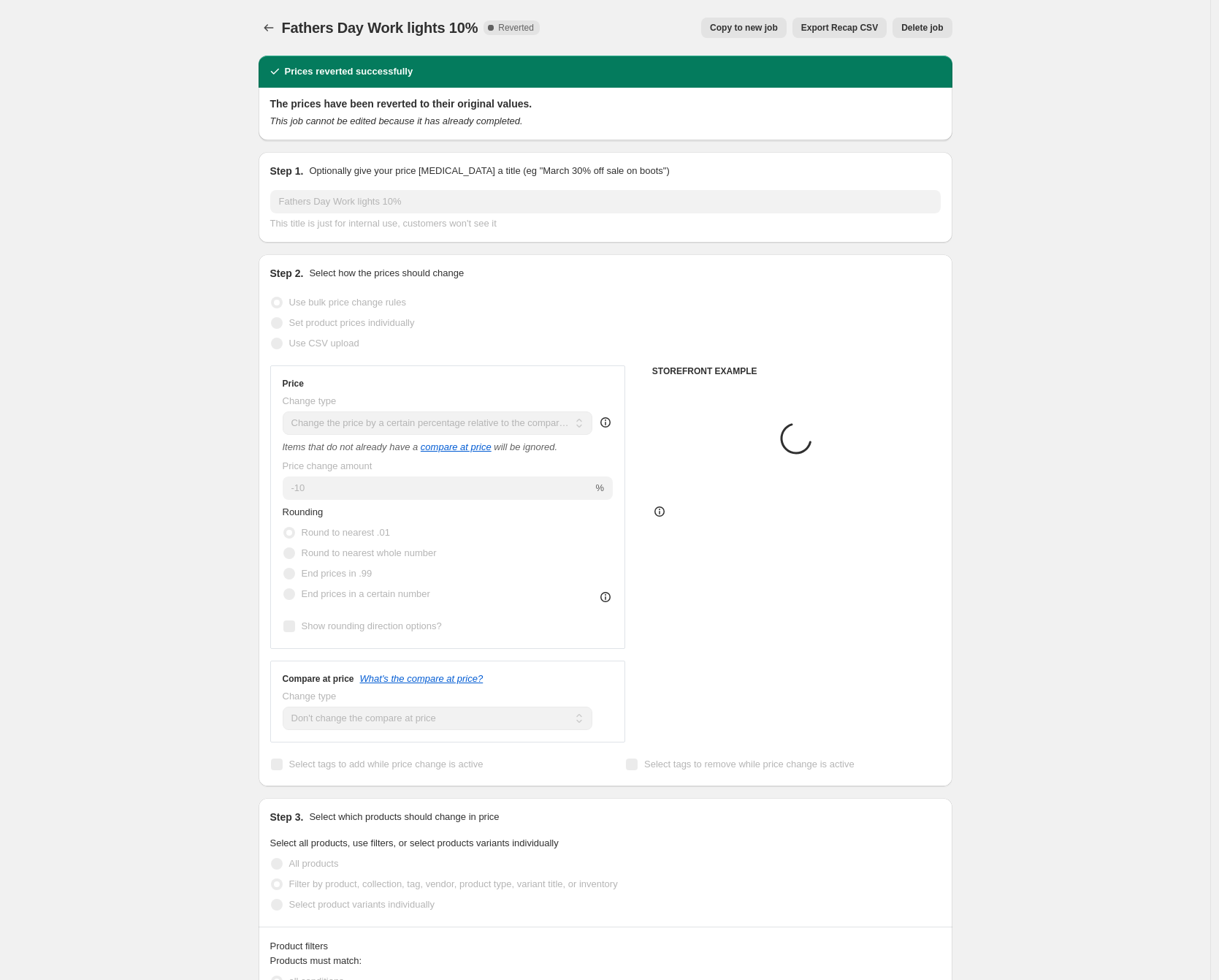
select select "not_equal"
select select "collection"
select select "not_equal"
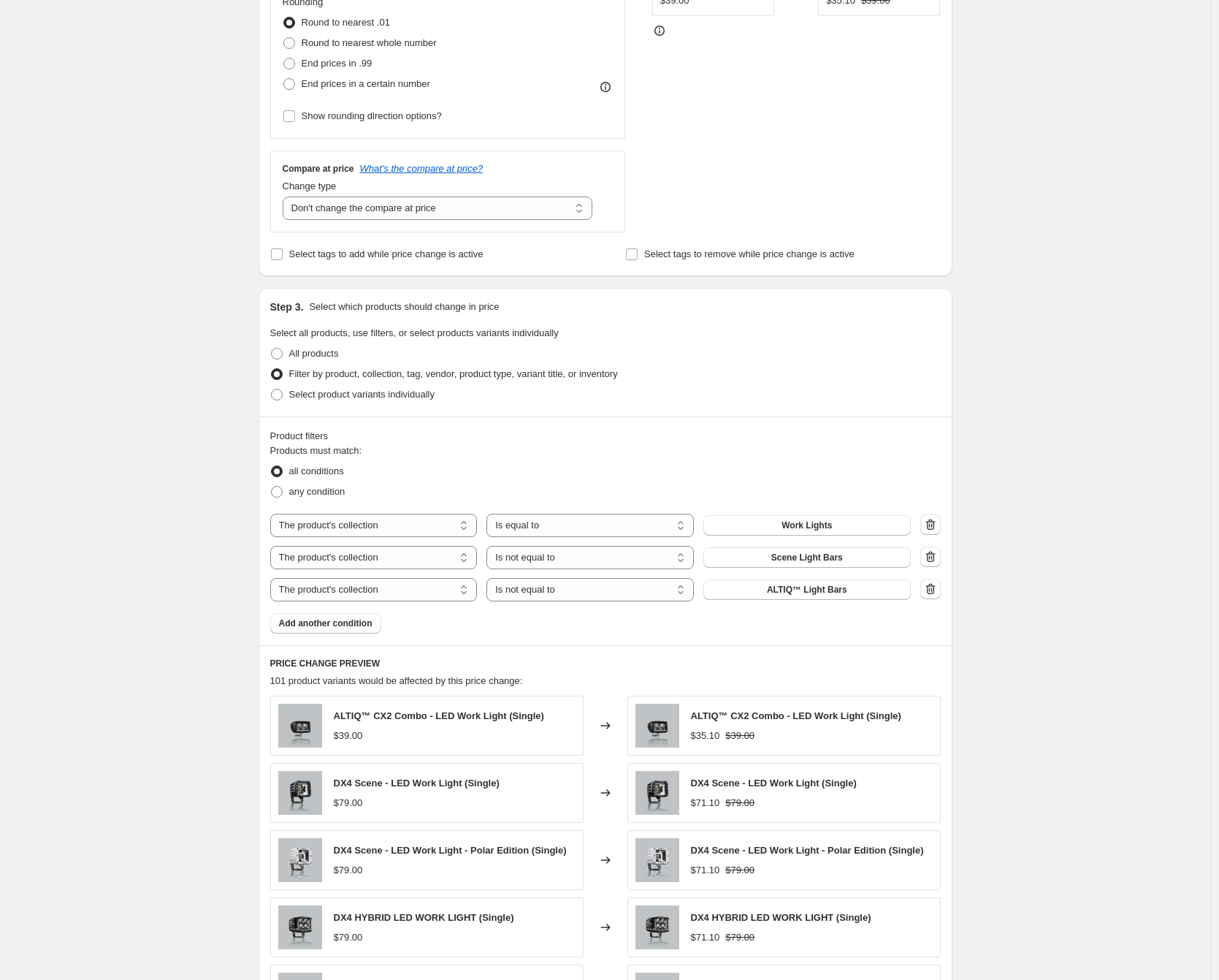
scroll to position [729, 0]
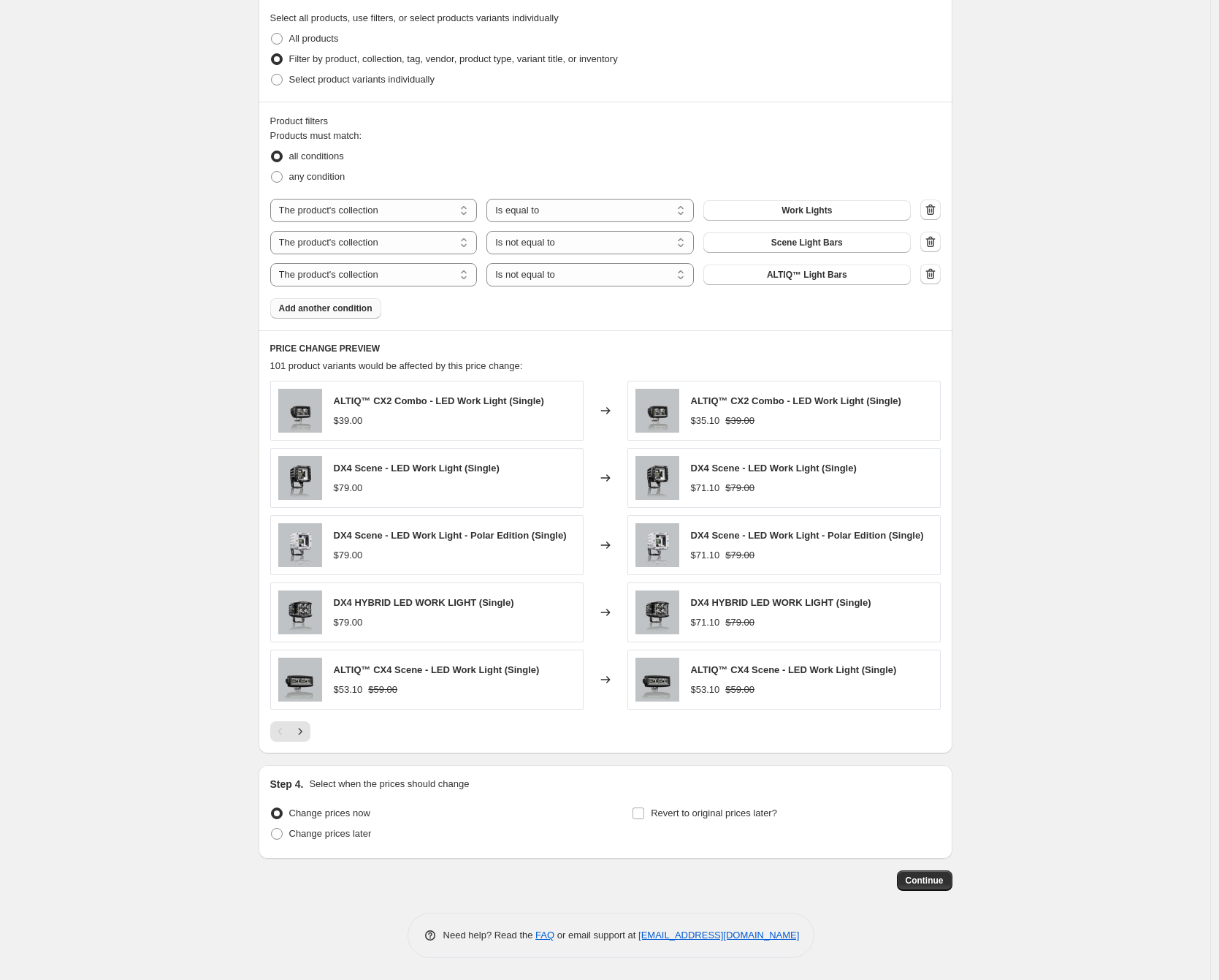
click at [349, 304] on span "Add another condition" at bounding box center [325, 308] width 93 height 12
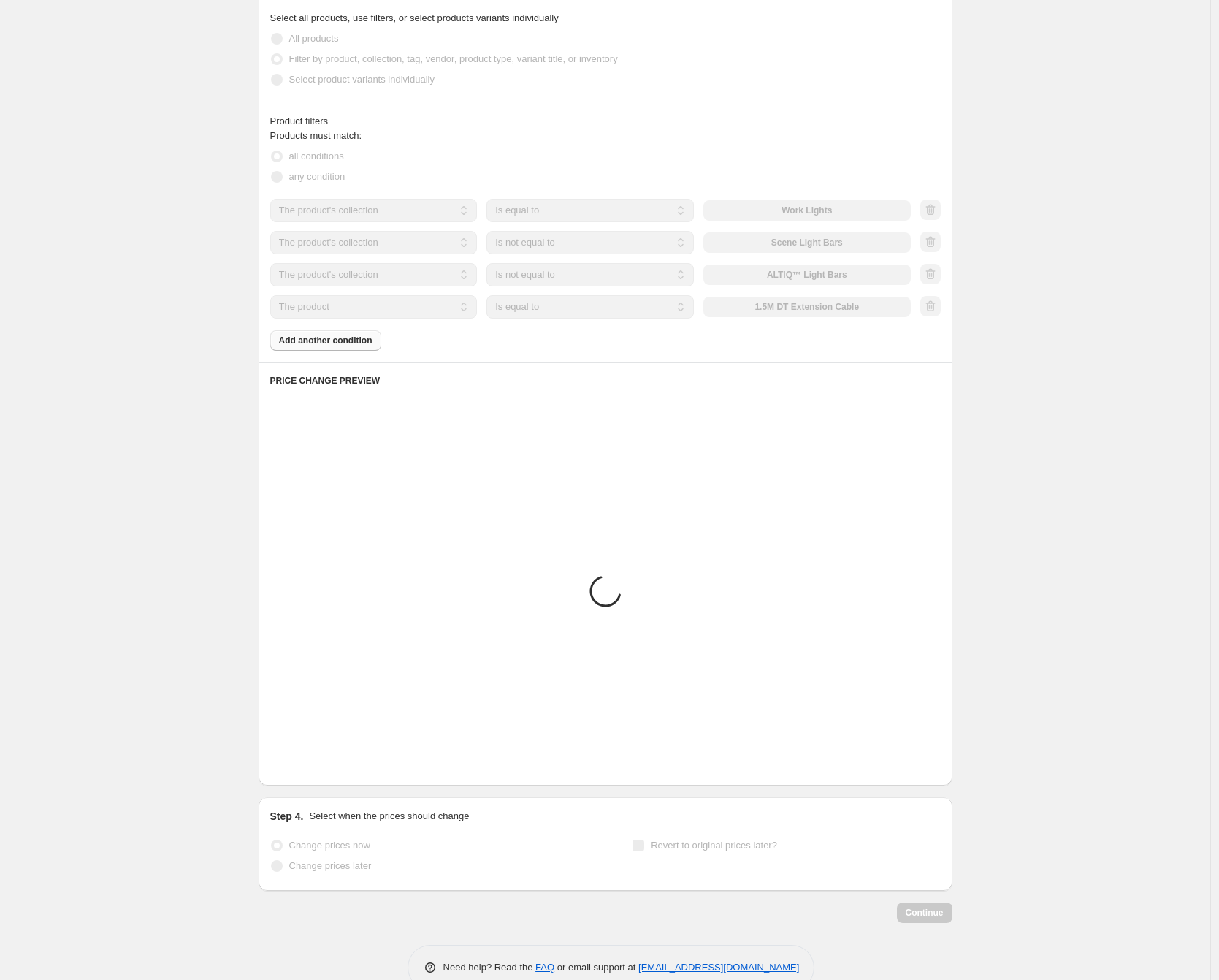
scroll to position [392, 0]
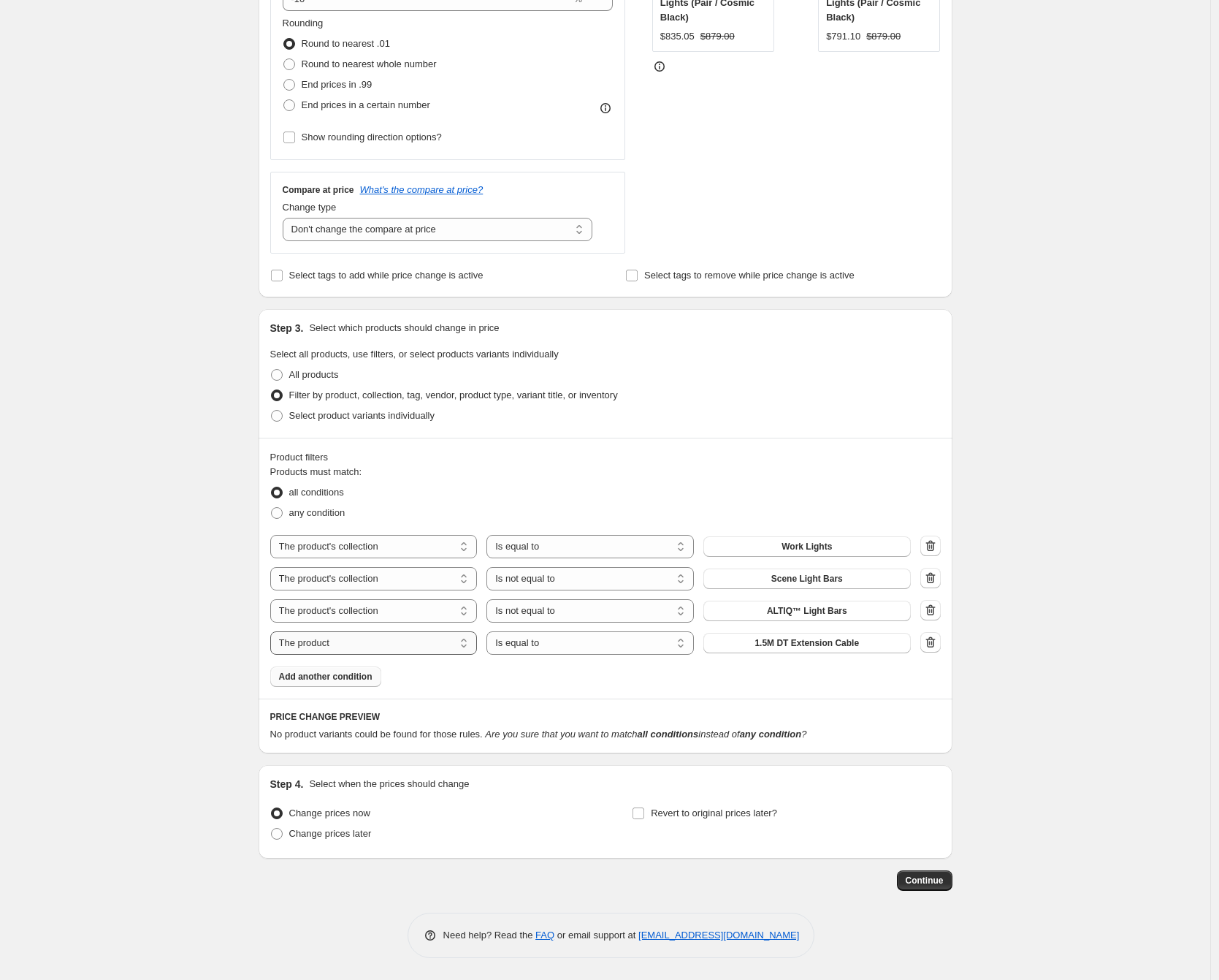
click at [383, 651] on select "The product The product's collection The product's tag The product's vendor The…" at bounding box center [374, 642] width 207 height 23
select select "inventory_quantity"
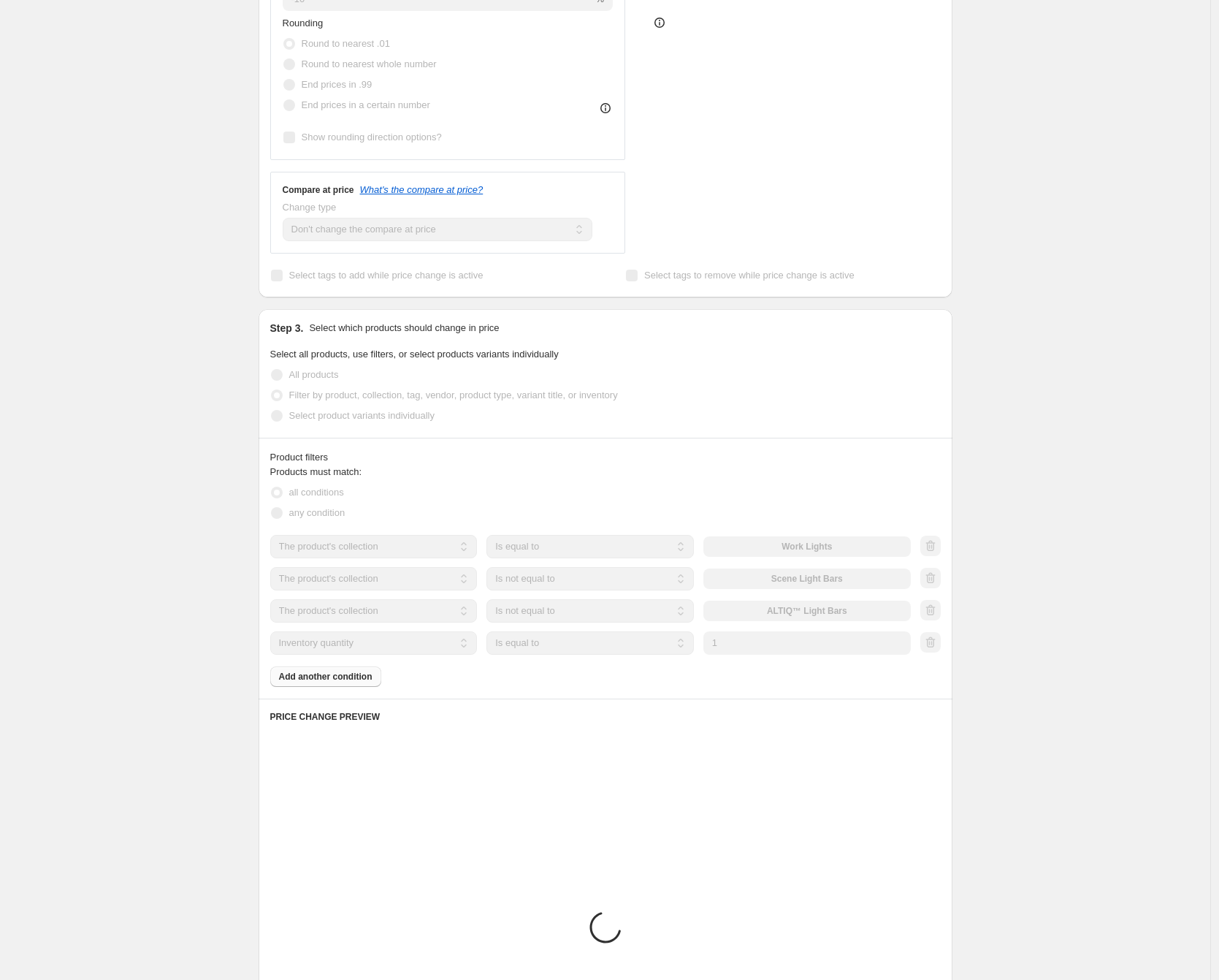
click at [610, 649] on select "Is equal to Is not equal to Is greater than Is less than" at bounding box center [591, 642] width 207 height 23
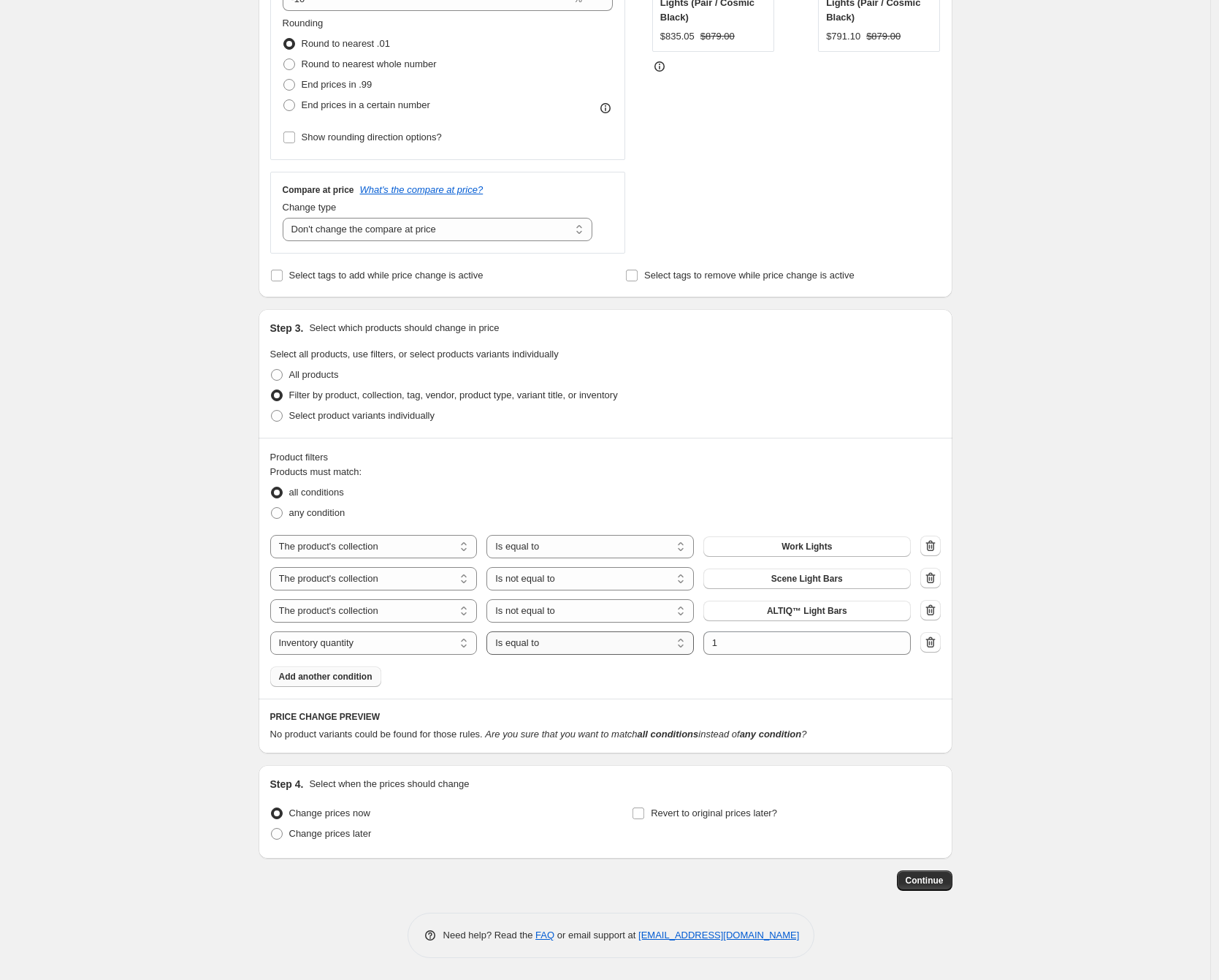
select select ">"
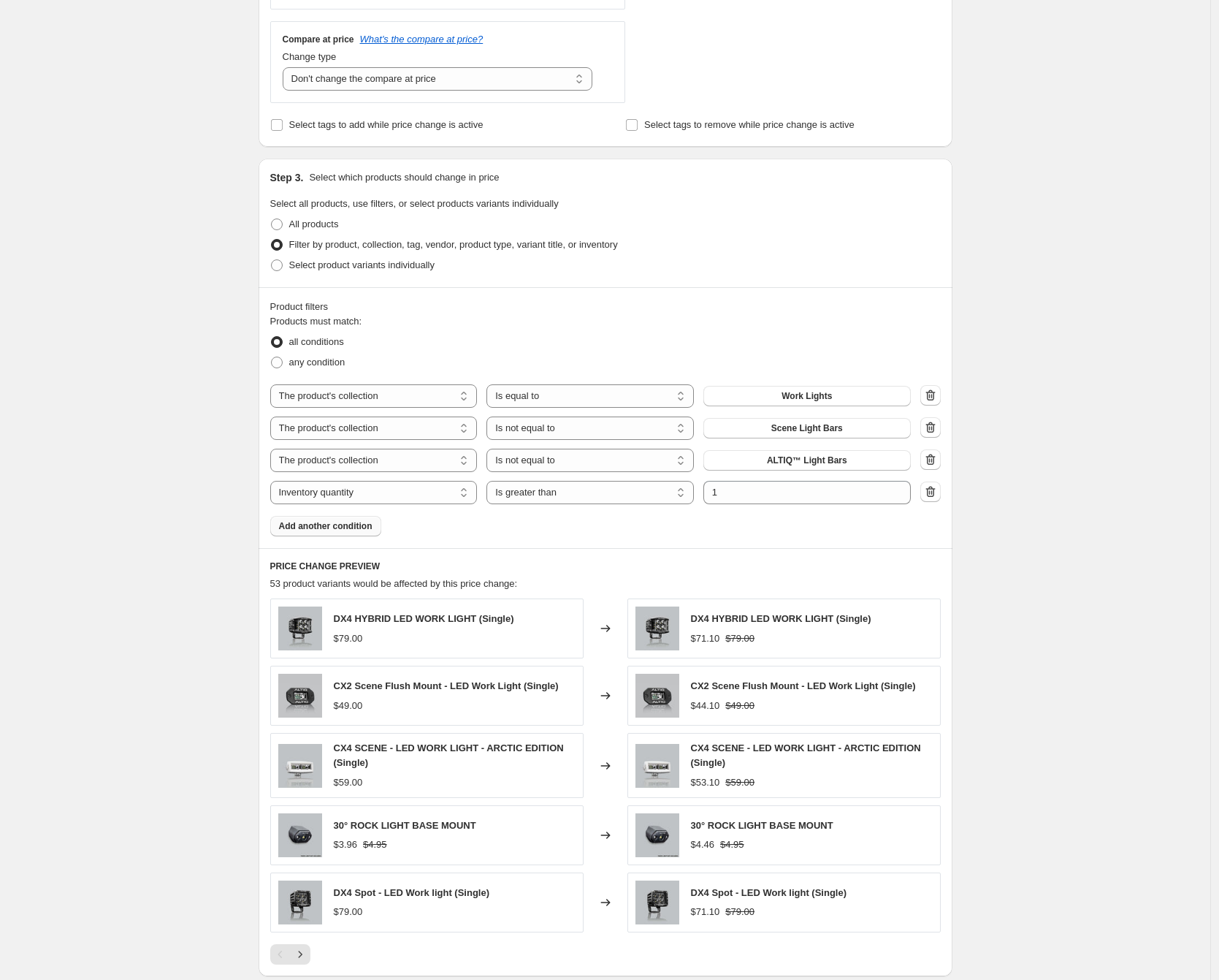
scroll to position [766, 0]
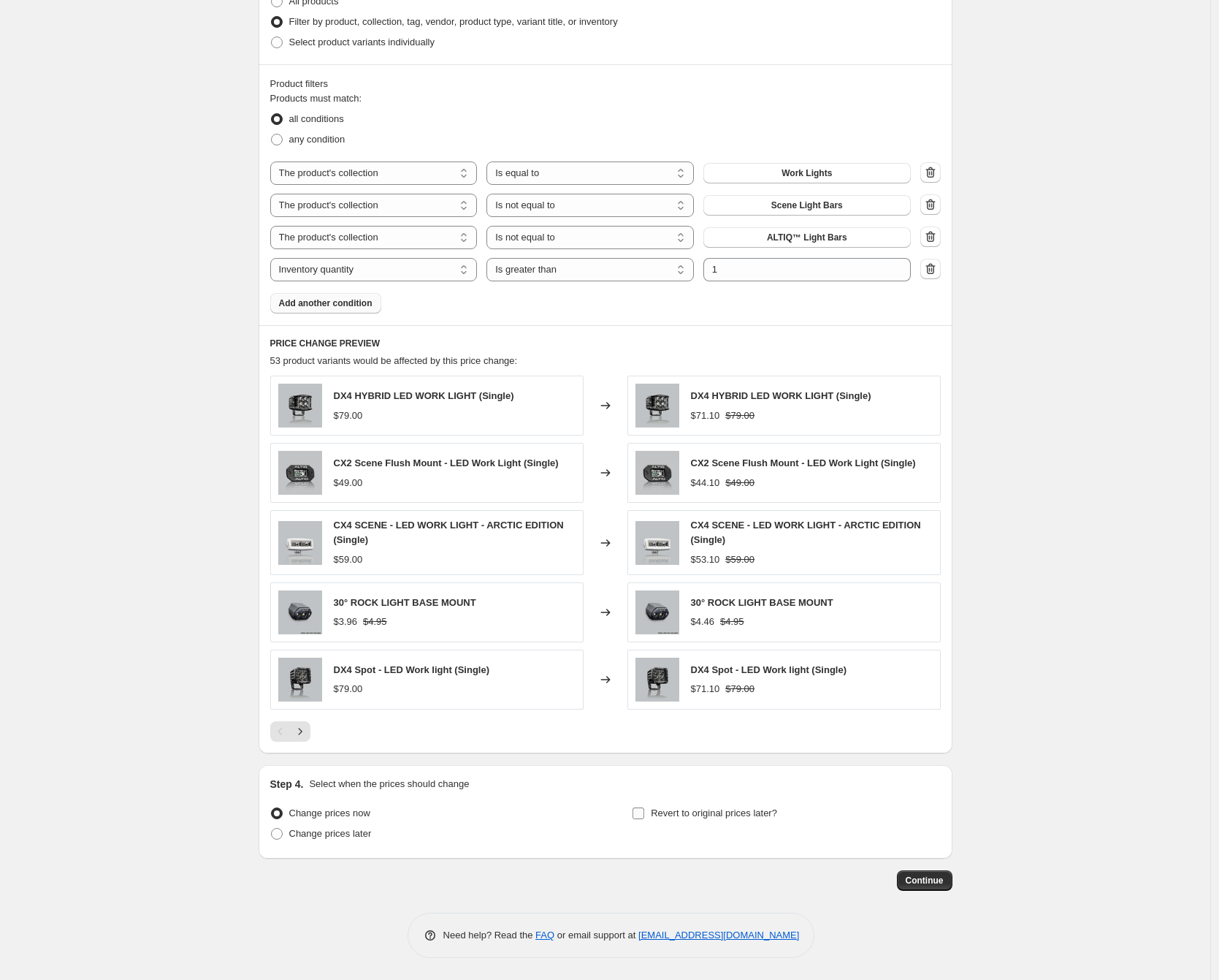
click at [727, 807] on span "Revert to original prices later?" at bounding box center [714, 812] width 126 height 11
click at [644, 807] on input "Revert to original prices later?" at bounding box center [639, 813] width 12 height 12
checkbox input "true"
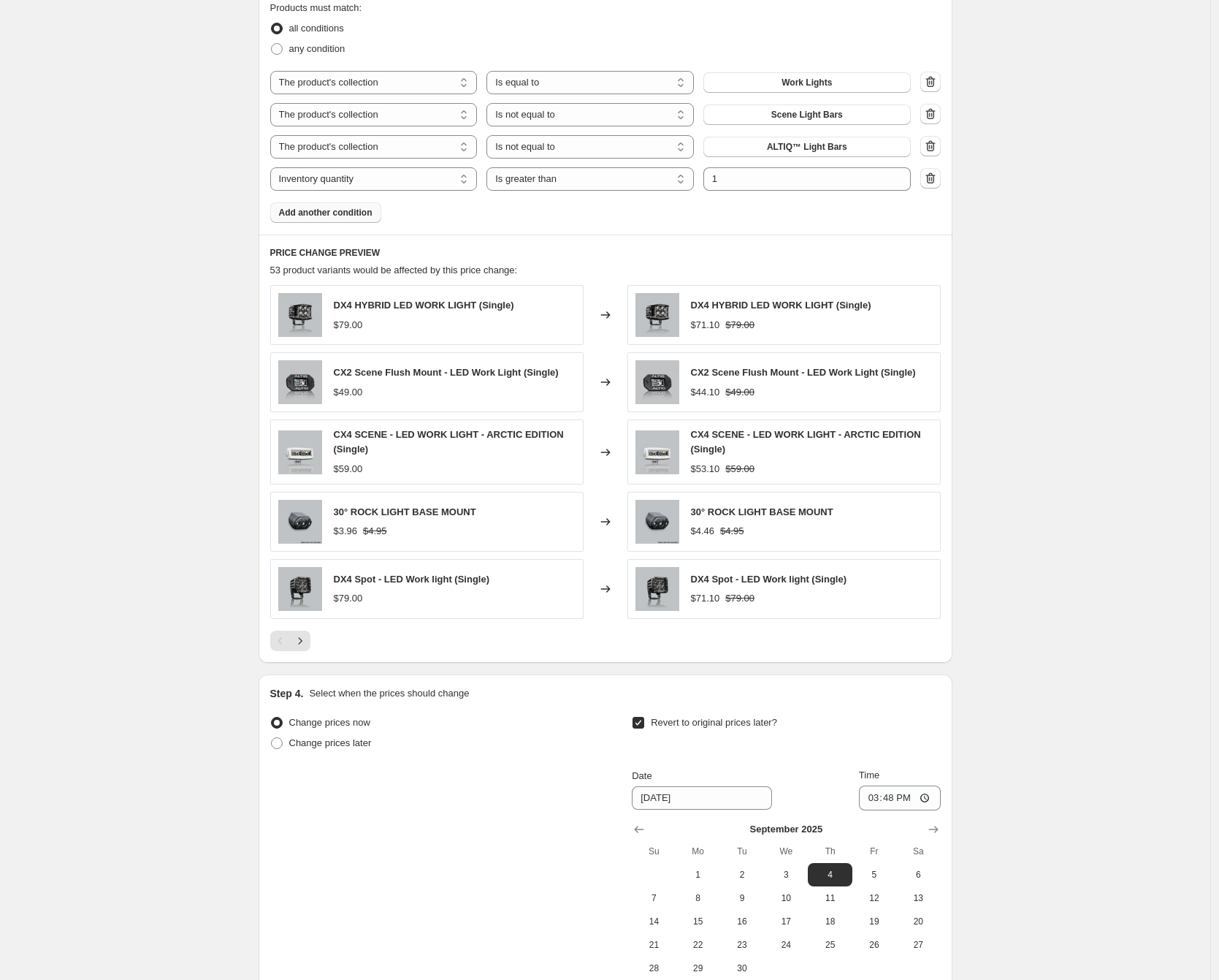
scroll to position [1015, 0]
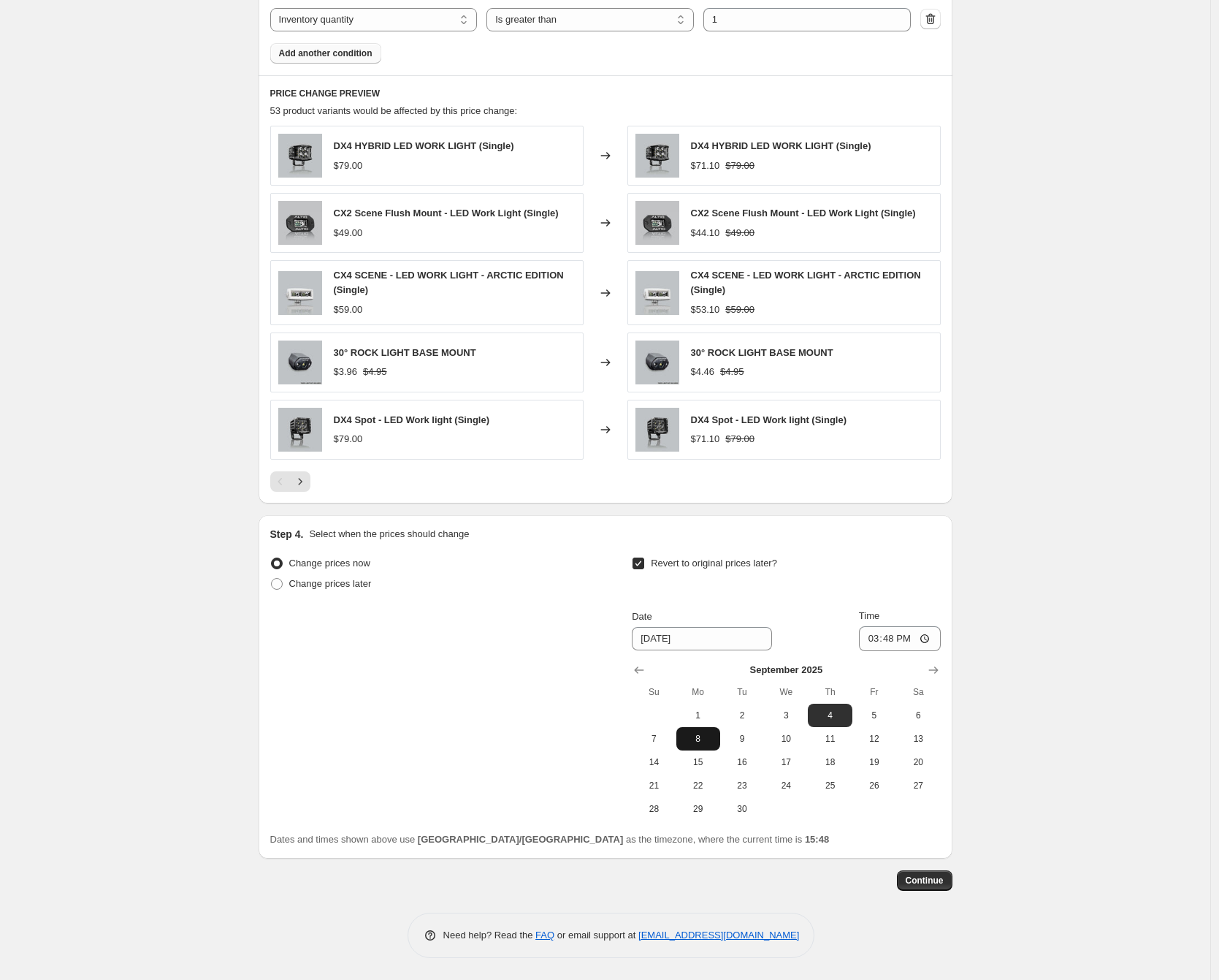
click at [703, 747] on button "8" at bounding box center [698, 738] width 44 height 23
type input "[DATE]"
click at [891, 639] on input "15:48" at bounding box center [900, 638] width 82 height 25
type input "03:00"
click at [938, 886] on button "Continue" at bounding box center [925, 881] width 55 height 21
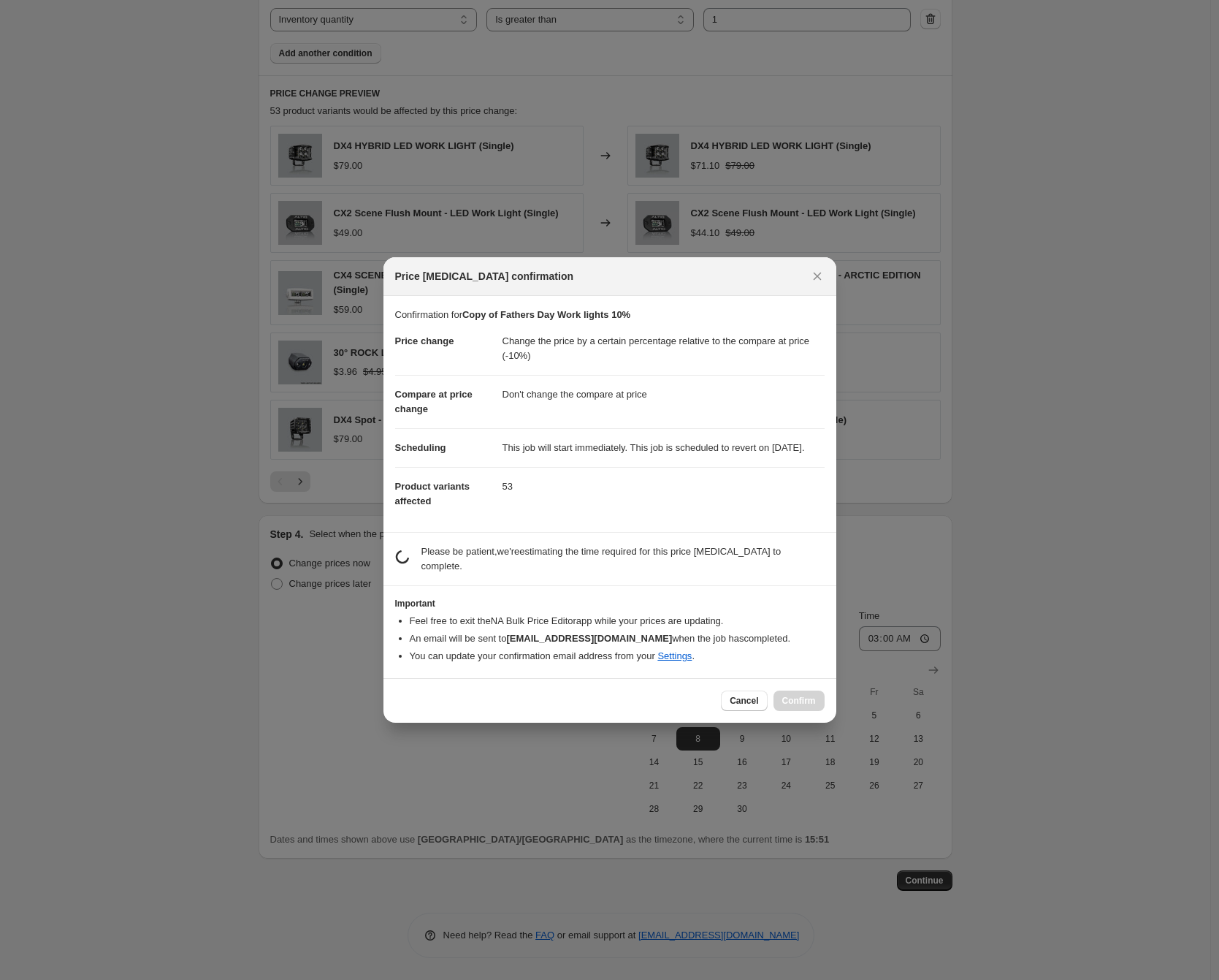
scroll to position [0, 0]
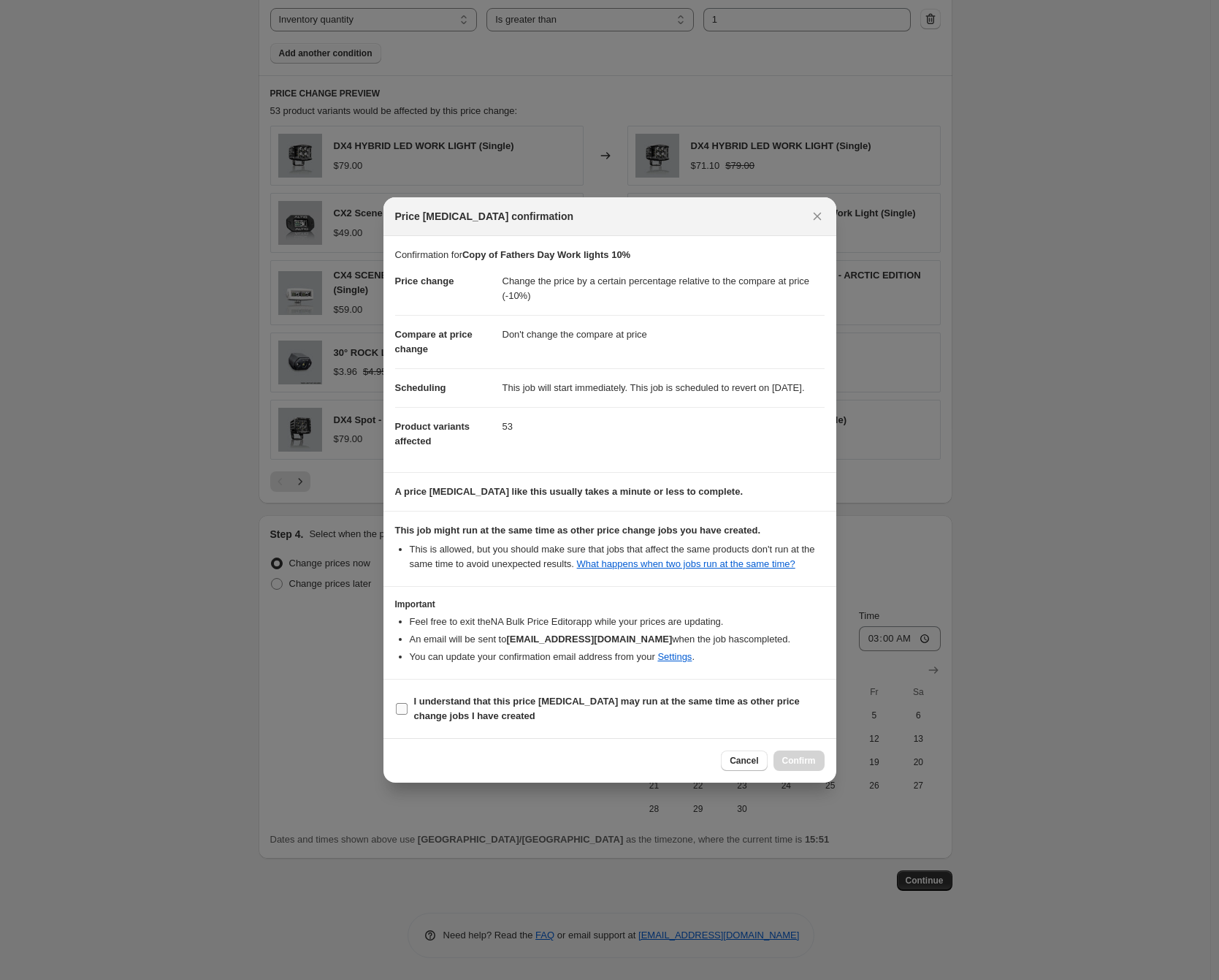
click at [412, 723] on label "I understand that this price [MEDICAL_DATA] may run at the same time as other p…" at bounding box center [610, 709] width 430 height 35
click at [407, 715] on input "I understand that this price [MEDICAL_DATA] may run at the same time as other p…" at bounding box center [402, 709] width 12 height 12
checkbox input "true"
click at [805, 767] on span "Confirm" at bounding box center [799, 761] width 34 height 12
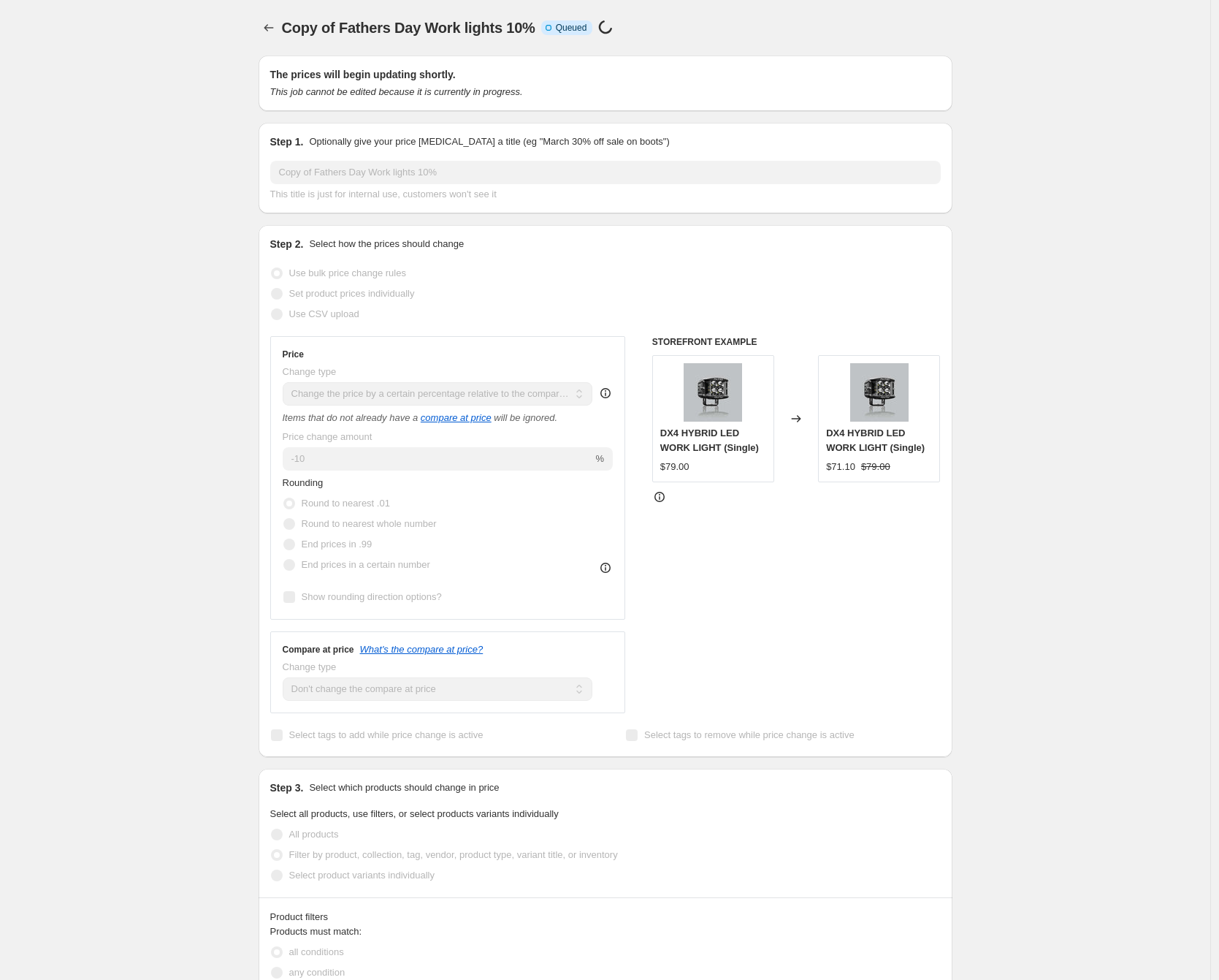
scroll to position [1015, 0]
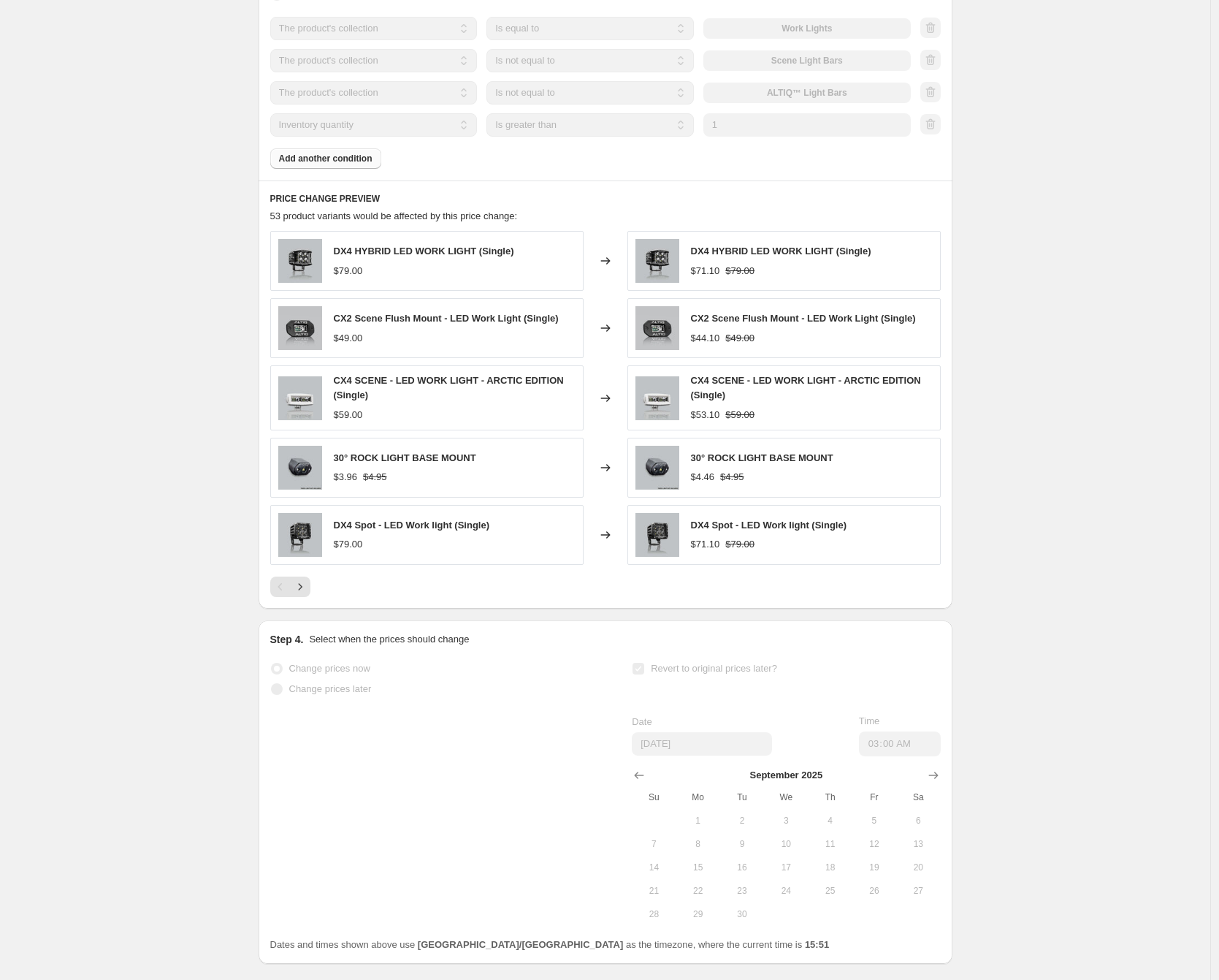
select select "pcap"
select select "no_change"
select select "collection"
select select "not_equal"
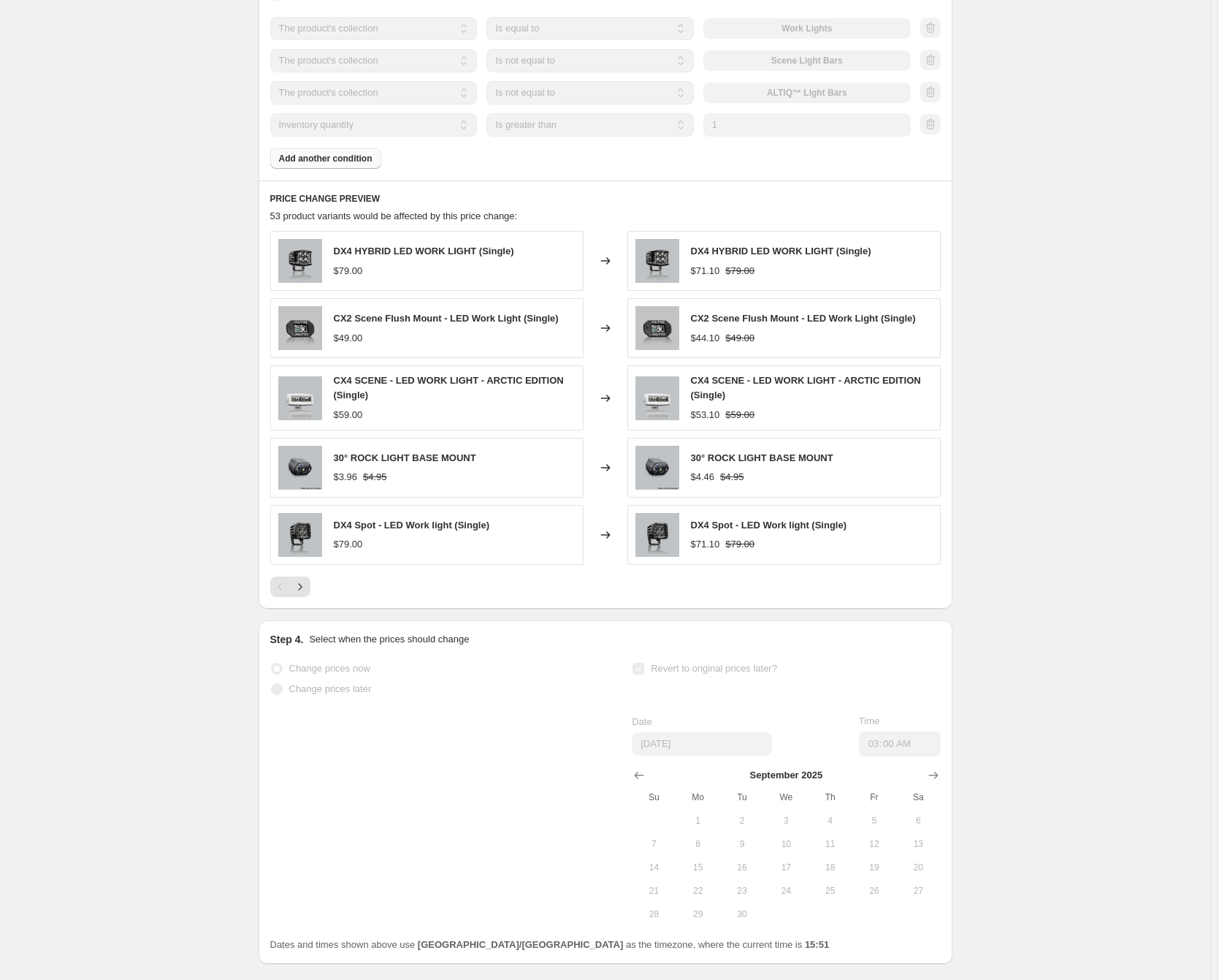
select select "collection"
select select "not_equal"
select select "inventory_quantity"
select select ">"
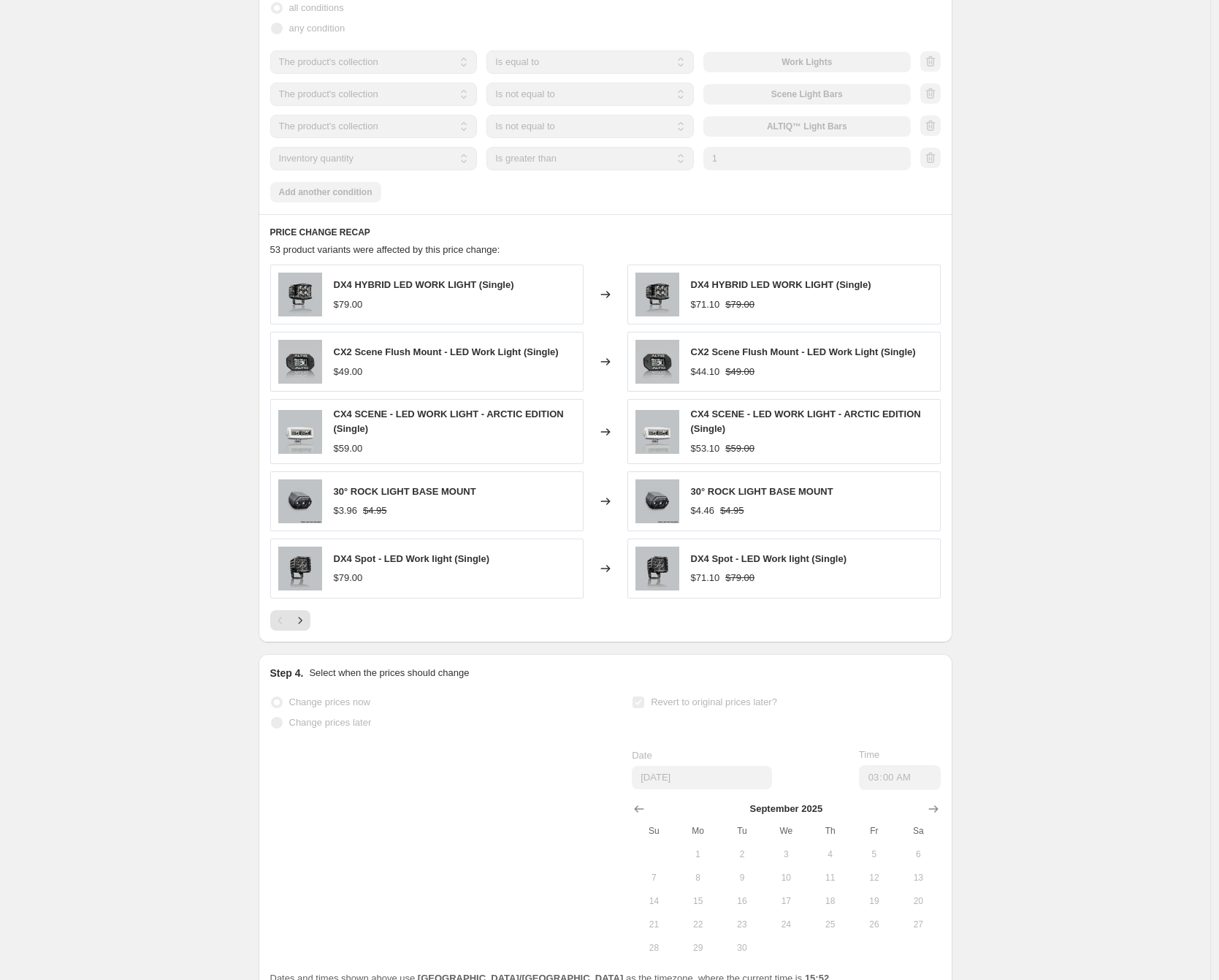
scroll to position [0, 0]
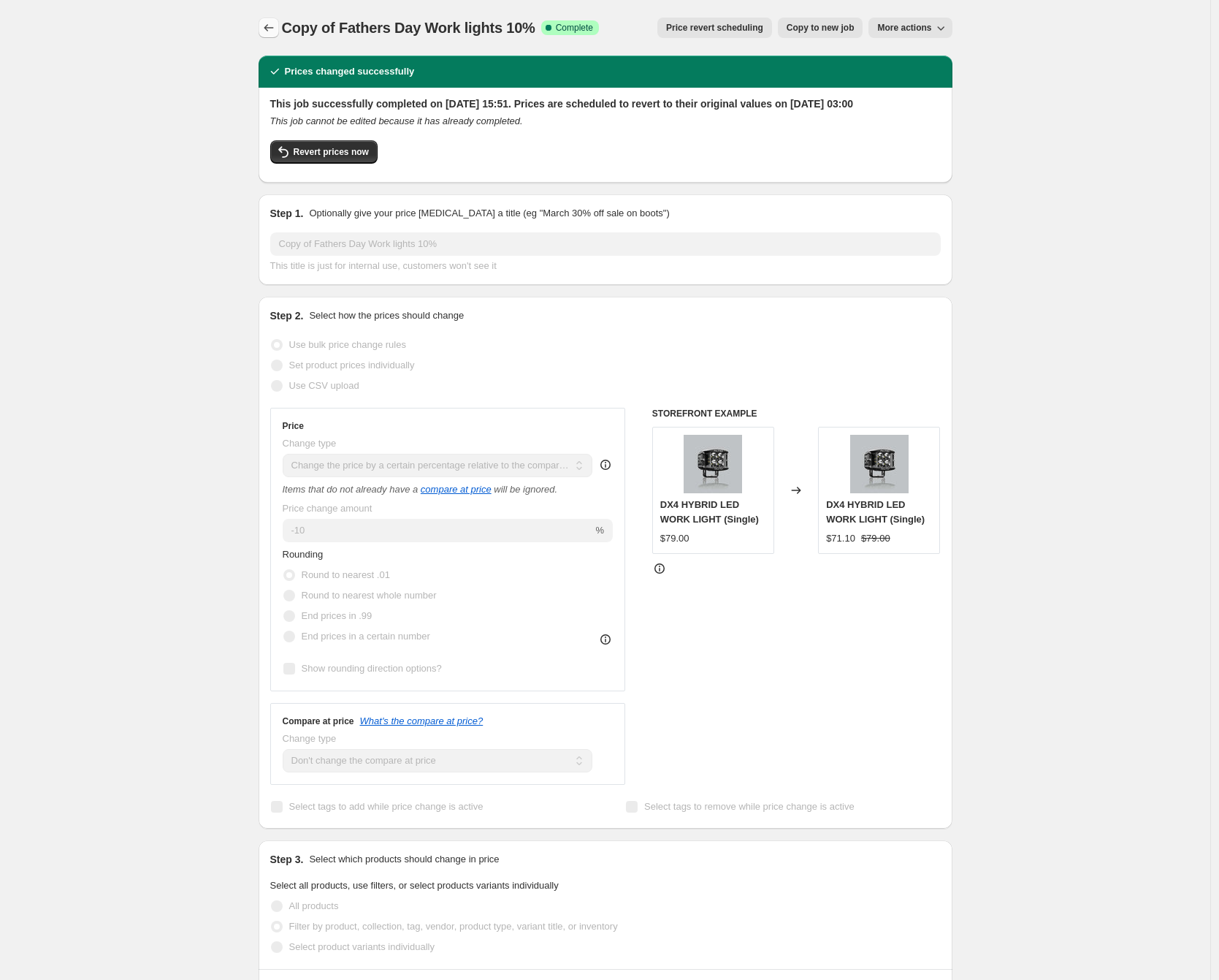
click at [274, 24] on icon "Price change jobs" at bounding box center [268, 28] width 15 height 15
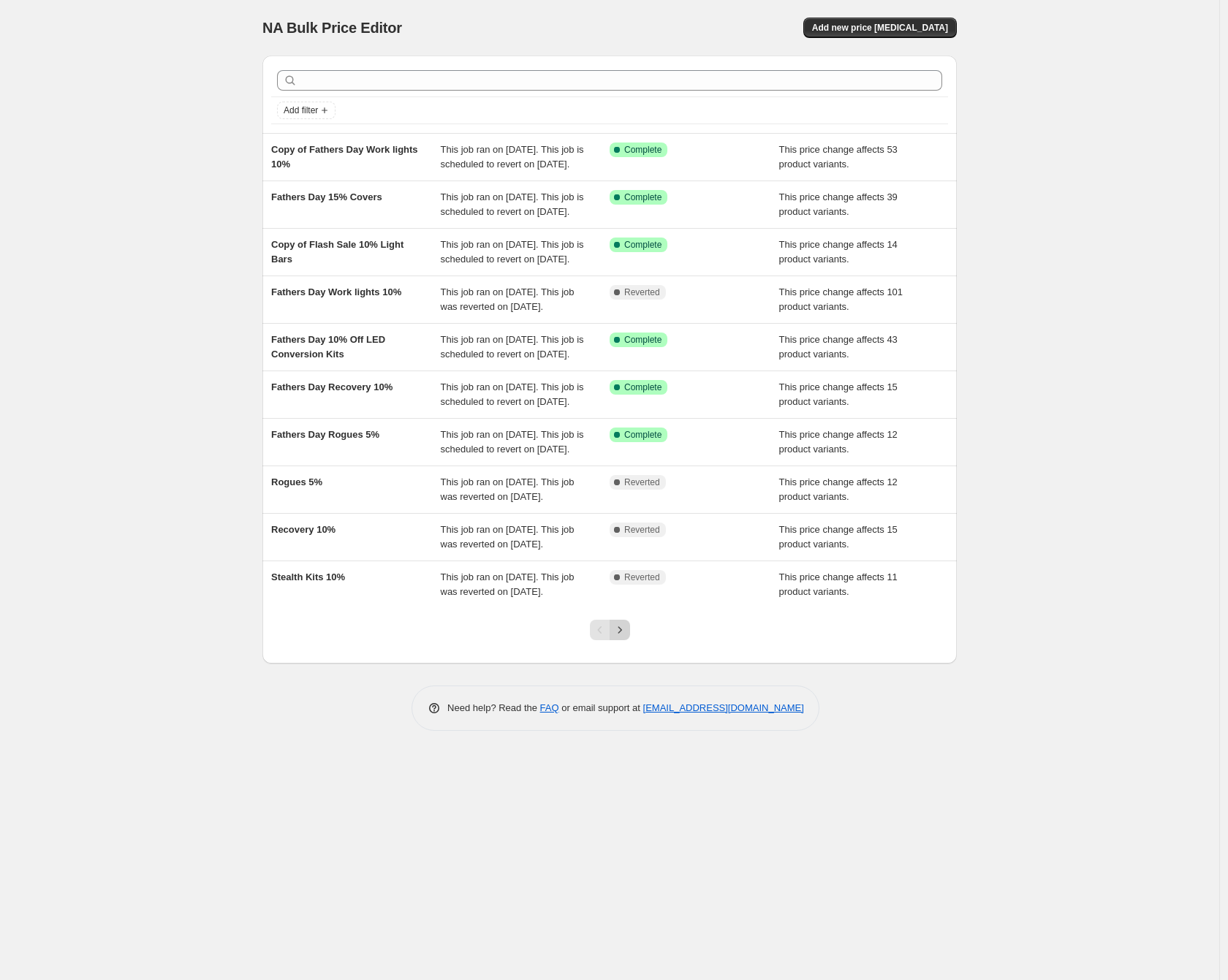
click at [624, 637] on icon "Next" at bounding box center [619, 629] width 15 height 15
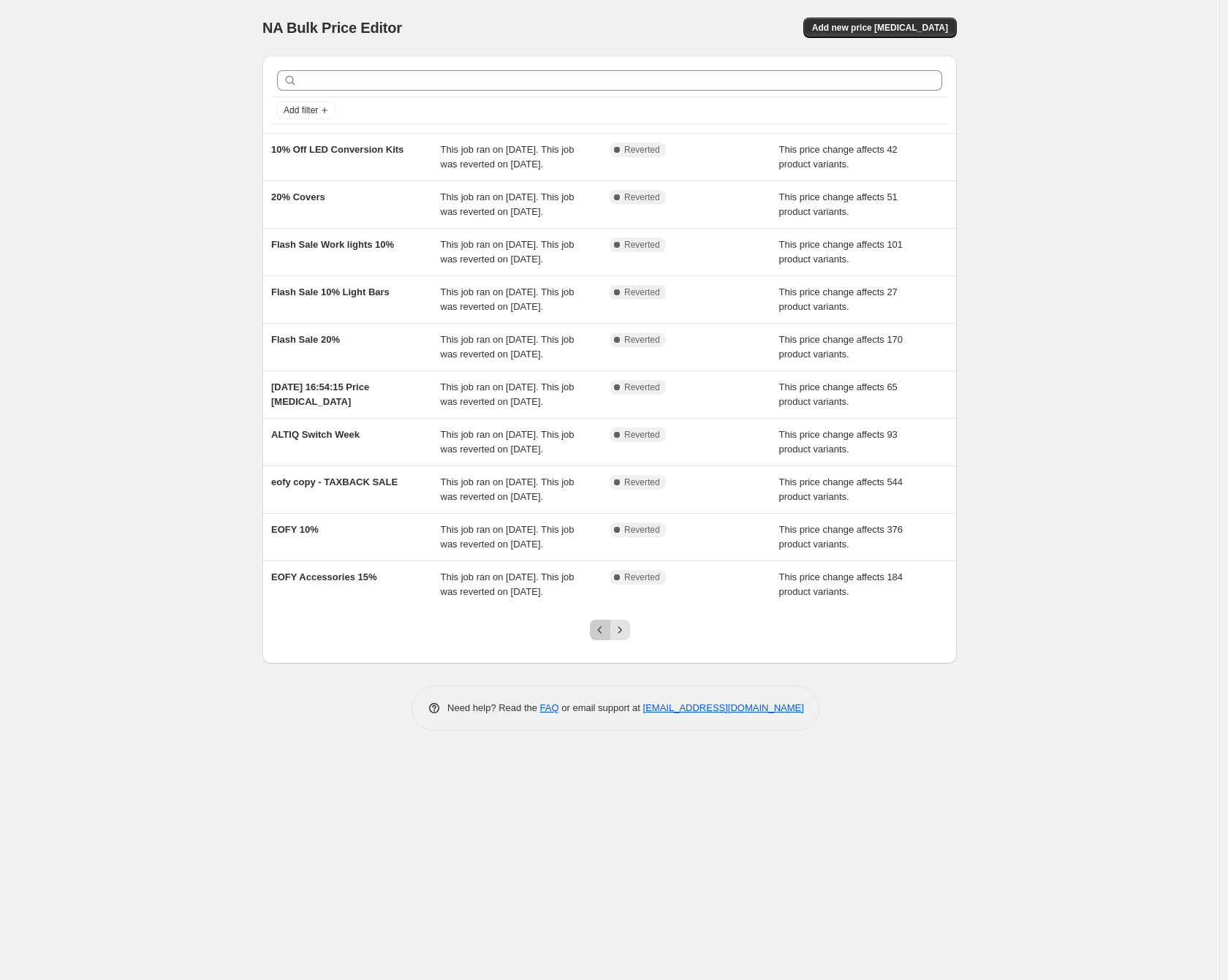
click at [600, 637] on icon "Previous" at bounding box center [599, 629] width 15 height 15
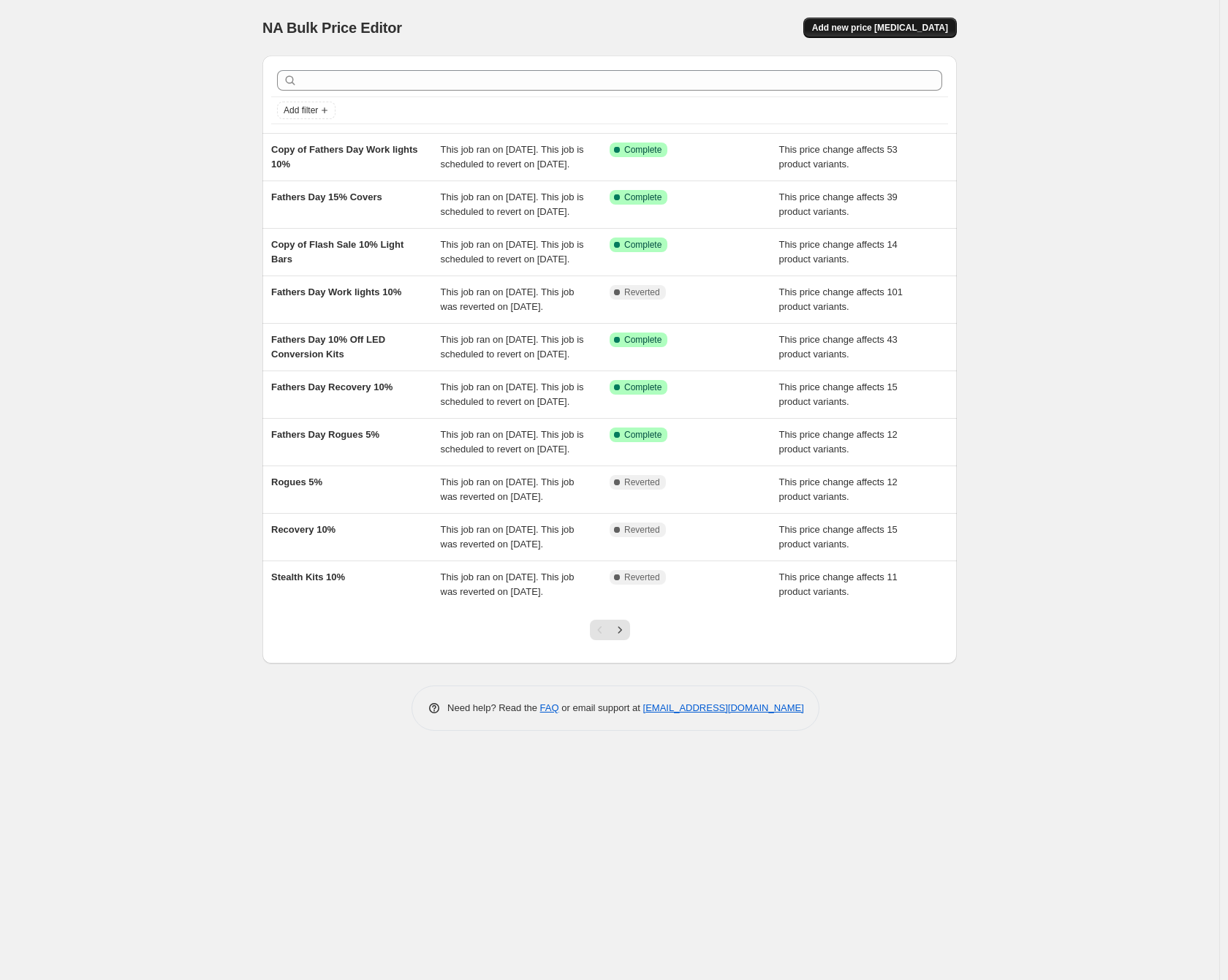
click at [885, 23] on span "Add new price [MEDICAL_DATA]" at bounding box center [879, 28] width 136 height 12
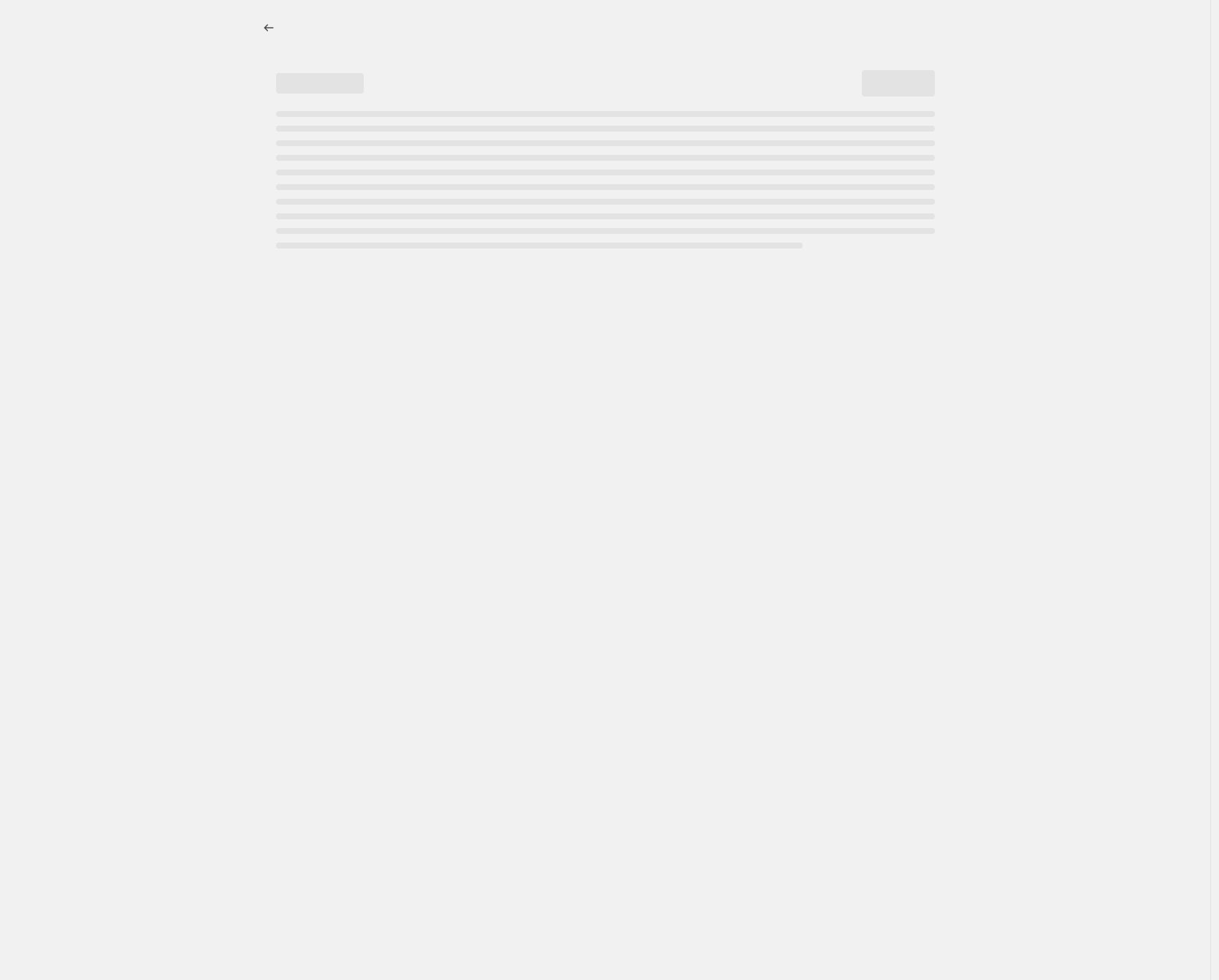
select select "percentage"
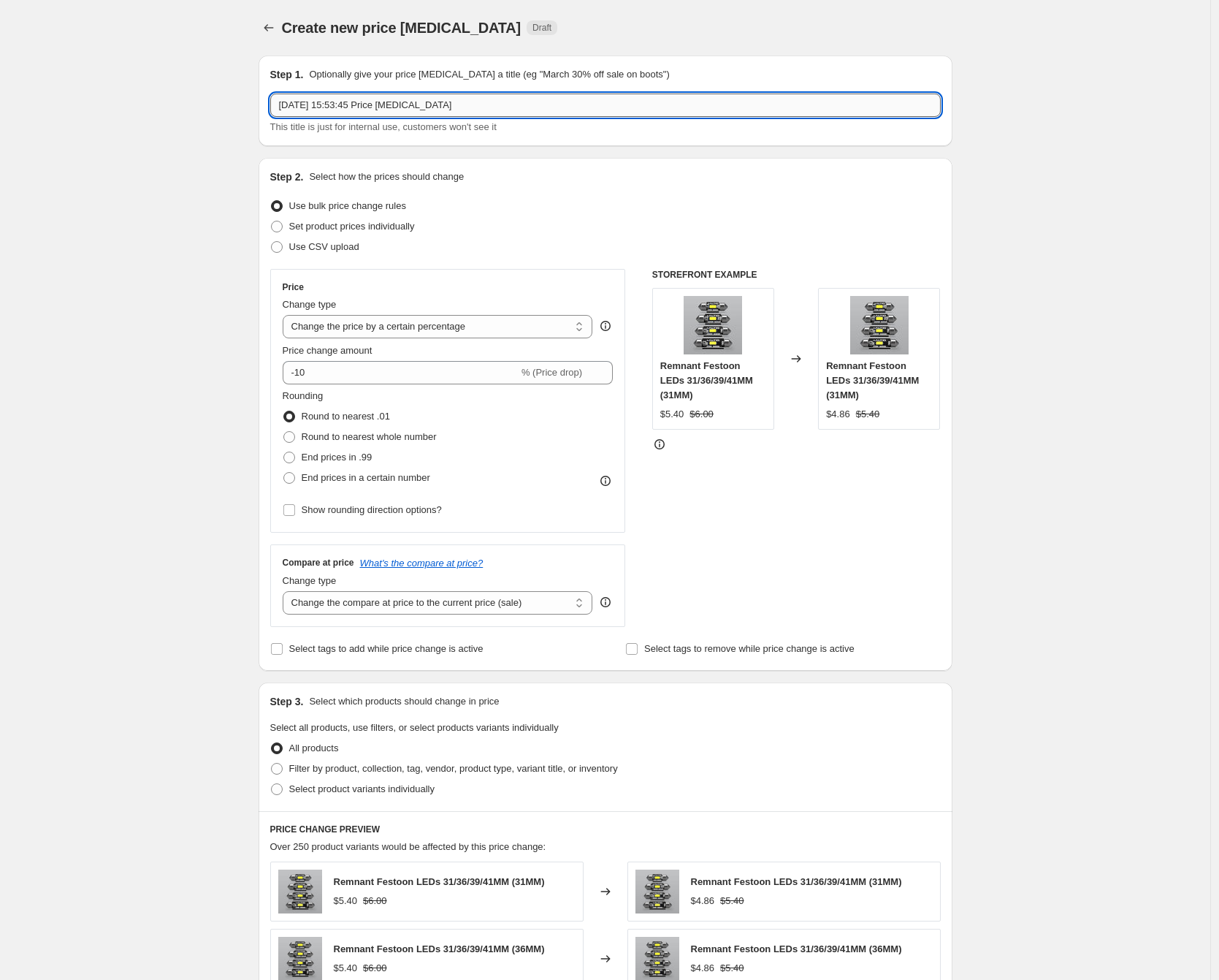
click at [431, 111] on input "28 Aug 2025, 15:53:45 Price change job" at bounding box center [605, 104] width 671 height 23
type input "Fathers Day 15%"
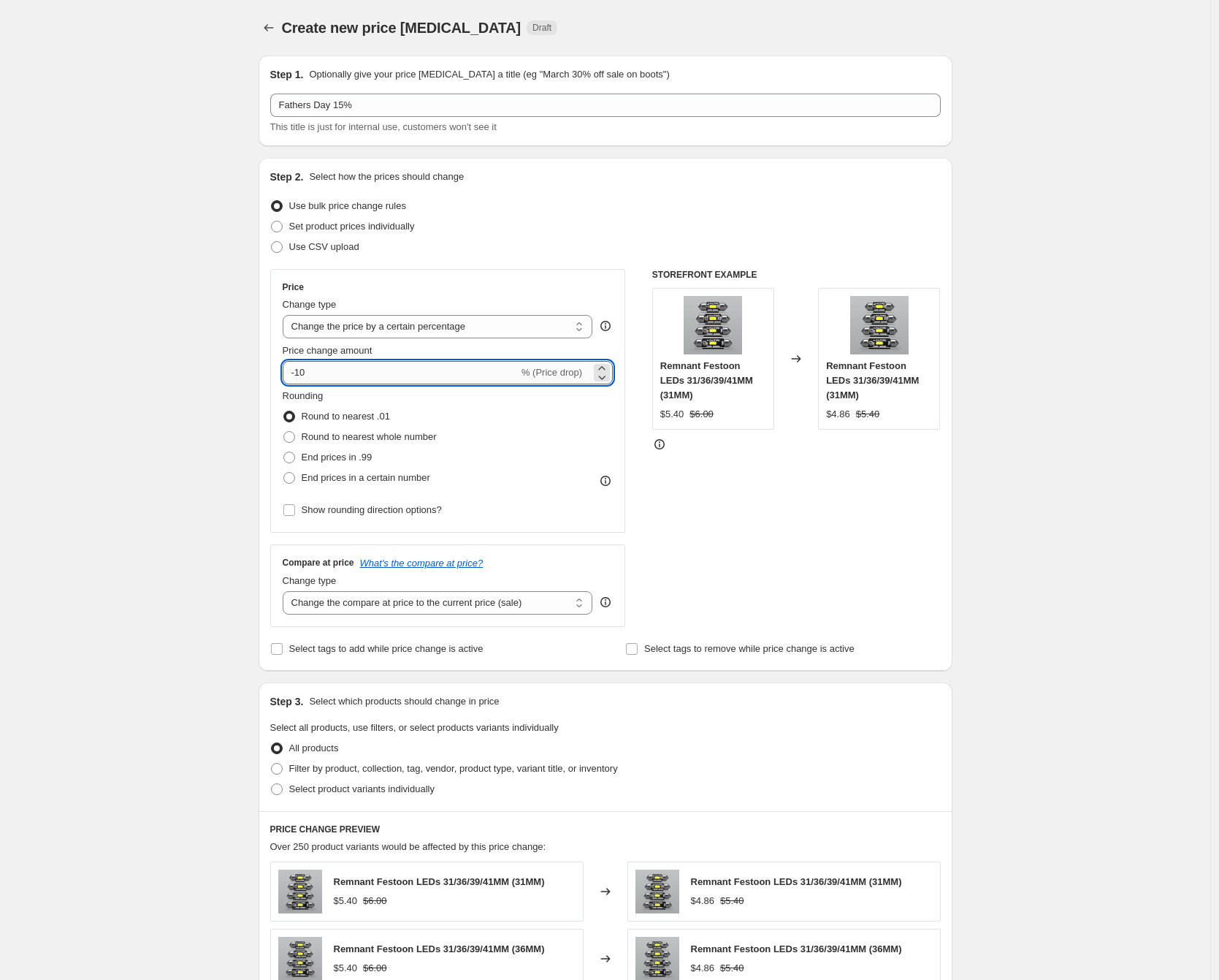
click at [340, 383] on input "-10" at bounding box center [401, 372] width 236 height 23
click at [382, 345] on div "Price change amount" at bounding box center [448, 351] width 331 height 15
click at [388, 328] on select "Change the price to a certain amount Change the price by a certain amount Chang…" at bounding box center [439, 326] width 311 height 23
select select "pcap"
click at [287, 315] on select "Change the price to a certain amount Change the price by a certain amount Chang…" at bounding box center [439, 326] width 311 height 23
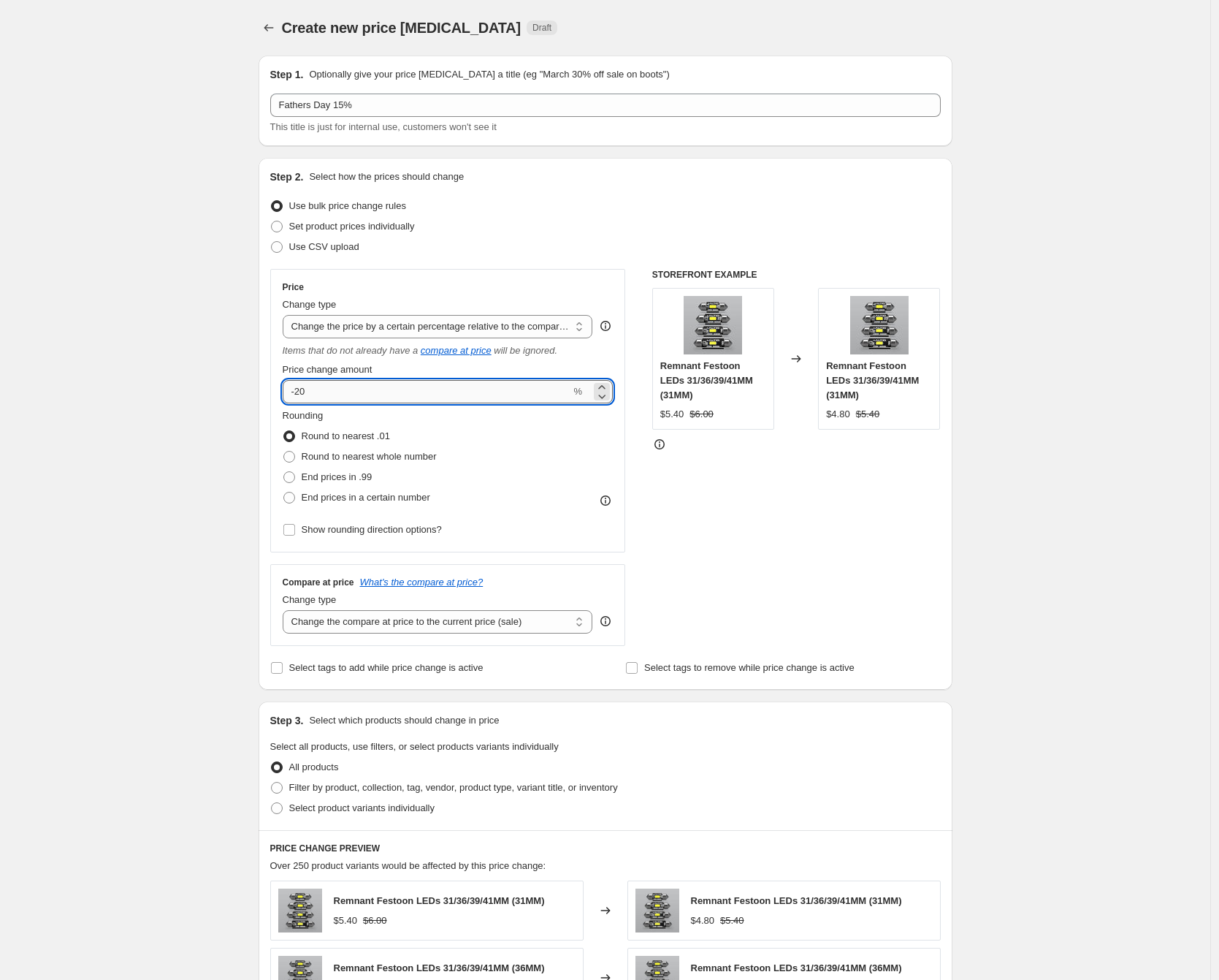
click at [340, 383] on input "-20" at bounding box center [427, 391] width 288 height 23
type input "0"
type input "-15"
click at [223, 413] on div "Create new price change job. This page is ready Create new price change job Dra…" at bounding box center [605, 743] width 1210 height 1485
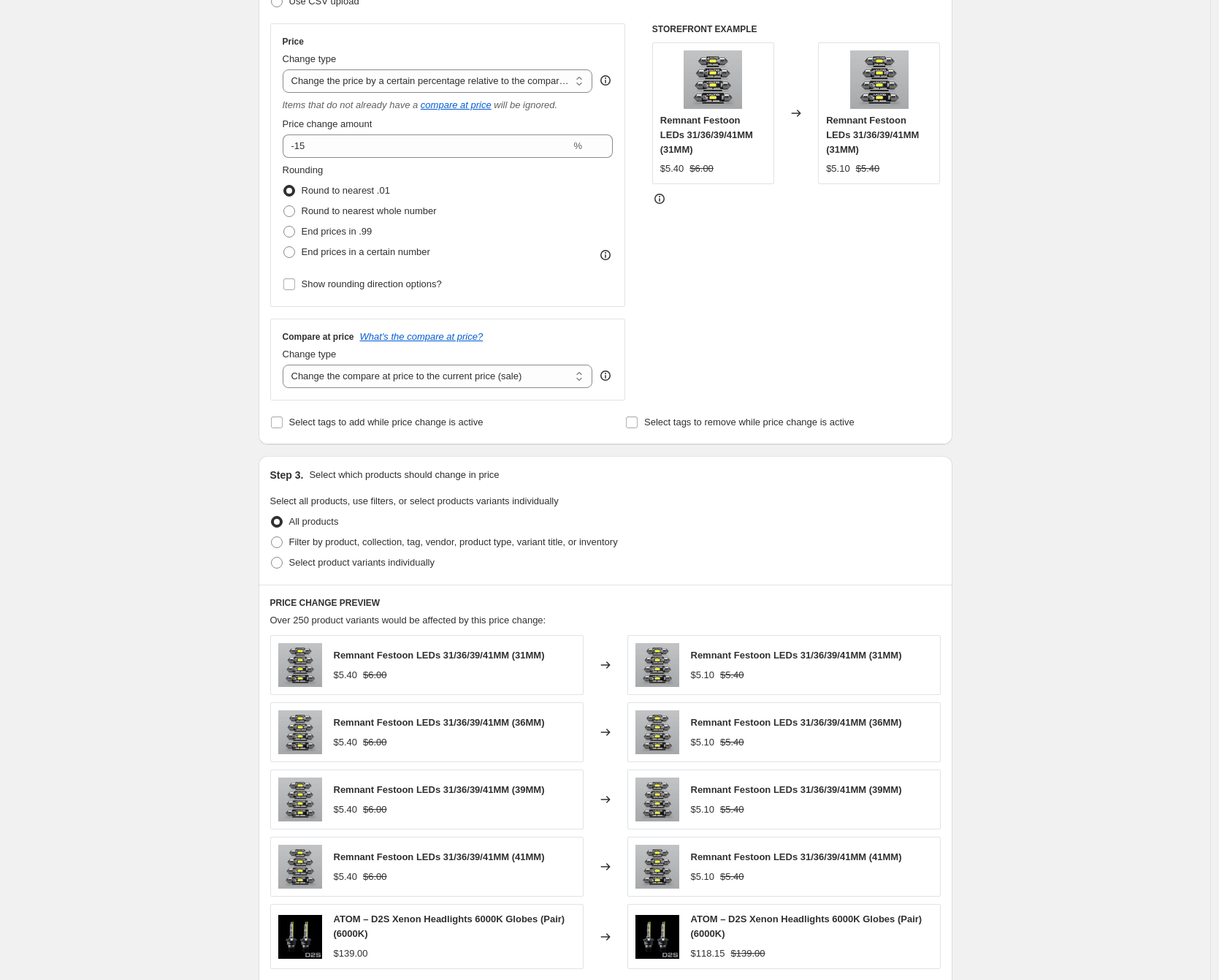
scroll to position [246, 0]
click at [400, 360] on div "Change type" at bounding box center [439, 353] width 311 height 15
click at [401, 364] on select "Change the compare at price to the current price (sale) Change the compare at p…" at bounding box center [439, 375] width 311 height 23
click at [287, 364] on select "Change the compare at price to the current price (sale) Change the compare at p…" at bounding box center [439, 375] width 311 height 23
click at [398, 380] on select "Change the compare at price to the current price (sale) Change the compare at p…" at bounding box center [439, 375] width 311 height 23
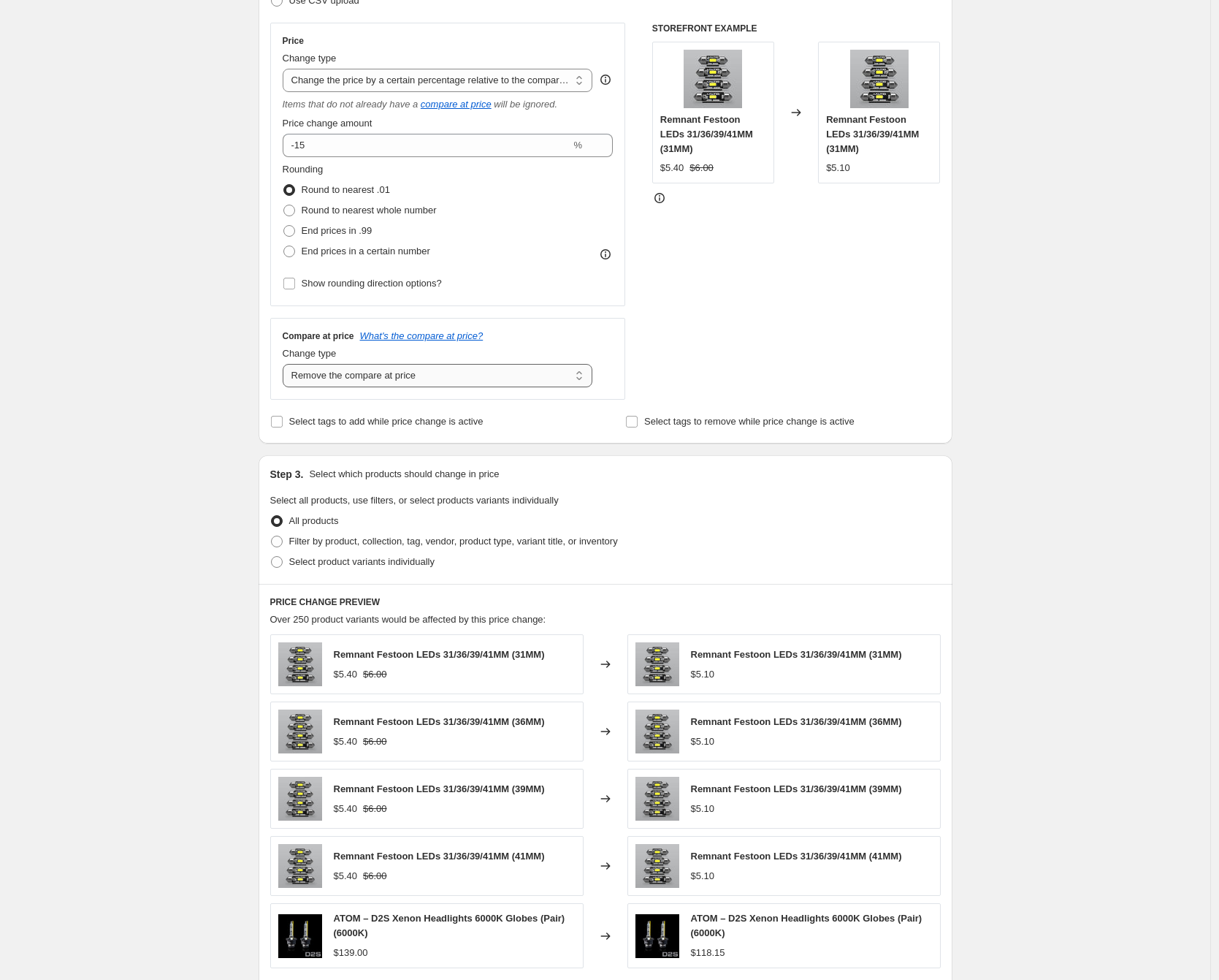
click at [287, 364] on select "Change the compare at price to the current price (sale) Change the compare at p…" at bounding box center [439, 375] width 311 height 23
click at [398, 373] on select "Change the compare at price to the current price (sale) Change the compare at p…" at bounding box center [439, 375] width 311 height 23
select select "no_change"
click at [287, 364] on select "Change the compare at price to the current price (sale) Change the compare at p…" at bounding box center [439, 375] width 311 height 23
click at [231, 411] on div "Create new price change job. This page is ready Create new price change job Dra…" at bounding box center [605, 496] width 1210 height 1485
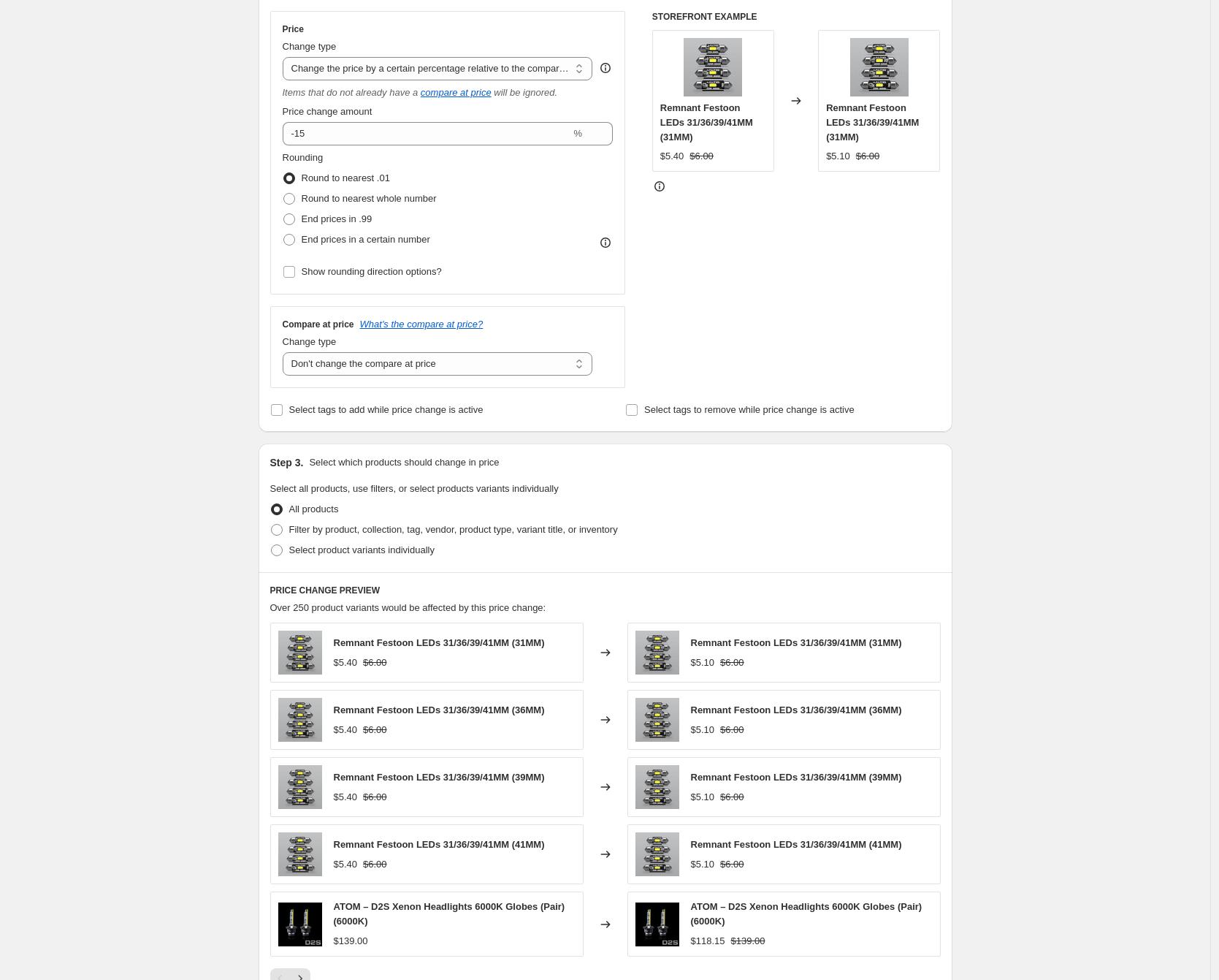
scroll to position [268, 0]
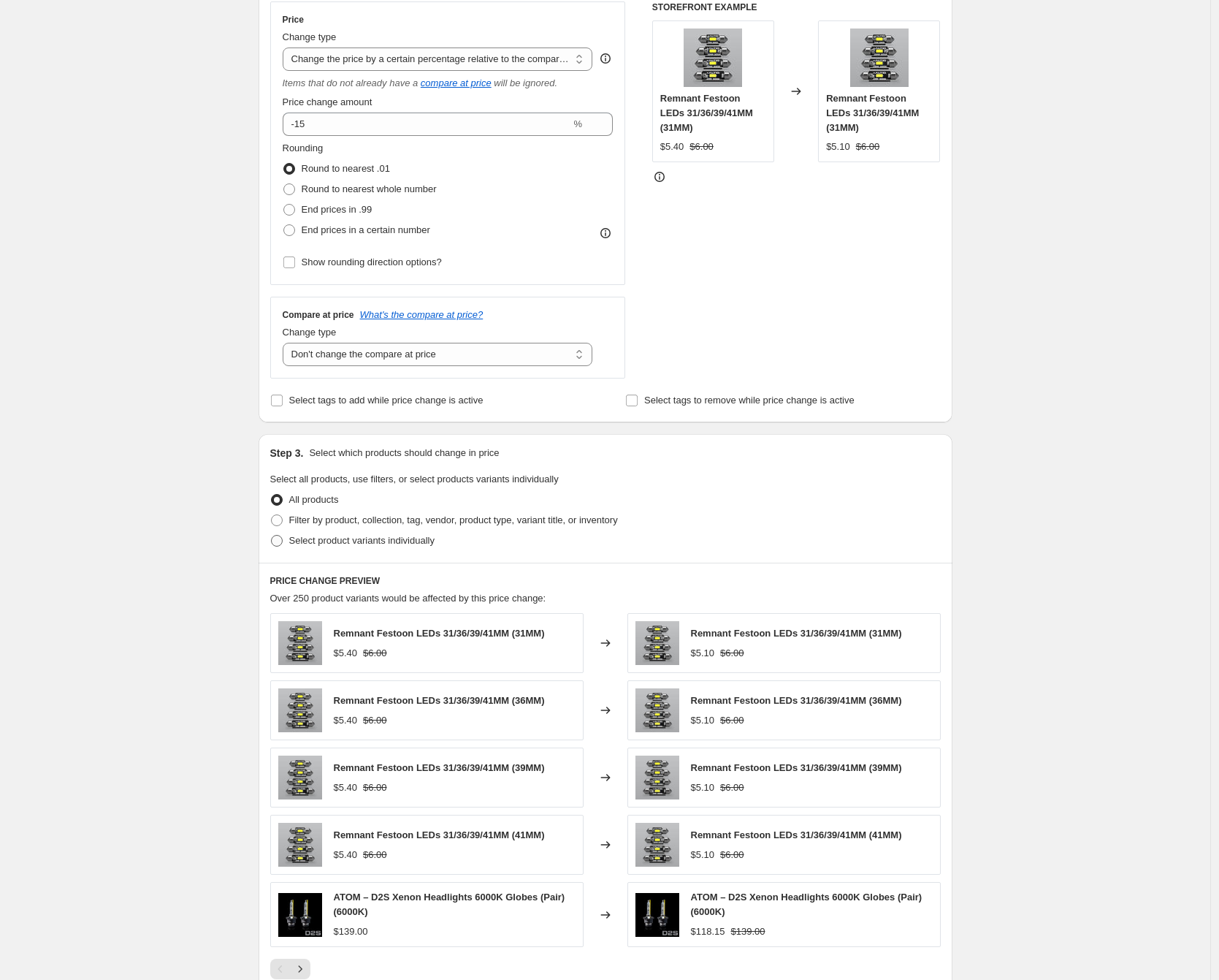
click at [300, 544] on span "Select product variants individually" at bounding box center [362, 540] width 145 height 11
click at [272, 535] on input "Select product variants individually" at bounding box center [271, 534] width 1 height 1
radio input "true"
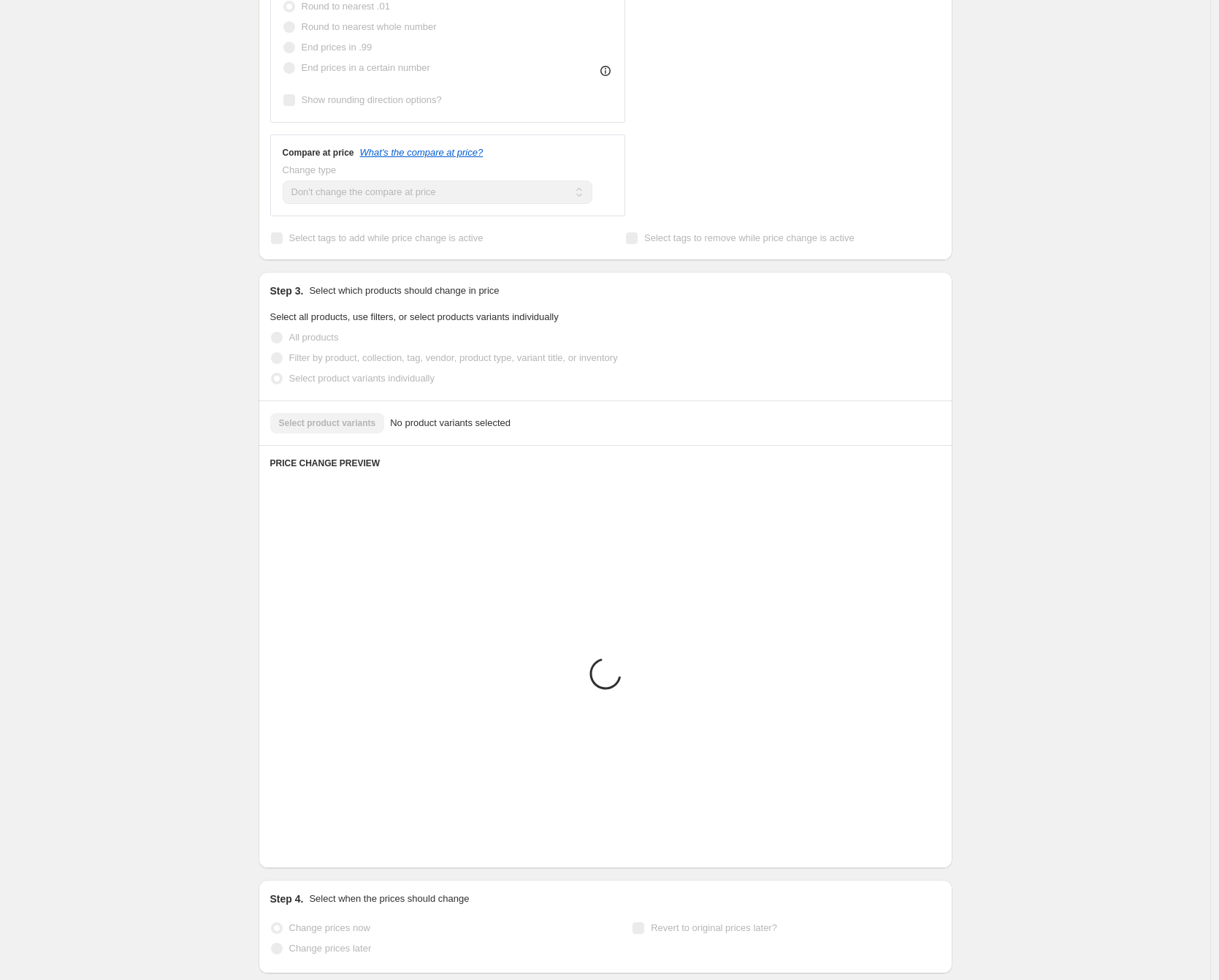
scroll to position [176, 0]
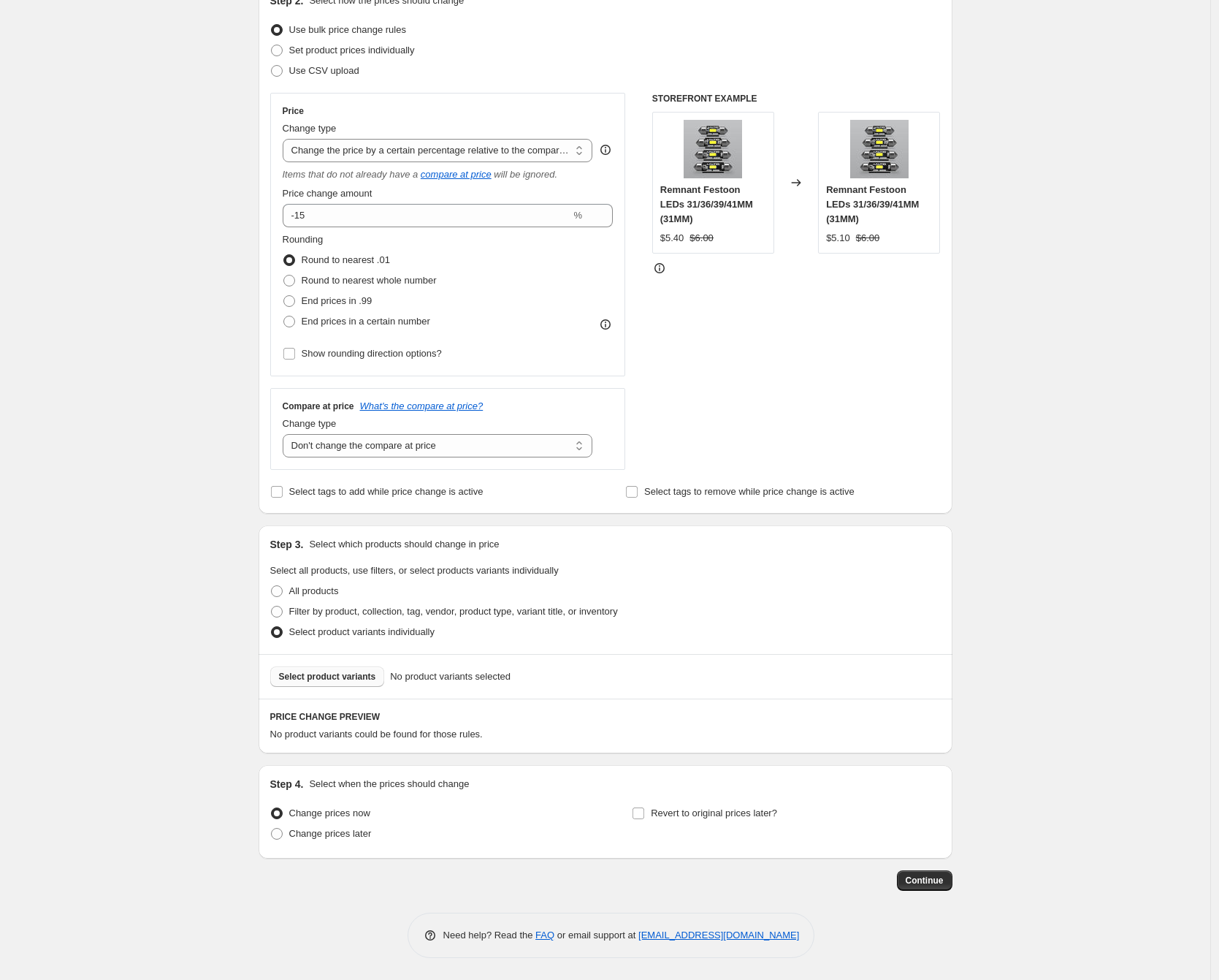
click at [326, 674] on span "Select product variants" at bounding box center [327, 677] width 98 height 12
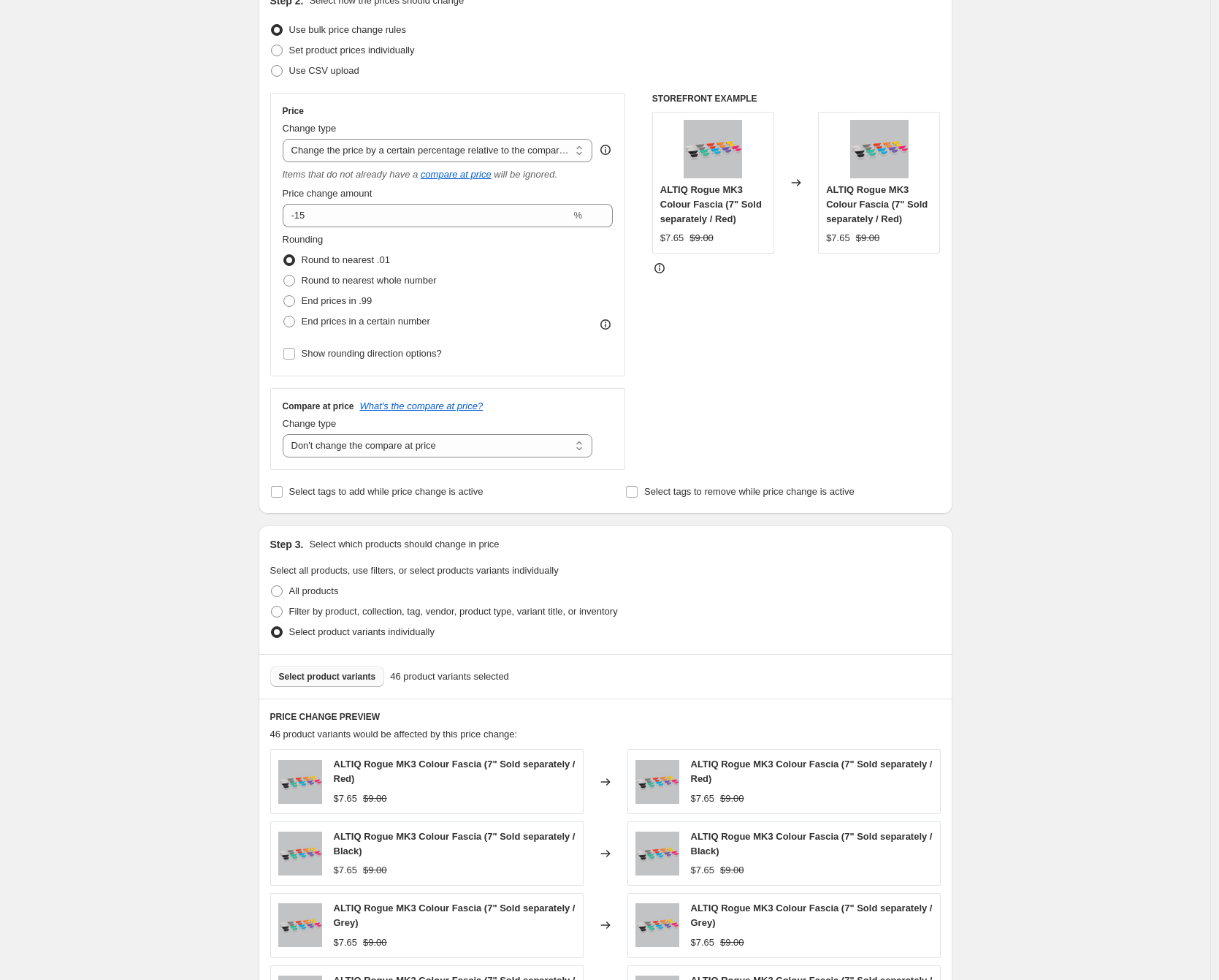
click at [322, 677] on span "Select product variants" at bounding box center [327, 677] width 98 height 12
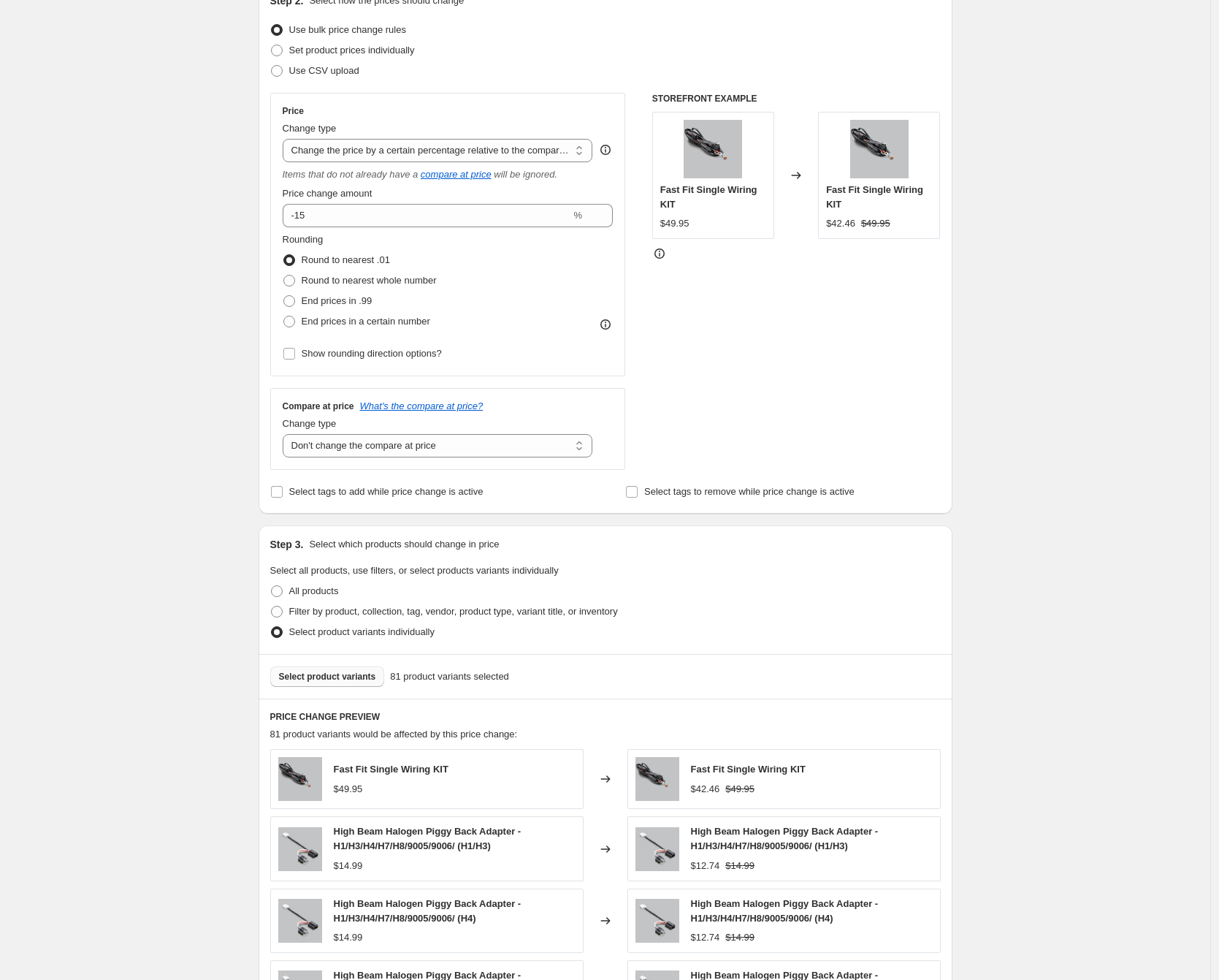
click at [350, 673] on span "Select product variants" at bounding box center [327, 677] width 98 height 12
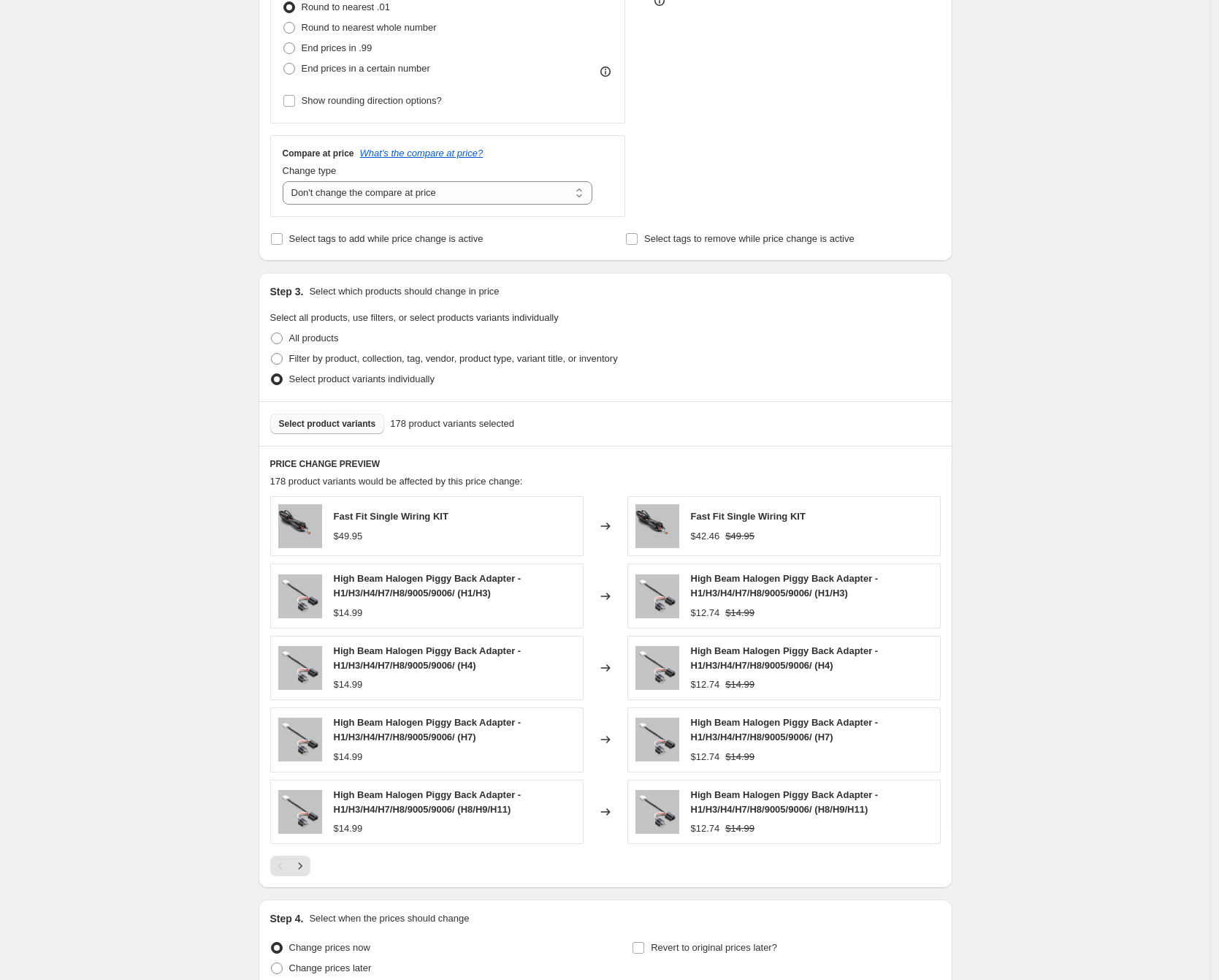
scroll to position [48, 0]
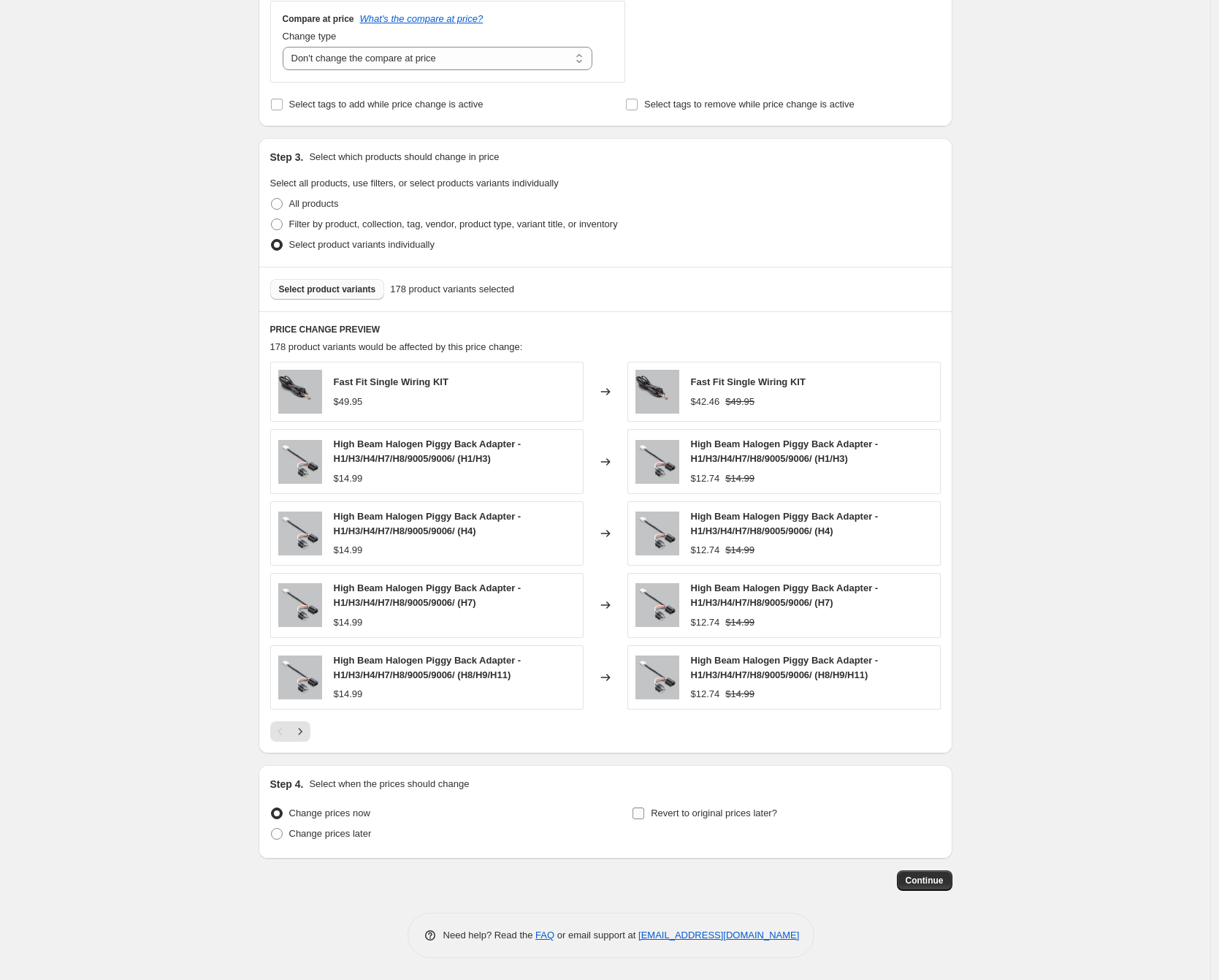
click at [676, 812] on span "Revert to original prices later?" at bounding box center [714, 812] width 126 height 11
click at [644, 812] on input "Revert to original prices later?" at bounding box center [639, 813] width 12 height 12
checkbox input "true"
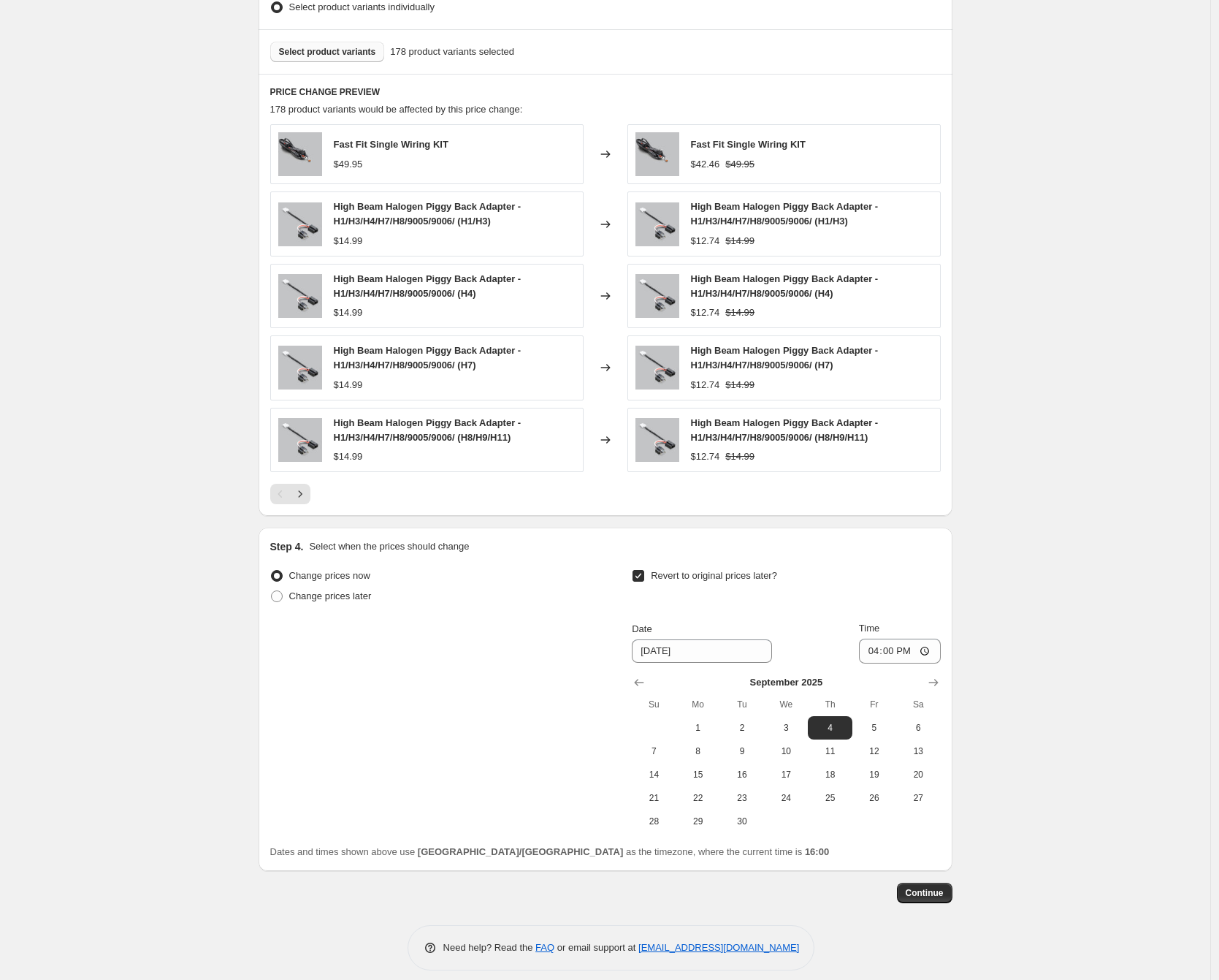
scroll to position [813, 0]
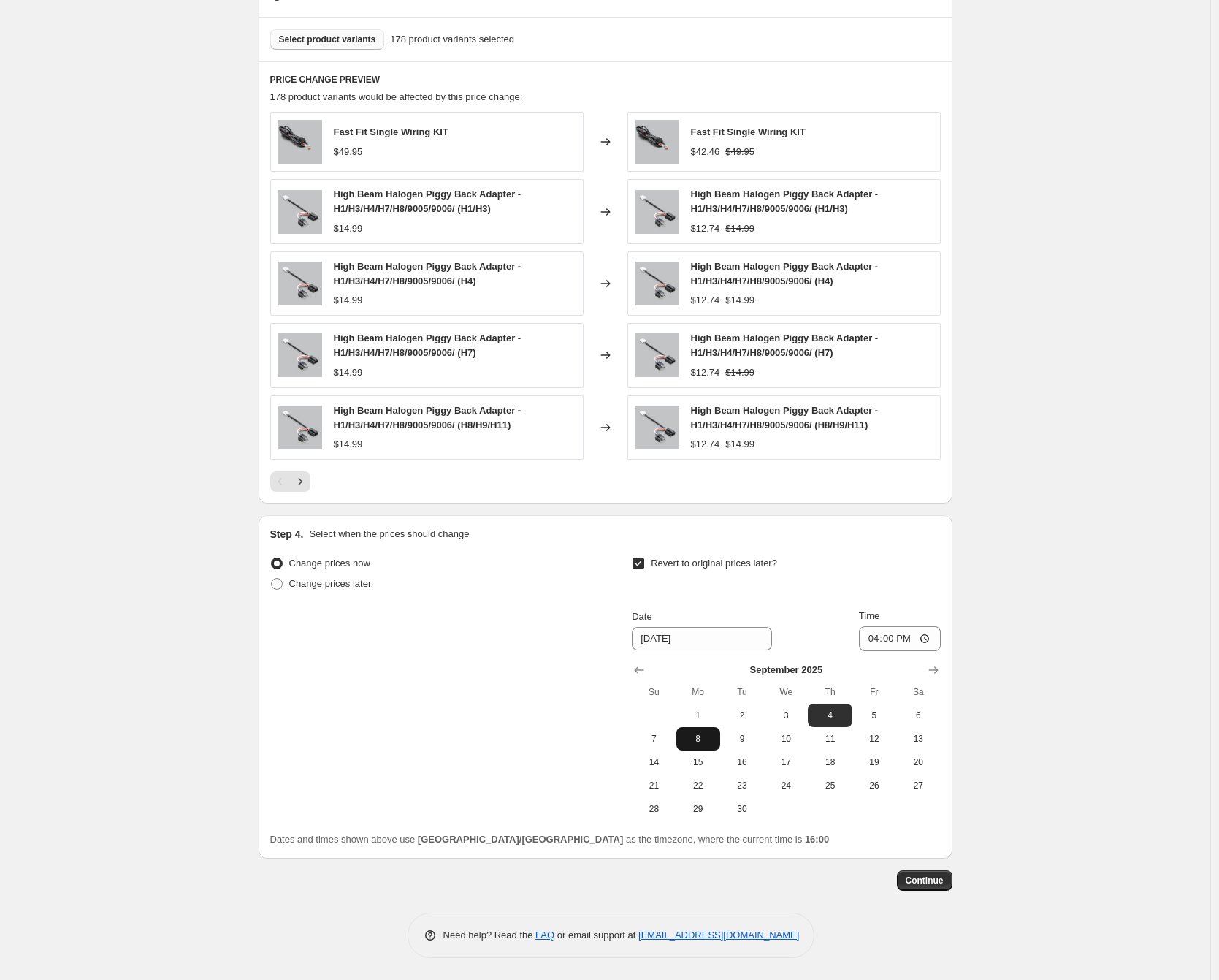
click at [704, 743] on span "8" at bounding box center [698, 739] width 32 height 12
type input "[DATE]"
click at [875, 645] on input "16:00" at bounding box center [900, 638] width 82 height 25
drag, startPoint x: 919, startPoint y: 644, endPoint x: 910, endPoint y: 641, distance: 9.5
click at [919, 644] on input "15:00" at bounding box center [900, 638] width 82 height 25
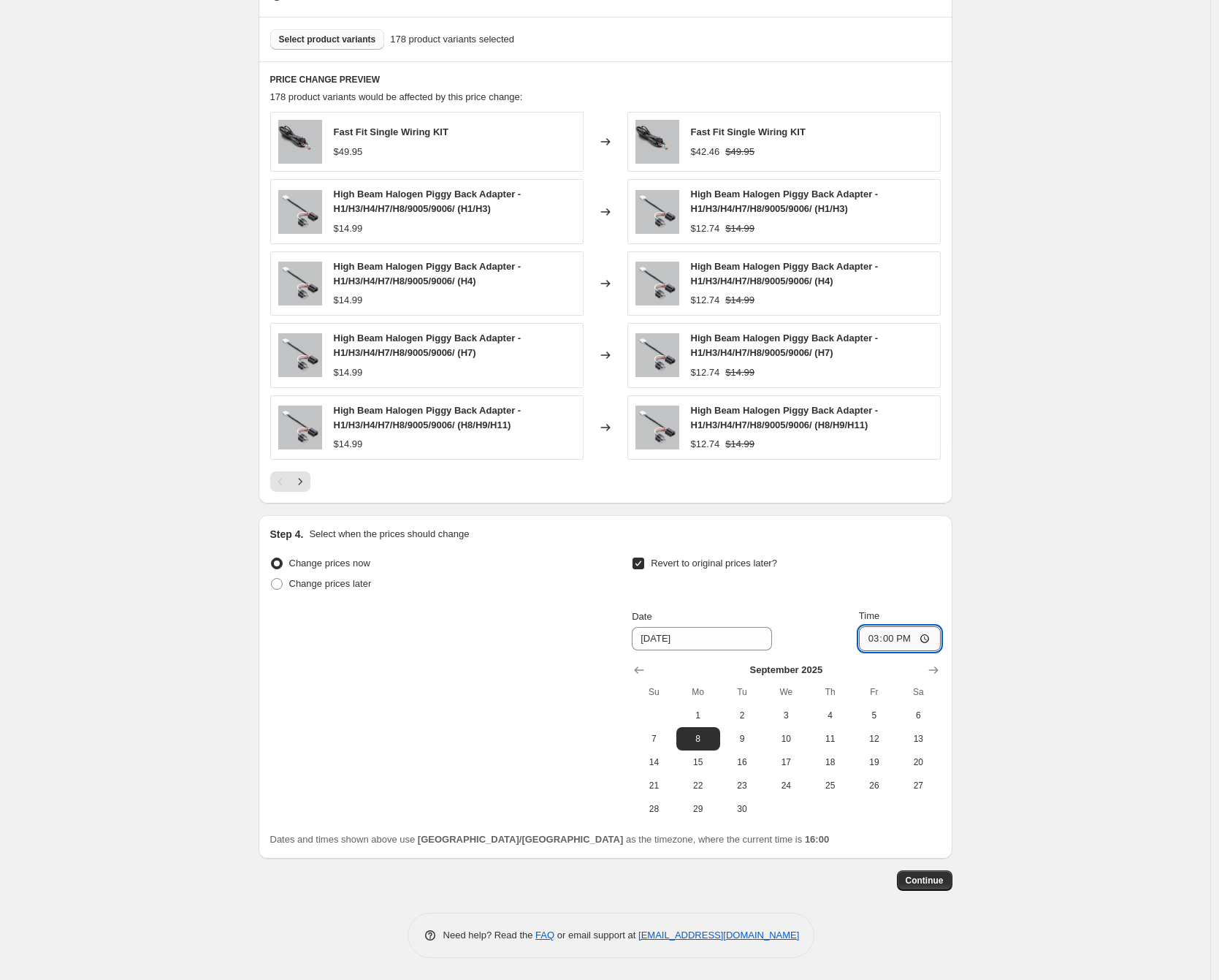
click at [910, 640] on input "15:00" at bounding box center [900, 638] width 82 height 25
type input "03:00"
click at [1029, 653] on div "Create new price change job. This page is ready Create new price change job Dra…" at bounding box center [605, 83] width 1210 height 1793
click at [929, 878] on span "Continue" at bounding box center [925, 881] width 38 height 12
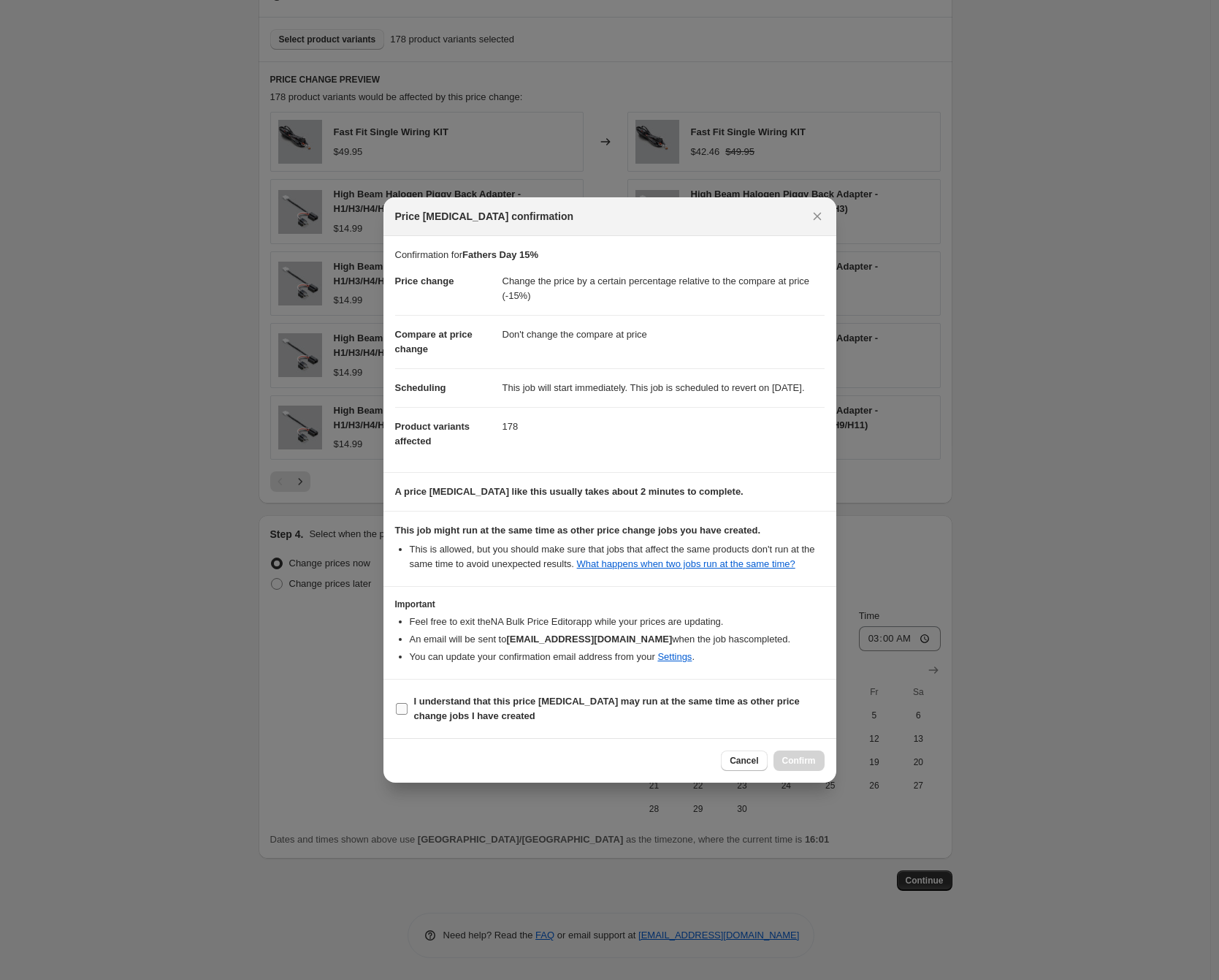
click at [506, 724] on span "I understand that this price [MEDICAL_DATA] may run at the same time as other p…" at bounding box center [620, 709] width 411 height 29
click at [407, 715] on input "I understand that this price [MEDICAL_DATA] may run at the same time as other p…" at bounding box center [402, 709] width 12 height 12
checkbox input "true"
click at [801, 767] on button "Confirm" at bounding box center [799, 761] width 51 height 21
type input "Fathers Day 15%"
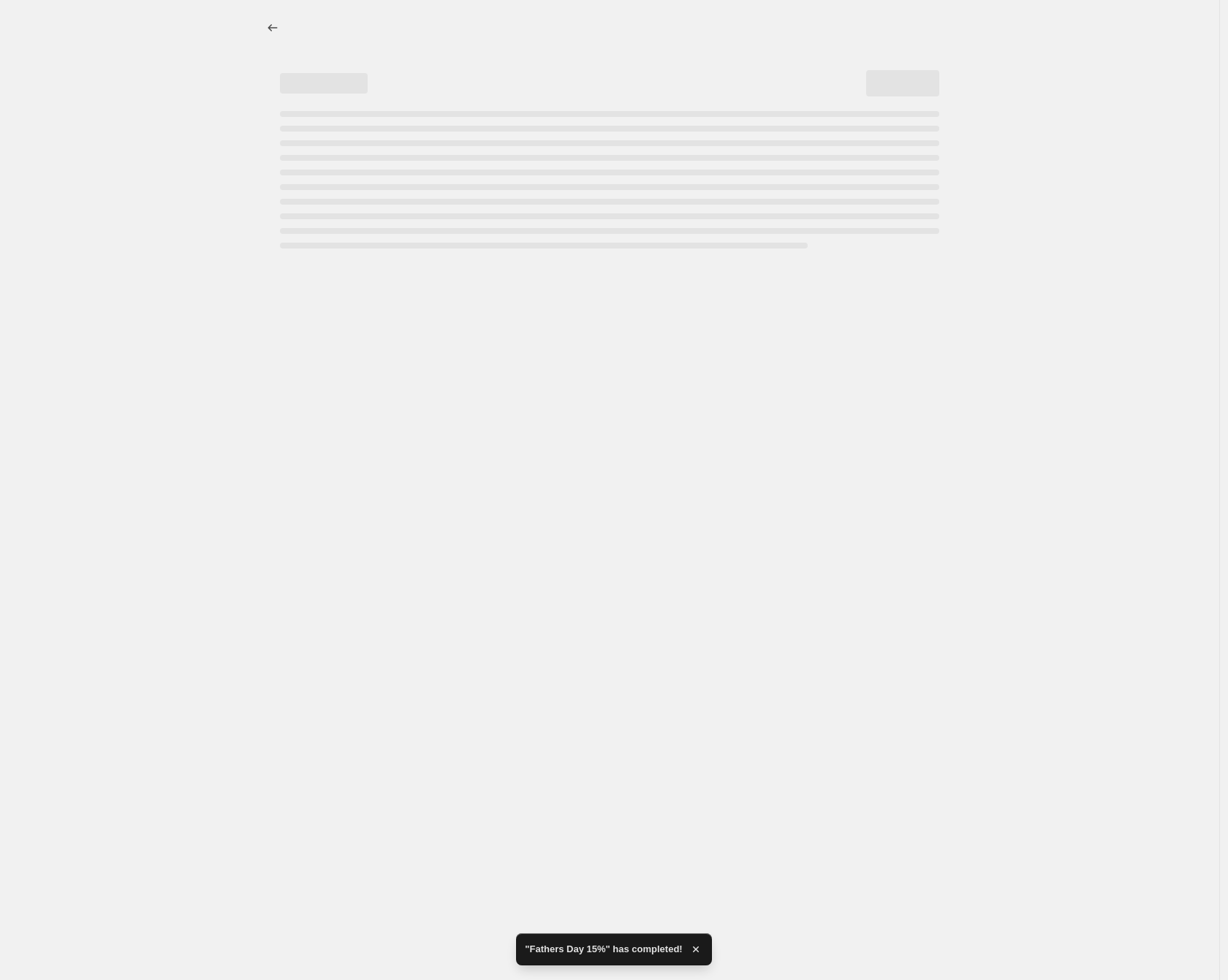
select select "pcap"
select select "no_change"
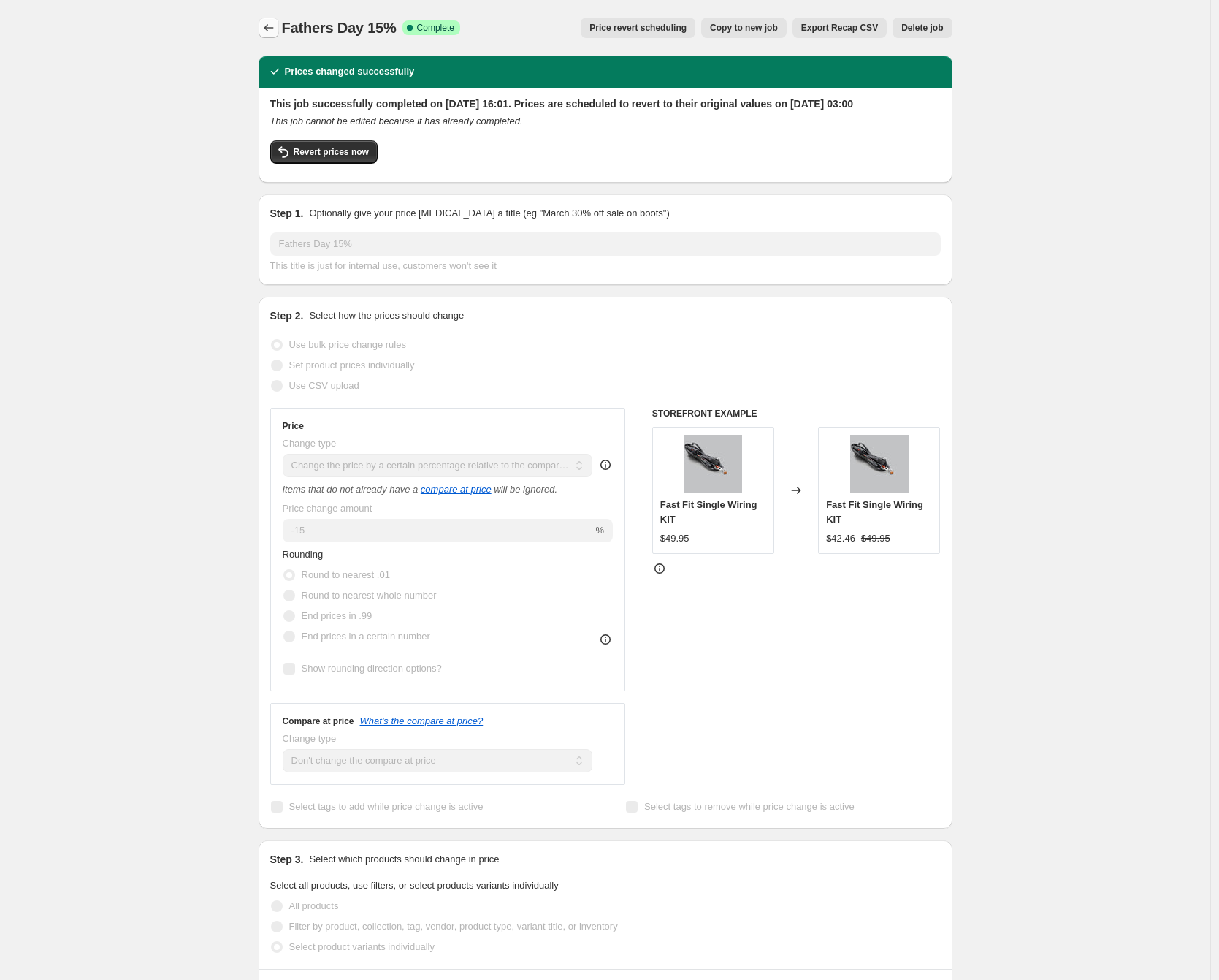
click at [273, 31] on icon "Price change jobs" at bounding box center [268, 28] width 15 height 15
